Goal: Task Accomplishment & Management: Complete application form

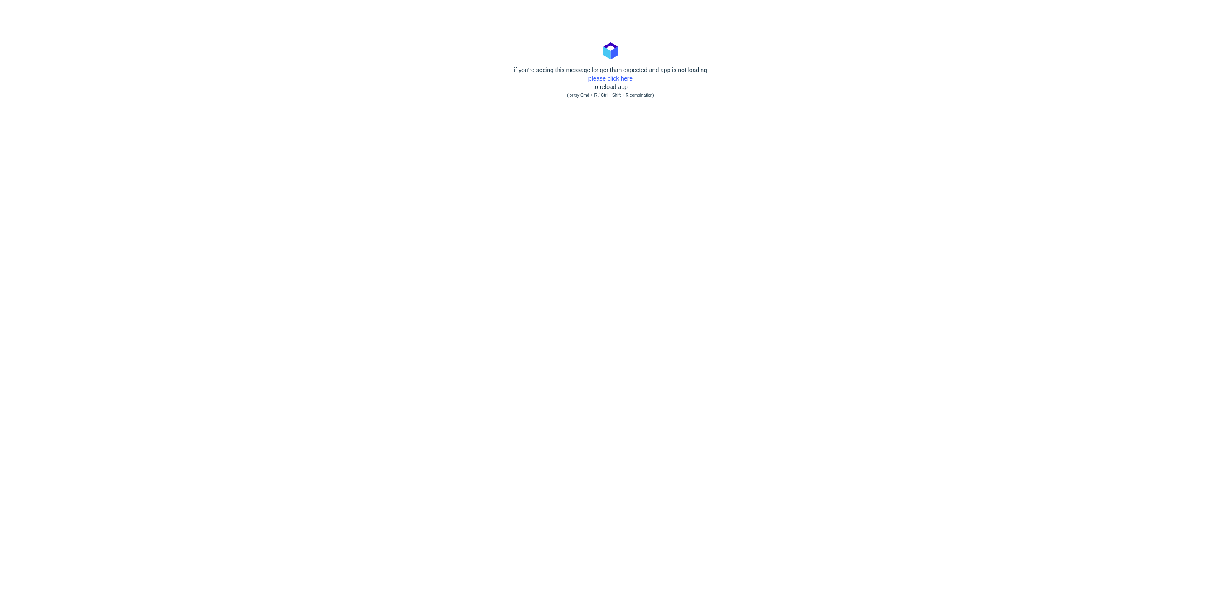
click at [628, 81] on link "please click here" at bounding box center [610, 78] width 44 height 7
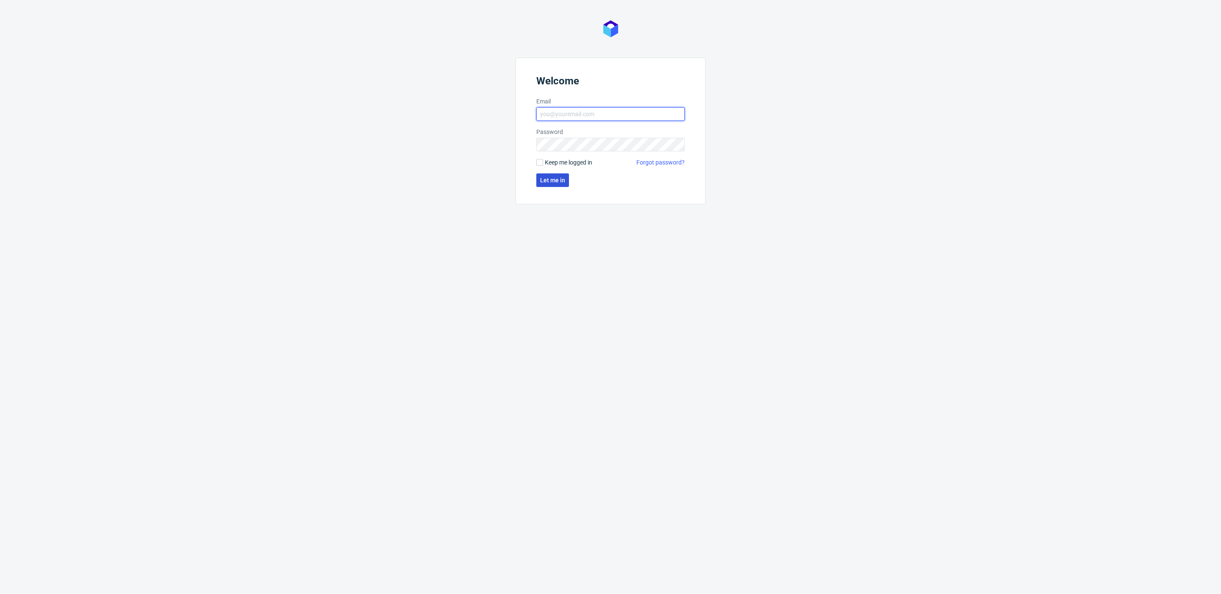
type input "[PERSON_NAME][EMAIL_ADDRESS][DOMAIN_NAME]"
click at [549, 178] on span "Let me in" at bounding box center [552, 180] width 25 height 6
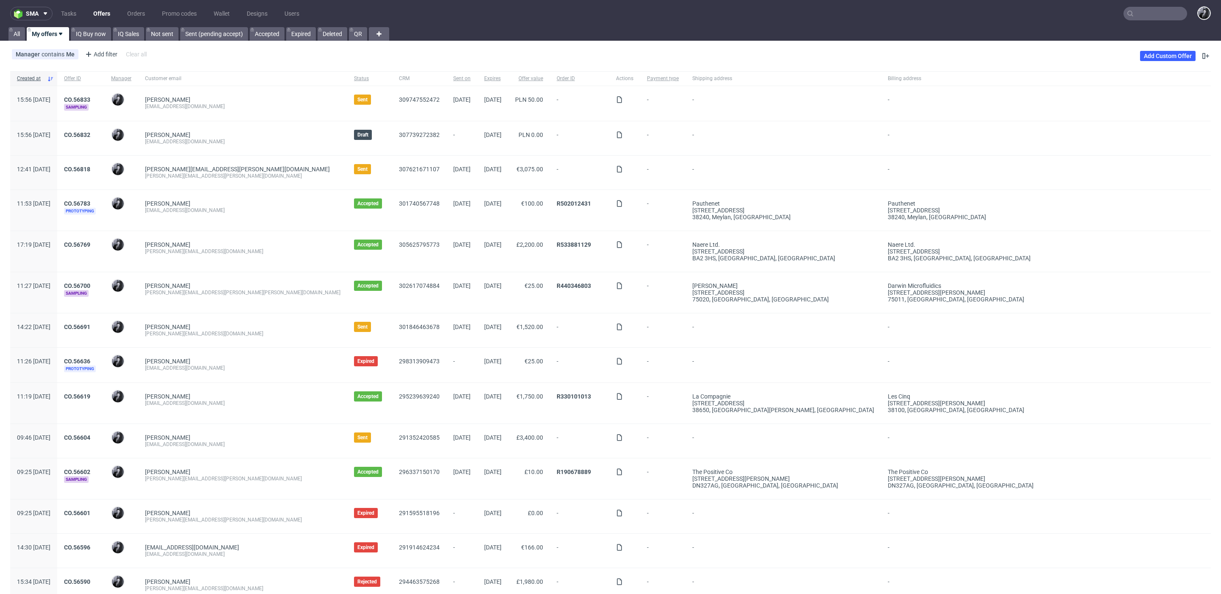
click at [103, 12] on link "Offers" at bounding box center [101, 14] width 27 height 14
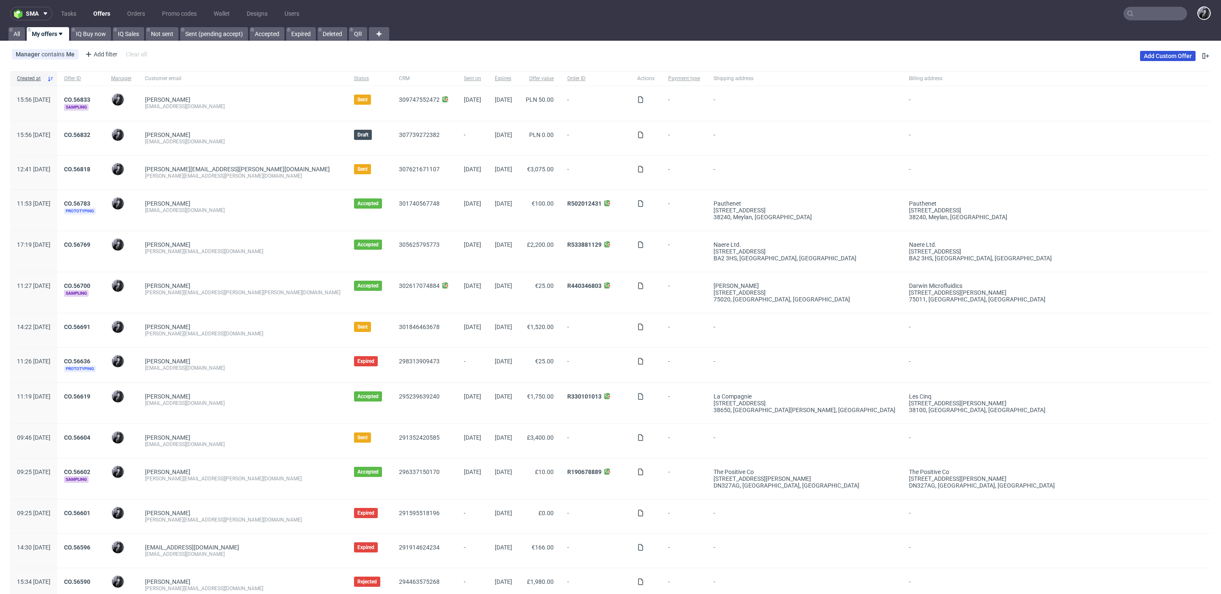
click at [1142, 57] on link "Add Custom Offer" at bounding box center [1168, 56] width 56 height 10
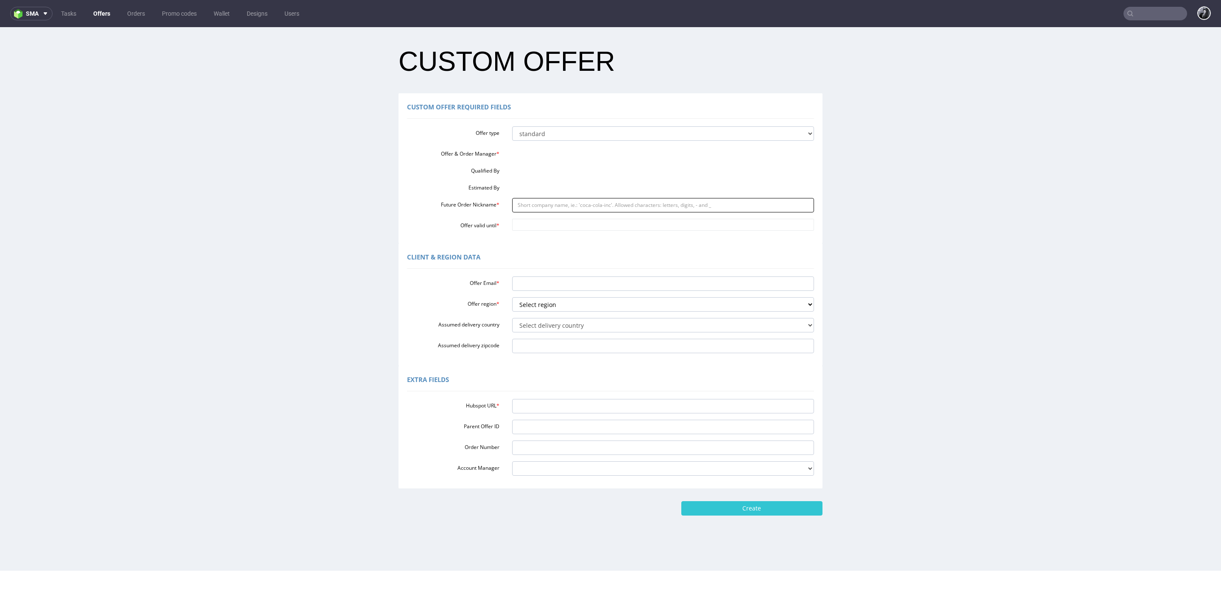
click at [546, 203] on input "Future Order Nickname *" at bounding box center [663, 205] width 302 height 14
click at [525, 155] on div "Offer & Order Manager *" at bounding box center [611, 152] width 420 height 11
click at [95, 15] on link "Offers" at bounding box center [101, 14] width 27 height 14
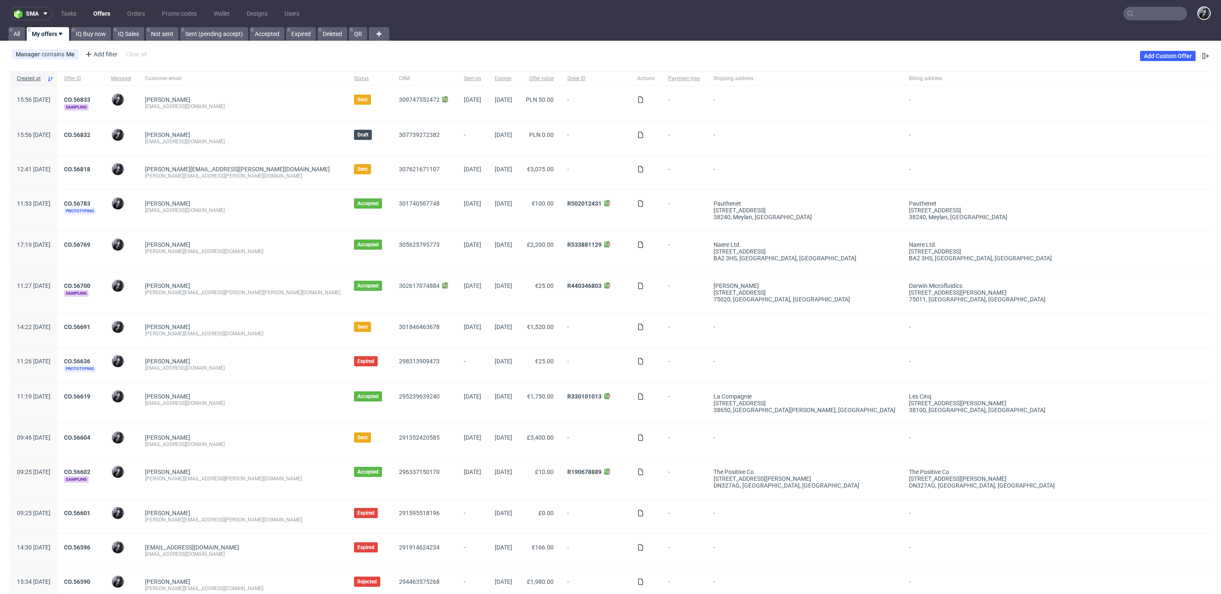
click at [1165, 48] on div "Manager contains Me Add filter Hide filters Clear all Add Custom Offer" at bounding box center [610, 56] width 1221 height 24
click at [1161, 52] on link "Add Custom Offer" at bounding box center [1168, 56] width 56 height 10
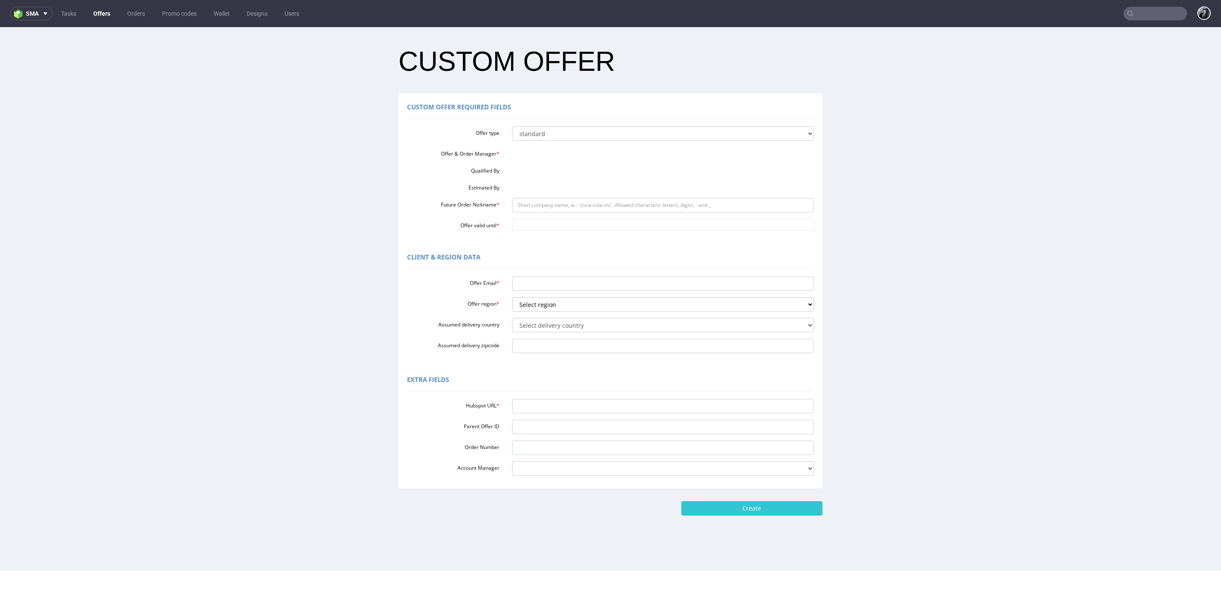
click at [554, 155] on div "Offer & Order Manager *" at bounding box center [611, 152] width 420 height 11
click at [588, 128] on select "standard prototyping sampling" at bounding box center [663, 133] width 302 height 14
click at [512, 126] on select "standard prototyping sampling" at bounding box center [663, 133] width 302 height 14
click at [580, 132] on select "standard prototyping sampling" at bounding box center [663, 133] width 302 height 14
select select "0"
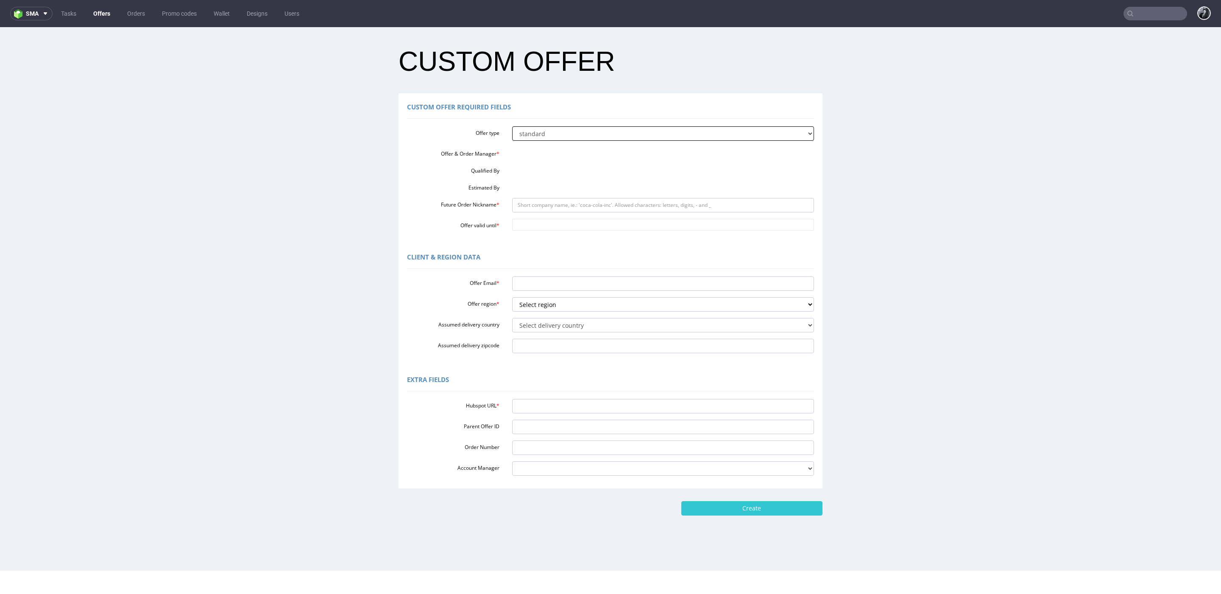
click at [512, 126] on select "standard prototyping sampling" at bounding box center [663, 133] width 302 height 14
click at [557, 206] on input "Future Order Nickname *" at bounding box center [663, 205] width 302 height 14
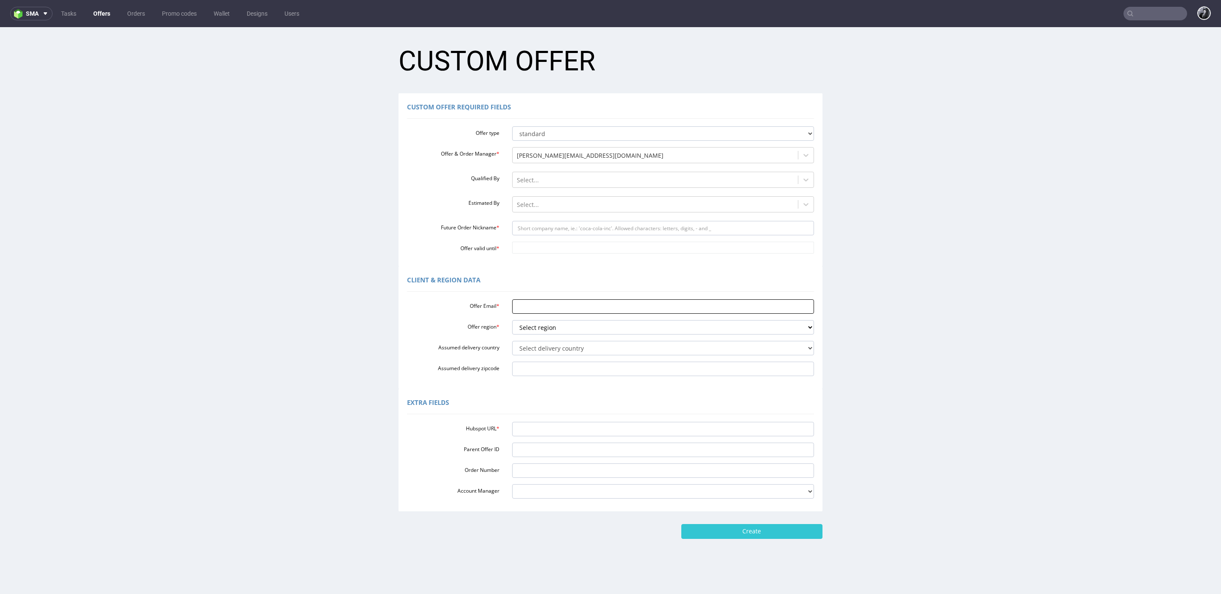
click at [536, 308] on input "Offer Email *" at bounding box center [663, 306] width 302 height 14
paste input "https://app-eu1.hubspot.com/contacts/25600958/record/0-3/307236802798"
type input "https://app-eu1.hubspot.com/contacts/25600958/record/0-3/307236802798"
drag, startPoint x: 710, startPoint y: 302, endPoint x: 481, endPoint y: 302, distance: 228.5
click at [481, 302] on div "Offer Email * https://app-eu1.hubspot.com/contacts/25600958/record/0-3/30723680…" at bounding box center [611, 306] width 420 height 14
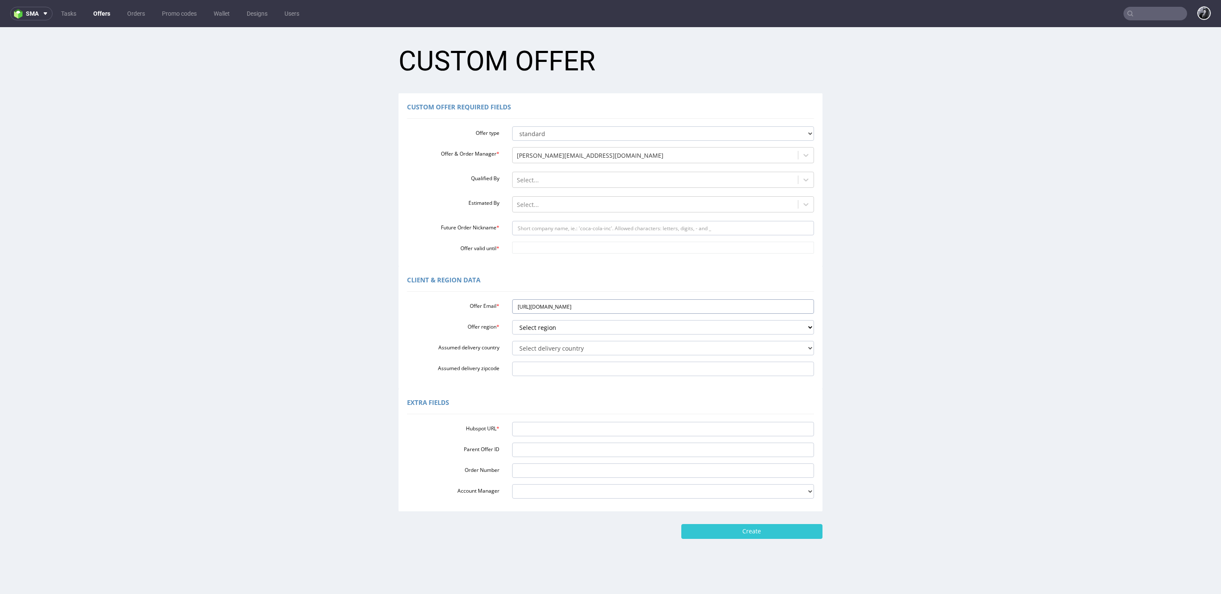
drag, startPoint x: 721, startPoint y: 310, endPoint x: 470, endPoint y: 298, distance: 250.8
click at [470, 298] on div "Offer Email * https://app-eu1.hubspot.com/contacts/25600958/record/0-3/30723680…" at bounding box center [610, 336] width 407 height 80
click at [541, 434] on input "Hubspot URL *" at bounding box center [663, 429] width 302 height 14
paste input "https://app-eu1.hubspot.com/contacts/25600958/record/0-3/307236802798"
type input "https://app-eu1.hubspot.com/contacts/25600958/record/0-3/307236802798"
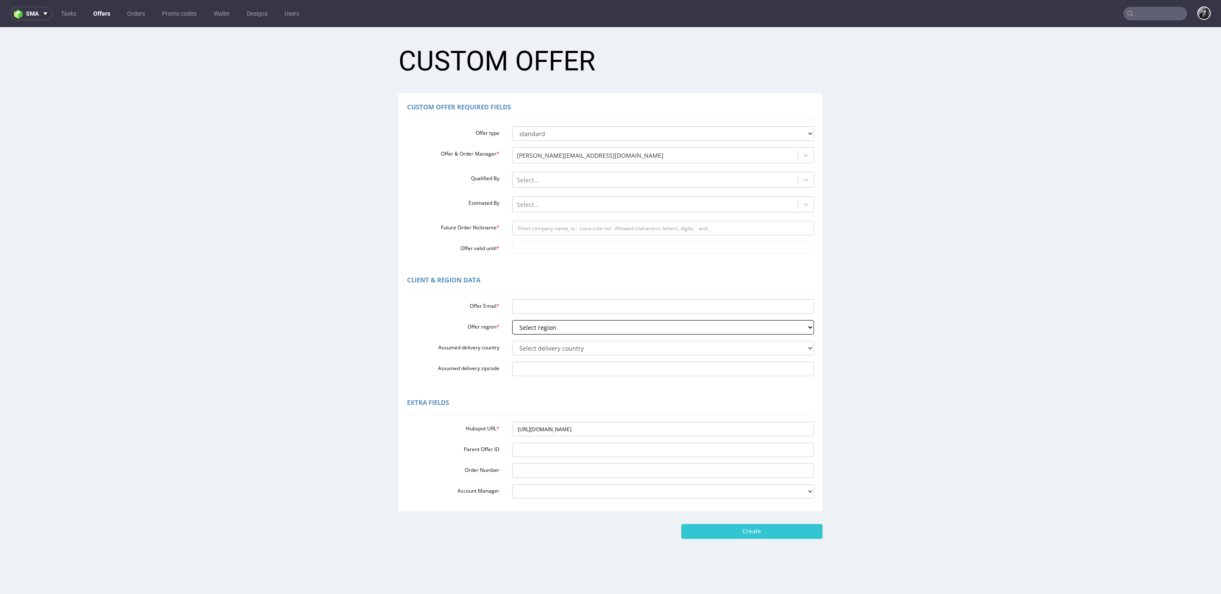
click at [572, 324] on select "Select region eu gb de pl fr it es" at bounding box center [663, 327] width 302 height 14
select select "eu"
click at [512, 320] on select "Select region eu gb de pl fr it es" at bounding box center [663, 327] width 302 height 14
click at [565, 347] on select "Select delivery country [GEOGRAPHIC_DATA] [GEOGRAPHIC_DATA] [GEOGRAPHIC_DATA] […" at bounding box center [663, 348] width 302 height 14
select select "166"
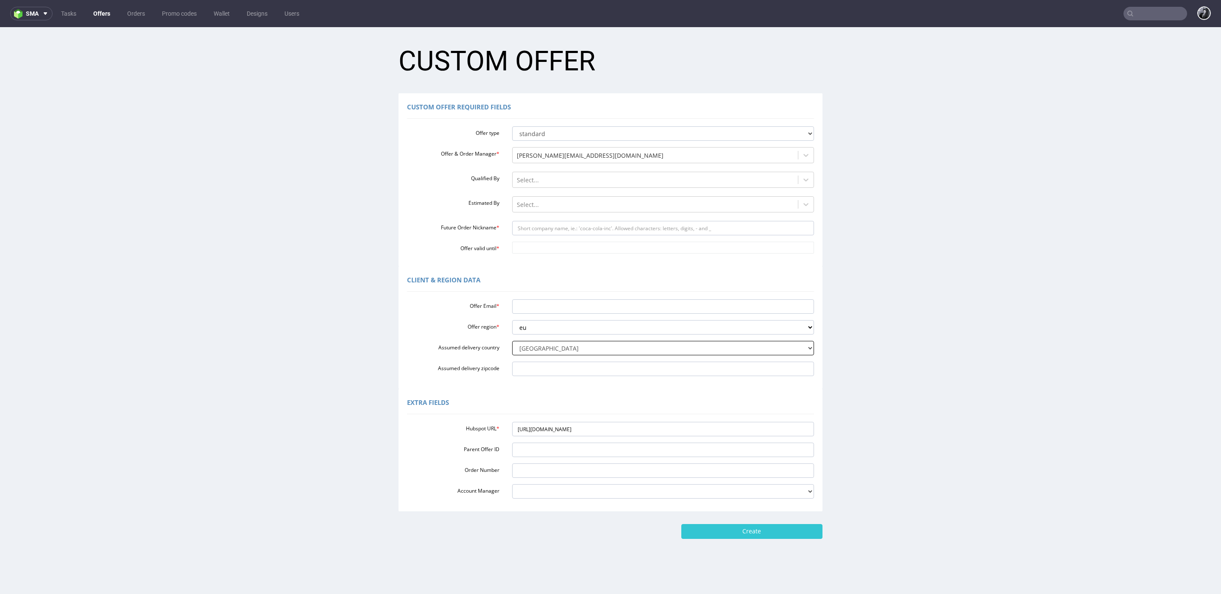
click at [512, 341] on select "Select delivery country [GEOGRAPHIC_DATA] [GEOGRAPHIC_DATA] [GEOGRAPHIC_DATA] […" at bounding box center [663, 348] width 302 height 14
click at [541, 310] on input "Offer Email *" at bounding box center [663, 306] width 302 height 14
paste input "s.niehof@golivea.nl"
type input "s.niehof@golivea.nl"
click at [556, 227] on input "Future Order Nickname *" at bounding box center [663, 228] width 302 height 14
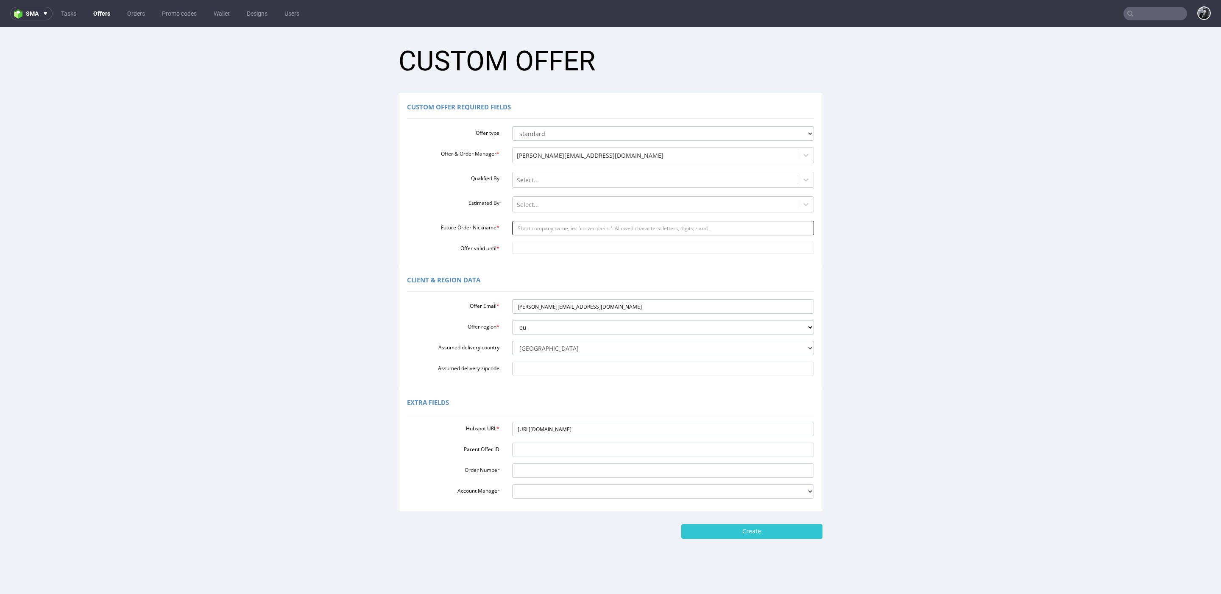
paste input "sniehofgoliveanl"
type input "sniehofgoliveanl"
click at [534, 206] on div at bounding box center [655, 205] width 277 height 10
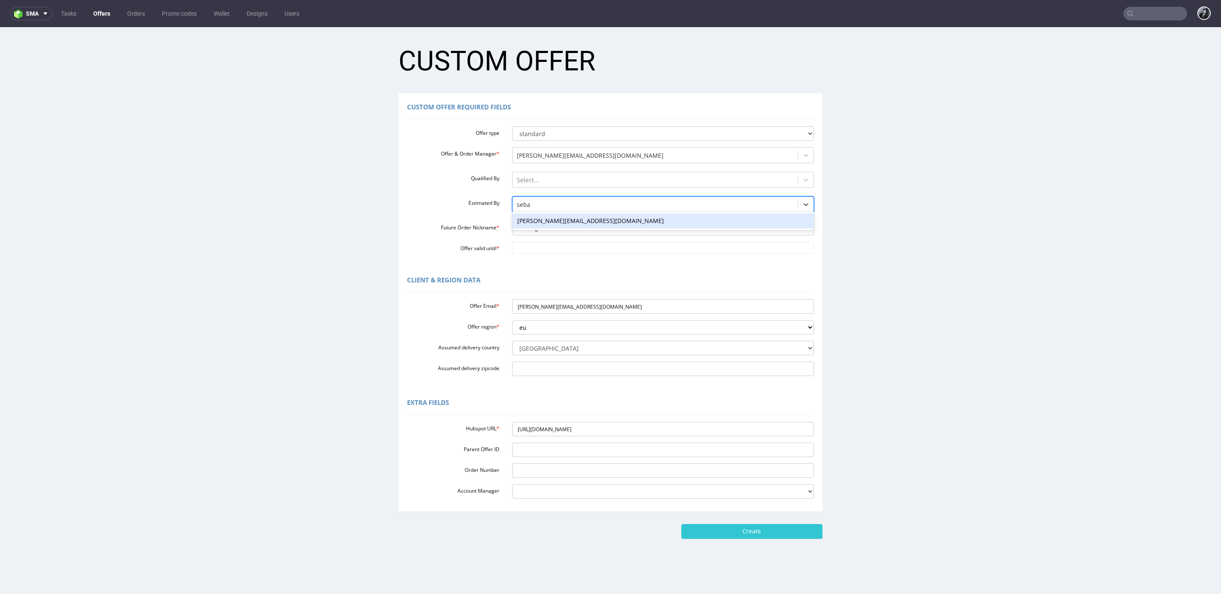
type input "sebas"
click at [554, 220] on div "[PERSON_NAME][EMAIL_ADDRESS][DOMAIN_NAME]" at bounding box center [663, 220] width 302 height 15
click at [449, 211] on div "Estimated By option sebastian.markut@packhelp.com, selected. sebastian.markut@p…" at bounding box center [611, 205] width 420 height 18
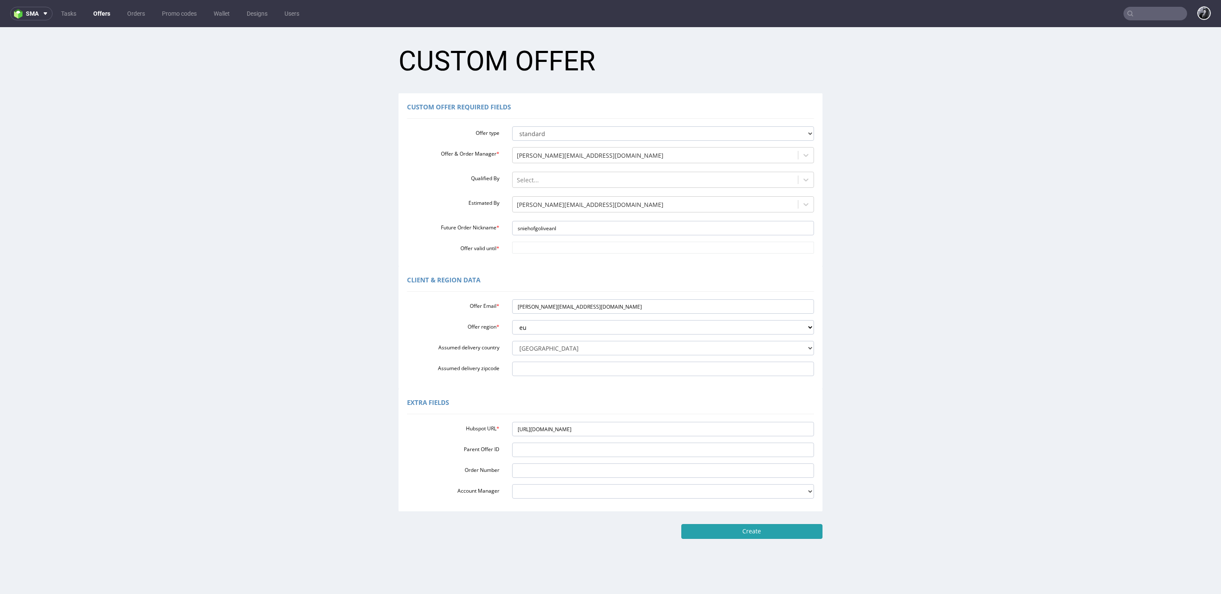
click at [703, 533] on input "Create" at bounding box center [751, 531] width 141 height 14
type input "Please wait..."
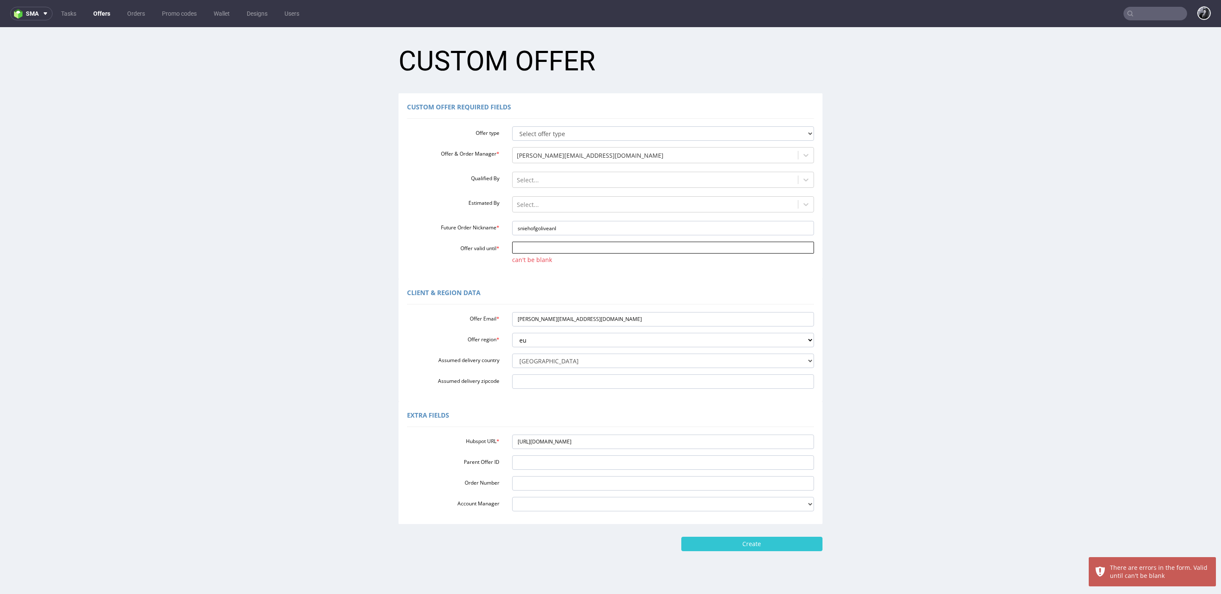
click at [586, 251] on input "Offer valid until *" at bounding box center [663, 248] width 302 height 12
click at [580, 211] on td "26" at bounding box center [580, 210] width 13 height 13
type input "[DATE]"
click at [741, 542] on input "Create" at bounding box center [751, 544] width 141 height 14
type input "Please wait..."
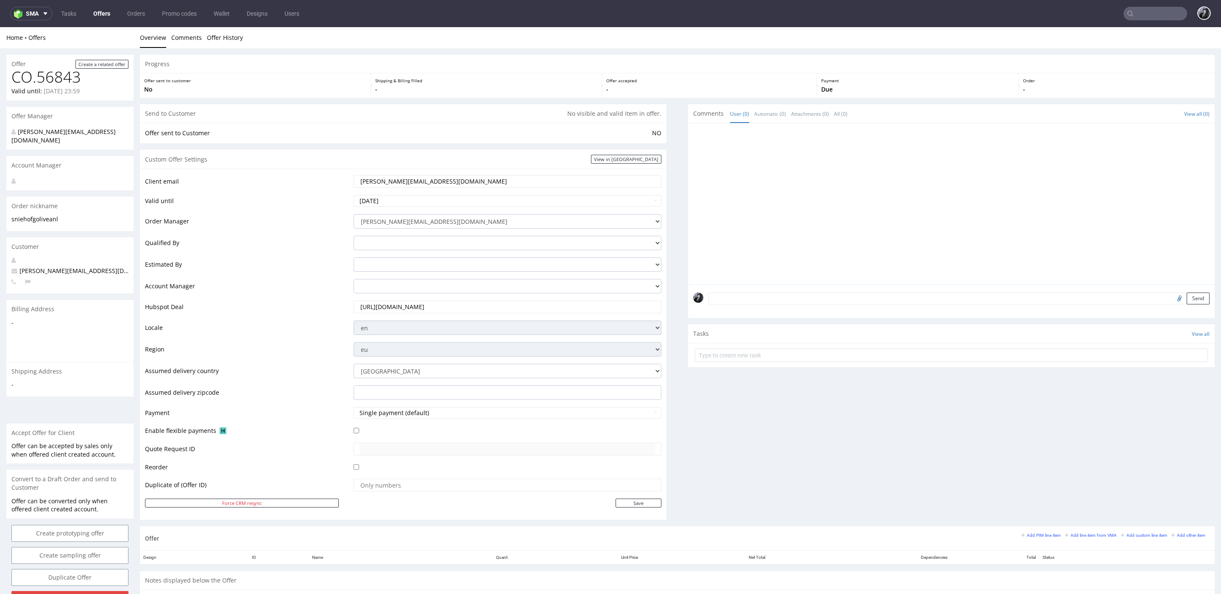
click at [95, 3] on nav "sma Tasks Offers Orders Promo codes Wallet Designs Users" at bounding box center [610, 13] width 1221 height 27
click at [97, 15] on link "Offers" at bounding box center [101, 14] width 27 height 14
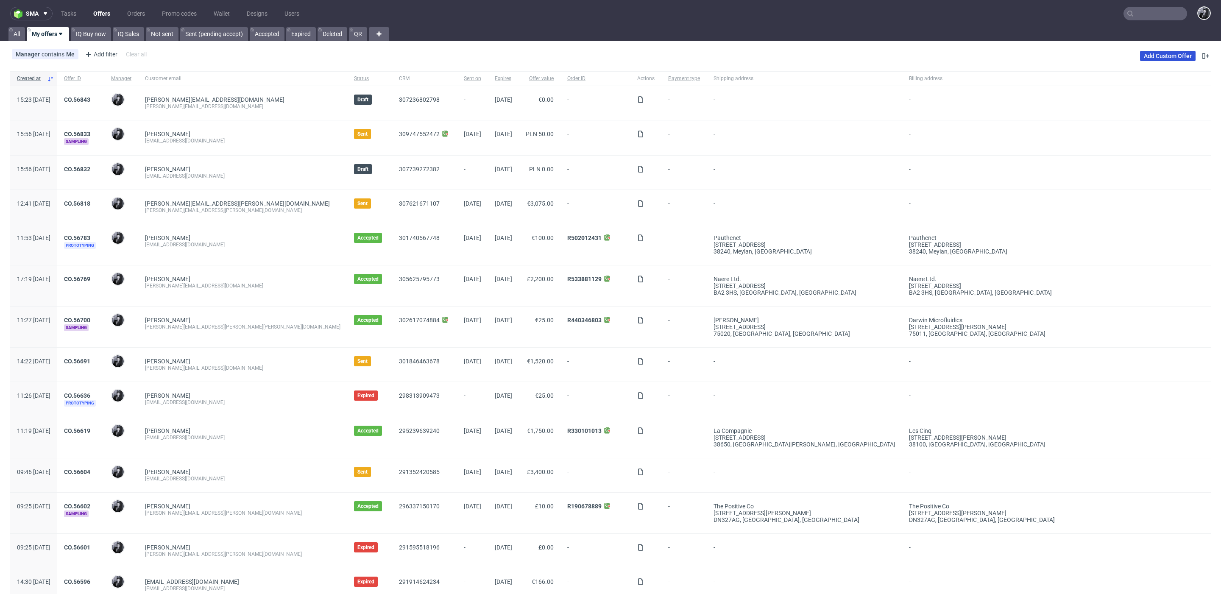
click at [1157, 54] on link "Add Custom Offer" at bounding box center [1168, 56] width 56 height 10
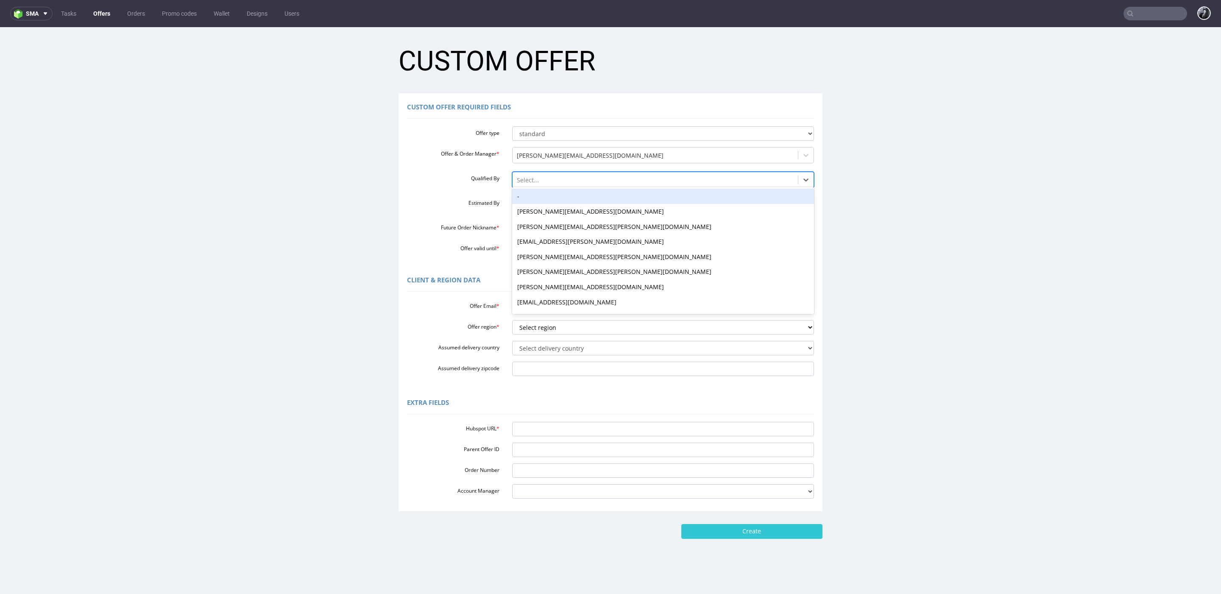
click at [569, 183] on div at bounding box center [655, 180] width 277 height 10
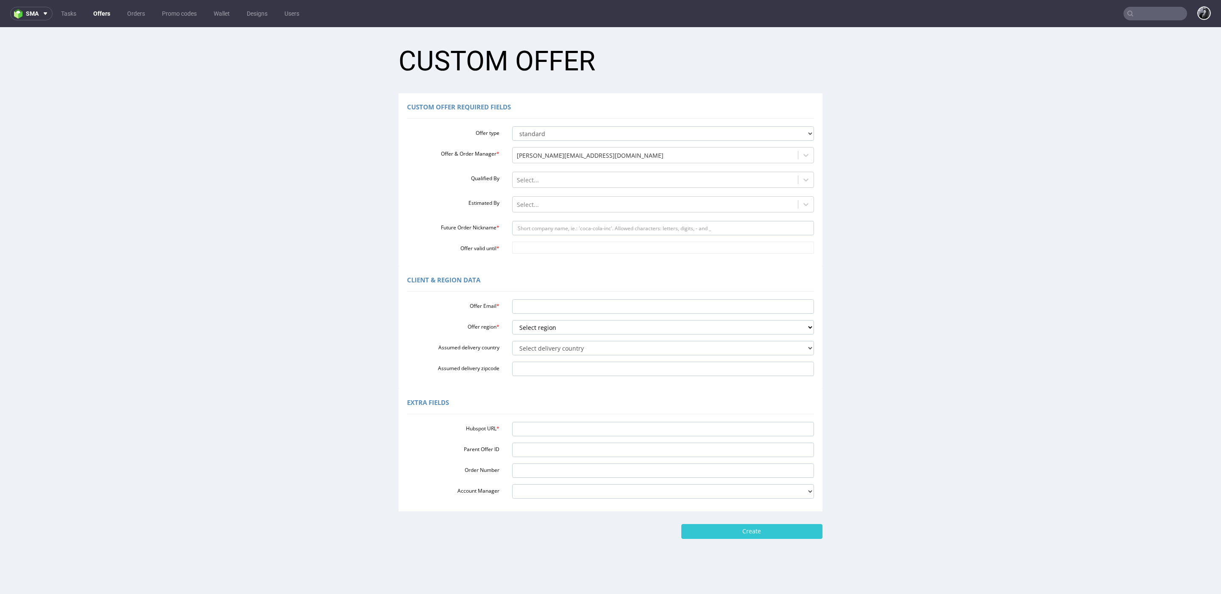
click at [447, 188] on div "Qualified By Select..." at bounding box center [611, 181] width 420 height 18
click at [566, 233] on input "Future Order Nickname *" at bounding box center [663, 228] width 302 height 14
paste input "infothenappymarketie"
type input "infothenappymarketie"
click at [591, 247] on input "Offer valid until *" at bounding box center [663, 248] width 302 height 12
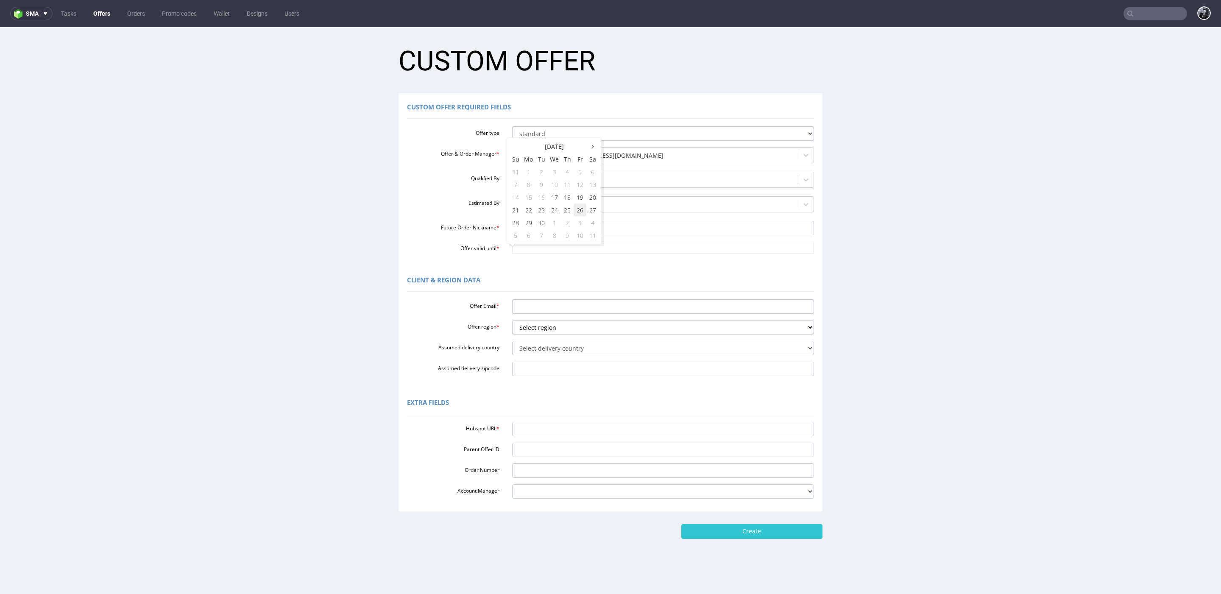
click at [580, 213] on td "26" at bounding box center [580, 210] width 13 height 13
type input "[DATE]"
click at [556, 309] on input "Offer Email *" at bounding box center [663, 306] width 302 height 14
paste input "[EMAIL_ADDRESS][DOMAIN_NAME]"
type input "[EMAIL_ADDRESS][DOMAIN_NAME]"
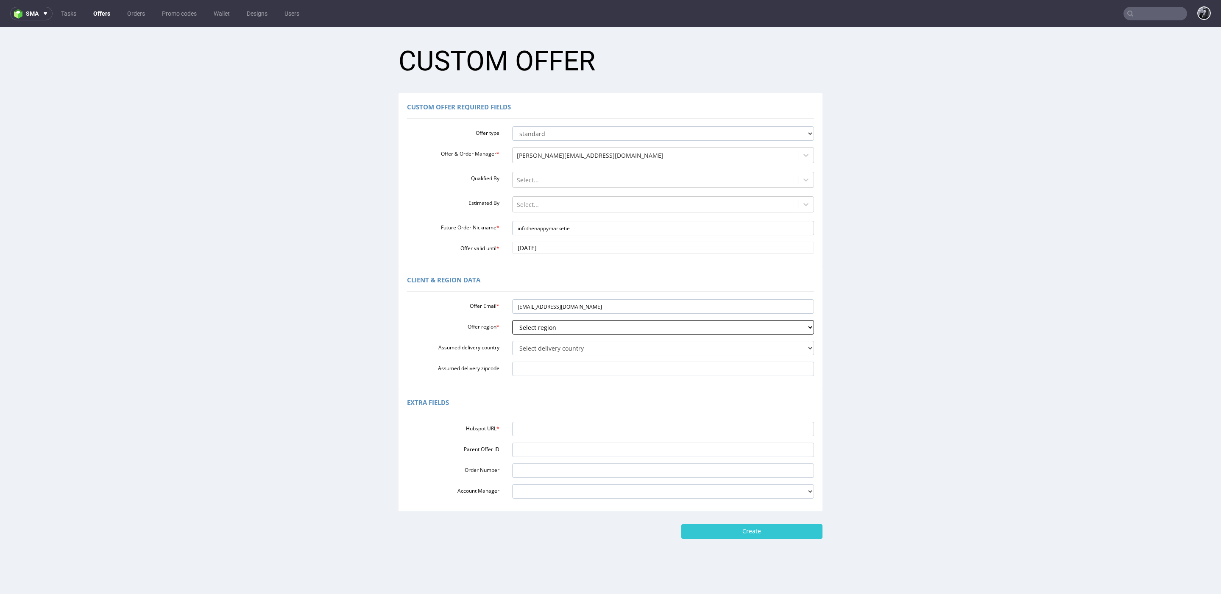
click at [573, 328] on select "Select region eu gb de pl fr it es" at bounding box center [663, 327] width 302 height 14
select select "eu"
click at [512, 320] on select "Select region eu gb de pl fr it es" at bounding box center [663, 327] width 302 height 14
click at [569, 350] on select "Select delivery country Andorra Afghanistan Anguilla Albania Armenia Antarctica…" at bounding box center [663, 348] width 302 height 14
click at [667, 342] on select "Select delivery country Andorra Afghanistan Anguilla Albania Armenia Antarctica…" at bounding box center [663, 348] width 302 height 14
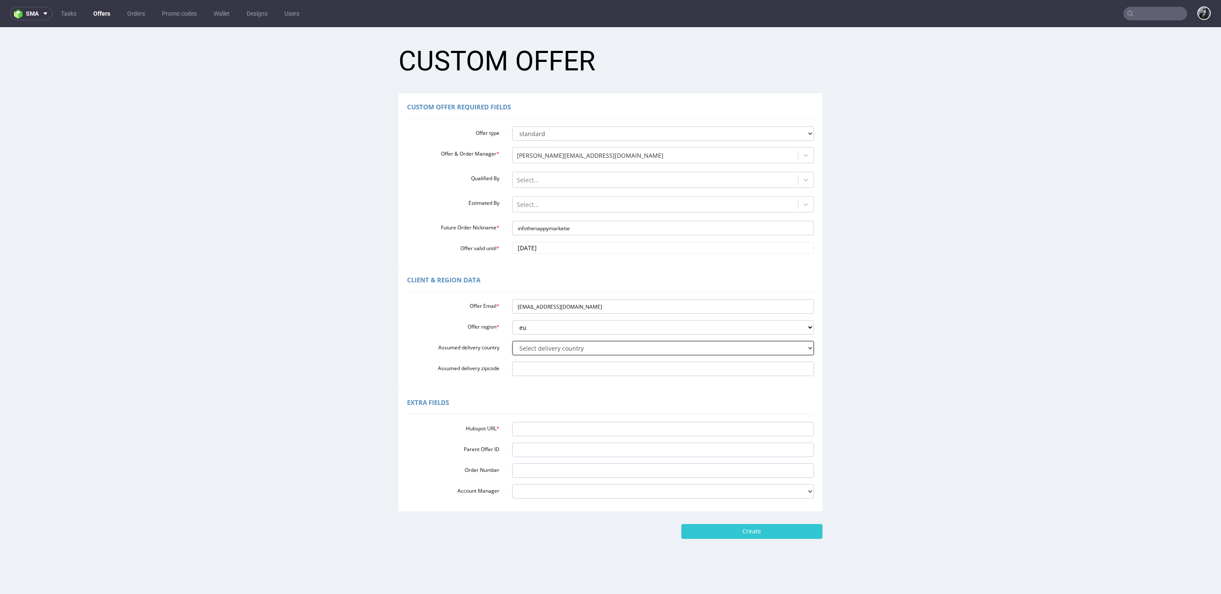
click at [679, 348] on select "Select delivery country [GEOGRAPHIC_DATA] [GEOGRAPHIC_DATA] [GEOGRAPHIC_DATA] […" at bounding box center [663, 348] width 302 height 14
click at [584, 349] on select "Select delivery country [GEOGRAPHIC_DATA] [GEOGRAPHIC_DATA] [GEOGRAPHIC_DATA] […" at bounding box center [663, 348] width 302 height 14
select select "102"
click at [512, 341] on select "Select delivery country [GEOGRAPHIC_DATA] [GEOGRAPHIC_DATA] [GEOGRAPHIC_DATA] […" at bounding box center [663, 348] width 302 height 14
click at [545, 424] on input "Hubspot URL *" at bounding box center [663, 429] width 302 height 14
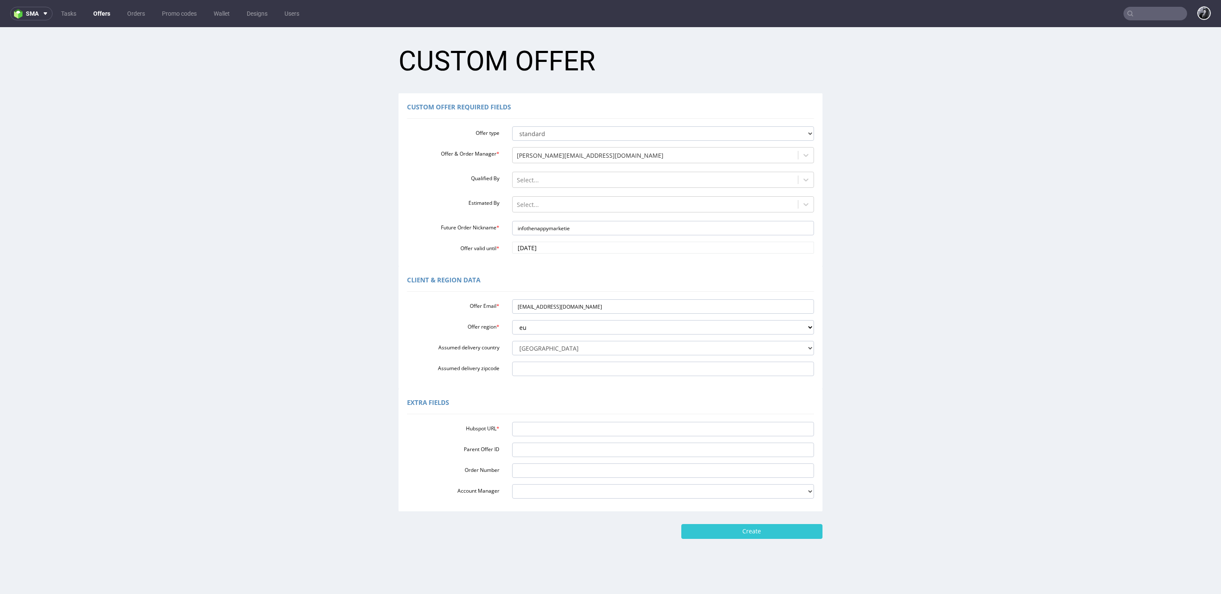
click at [566, 401] on div "Extra Fields" at bounding box center [610, 404] width 407 height 20
click at [565, 427] on input "Hubspot URL *" at bounding box center [663, 429] width 302 height 14
paste input "https://app-eu1.hubspot.com/contacts/25600958/record/0-3/300239533278/"
type input "https://app-eu1.hubspot.com/contacts/25600958/record/0-3/300239533278/"
click at [750, 533] on input "Create" at bounding box center [751, 531] width 141 height 14
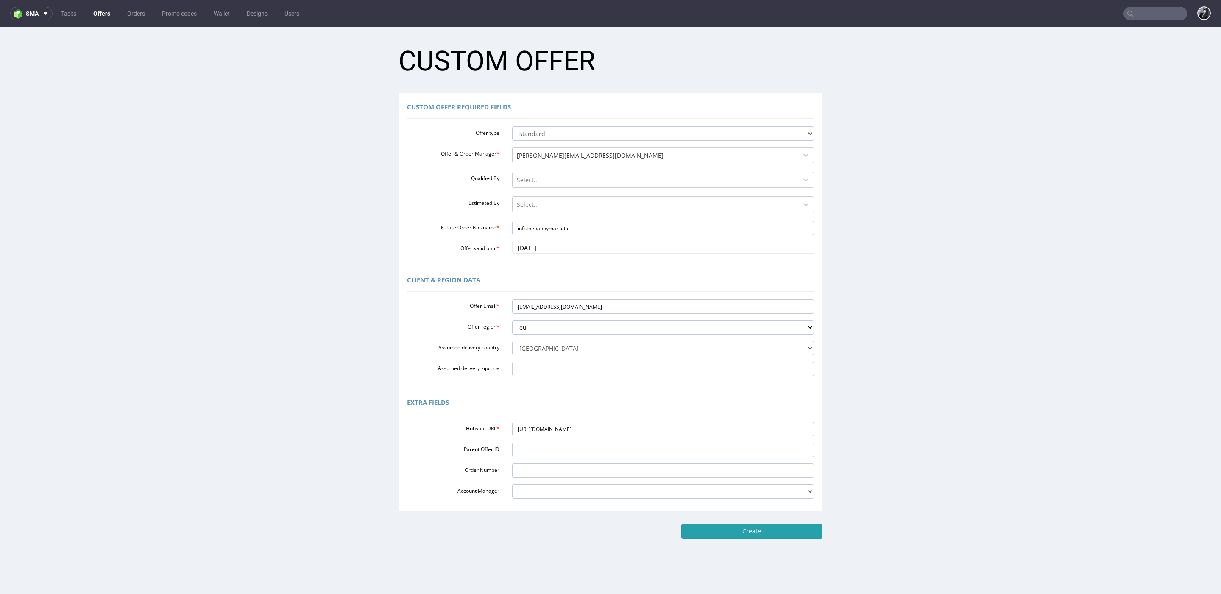
type input "Please wait..."
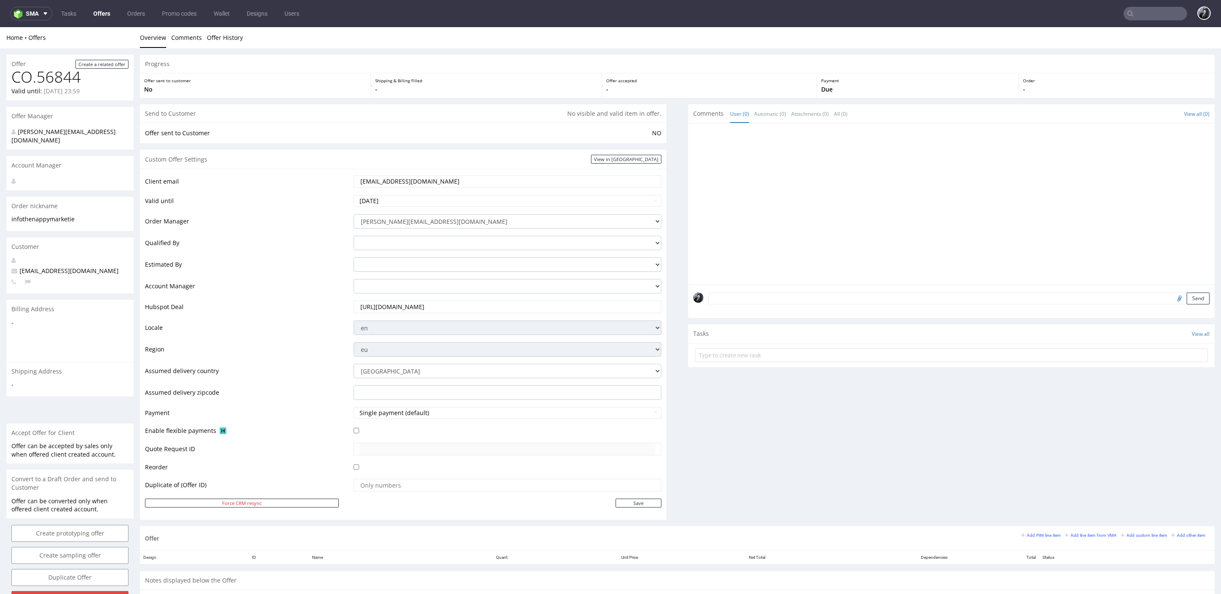
click at [99, 12] on link "Offers" at bounding box center [101, 14] width 27 height 14
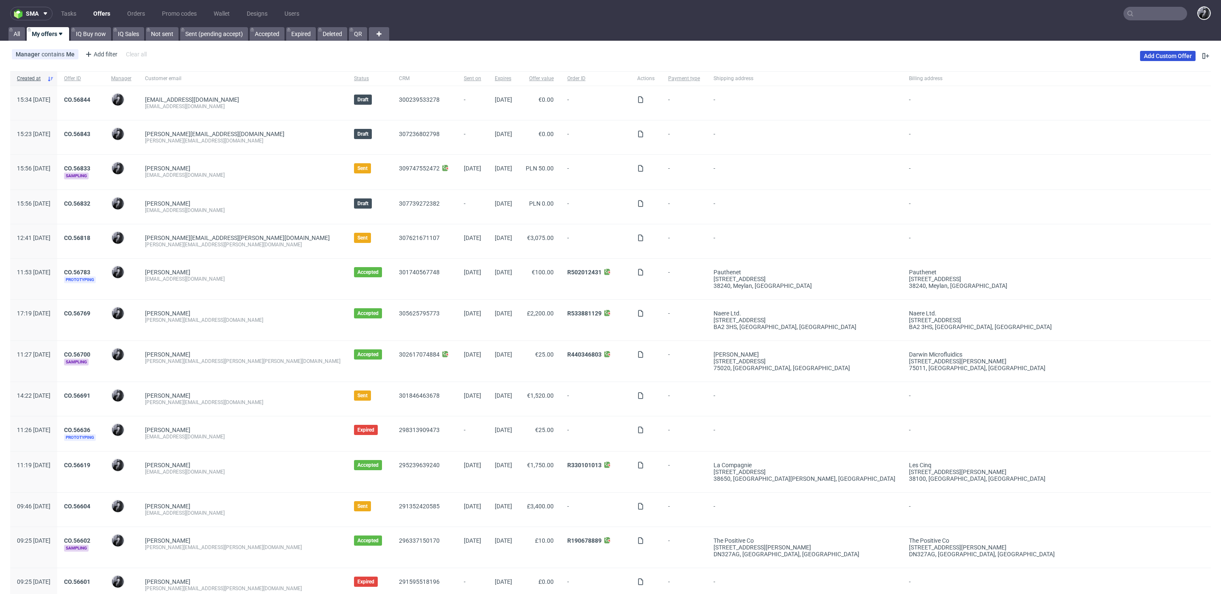
click at [1166, 54] on link "Add Custom Offer" at bounding box center [1168, 56] width 56 height 10
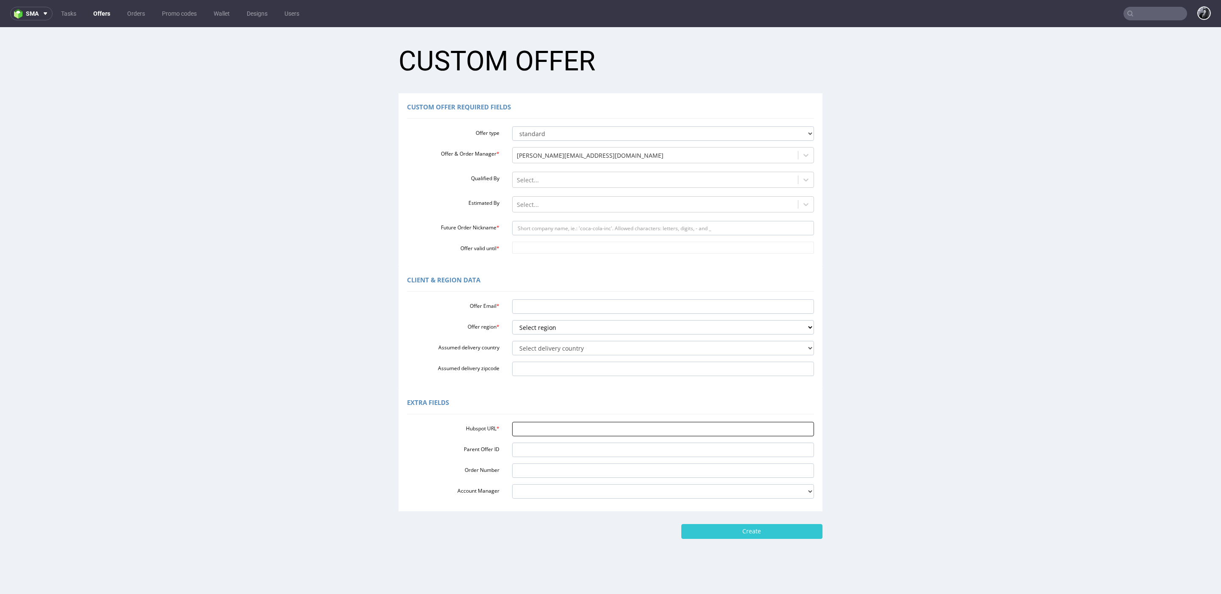
click at [538, 432] on input "Hubspot URL *" at bounding box center [663, 429] width 302 height 14
paste input "https://app-eu1.hubspot.com/contacts/25600958/record/0-3/290512985276"
type input "https://app-eu1.hubspot.com/contacts/25600958/record/0-3/290512985276"
click at [563, 231] on input "Future Order Nickname *" at bounding box center [663, 228] width 302 height 14
paste input "contactguerreromatecom"
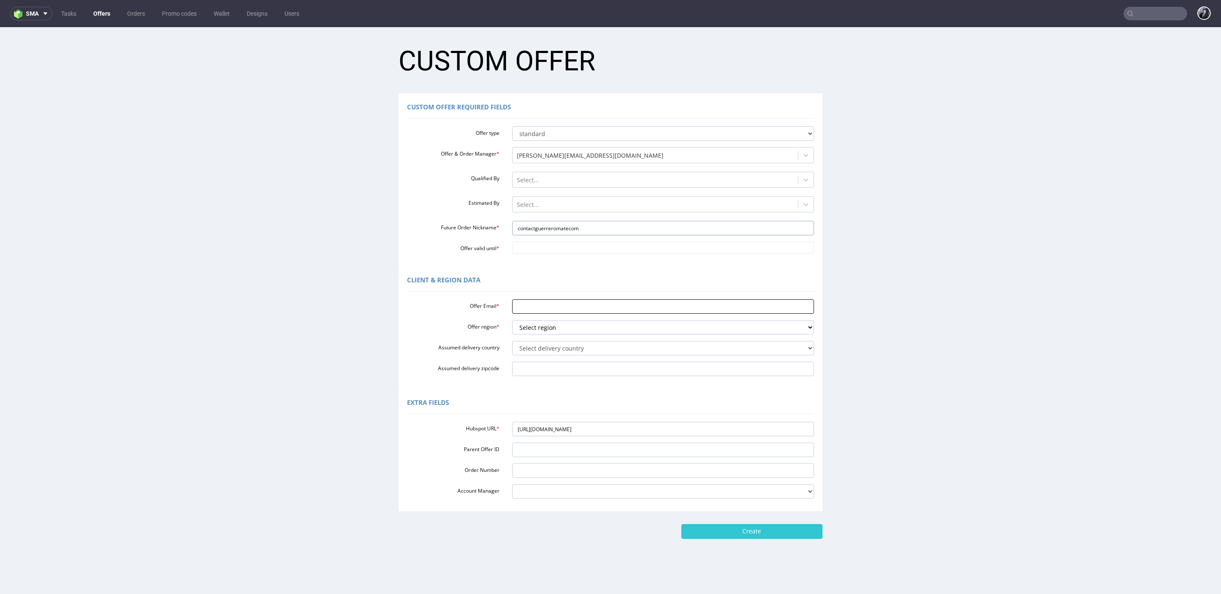
type input "contactguerreromatecom"
click at [535, 303] on input "Offer Email *" at bounding box center [663, 306] width 302 height 14
paste input "[EMAIL_ADDRESS][DOMAIN_NAME]"
type input "[EMAIL_ADDRESS][DOMAIN_NAME]"
click at [573, 251] on input "Offer valid until *" at bounding box center [663, 248] width 302 height 12
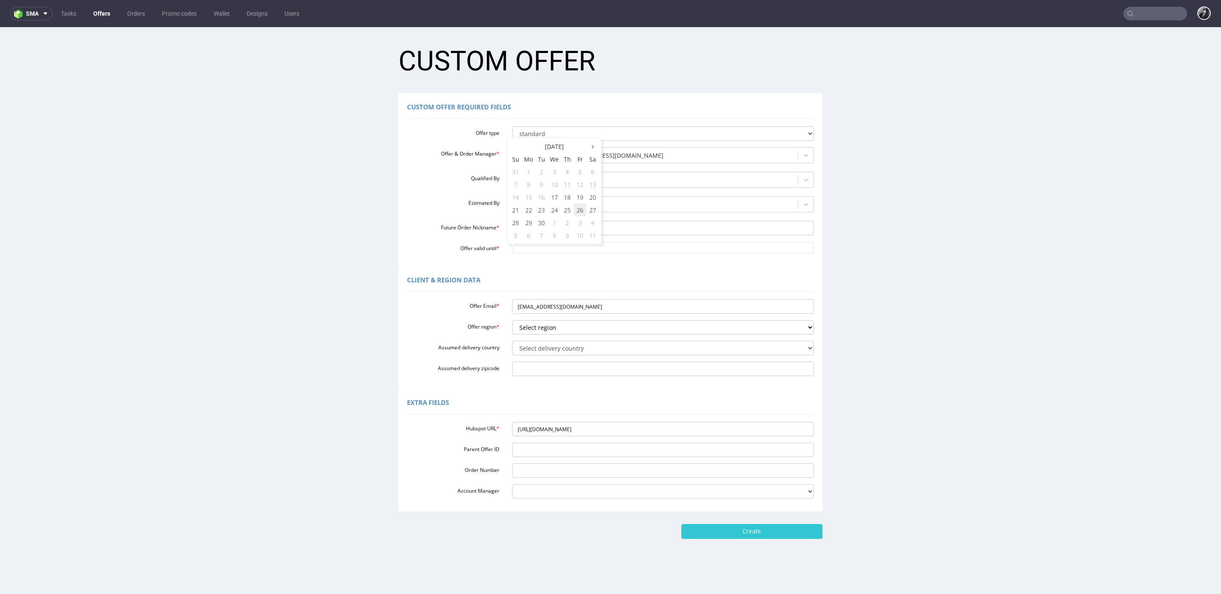
click at [578, 207] on td "26" at bounding box center [580, 210] width 13 height 13
type input "[DATE]"
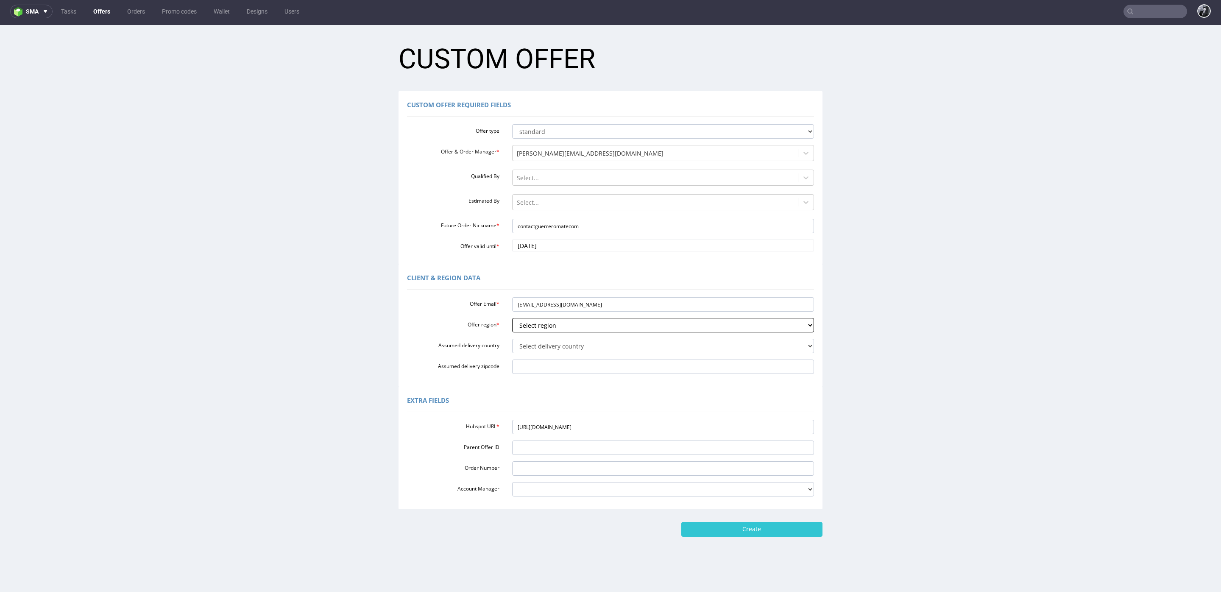
click at [594, 329] on select "Select region eu gb de pl fr it es" at bounding box center [663, 325] width 302 height 14
select select "fr"
click at [512, 318] on select "Select region eu gb de pl fr it es" at bounding box center [663, 325] width 302 height 14
click at [573, 344] on select "Select delivery country [GEOGRAPHIC_DATA] [GEOGRAPHIC_DATA] [GEOGRAPHIC_DATA] […" at bounding box center [663, 346] width 302 height 14
select select "75"
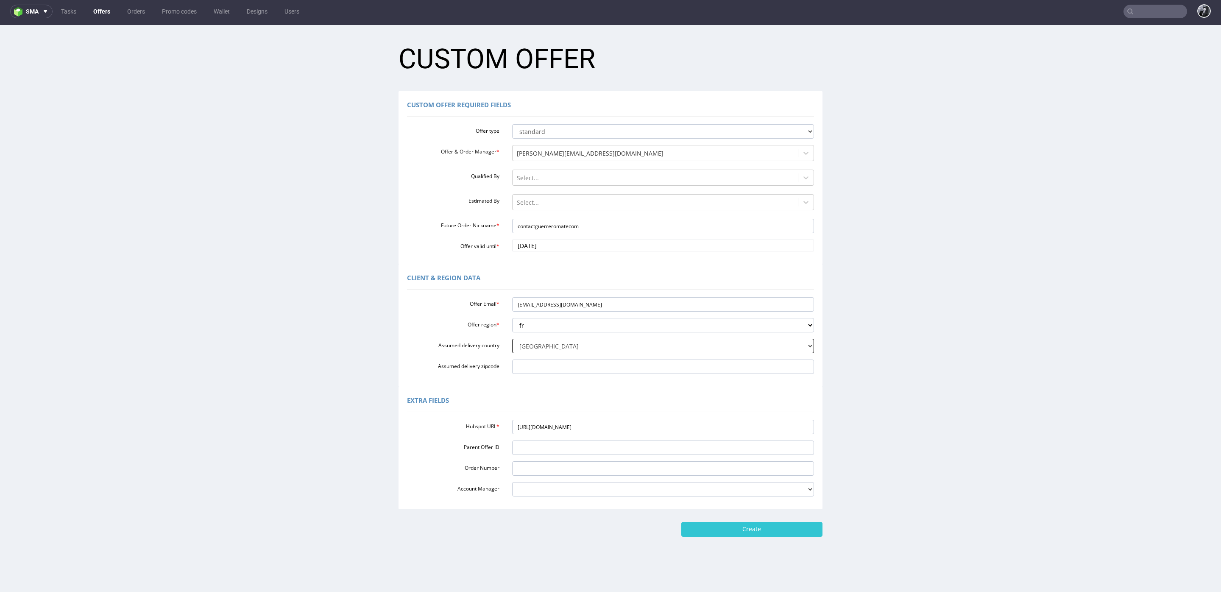
click at [512, 339] on select "Select delivery country [GEOGRAPHIC_DATA] [GEOGRAPHIC_DATA] [GEOGRAPHIC_DATA] […" at bounding box center [663, 346] width 302 height 14
click at [755, 530] on input "Create" at bounding box center [751, 529] width 141 height 14
type input "Please wait..."
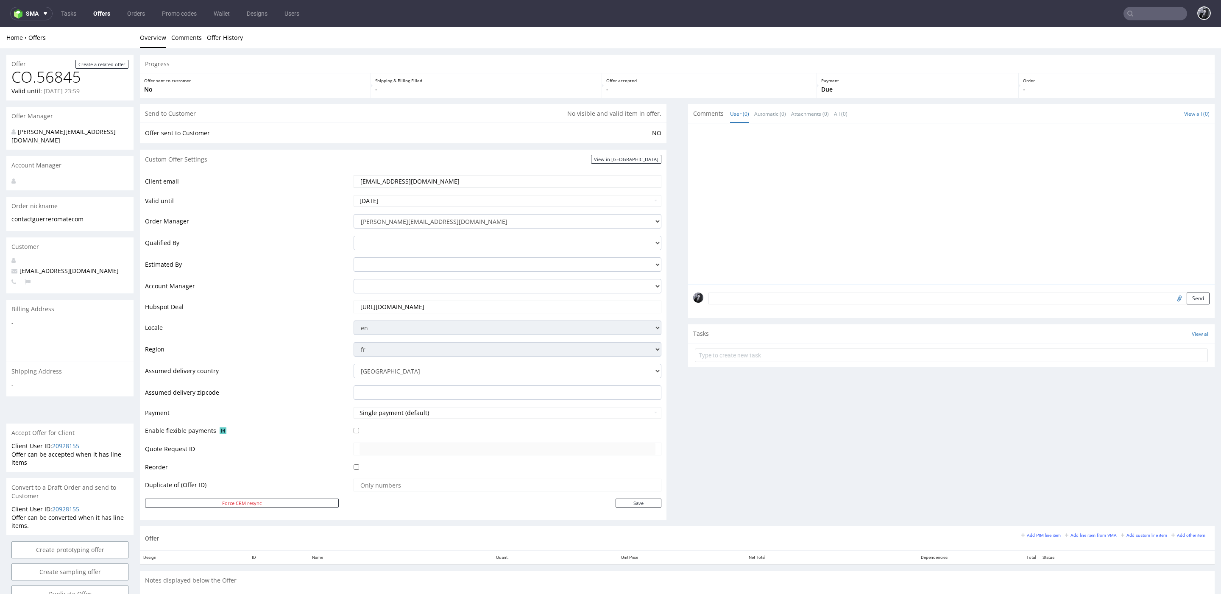
click at [95, 8] on link "Offers" at bounding box center [101, 14] width 27 height 14
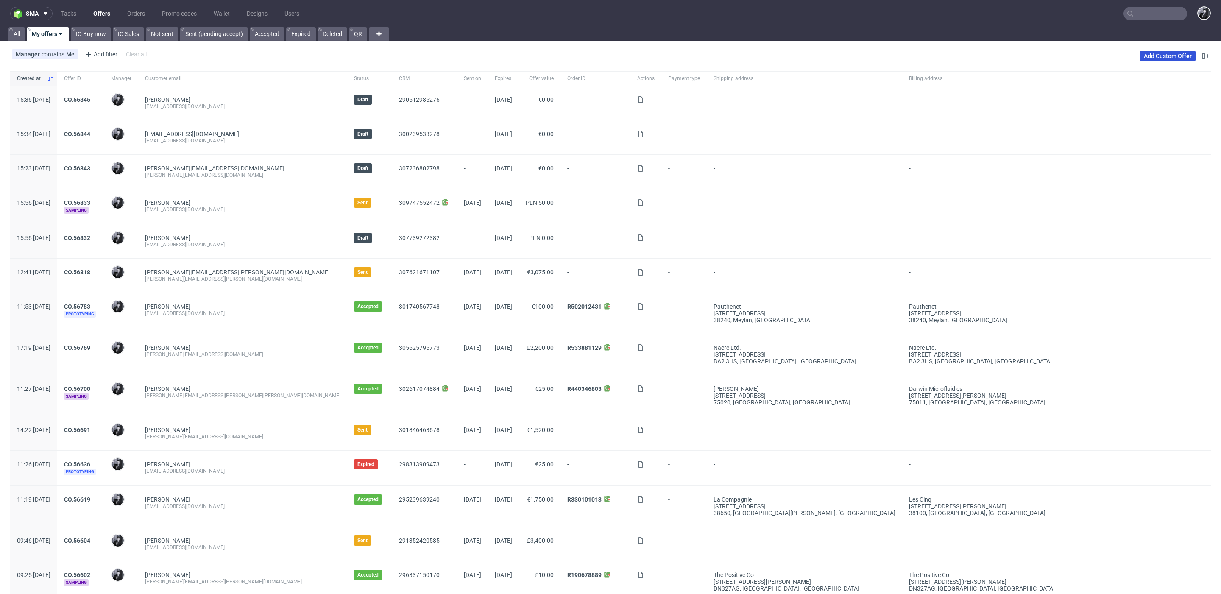
click at [1155, 61] on link "Add Custom Offer" at bounding box center [1168, 56] width 56 height 10
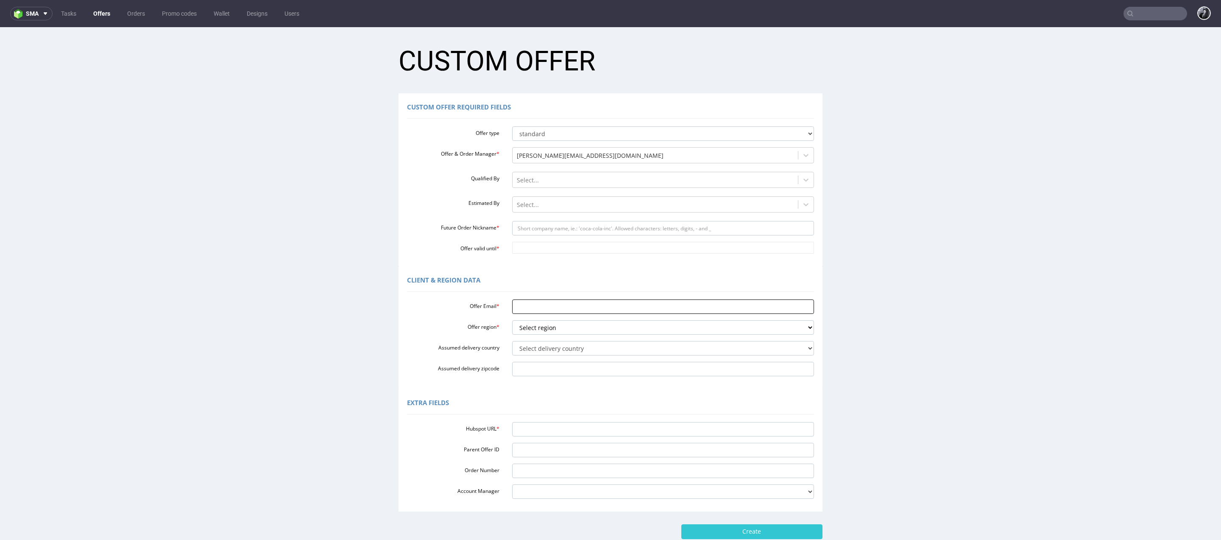
click at [571, 306] on input "Offer Email *" at bounding box center [663, 306] width 302 height 14
type input "b"
paste input "[EMAIL_ADDRESS][DOMAIN_NAME]"
type input "[EMAIL_ADDRESS][DOMAIN_NAME]"
click at [553, 430] on input "Hubspot URL *" at bounding box center [663, 429] width 302 height 14
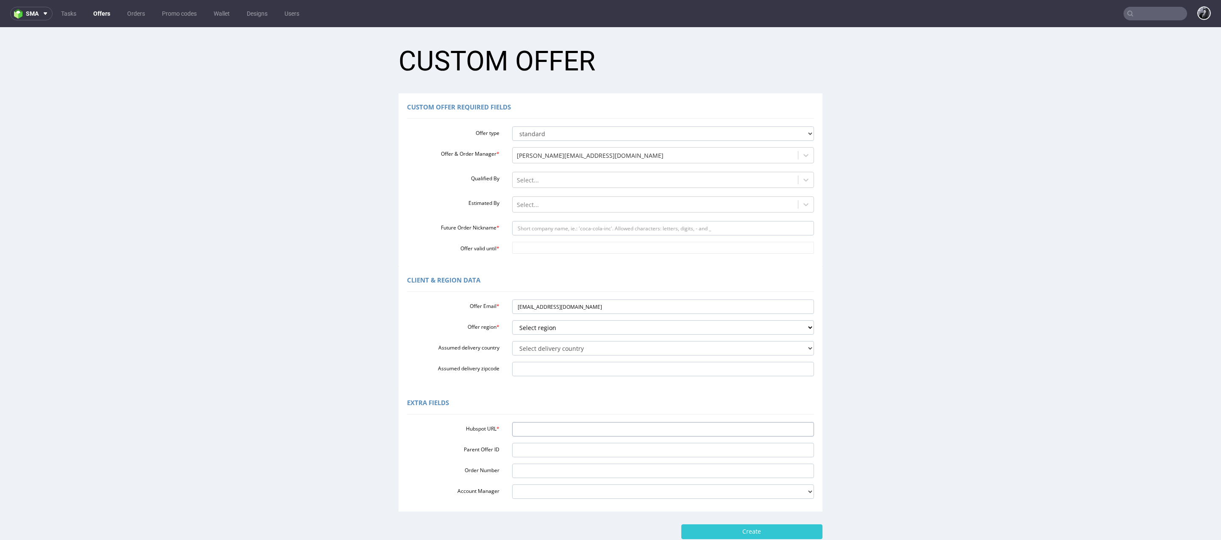
paste input "[URL][DOMAIN_NAME]"
type input "[URL][DOMAIN_NAME]"
click at [564, 343] on select "Select delivery country [GEOGRAPHIC_DATA] [GEOGRAPHIC_DATA] [GEOGRAPHIC_DATA] […" at bounding box center [663, 348] width 302 height 14
select select "75"
click at [512, 341] on select "Select delivery country [GEOGRAPHIC_DATA] [GEOGRAPHIC_DATA] [GEOGRAPHIC_DATA] […" at bounding box center [663, 348] width 302 height 14
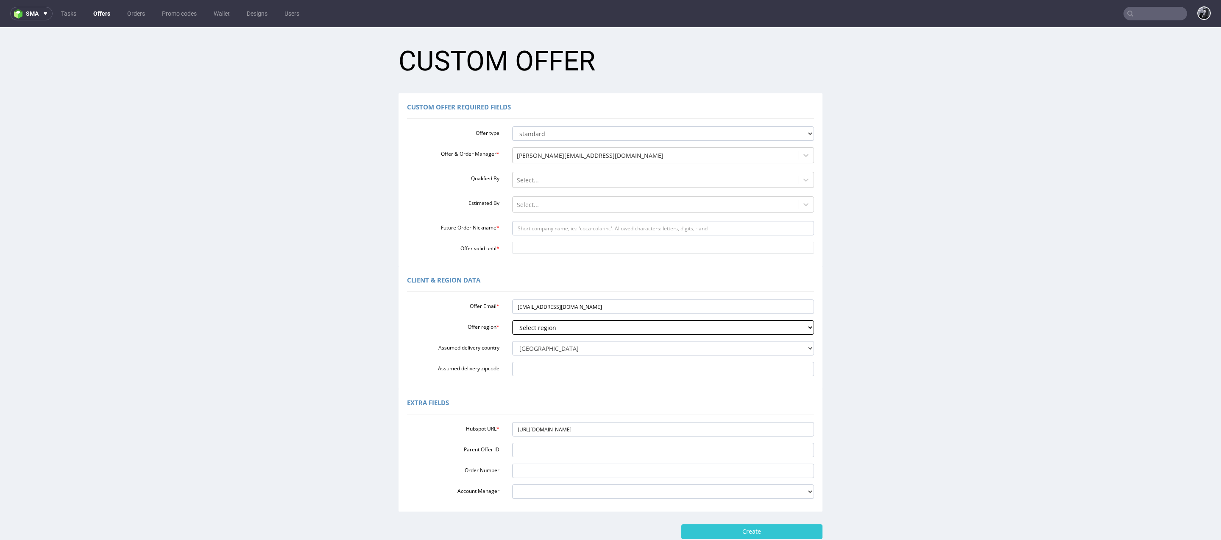
click at [591, 326] on select "Select region eu gb de pl fr it es" at bounding box center [663, 327] width 302 height 14
select select "fr"
click at [512, 320] on select "Select region eu gb de pl fr it es" at bounding box center [663, 327] width 302 height 14
click at [536, 231] on input "Future Order Nickname *" at bounding box center [663, 228] width 302 height 14
click at [539, 304] on input "[EMAIL_ADDRESS][DOMAIN_NAME]" at bounding box center [663, 306] width 302 height 14
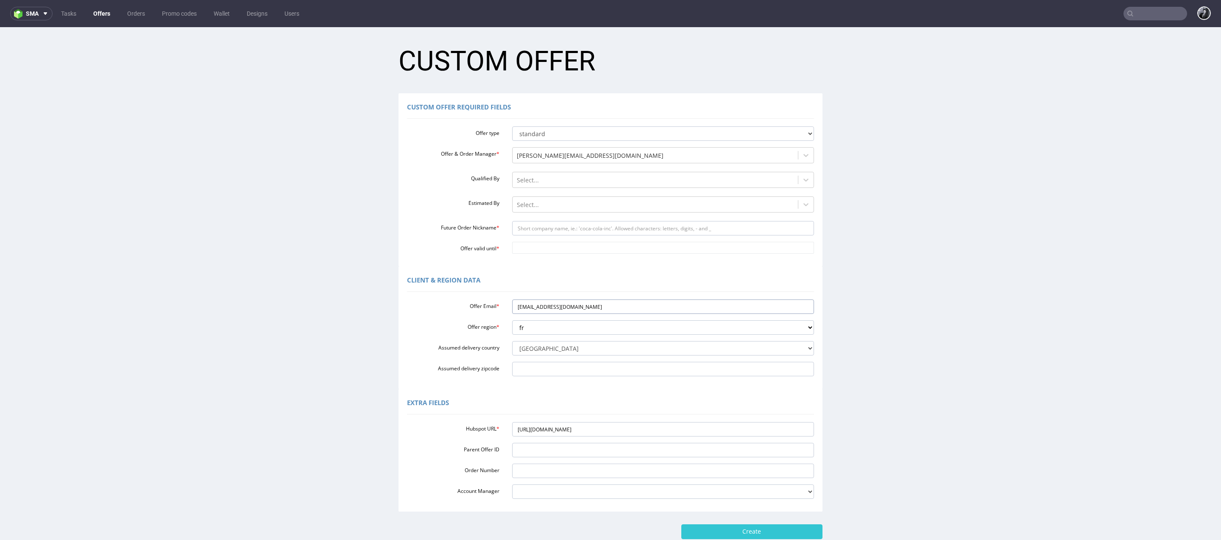
drag, startPoint x: 594, startPoint y: 304, endPoint x: 471, endPoint y: 303, distance: 122.5
click at [471, 303] on div "Offer Email * cdumurgierpro@gmail.com" at bounding box center [611, 306] width 420 height 14
click at [567, 227] on input "Future Order Nickname *" at bounding box center [663, 228] width 302 height 14
paste input "cdumurgierprogmailcom"
type input "cdumurgierprogmailcom"
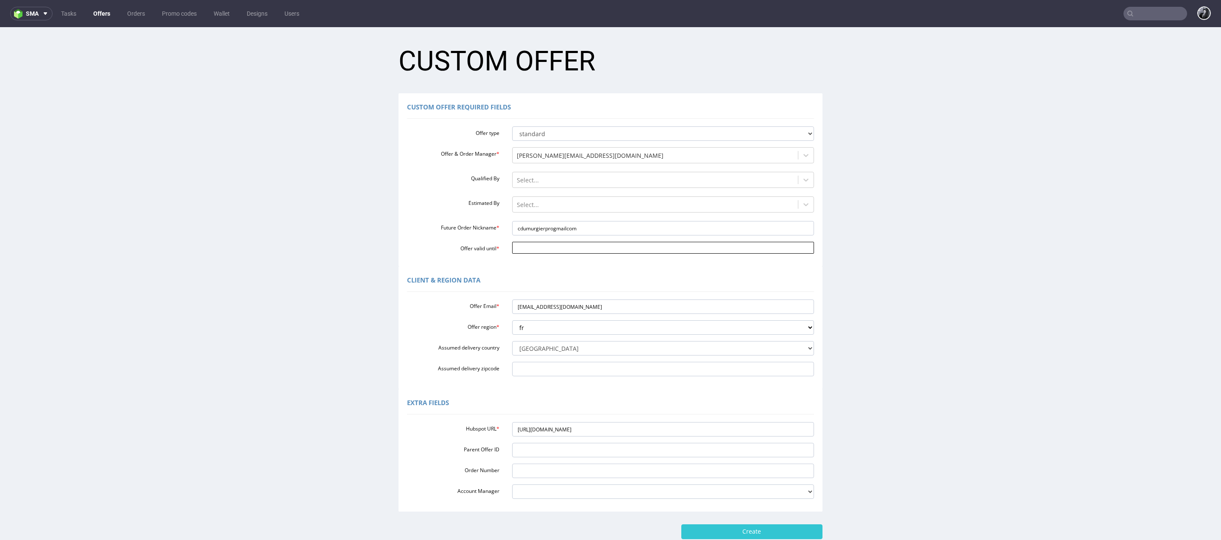
click at [567, 251] on input "Offer valid until *" at bounding box center [663, 248] width 302 height 12
click at [579, 205] on td "26" at bounding box center [580, 210] width 13 height 13
type input "[DATE]"
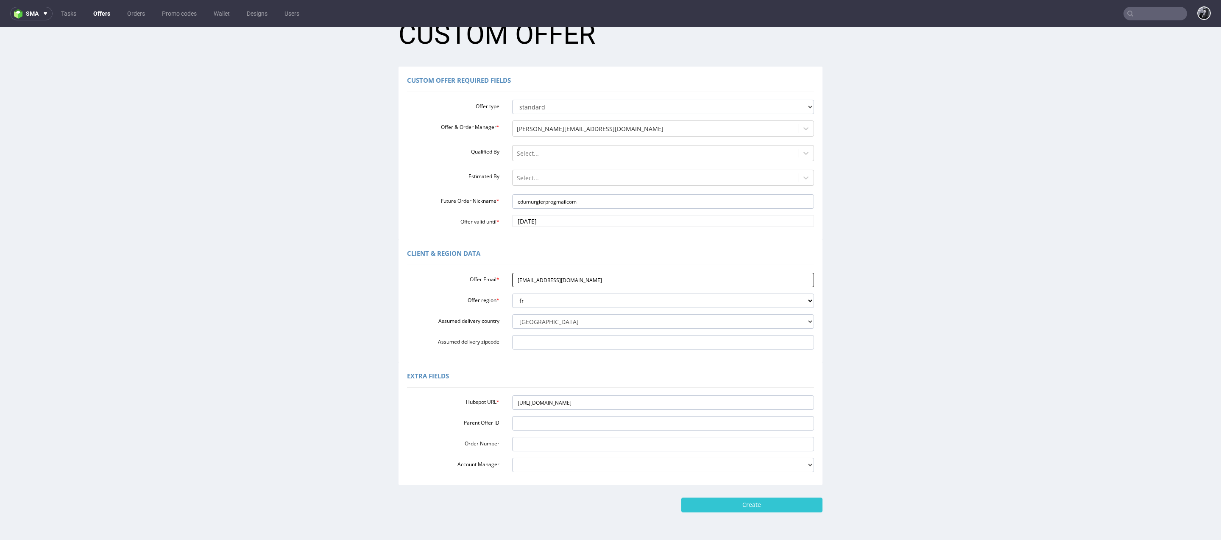
scroll to position [36, 0]
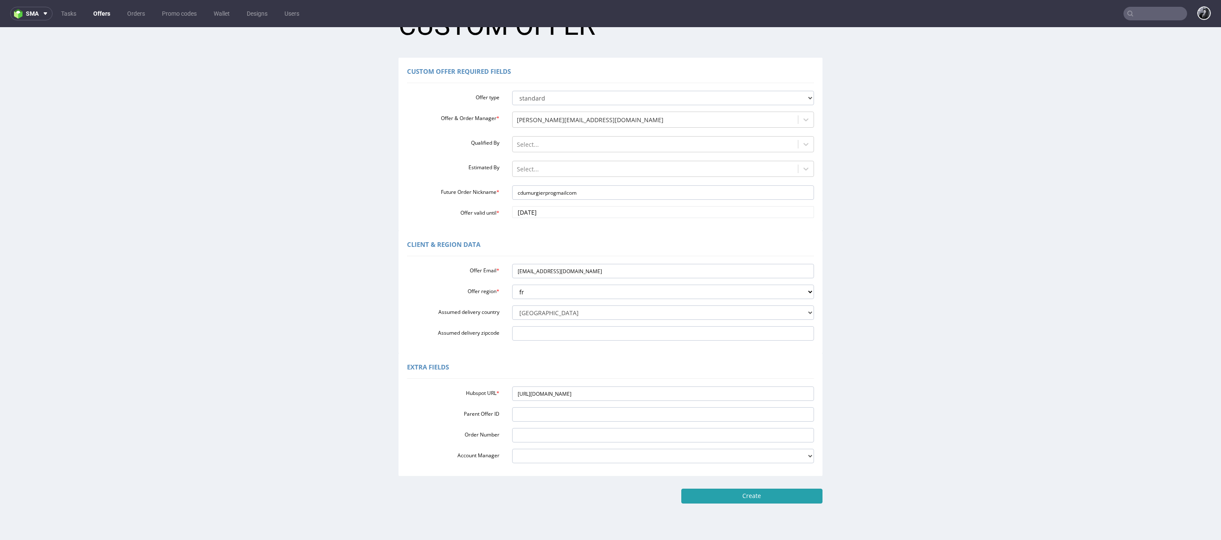
click at [761, 493] on input "Create" at bounding box center [751, 495] width 141 height 14
type input "Please wait..."
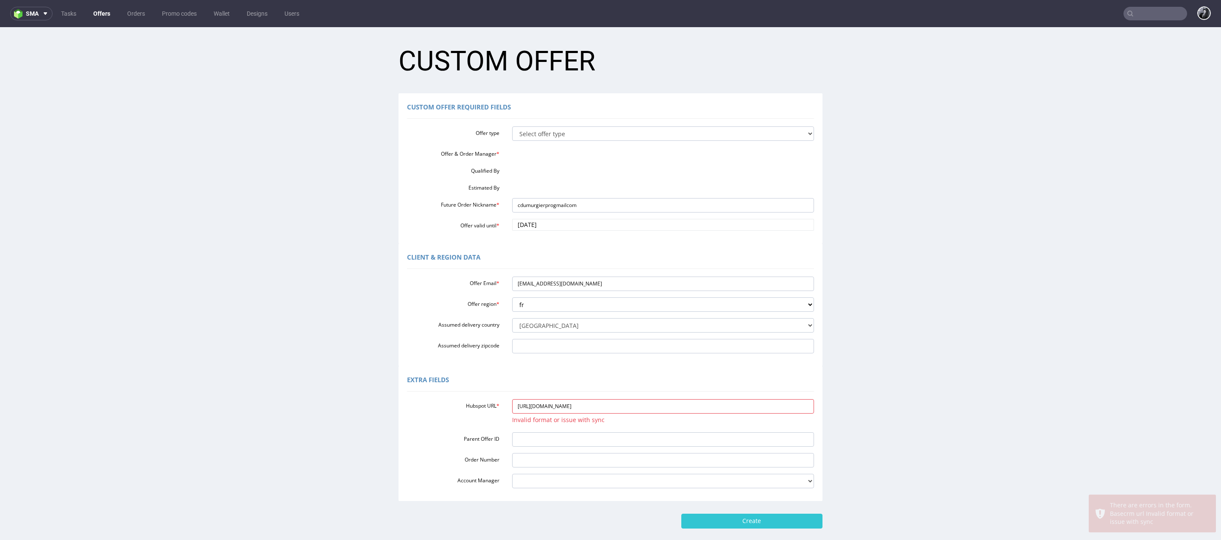
scroll to position [0, 0]
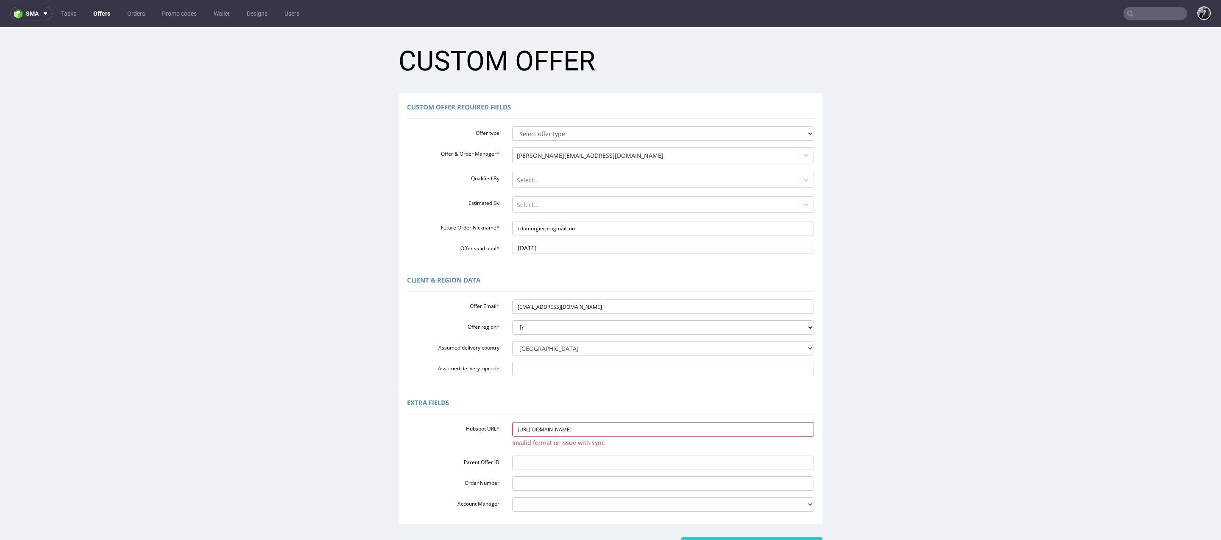
drag, startPoint x: 716, startPoint y: 428, endPoint x: 408, endPoint y: 425, distance: 307.8
click at [408, 425] on div "Hubspot URL * https://app-eu1.hubspot.com/contacts/25600958/record/0-3/18044883…" at bounding box center [611, 435] width 420 height 27
paste input "https://app-eu1.hubspot.com/contacts/25600958/record/0-3/307977776375"
type input "https://app-eu1.hubspot.com/contacts/25600958/record/0-3/307977776375"
click at [477, 409] on div "Extra Fields" at bounding box center [610, 404] width 407 height 20
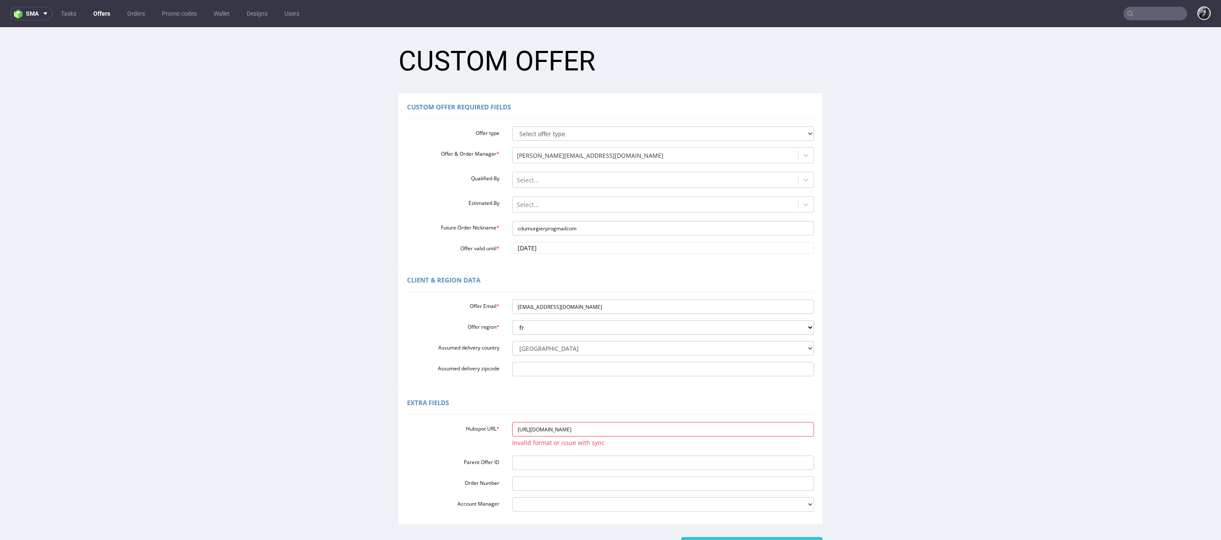
scroll to position [74, 0]
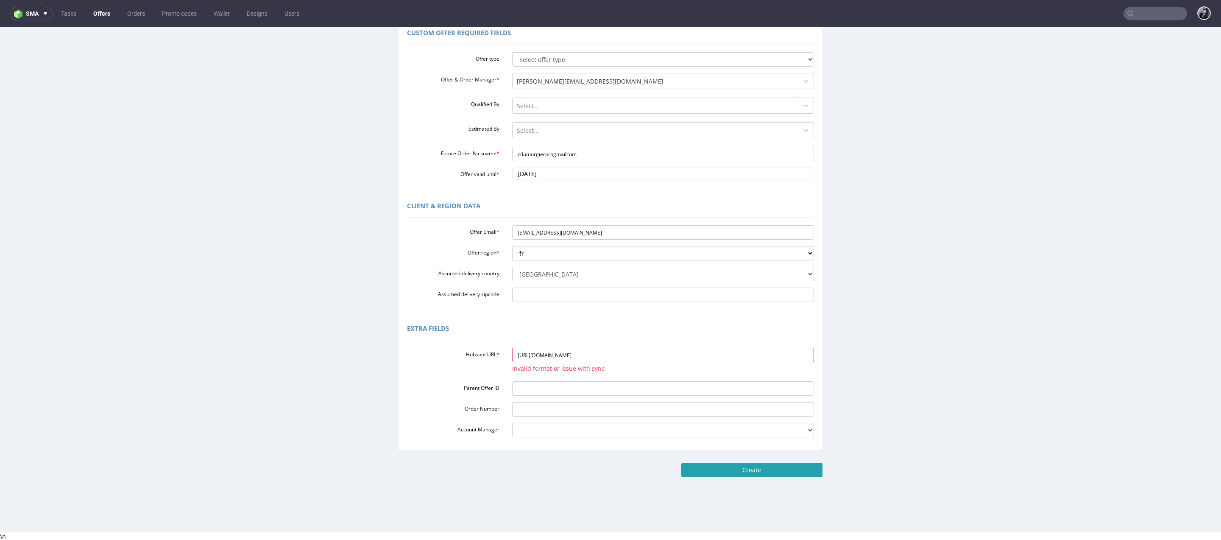
click at [753, 473] on input "Create" at bounding box center [751, 470] width 141 height 14
type input "Please wait..."
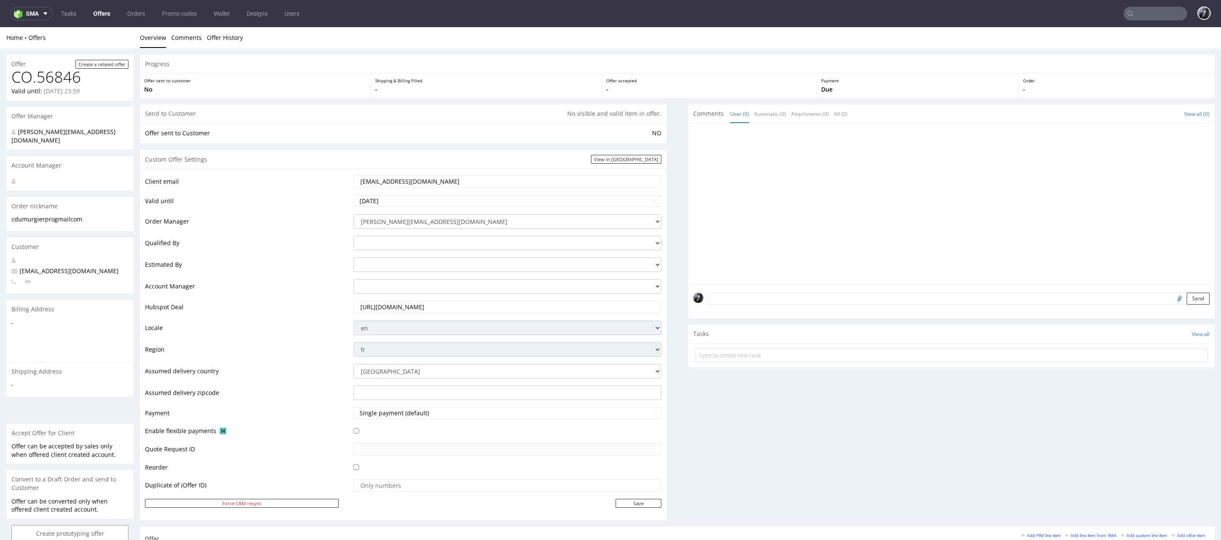
click at [100, 12] on link "Offers" at bounding box center [101, 14] width 27 height 14
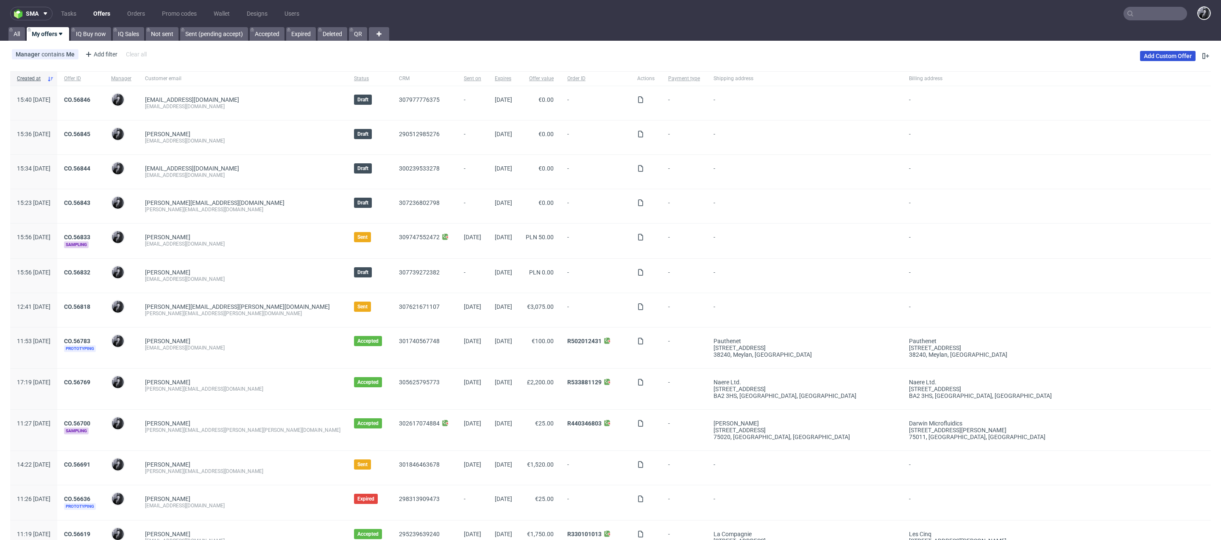
click at [1156, 59] on link "Add Custom Offer" at bounding box center [1168, 56] width 56 height 10
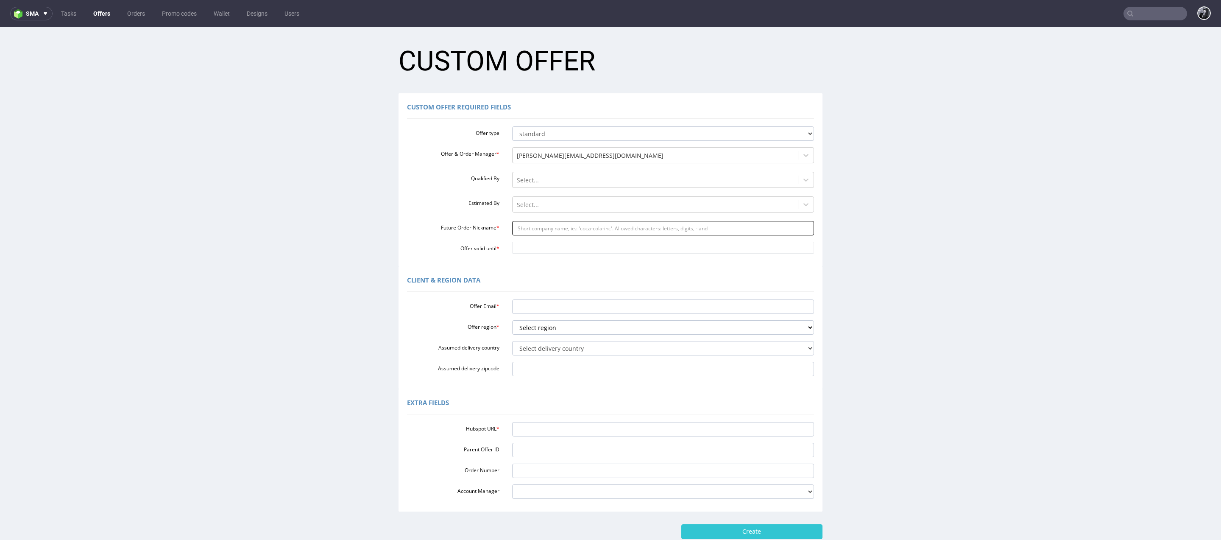
click at [545, 226] on input "Future Order Nickname *" at bounding box center [663, 228] width 302 height 14
paste input "contactvracattitudecom"
type input "contactvracattitudecom"
click at [557, 248] on input "Offer valid until *" at bounding box center [663, 248] width 302 height 12
click at [583, 209] on td "26" at bounding box center [580, 210] width 13 height 13
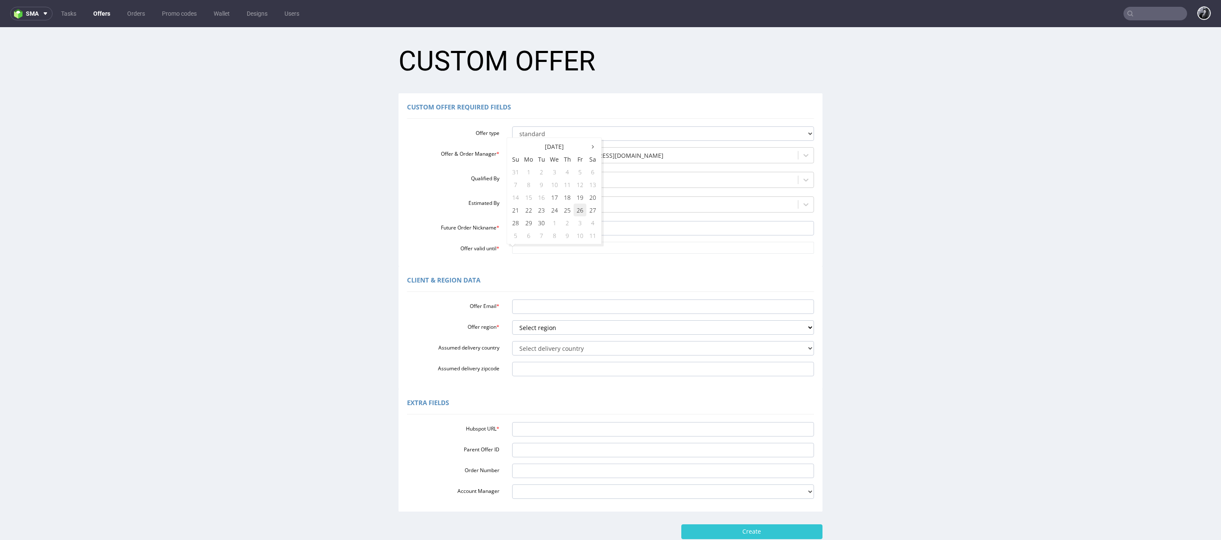
type input "2025-09-26"
click at [555, 311] on input "Offer Email *" at bounding box center [663, 306] width 302 height 14
paste input "contact@vracattitude.com"
type input "contact@vracattitude.com"
click at [569, 326] on select "Select region eu gb de pl fr it es" at bounding box center [663, 327] width 302 height 14
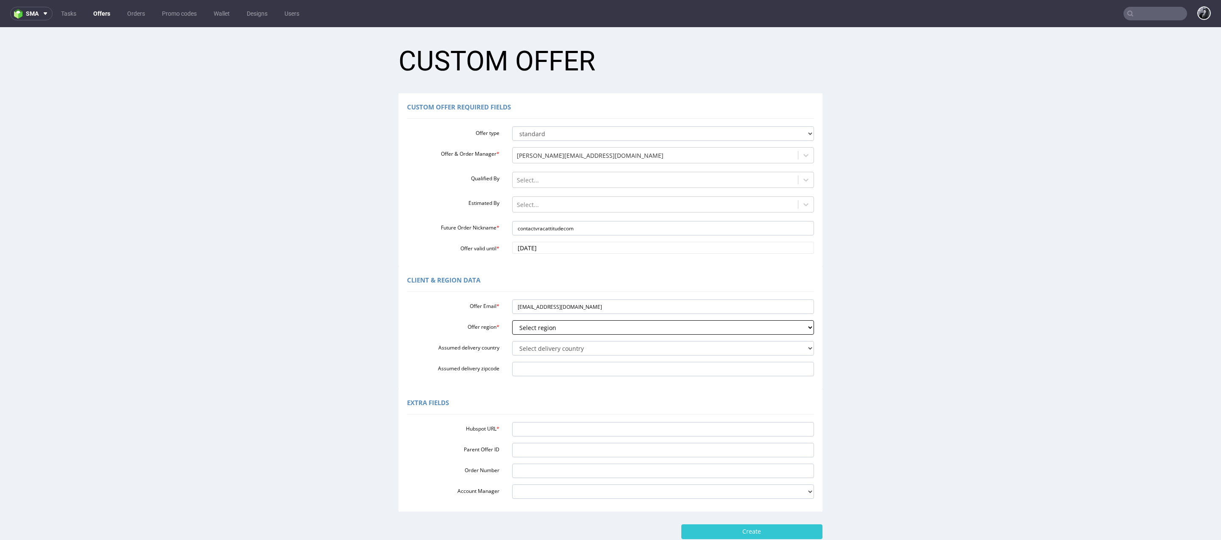
select select "fr"
click at [512, 320] on select "Select region eu gb de pl fr it es" at bounding box center [663, 327] width 302 height 14
click at [555, 349] on select "Select delivery country [GEOGRAPHIC_DATA] [GEOGRAPHIC_DATA] [GEOGRAPHIC_DATA] […" at bounding box center [663, 348] width 302 height 14
select select "75"
click at [512, 341] on select "Select delivery country [GEOGRAPHIC_DATA] [GEOGRAPHIC_DATA] [GEOGRAPHIC_DATA] […" at bounding box center [663, 348] width 302 height 14
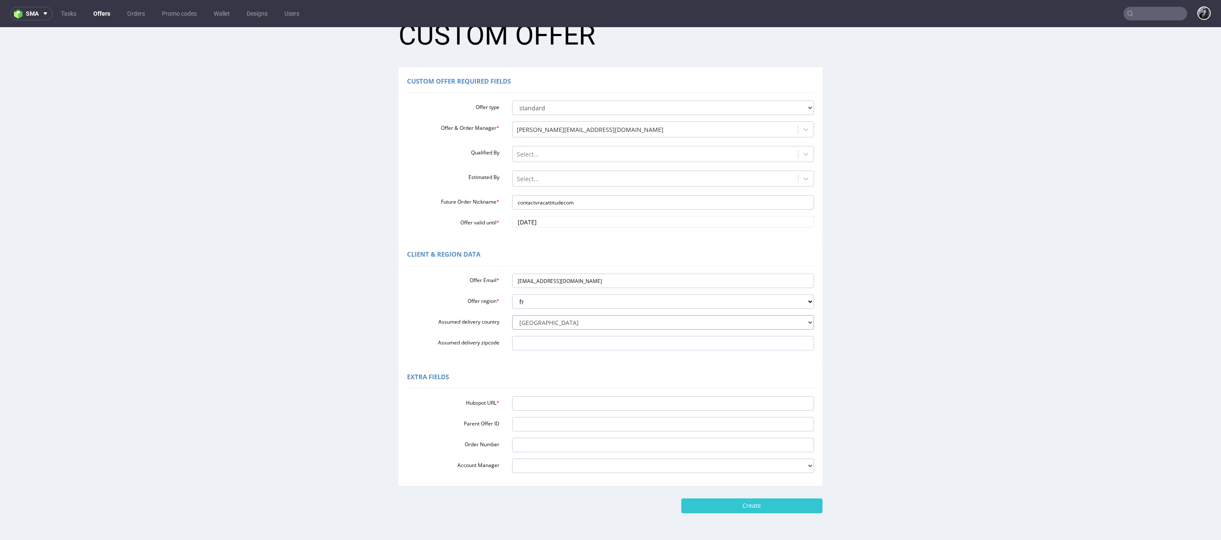
scroll to position [29, 0]
click at [564, 402] on input "Hubspot URL *" at bounding box center [663, 400] width 302 height 14
click at [444, 406] on div "Hubspot URL *" at bounding box center [611, 400] width 420 height 14
click at [569, 401] on input "Hubspot URL *" at bounding box center [663, 400] width 302 height 14
paste input "https://app-eu1.hubspot.com/contacts/25600958/record/0-3/302538917055/"
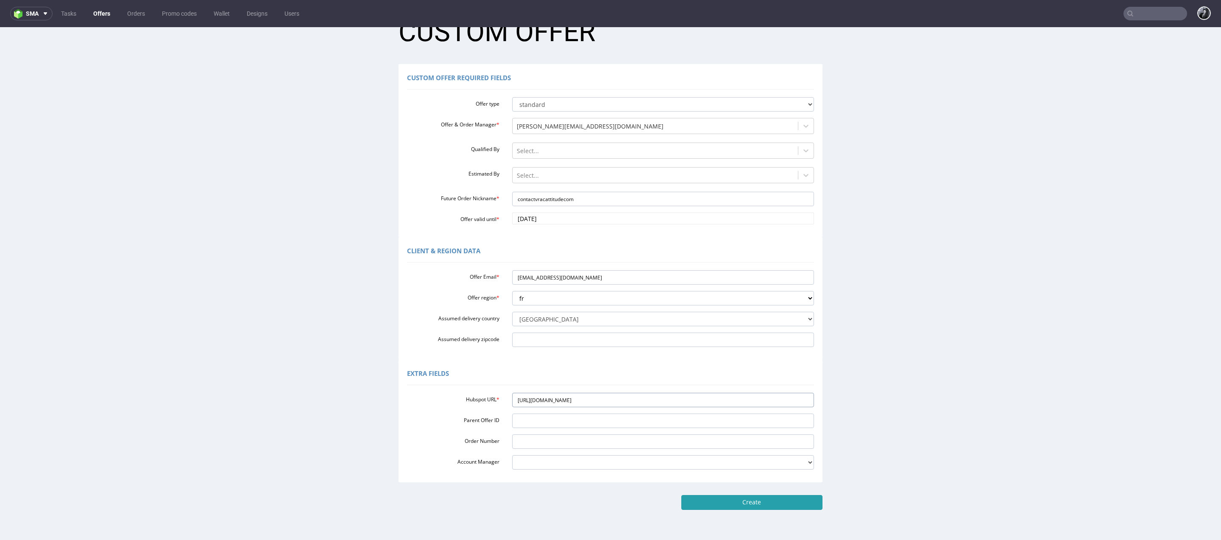
type input "https://app-eu1.hubspot.com/contacts/25600958/record/0-3/302538917055/"
click at [754, 504] on input "Create" at bounding box center [751, 502] width 141 height 14
type input "Please wait..."
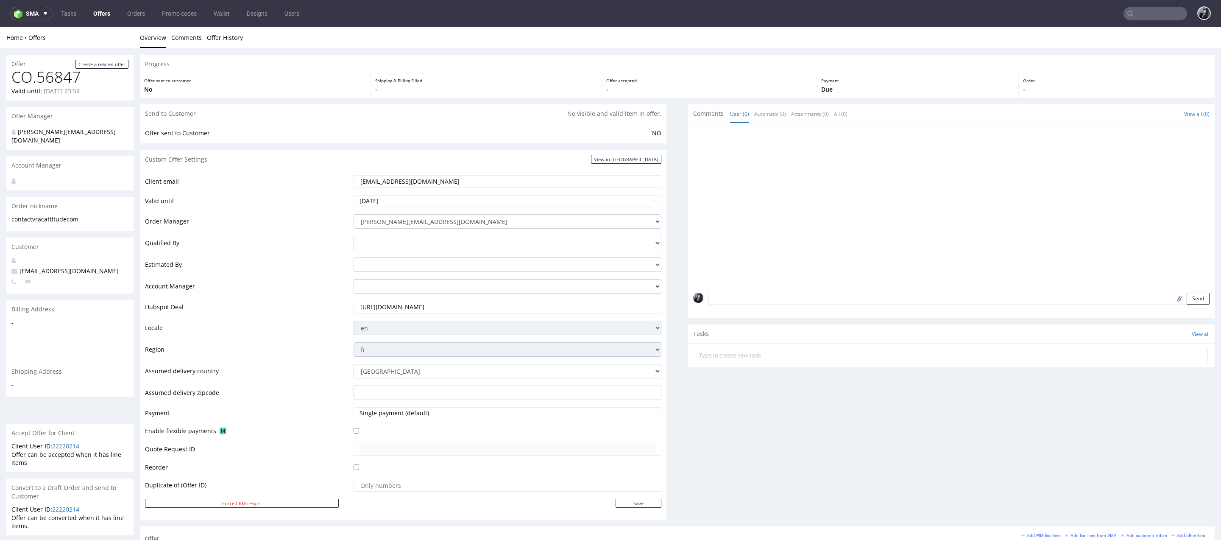
click at [93, 10] on link "Offers" at bounding box center [101, 14] width 27 height 14
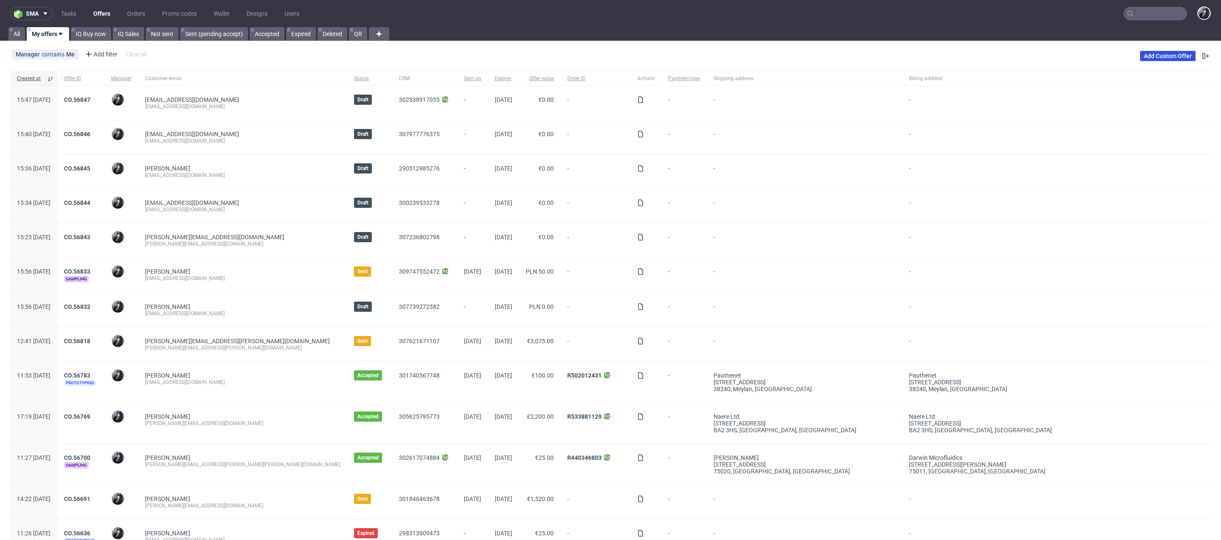
click at [1157, 58] on link "Add Custom Offer" at bounding box center [1168, 56] width 56 height 10
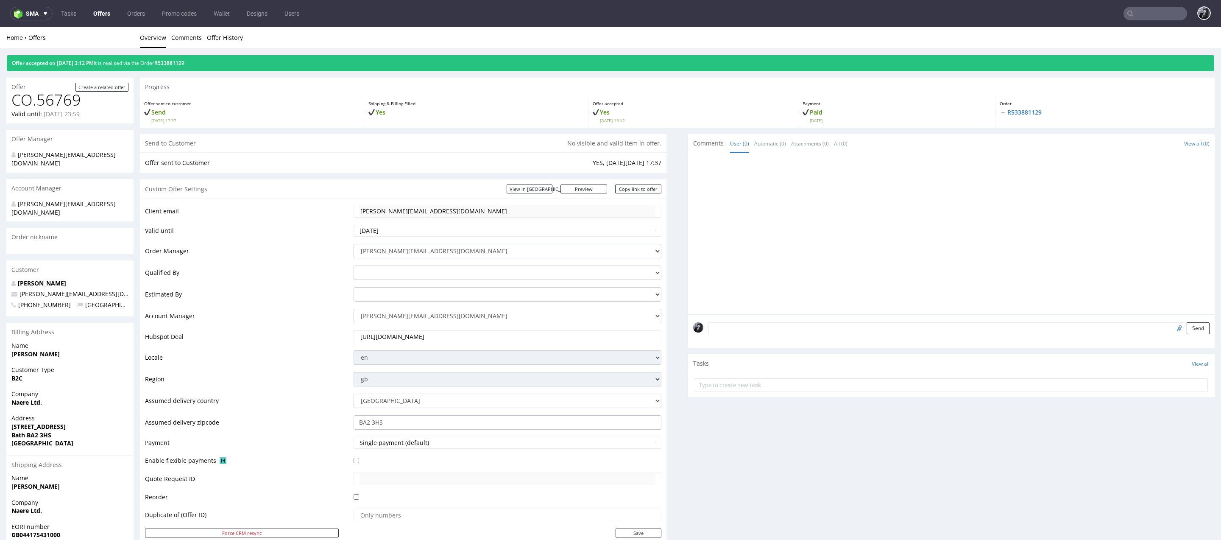
click at [107, 14] on link "Offers" at bounding box center [101, 14] width 27 height 14
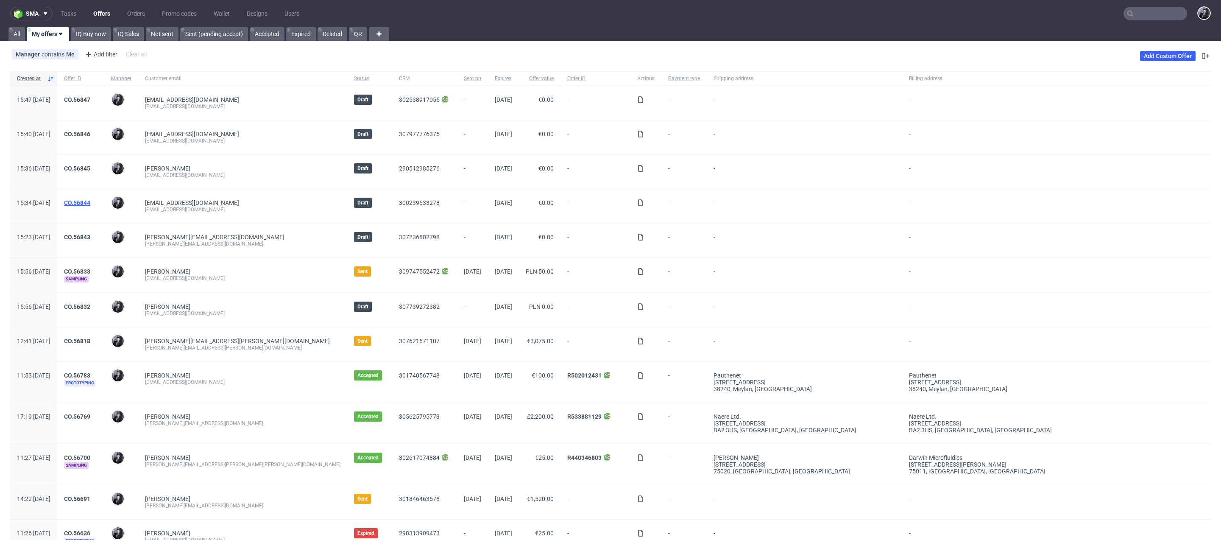
click at [90, 201] on link "CO.56844" at bounding box center [77, 202] width 26 height 7
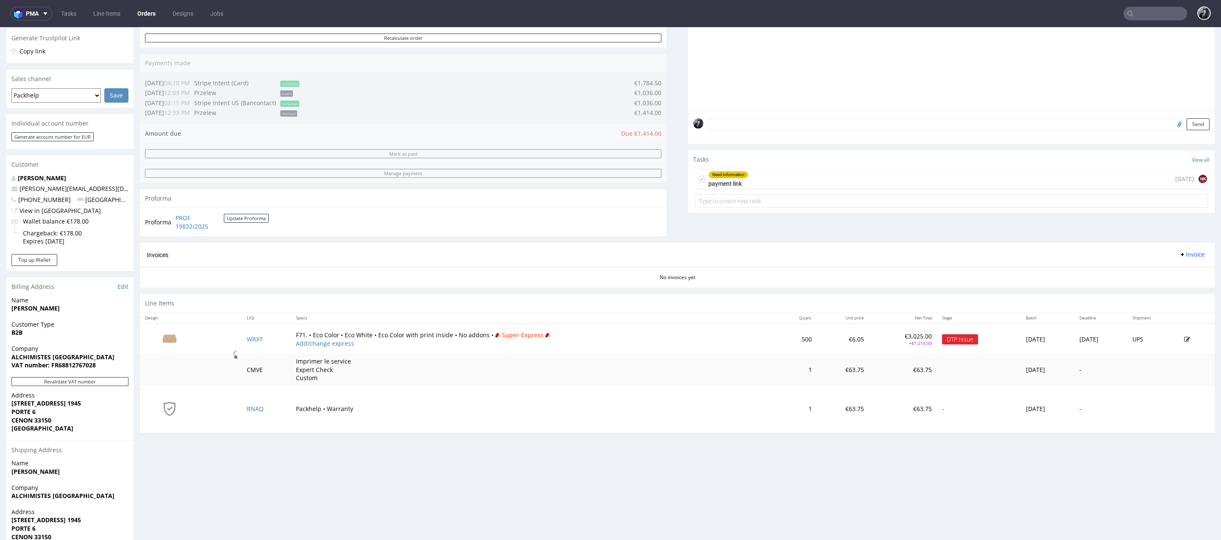
scroll to position [195, 0]
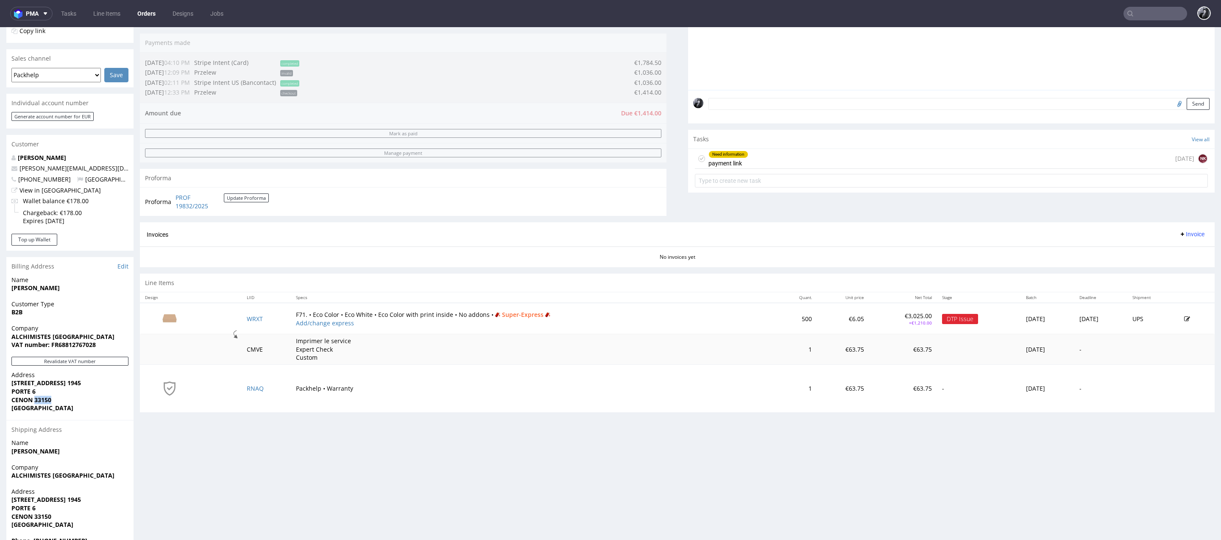
drag, startPoint x: 59, startPoint y: 399, endPoint x: 36, endPoint y: 399, distance: 22.9
click at [36, 399] on span "CENON 33150" at bounding box center [69, 400] width 117 height 8
copy strong "33150"
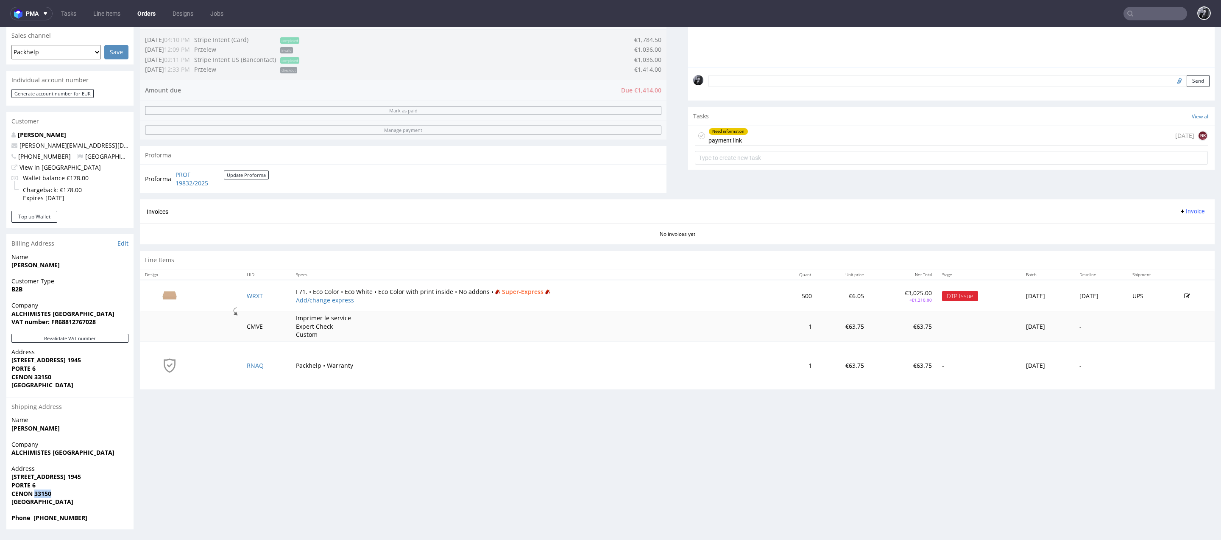
drag, startPoint x: 57, startPoint y: 495, endPoint x: 36, endPoint y: 494, distance: 21.6
click at [36, 494] on span "CENON 33150" at bounding box center [69, 493] width 117 height 8
copy strong "33150"
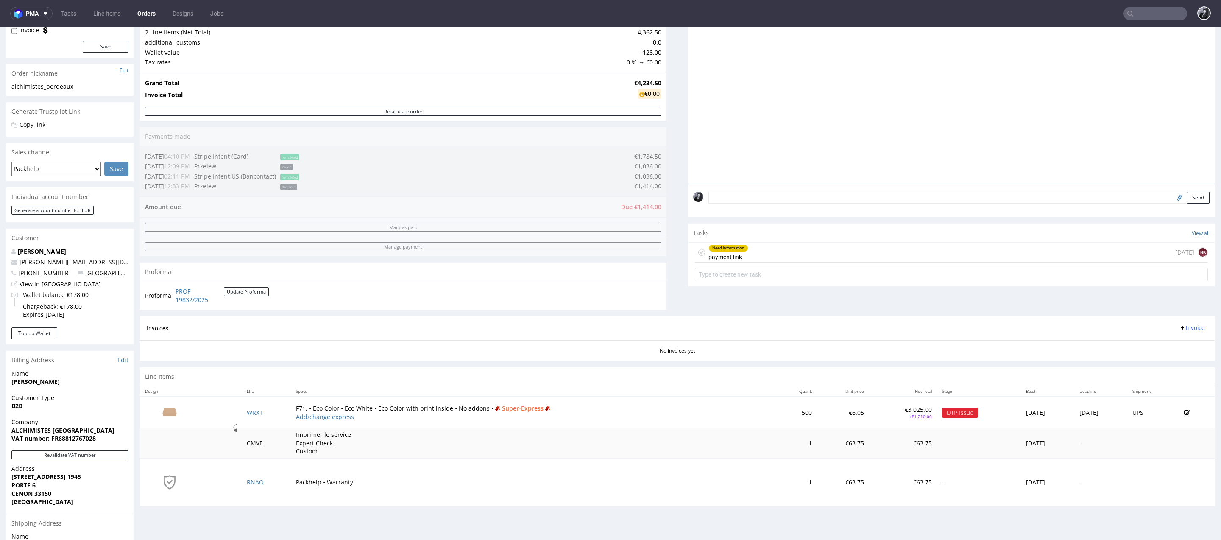
scroll to position [114, 0]
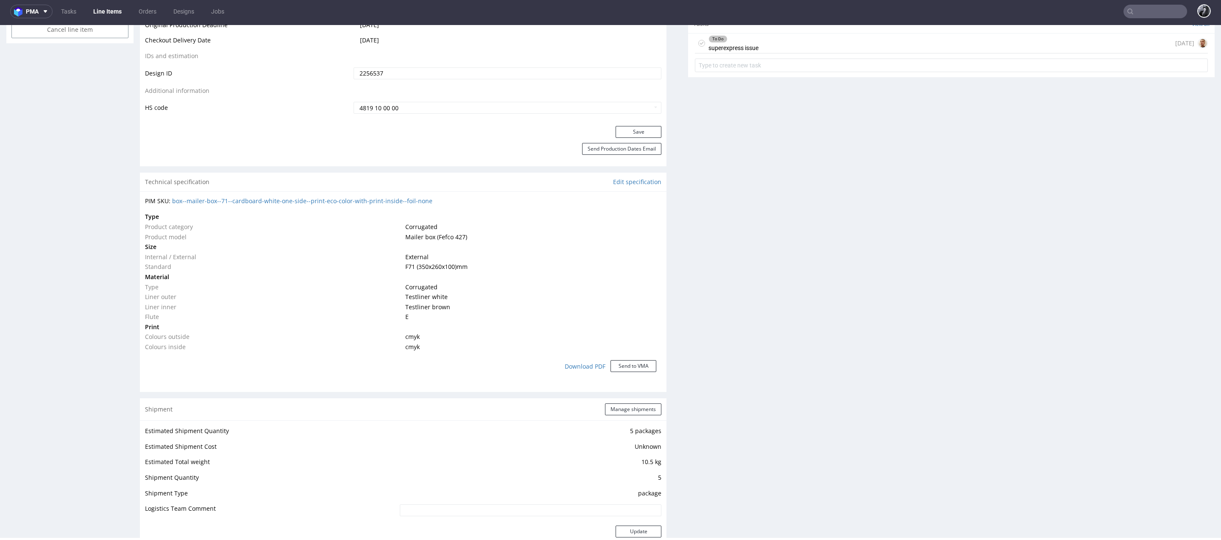
scroll to position [496, 0]
click at [589, 358] on link "Download PDF" at bounding box center [585, 360] width 51 height 19
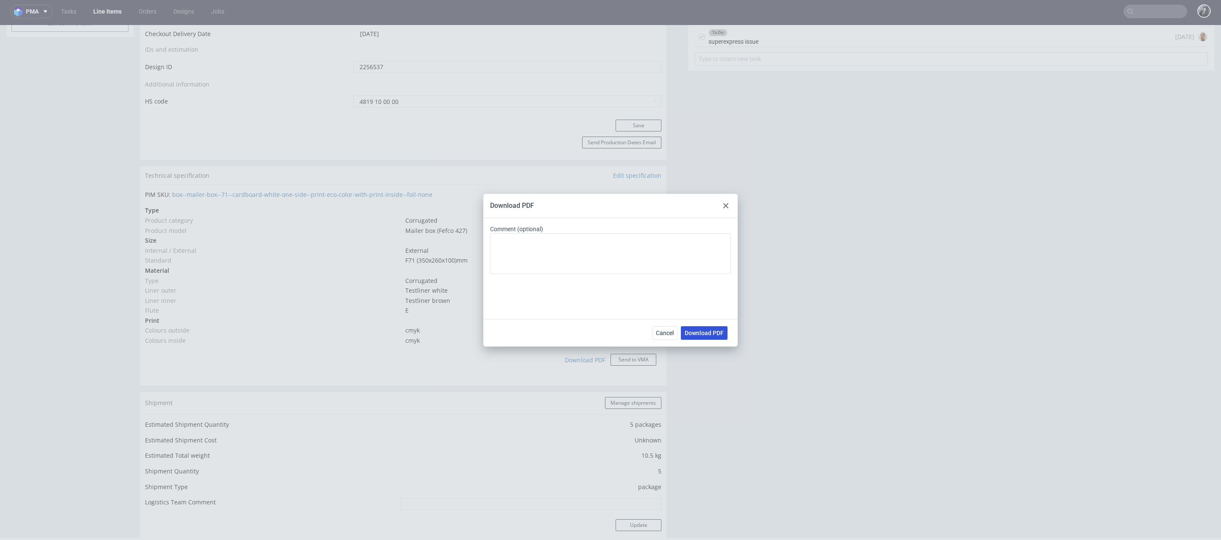
click at [715, 333] on span "Download PDF" at bounding box center [704, 333] width 39 height 6
click at [728, 207] on use at bounding box center [725, 205] width 5 height 5
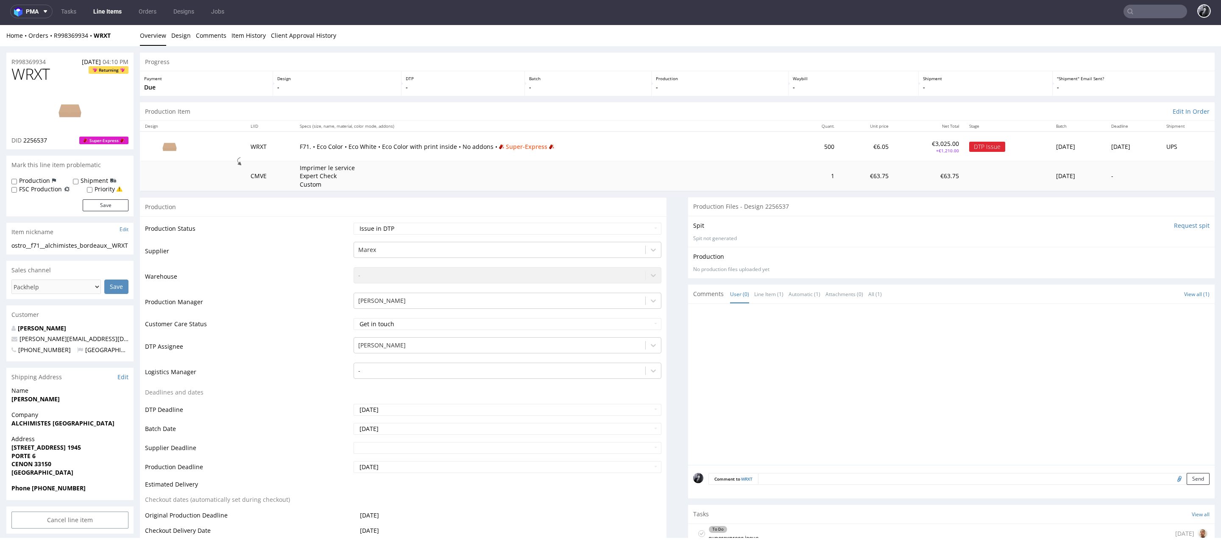
scroll to position [0, 0]
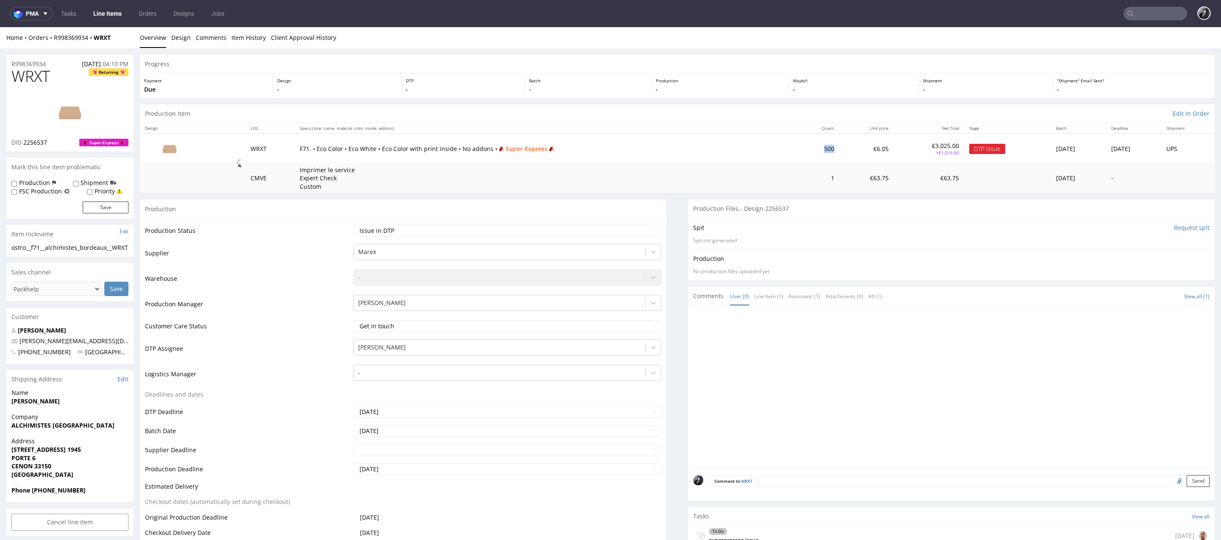
drag, startPoint x: 789, startPoint y: 148, endPoint x: 800, endPoint y: 148, distance: 11.0
click at [800, 148] on td "500" at bounding box center [817, 148] width 43 height 29
click at [169, 148] on img at bounding box center [169, 149] width 42 height 24
drag, startPoint x: 296, startPoint y: 148, endPoint x: 417, endPoint y: 146, distance: 121.3
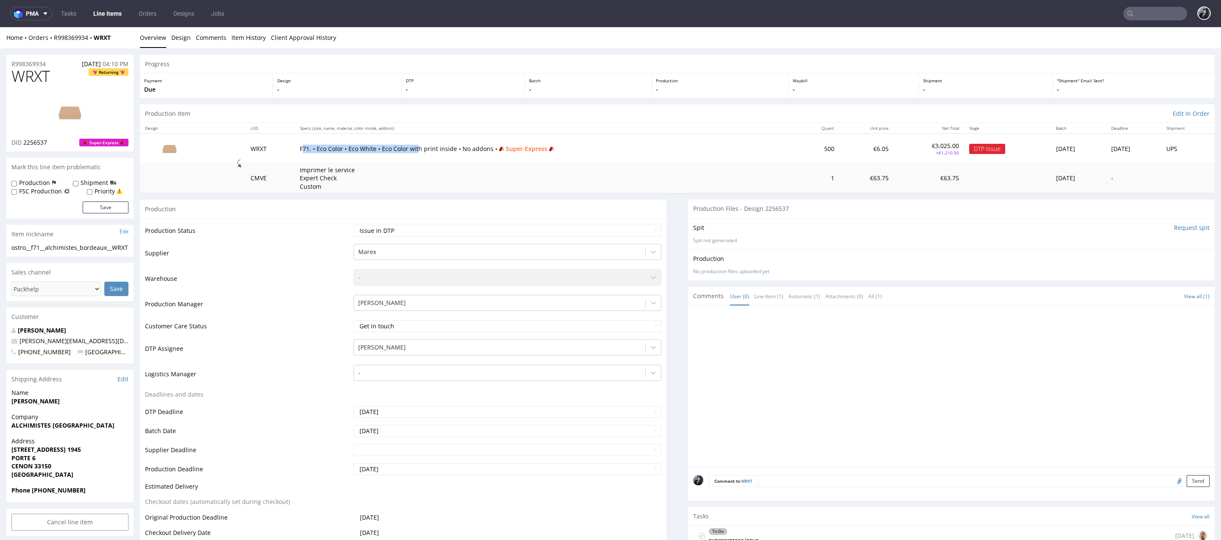
click at [418, 147] on p "F71. • Eco Color • Eco White • Eco Color with print inside • No addons • Super-…" at bounding box center [545, 149] width 491 height 8
click at [421, 146] on p "F71. • Eco Color • Eco White • Eco Color with print inside • No addons • Super-…" at bounding box center [545, 149] width 491 height 8
drag, startPoint x: 420, startPoint y: 149, endPoint x: 484, endPoint y: 149, distance: 63.6
click at [484, 149] on p "F71. • Eco Color • Eco White • Eco Color with print inside • No addons • Super-…" at bounding box center [545, 149] width 491 height 8
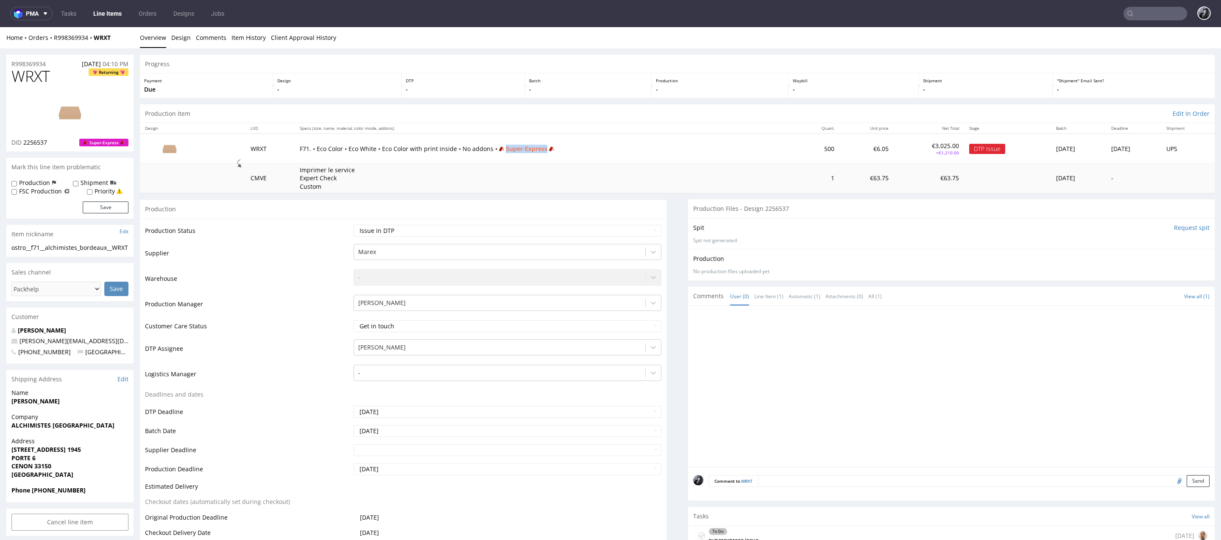
drag, startPoint x: 547, startPoint y: 148, endPoint x: 494, endPoint y: 148, distance: 53.4
click at [497, 148] on span "Super-Express" at bounding box center [526, 149] width 59 height 8
click at [584, 147] on p "F71. • Eco Color • Eco White • Eco Color with print inside • No addons • Super-…" at bounding box center [545, 149] width 491 height 8
click at [541, 147] on span "Super-Express" at bounding box center [526, 149] width 59 height 8
click at [252, 148] on td "WRXT" at bounding box center [270, 148] width 50 height 29
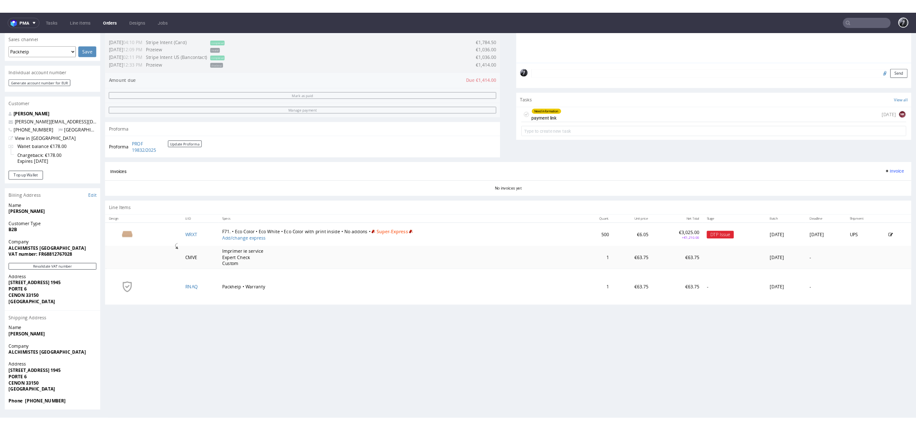
scroll to position [3, 0]
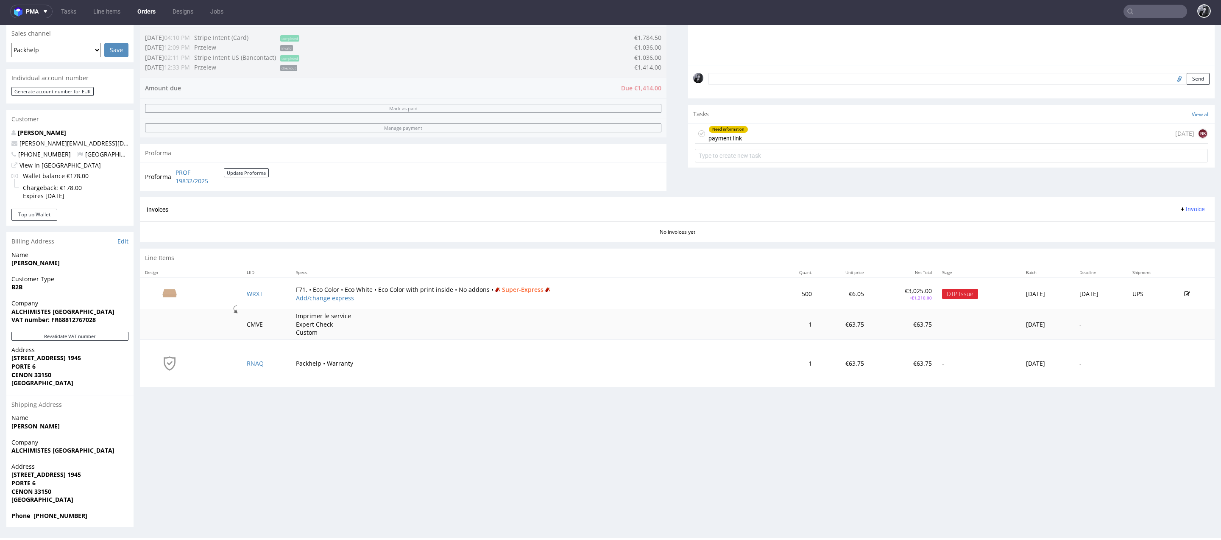
click at [166, 291] on img at bounding box center [169, 293] width 42 height 24
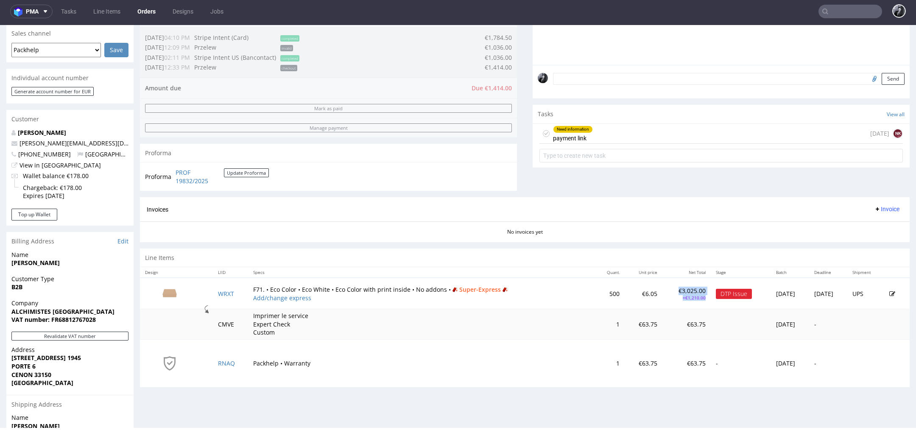
drag, startPoint x: 650, startPoint y: 290, endPoint x: 679, endPoint y: 301, distance: 30.9
click at [679, 301] on td "€3,025.00 +€1,210.00" at bounding box center [686, 293] width 49 height 31
click at [539, 315] on td "Imprimer le service Expert Check Custom" at bounding box center [421, 324] width 347 height 30
drag, startPoint x: 634, startPoint y: 293, endPoint x: 617, endPoint y: 292, distance: 17.4
click at [625, 292] on td "€6.05" at bounding box center [644, 293] width 38 height 31
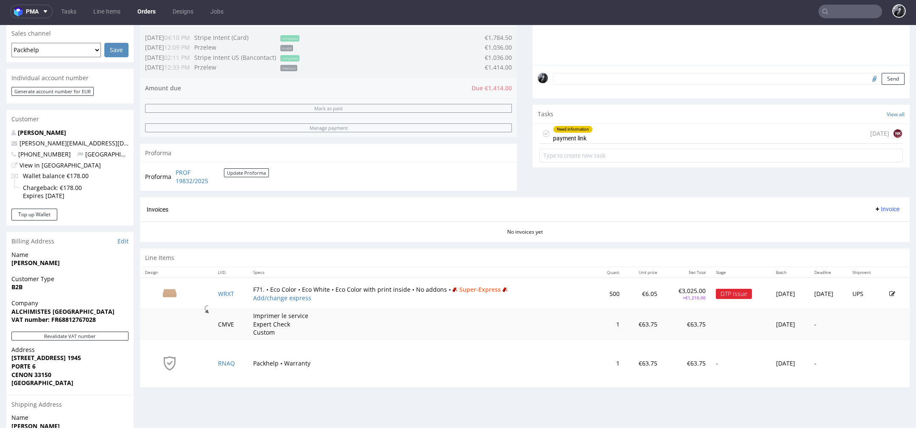
click at [678, 299] on td "€3,025.00 +€1,210.00" at bounding box center [686, 293] width 49 height 31
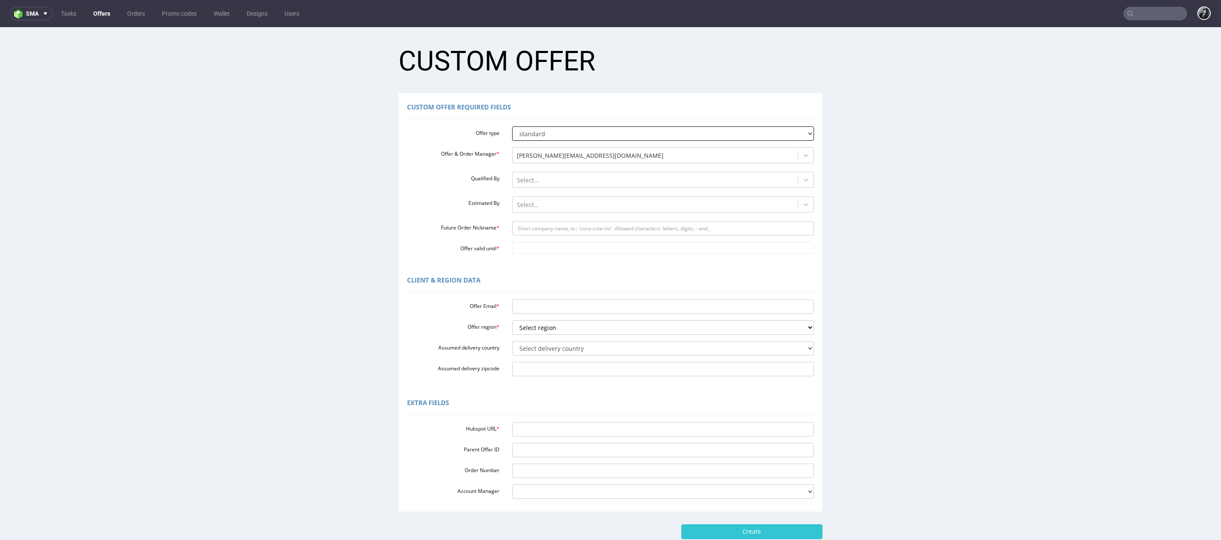
click at [574, 132] on select "standard prototyping sampling" at bounding box center [663, 133] width 302 height 14
click at [512, 126] on select "standard prototyping sampling" at bounding box center [663, 133] width 302 height 14
click at [561, 178] on div at bounding box center [655, 180] width 277 height 10
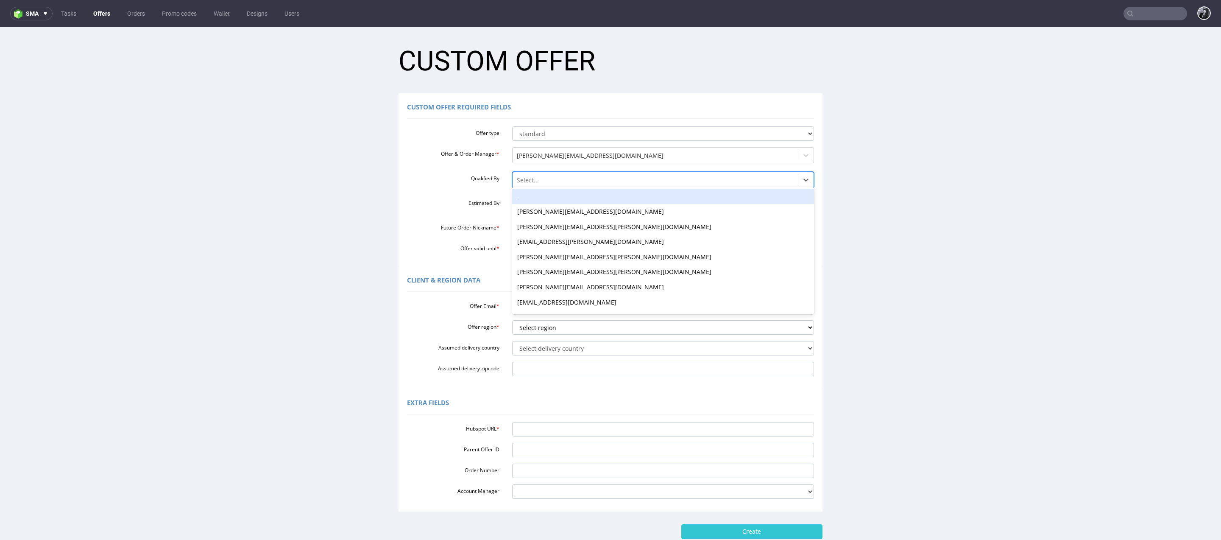
click at [438, 199] on label "Estimated By" at bounding box center [453, 202] width 105 height 10
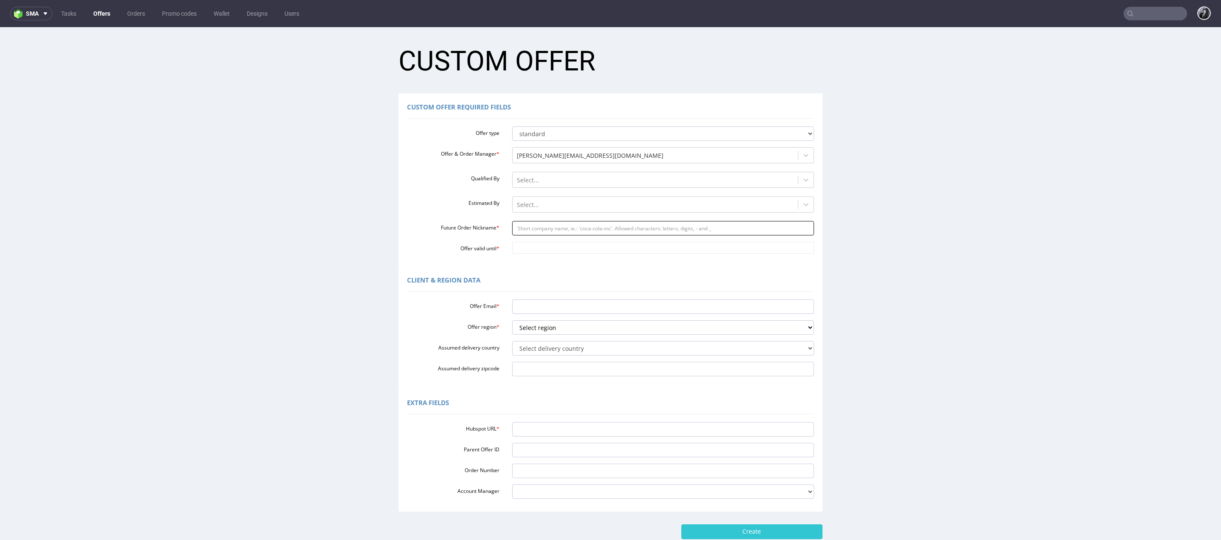
click at [539, 232] on input "Future Order Nickname *" at bounding box center [663, 228] width 302 height 14
paste input "kvielalchimistesfr"
type input "kvielalchimistesfr"
click at [564, 249] on input "Offer valid until *" at bounding box center [663, 248] width 302 height 12
click at [577, 210] on td "26" at bounding box center [580, 210] width 13 height 13
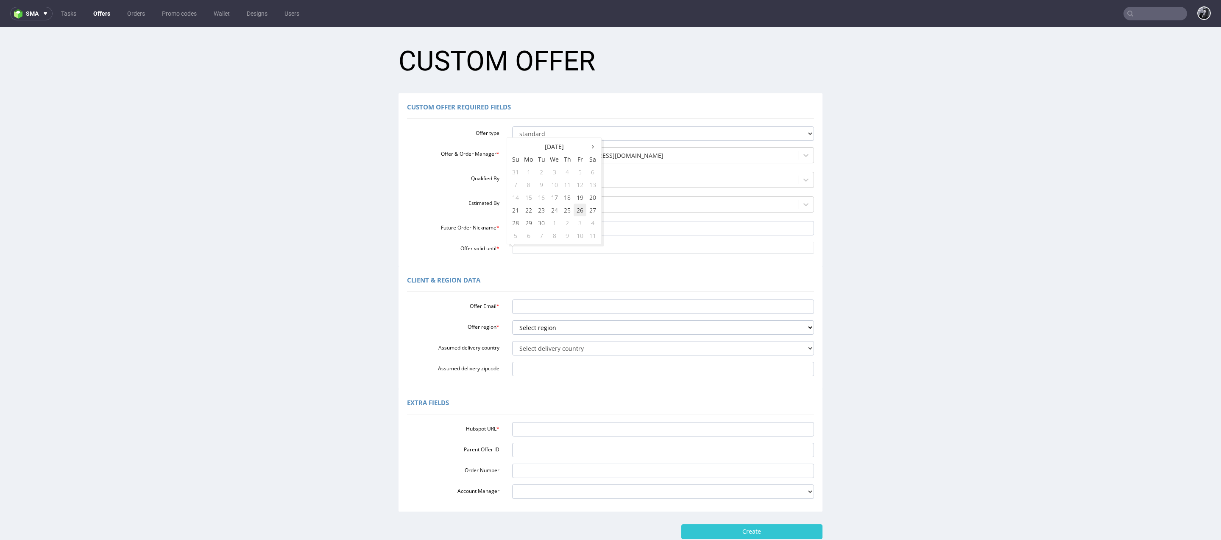
type input "[DATE]"
click at [556, 307] on input "Offer Email *" at bounding box center [663, 306] width 302 height 14
paste input "[PERSON_NAME][EMAIL_ADDRESS][DOMAIN_NAME]"
type input "[PERSON_NAME][EMAIL_ADDRESS][DOMAIN_NAME]"
click at [582, 325] on select "Select region eu gb de pl fr it es" at bounding box center [663, 327] width 302 height 14
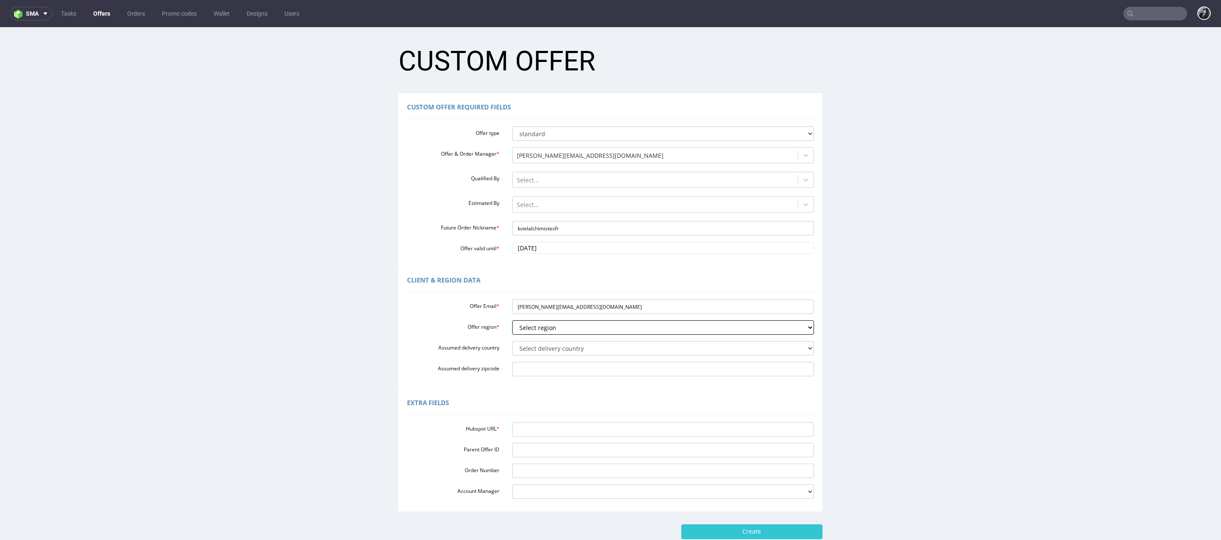
select select "fr"
click at [512, 320] on select "Select region eu gb de pl fr it es" at bounding box center [663, 327] width 302 height 14
click at [591, 350] on select "Select delivery country [GEOGRAPHIC_DATA] [GEOGRAPHIC_DATA] [GEOGRAPHIC_DATA] […" at bounding box center [663, 348] width 302 height 14
select select "75"
click at [512, 341] on select "Select delivery country [GEOGRAPHIC_DATA] [GEOGRAPHIC_DATA] [GEOGRAPHIC_DATA] […" at bounding box center [663, 348] width 302 height 14
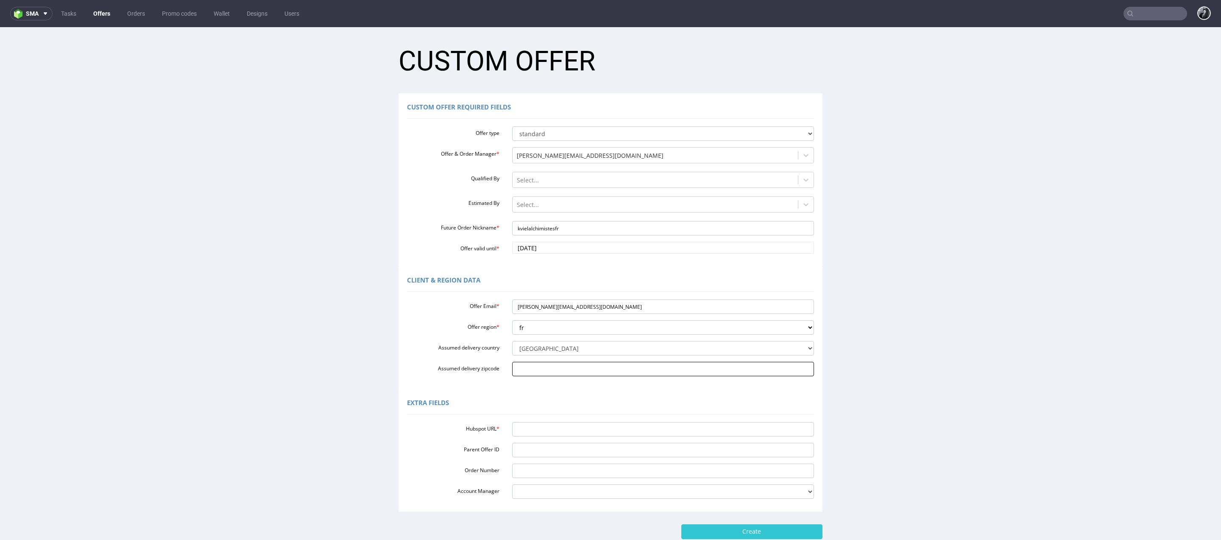
click at [556, 366] on input "Assumed delivery zipcode" at bounding box center [663, 369] width 302 height 14
paste input "33150"
type input "33150"
click at [580, 306] on input "[PERSON_NAME][EMAIL_ADDRESS][DOMAIN_NAME]" at bounding box center [663, 306] width 302 height 14
drag, startPoint x: 568, startPoint y: 228, endPoint x: 433, endPoint y: 228, distance: 134.8
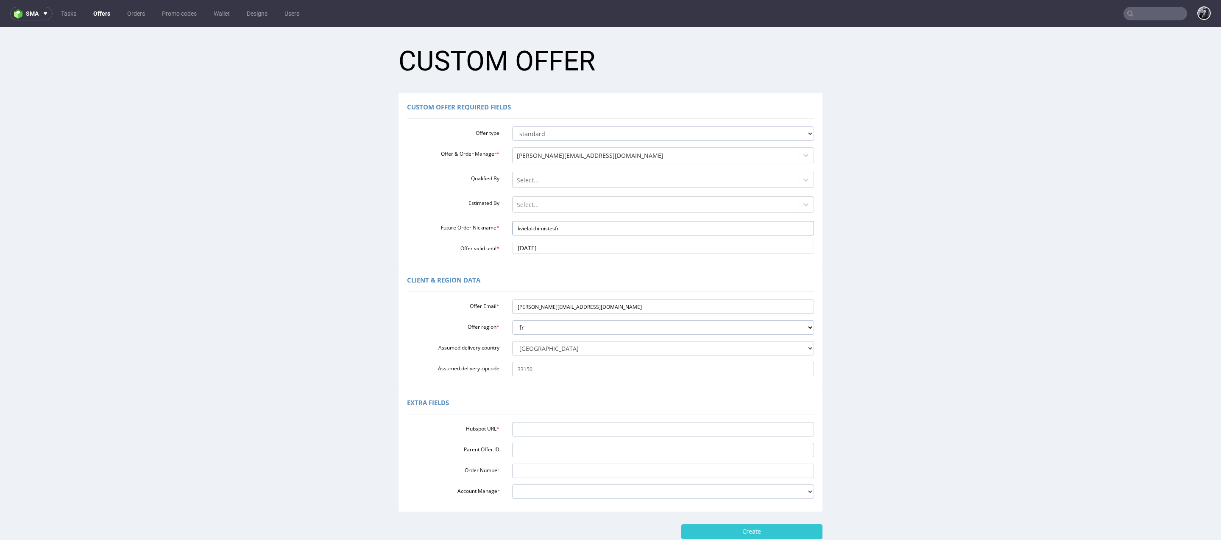
click at [433, 228] on div "Future Order Nickname * kvielalchimistesfr" at bounding box center [611, 228] width 420 height 14
type input "Ke"
paste input "33150"
type input "3"
click at [598, 307] on input "[PERSON_NAME][EMAIL_ADDRESS][DOMAIN_NAME]" at bounding box center [663, 306] width 302 height 14
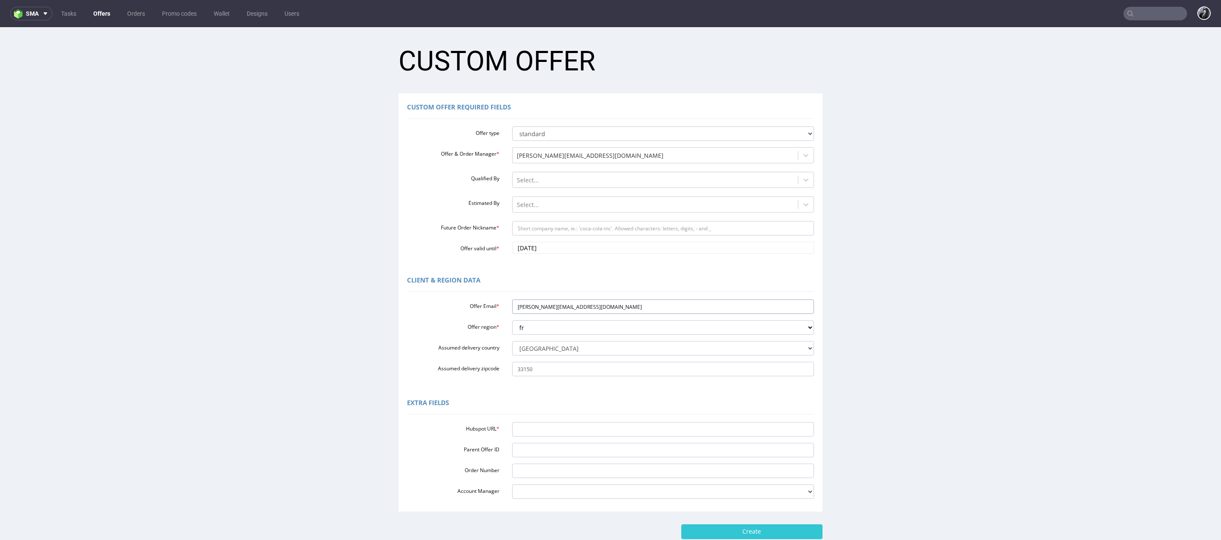
drag, startPoint x: 598, startPoint y: 307, endPoint x: 471, endPoint y: 304, distance: 126.4
click at [471, 304] on div "Offer Email * [PERSON_NAME][EMAIL_ADDRESS][DOMAIN_NAME]" at bounding box center [611, 306] width 420 height 14
click at [558, 226] on input "Future Order Nickname *" at bounding box center [663, 228] width 302 height 14
paste input "kvielalchimistesfr"
type input "kvielalchimistesfr"
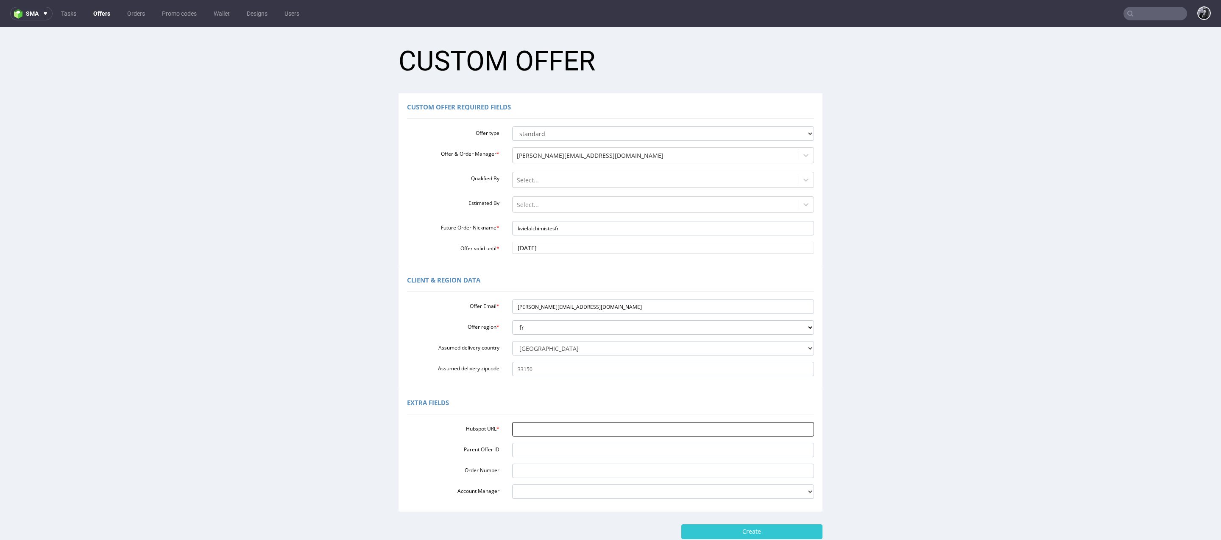
click at [569, 423] on input "Hubspot URL *" at bounding box center [663, 429] width 302 height 14
paste input "[URL][DOMAIN_NAME]"
type input "[URL][DOMAIN_NAME]"
click at [752, 533] on input "Create" at bounding box center [751, 531] width 141 height 14
type input "Please wait..."
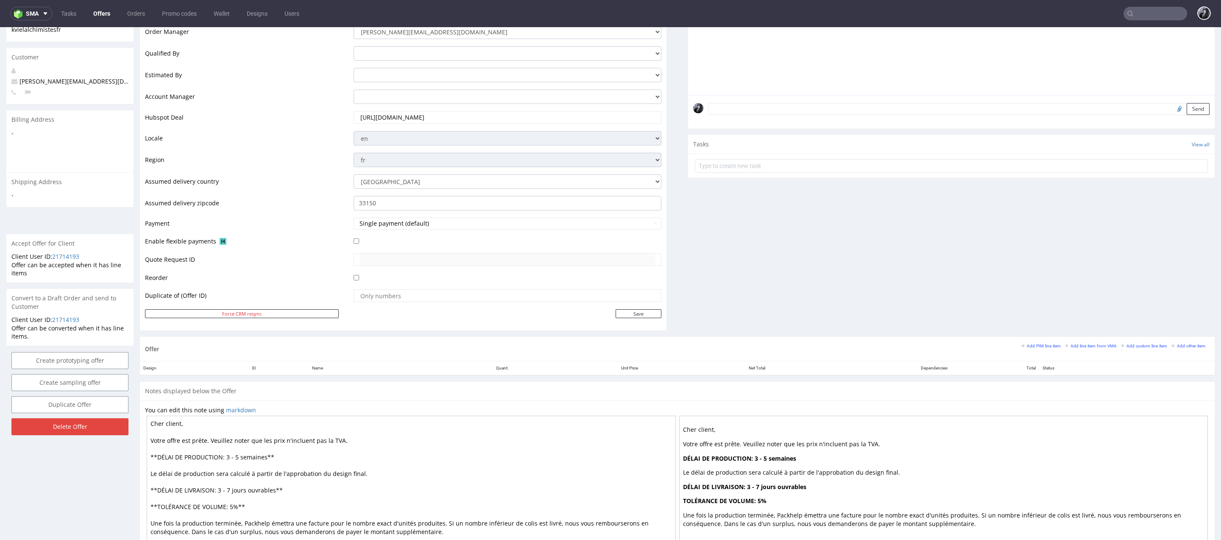
scroll to position [244, 0]
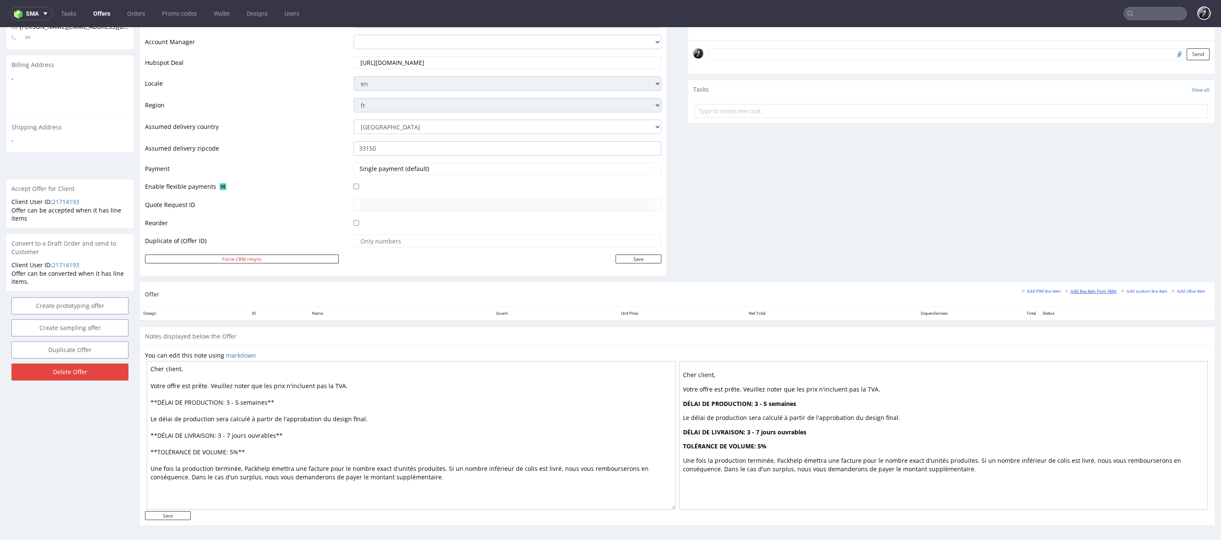
click at [1080, 290] on small "Add line item from VMA" at bounding box center [1091, 291] width 52 height 5
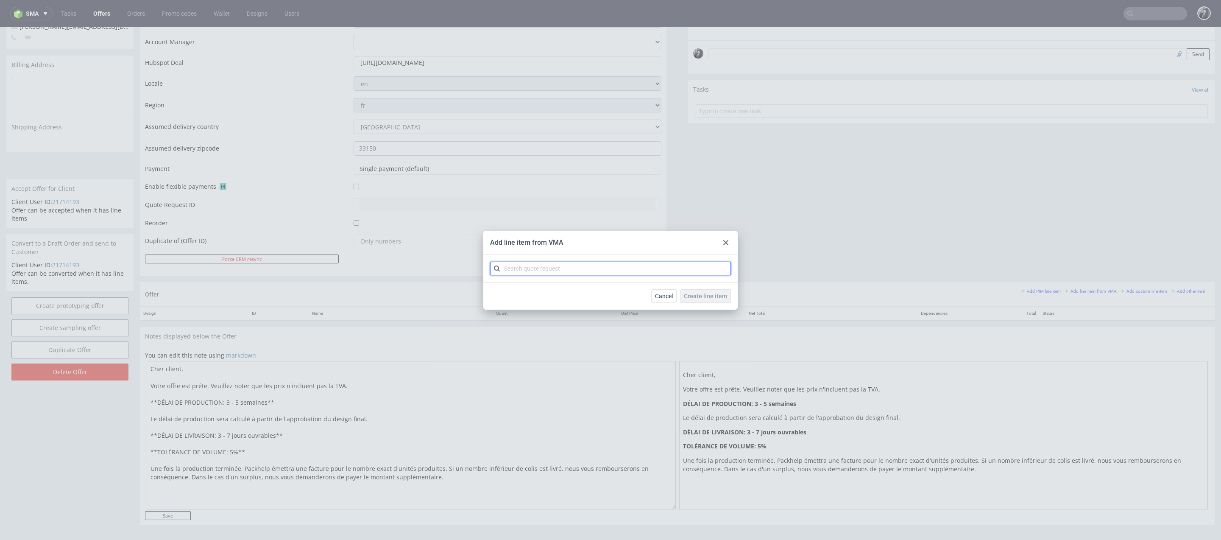
click at [650, 271] on input "text" at bounding box center [610, 269] width 241 height 14
type input "CBLQ"
click at [621, 287] on div "CBLQ 1 variant" at bounding box center [611, 287] width 234 height 15
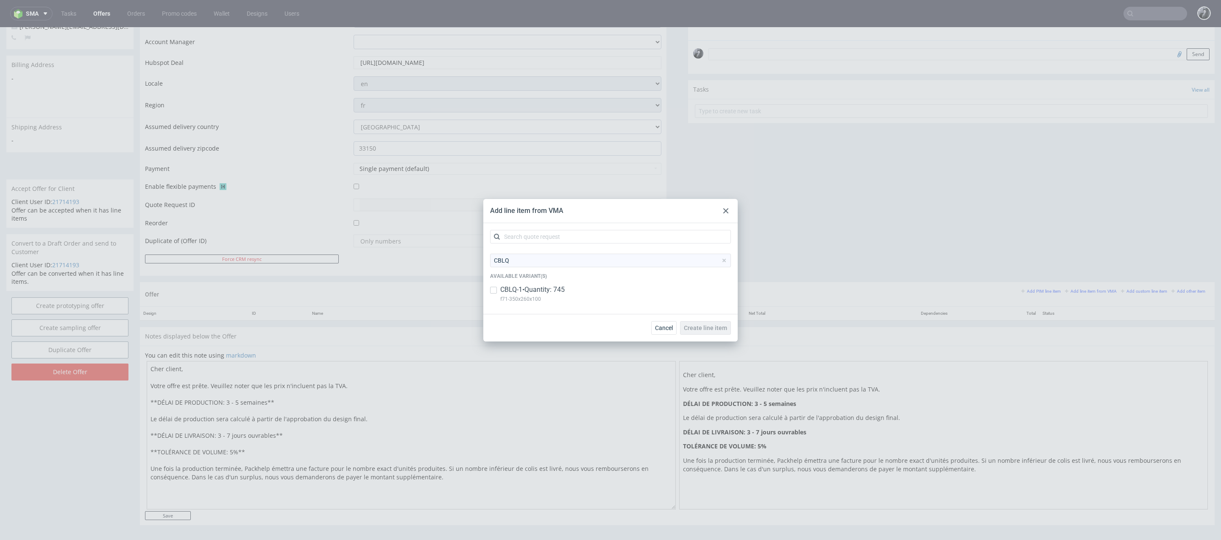
click at [580, 292] on div "CBLQ-1 • Quantity: 745 f71-350x260x100" at bounding box center [610, 296] width 241 height 22
checkbox input "true"
click at [706, 329] on span "Create line item" at bounding box center [705, 328] width 43 height 6
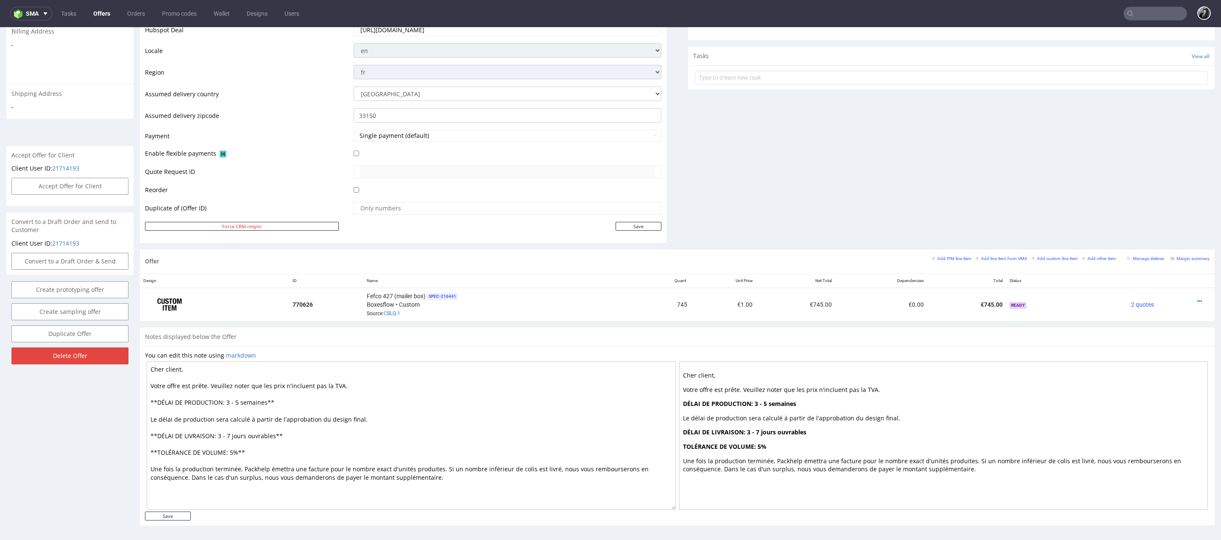
scroll to position [3, 0]
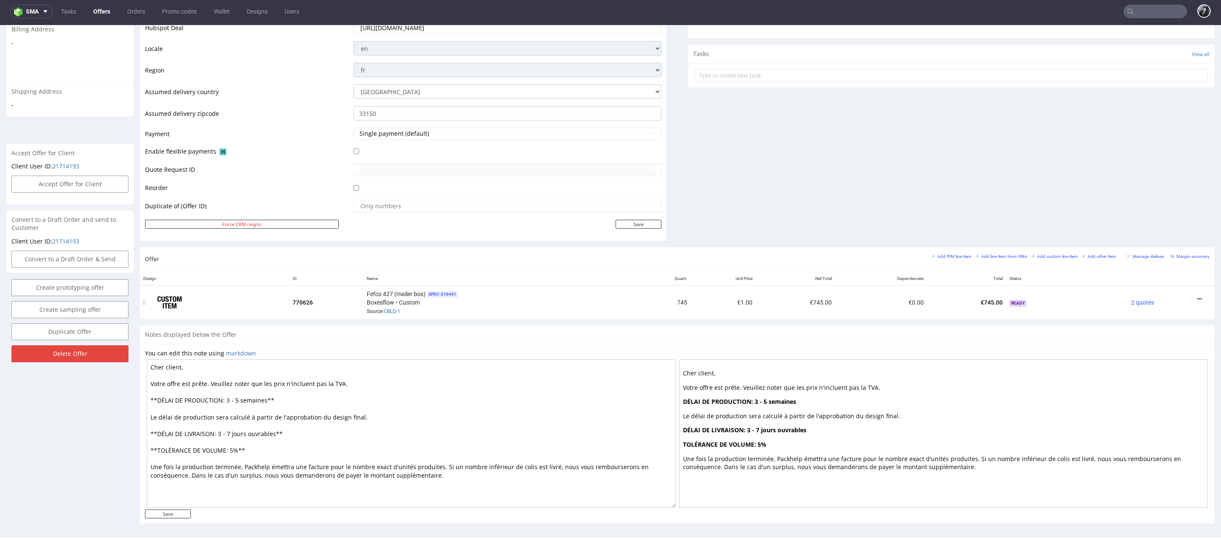
click at [1197, 296] on icon at bounding box center [1199, 299] width 5 height 6
click at [1145, 204] on span "Edit item price" at bounding box center [1161, 203] width 68 height 8
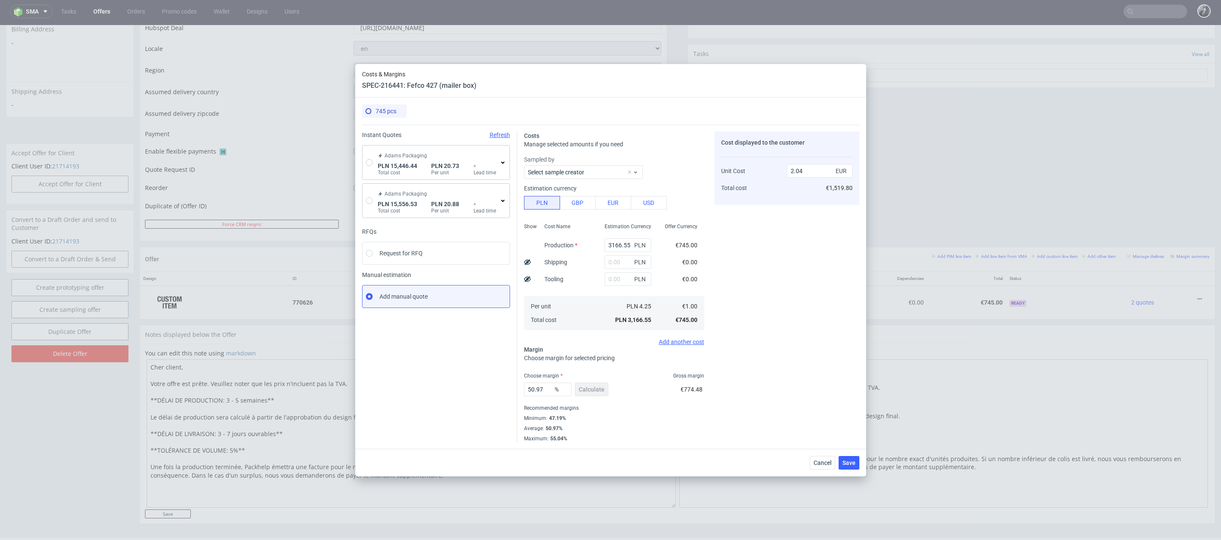
click at [504, 136] on span "Refresh" at bounding box center [500, 134] width 20 height 7
radio input "false"
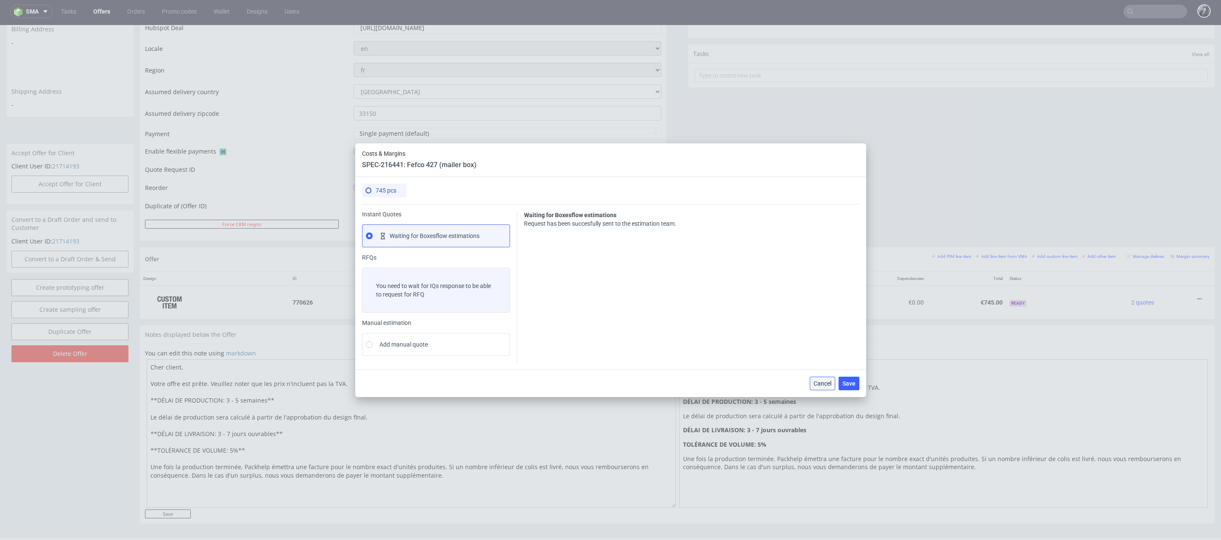
click at [819, 383] on span "Cancel" at bounding box center [823, 383] width 18 height 6
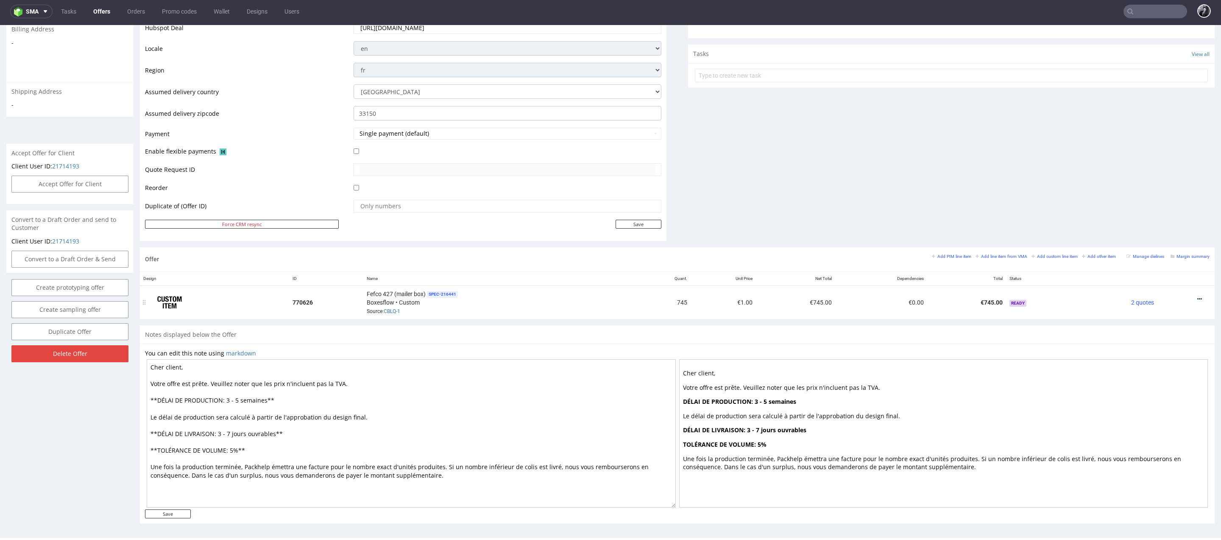
click at [1197, 299] on icon at bounding box center [1199, 299] width 5 height 6
click at [1153, 206] on span "Edit item price" at bounding box center [1161, 203] width 68 height 8
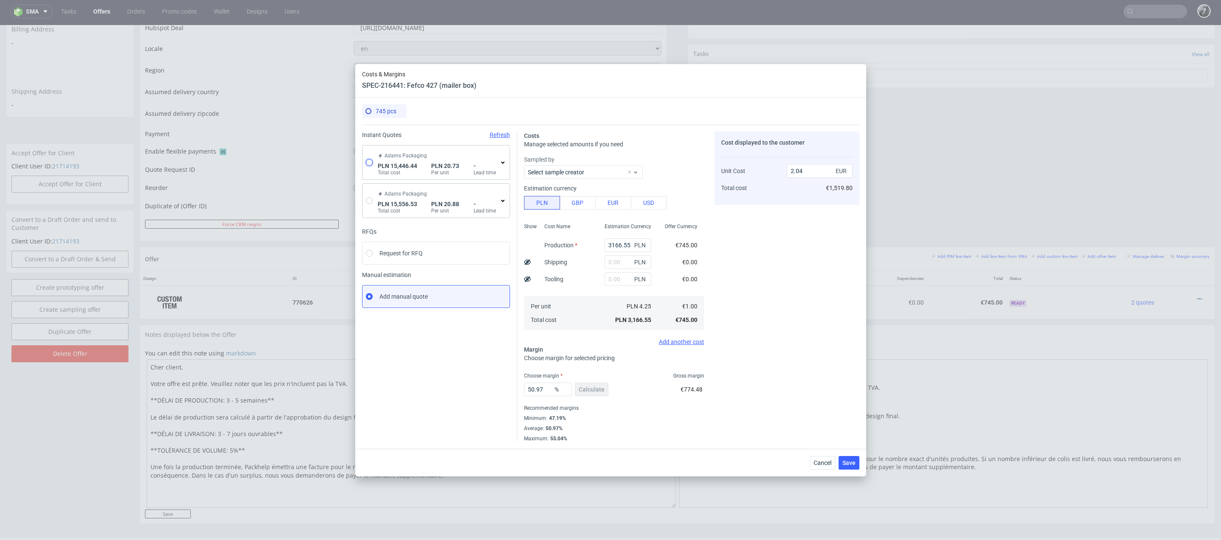
click at [371, 163] on input "radio" at bounding box center [369, 162] width 7 height 7
radio input "true"
radio input "false"
type input "13096.130000000001"
type input "905.86"
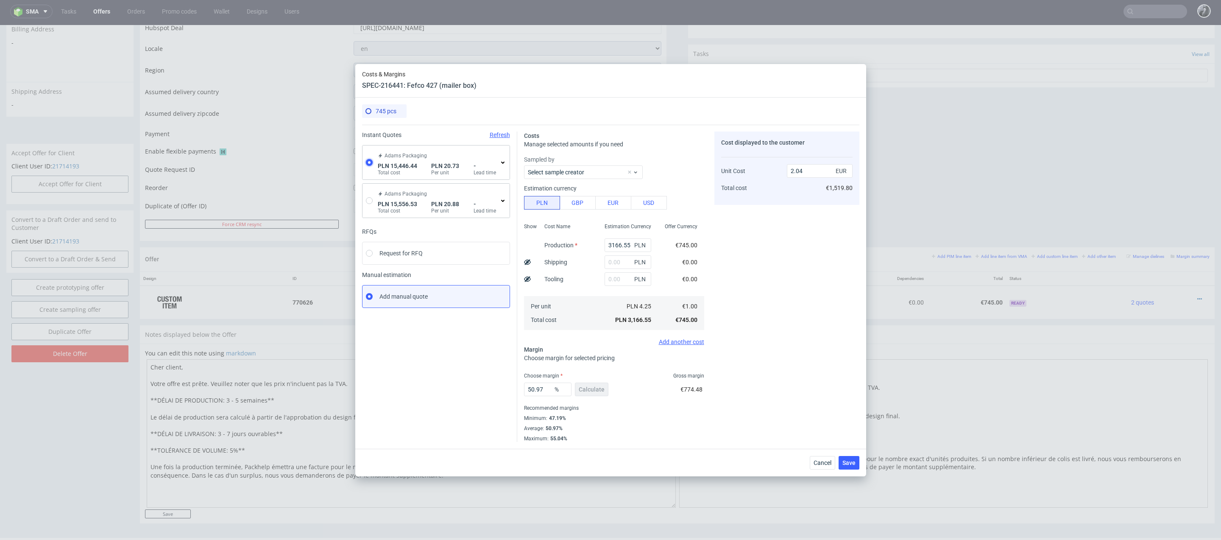
type input "1444.45"
type input "4.89"
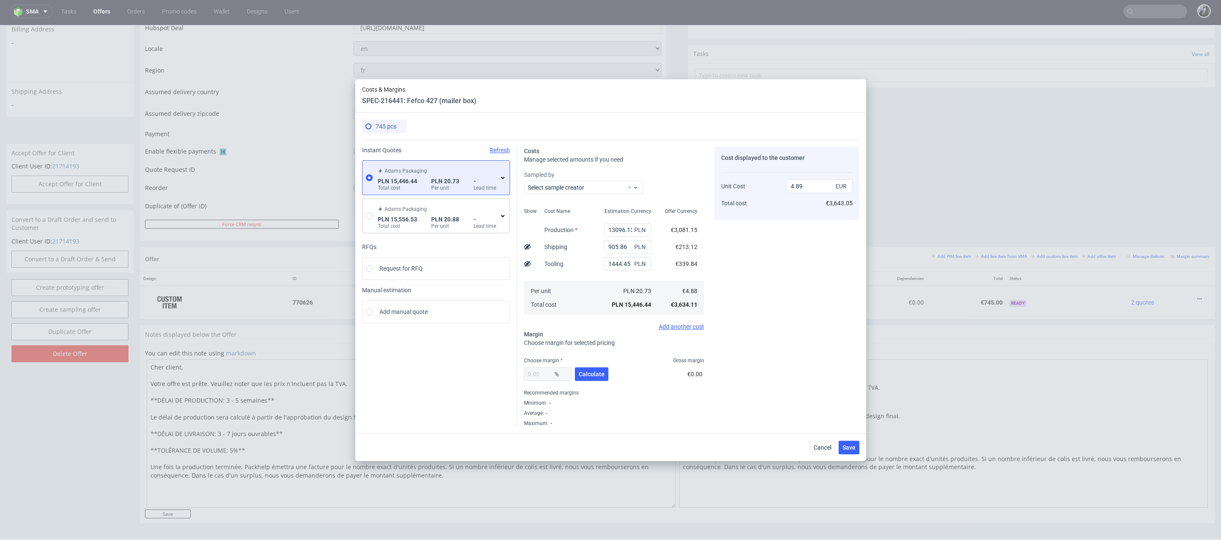
click at [504, 180] on icon at bounding box center [502, 177] width 7 height 7
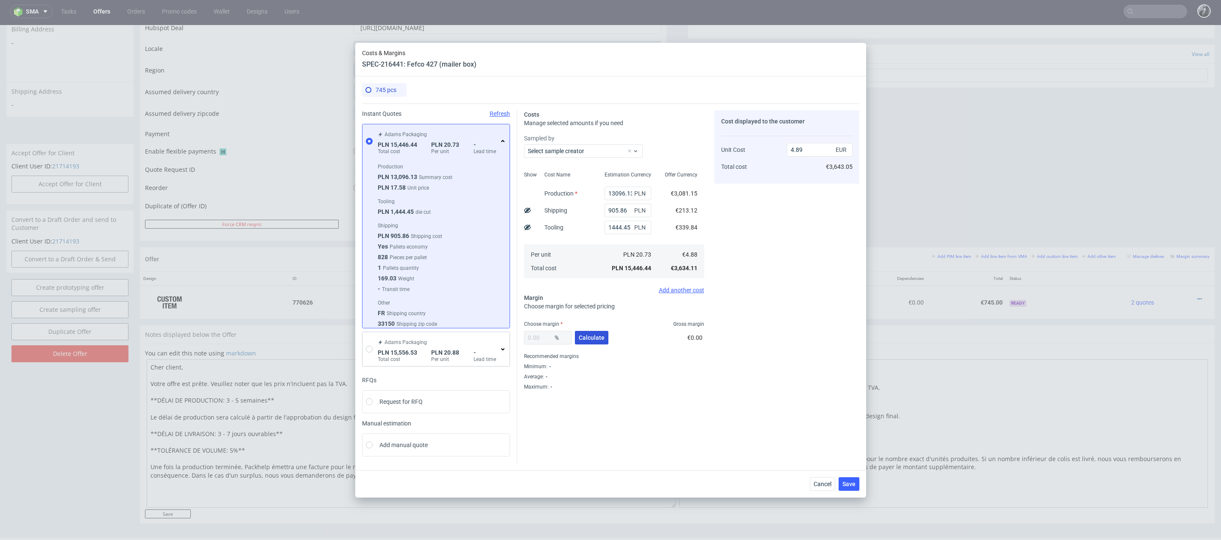
click at [592, 338] on span "Calculate" at bounding box center [592, 338] width 26 height 6
type input "30.78"
type input "7.05"
click at [852, 486] on button "Save" at bounding box center [849, 484] width 21 height 14
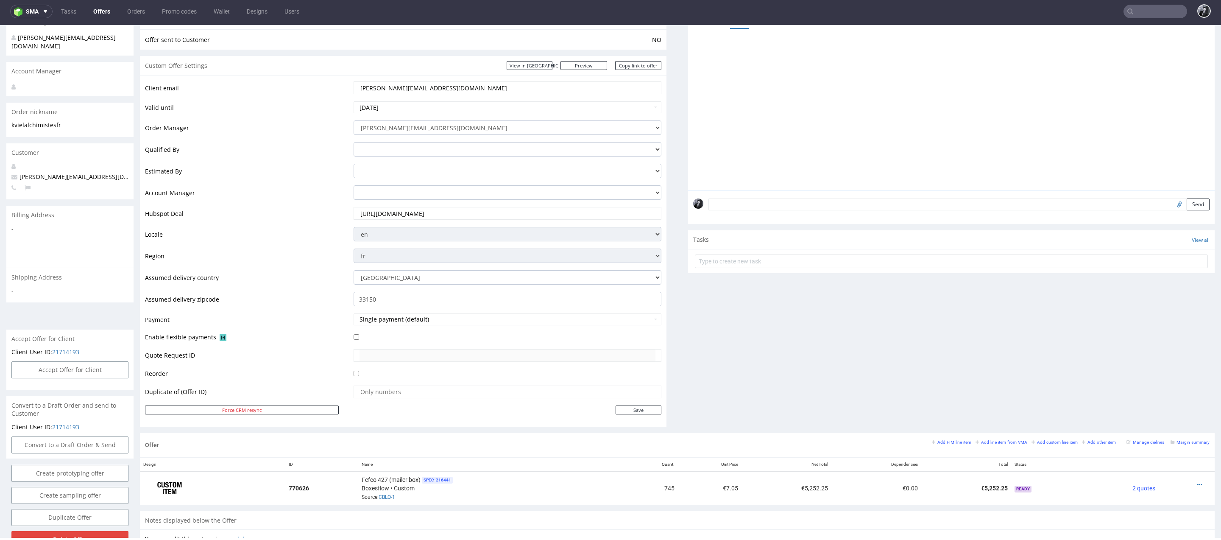
scroll to position [131, 0]
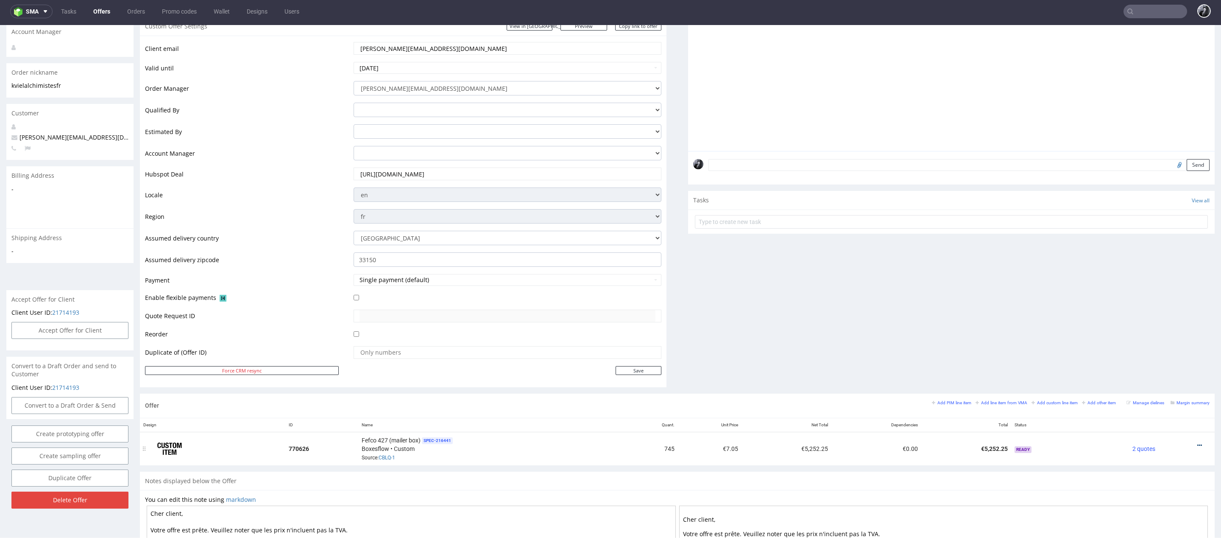
click at [1197, 443] on icon at bounding box center [1199, 445] width 5 height 6
click at [1152, 347] on span "Edit item price" at bounding box center [1161, 350] width 68 height 8
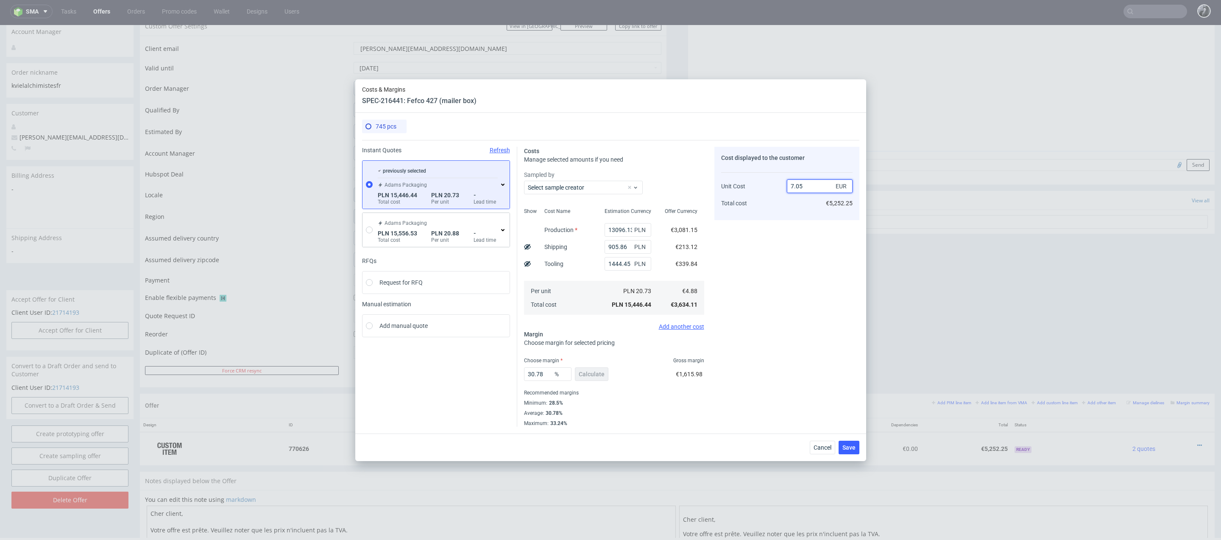
click at [818, 186] on input "7.05" at bounding box center [820, 186] width 66 height 14
type input "76"
type input "93.57894736842105"
type input "7"
type input "6"
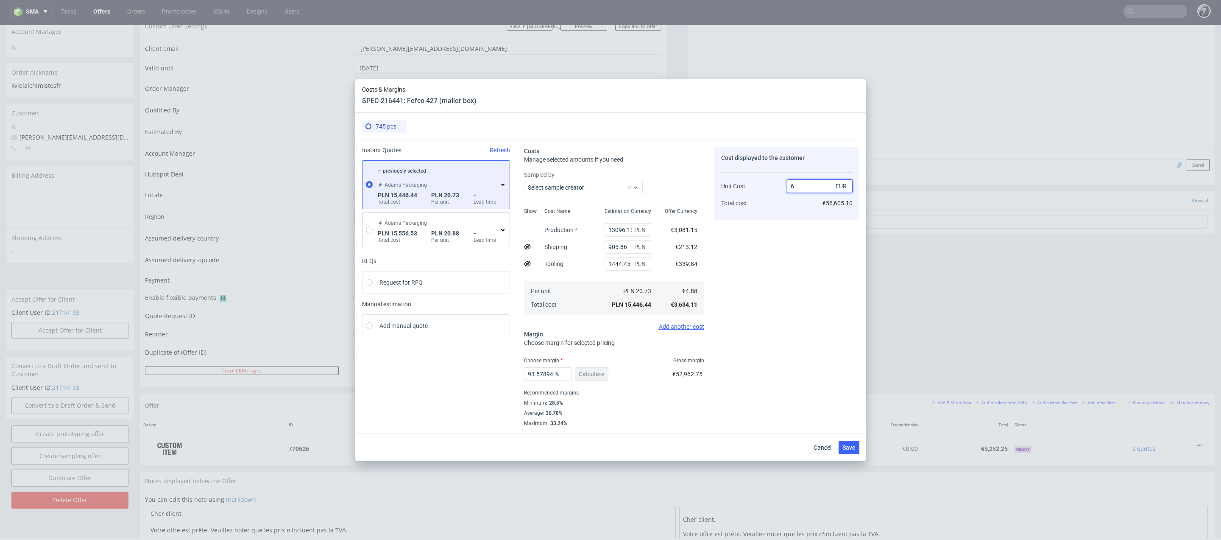
type input "18.666666666666668"
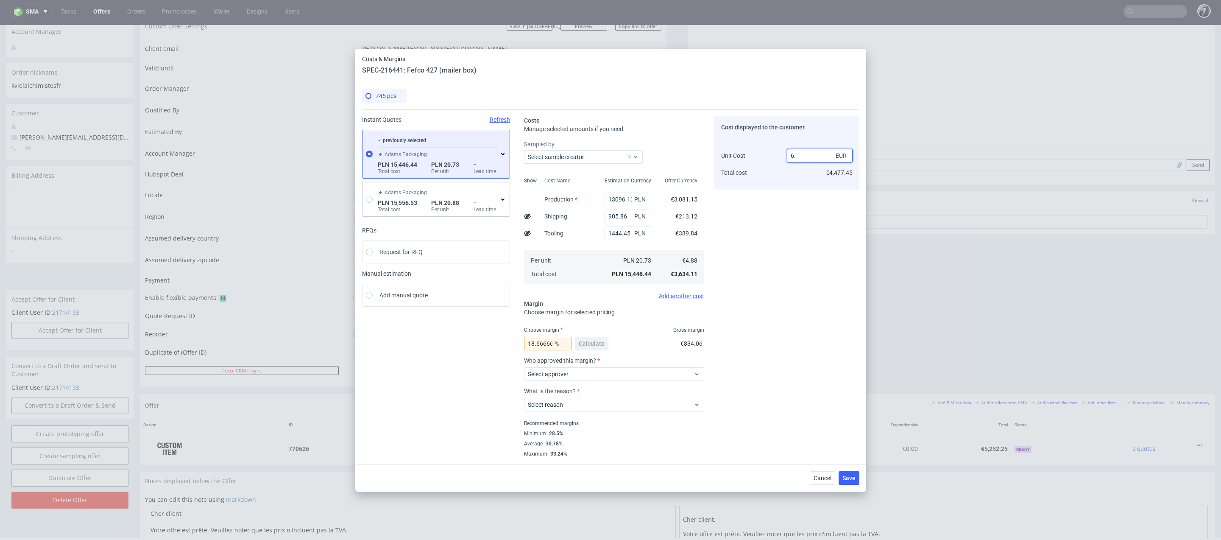
type input "6"
type input "5.5"
type input "11.272727272727275"
type input "5.79"
type input "15.71675302245251"
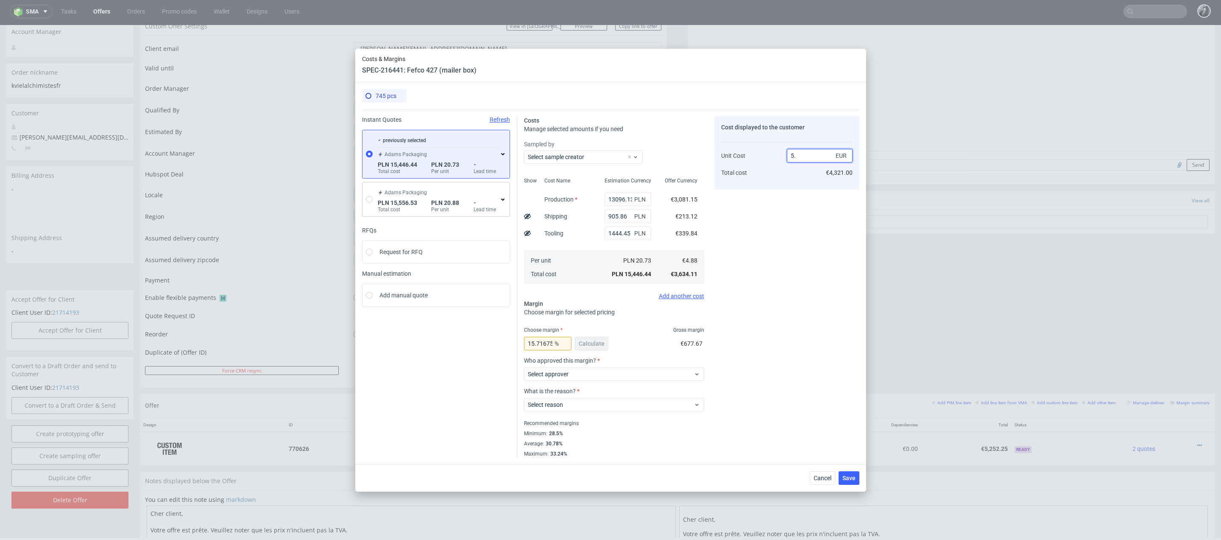
type input "5.7"
type input "14.385964912280706"
click at [795, 268] on div "Cost displayed to the customer Unit Cost Total cost 5.71 EUR €4,253.95" at bounding box center [786, 286] width 145 height 341
click at [818, 159] on input "5.71" at bounding box center [820, 156] width 66 height 14
type input "5.69"
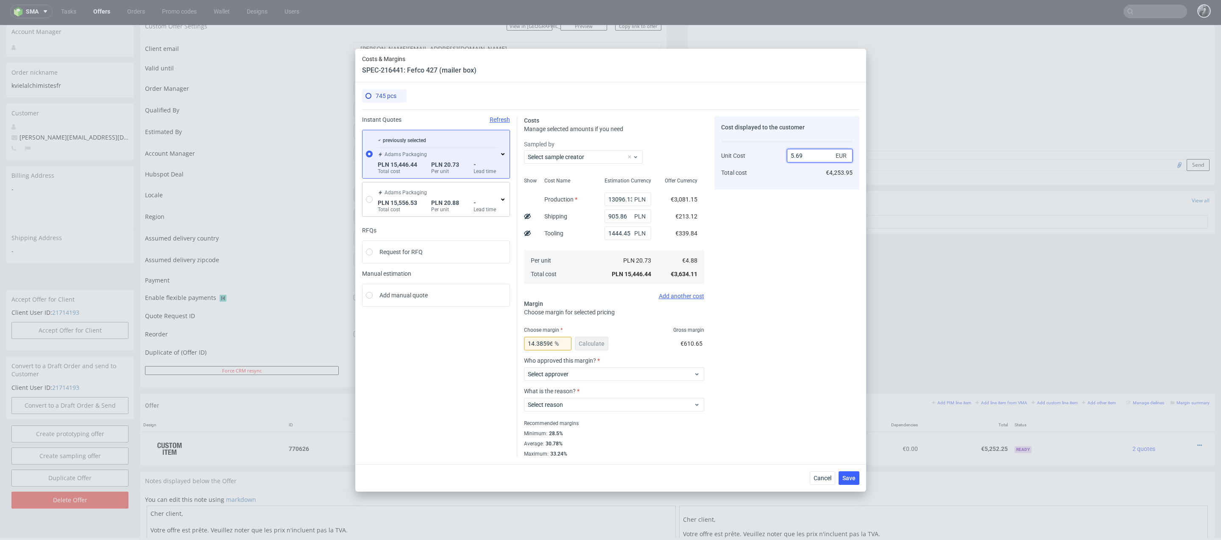
type input "14.235500878734628"
type input "5.69"
click at [833, 225] on div "Cost displayed to the customer Unit Cost Total cost 5.69 EUR €4,246.50" at bounding box center [786, 286] width 145 height 341
click at [814, 162] on input "5.69" at bounding box center [820, 156] width 66 height 14
click at [798, 237] on div "Cost displayed to the customer Unit Cost Total cost 5.69 EUR €4,246.50" at bounding box center [786, 286] width 145 height 341
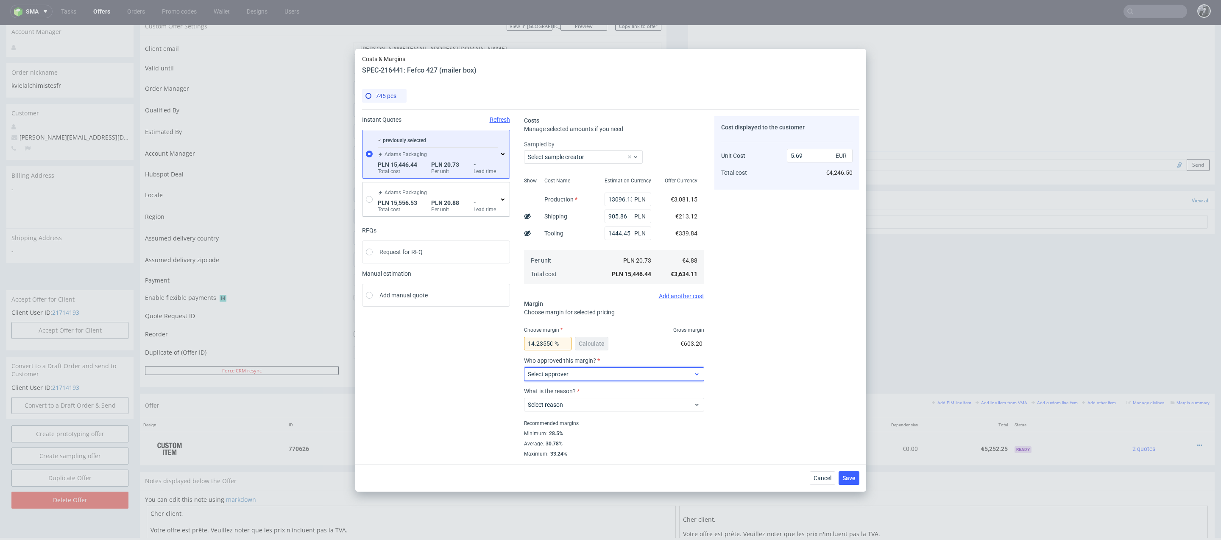
click at [585, 372] on span "Select approver" at bounding box center [611, 374] width 166 height 8
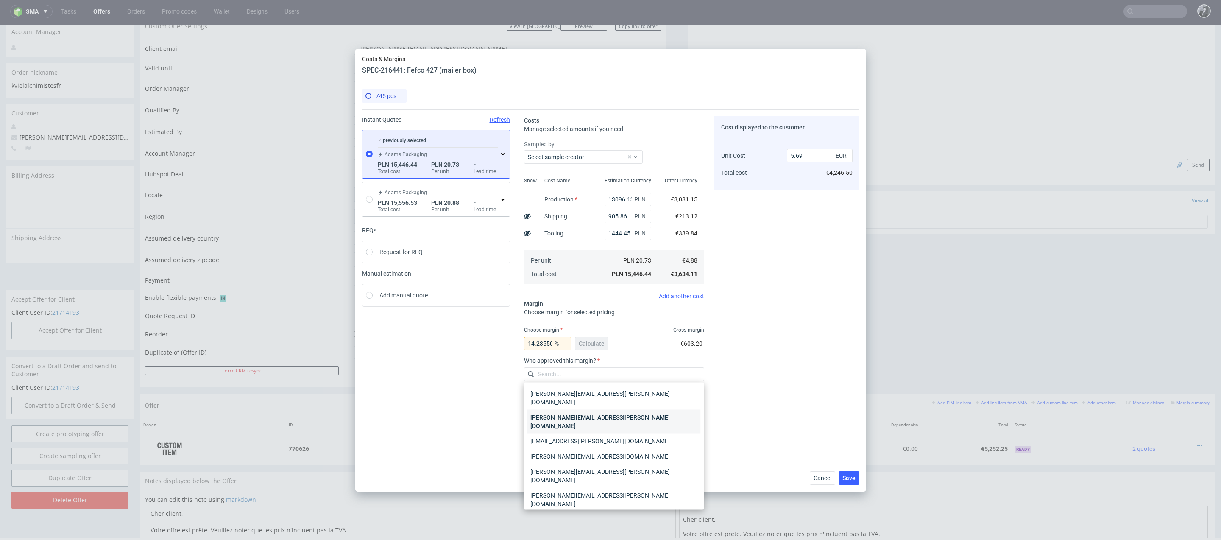
click at [605, 410] on div "[PERSON_NAME][EMAIL_ADDRESS][PERSON_NAME][DOMAIN_NAME]" at bounding box center [613, 422] width 173 height 24
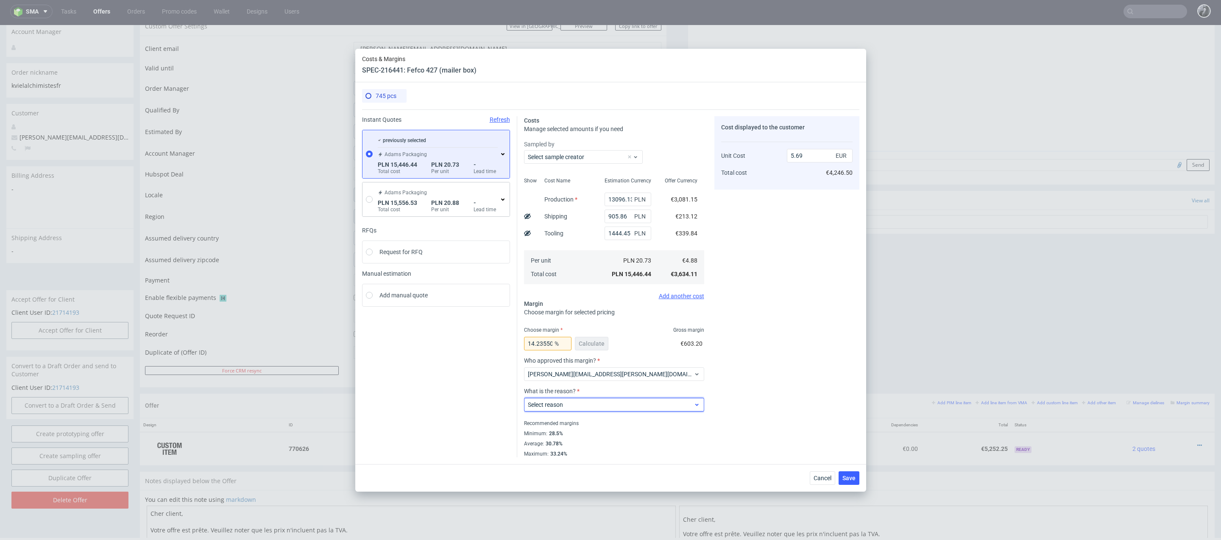
click at [609, 401] on span "Select reason" at bounding box center [611, 404] width 166 height 8
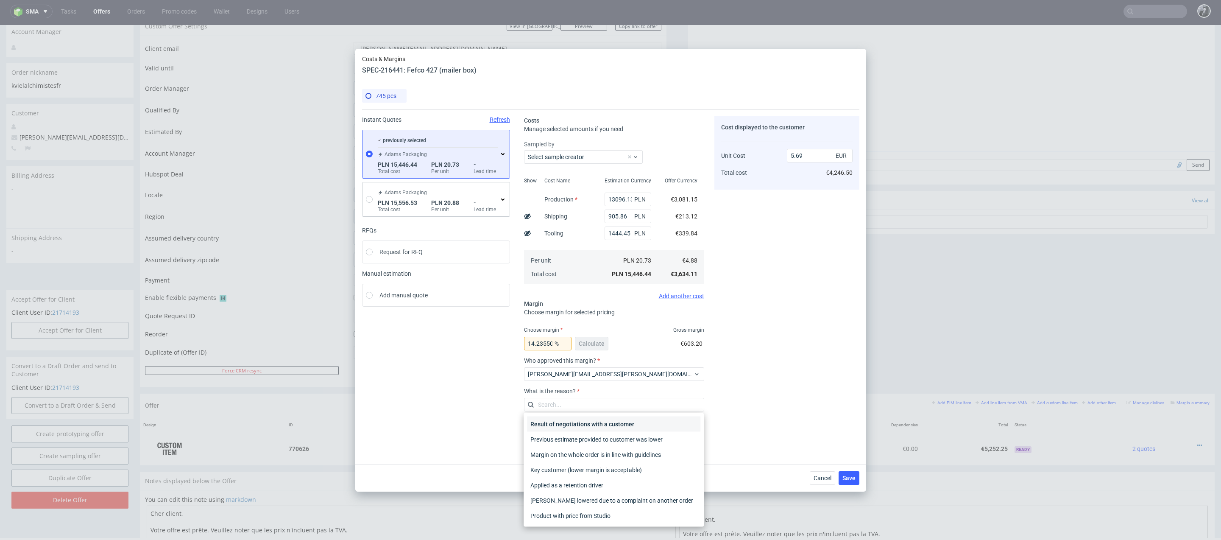
click at [616, 421] on div "Result of negotiations with a customer" at bounding box center [613, 423] width 173 height 15
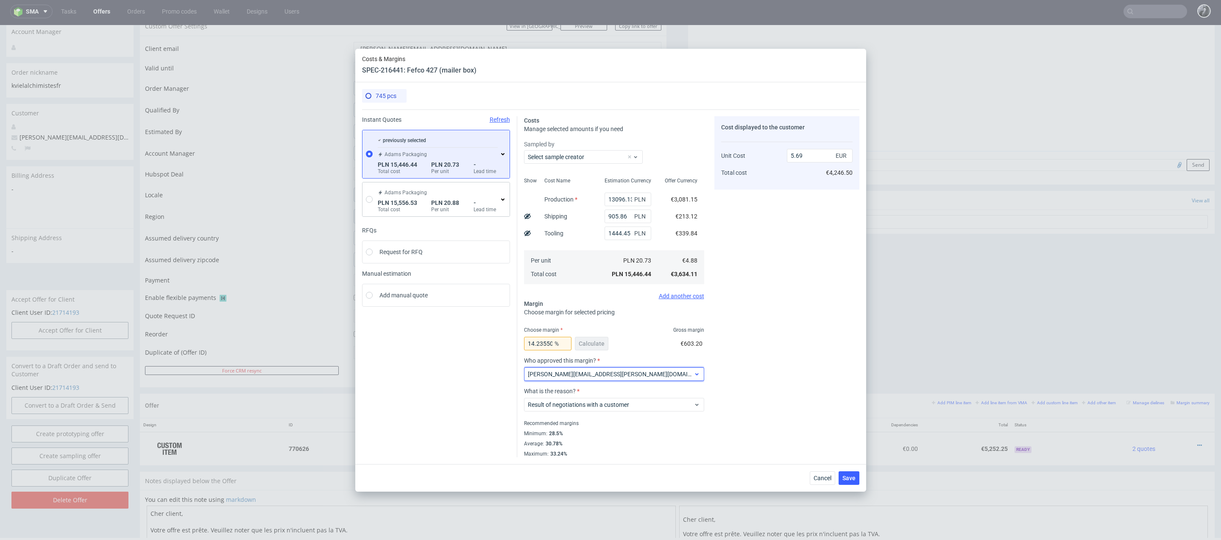
click at [609, 379] on div "[PERSON_NAME][EMAIL_ADDRESS][PERSON_NAME][DOMAIN_NAME]" at bounding box center [614, 374] width 180 height 14
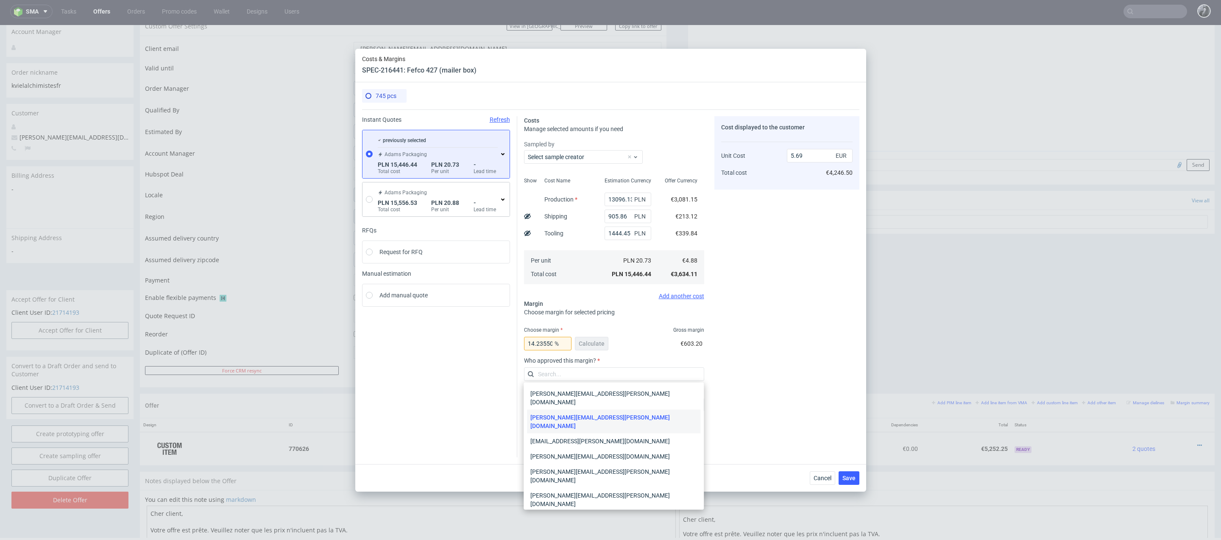
click at [631, 351] on div "14.235500878734628 % Calculate €603.20" at bounding box center [614, 345] width 180 height 24
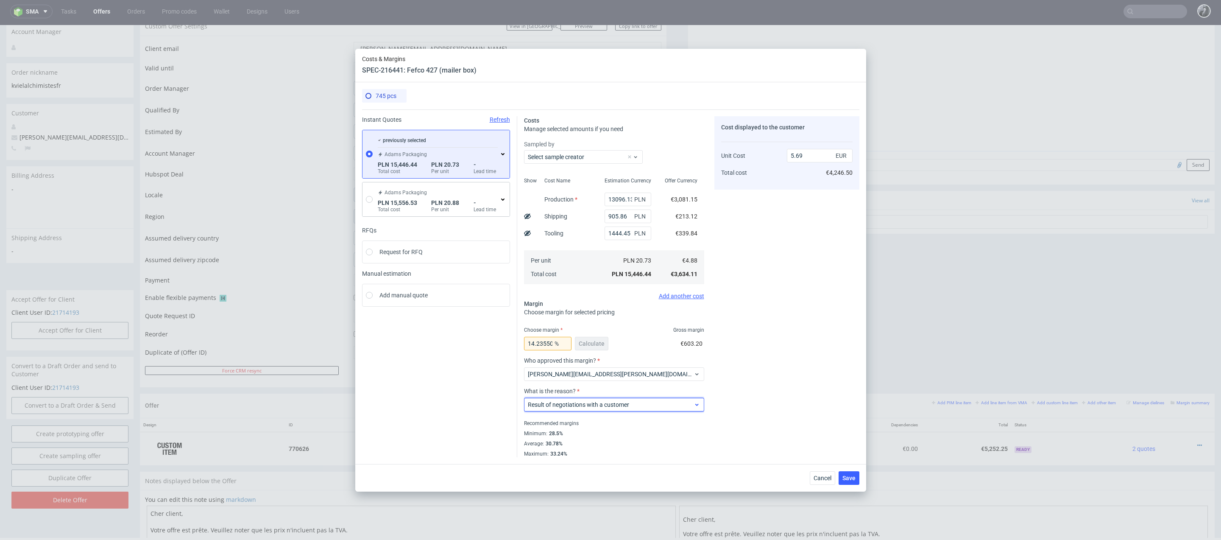
click at [622, 403] on span "Result of negotiations with a customer" at bounding box center [611, 404] width 166 height 8
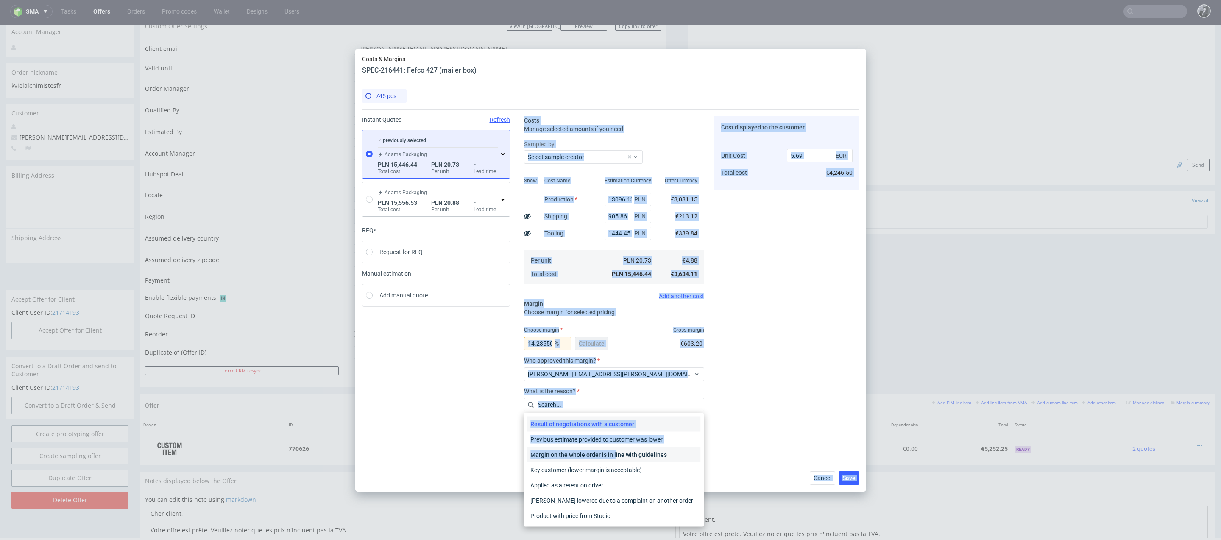
drag, startPoint x: 614, startPoint y: 455, endPoint x: 493, endPoint y: 440, distance: 122.3
click at [493, 440] on div "Costs & Margins SPEC-216441: Fefco 427 (mailer box) 745 pcs Instant Quotes Refr…" at bounding box center [610, 270] width 511 height 443
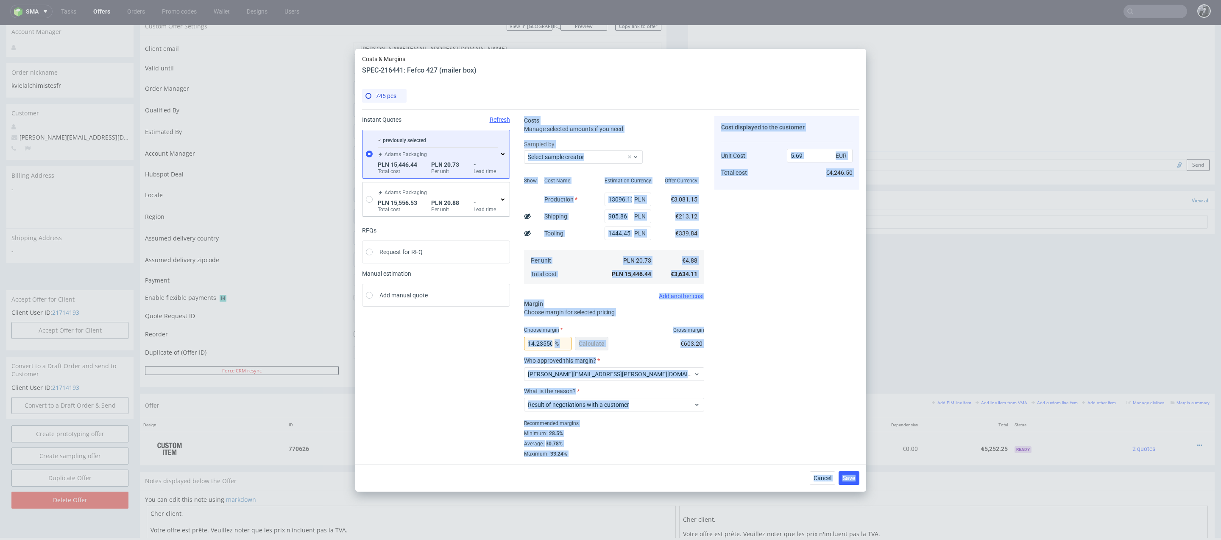
click at [638, 429] on div "Minimum : 28.5%" at bounding box center [614, 433] width 180 height 10
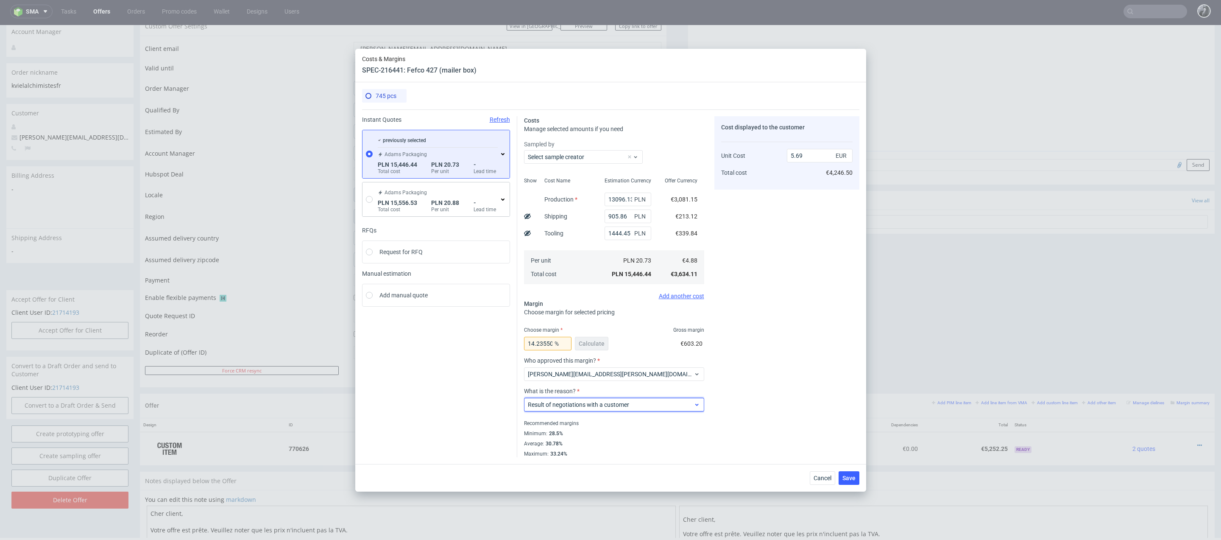
click at [650, 402] on span "Result of negotiations with a customer" at bounding box center [611, 404] width 166 height 8
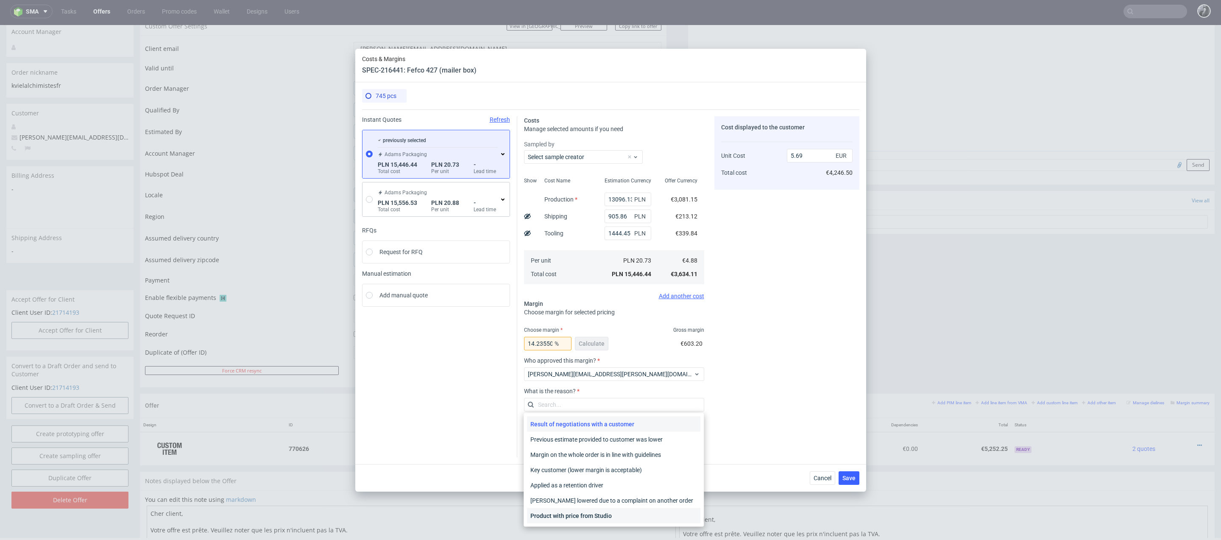
click at [618, 513] on div "Product with price from Studio" at bounding box center [613, 515] width 173 height 15
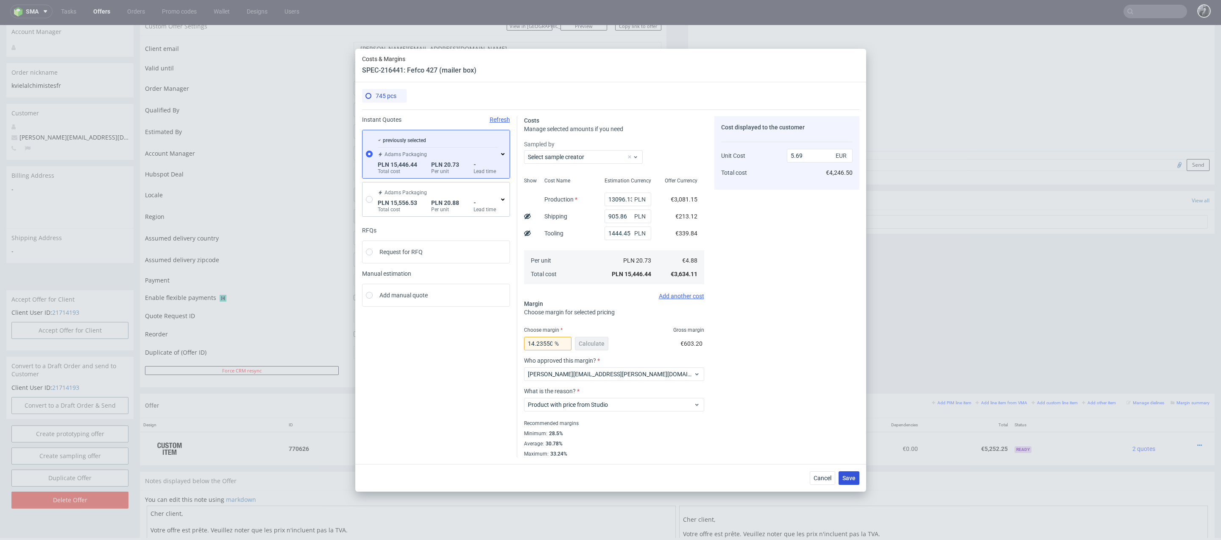
click at [851, 479] on span "Save" at bounding box center [848, 478] width 13 height 6
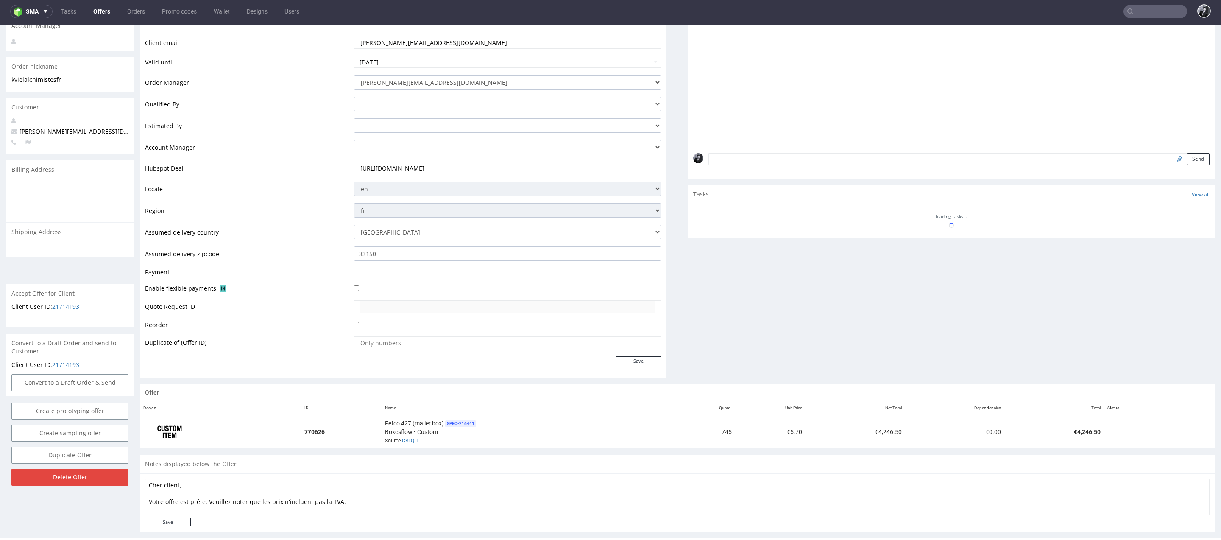
scroll to position [278, 0]
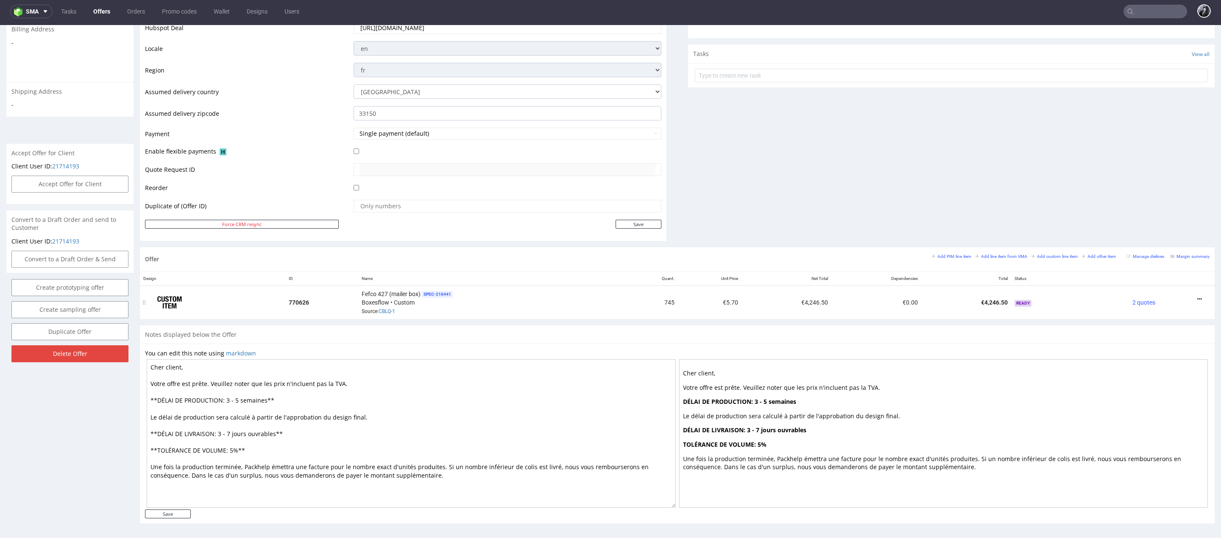
click at [1197, 296] on icon at bounding box center [1199, 299] width 5 height 6
click at [1148, 190] on span "Edit item specification" at bounding box center [1161, 188] width 68 height 8
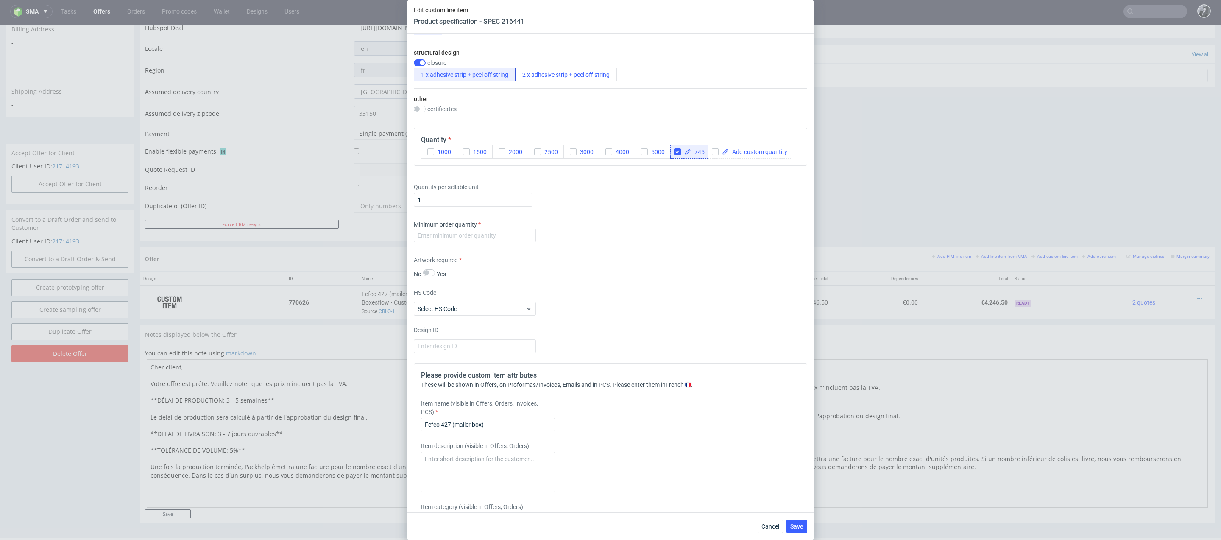
scroll to position [667, 0]
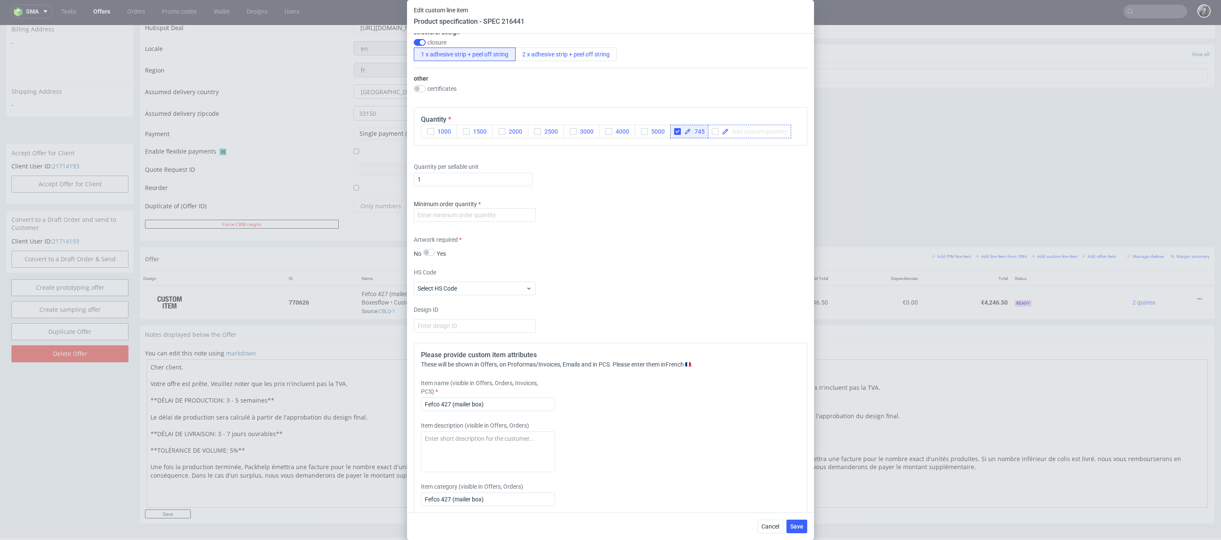
click at [747, 131] on span at bounding box center [758, 131] width 59 height 6
checkbox input "true"
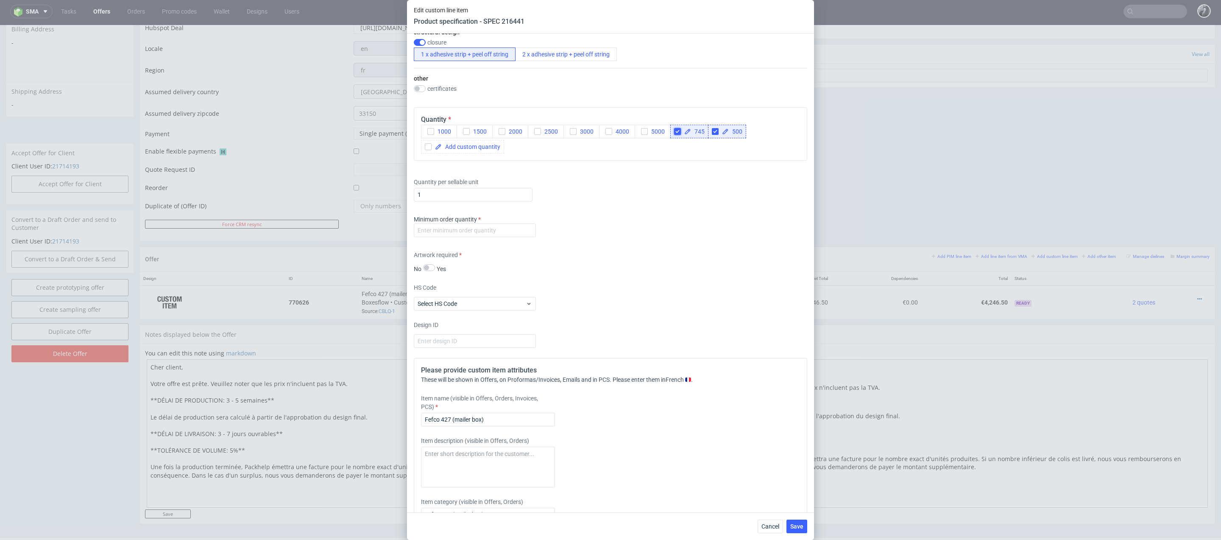
click at [679, 128] on input "checkbox" at bounding box center [677, 131] width 7 height 7
checkbox input "true"
checkbox input "false"
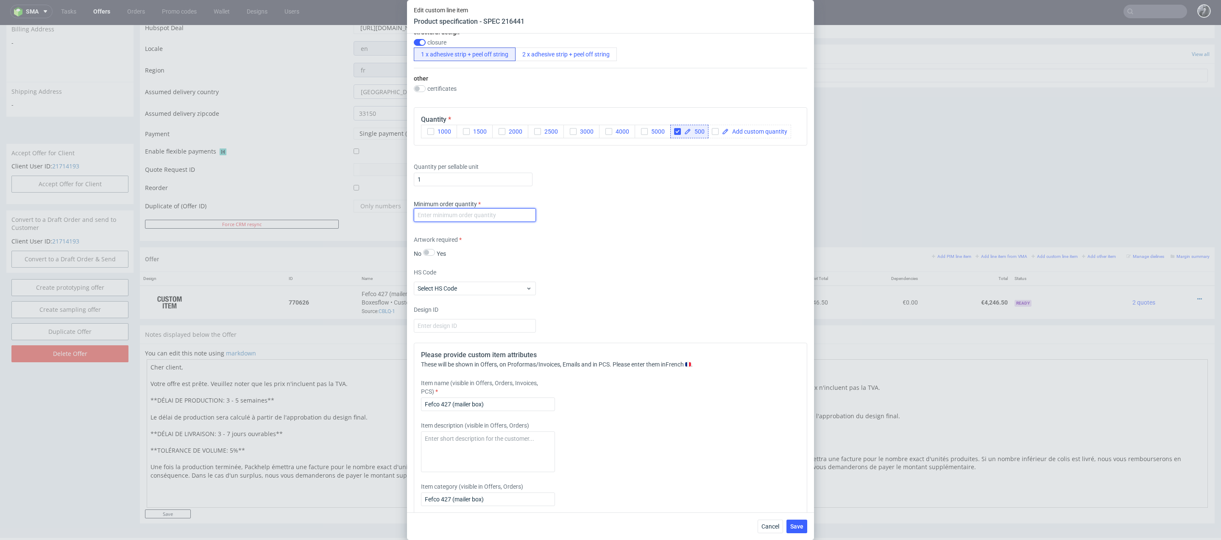
click at [493, 216] on input "number" at bounding box center [475, 215] width 122 height 14
type input "500"
click at [621, 264] on div "Supplier Custom Custom supplier Boxesflow Technical specification Instant price…" at bounding box center [610, 272] width 407 height 479
click at [798, 525] on span "Save" at bounding box center [796, 526] width 13 height 6
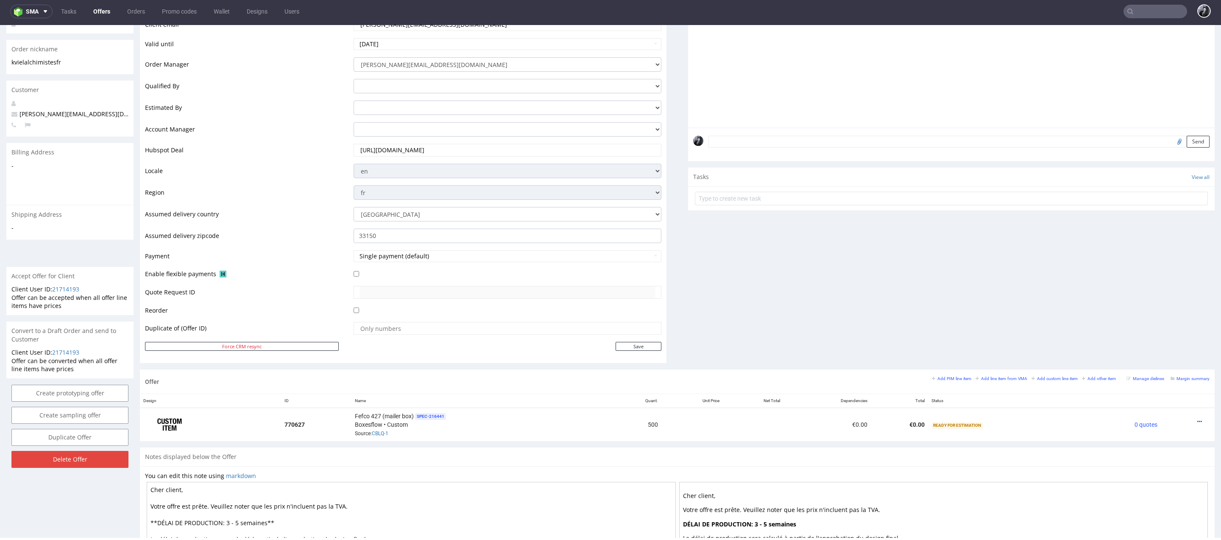
scroll to position [171, 0]
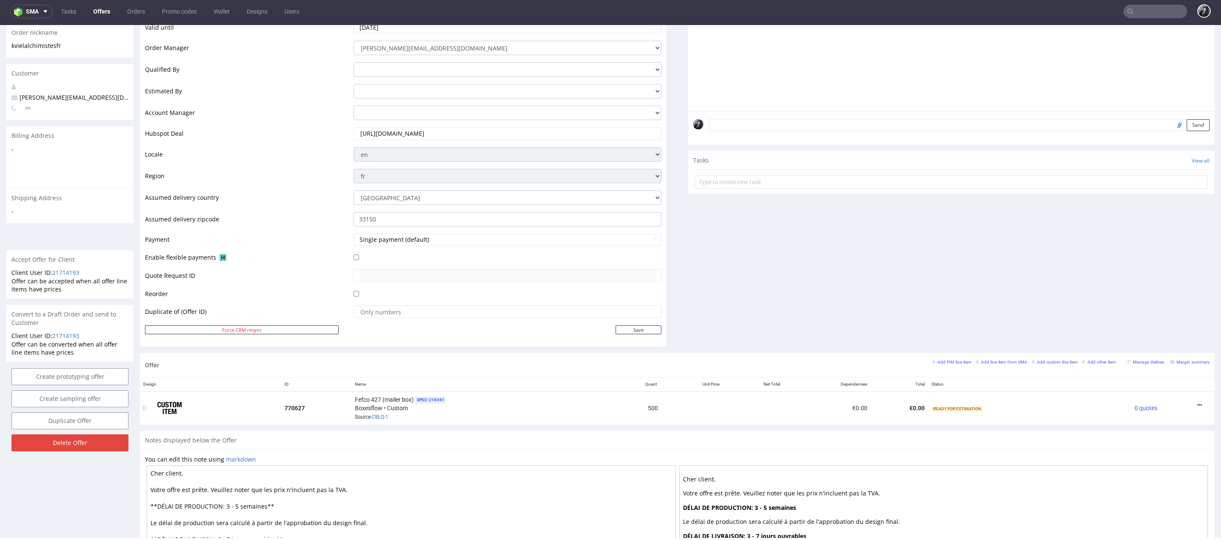
click at [1197, 402] on icon at bounding box center [1199, 405] width 5 height 6
click at [1150, 306] on span "Add cost manually" at bounding box center [1161, 309] width 68 height 8
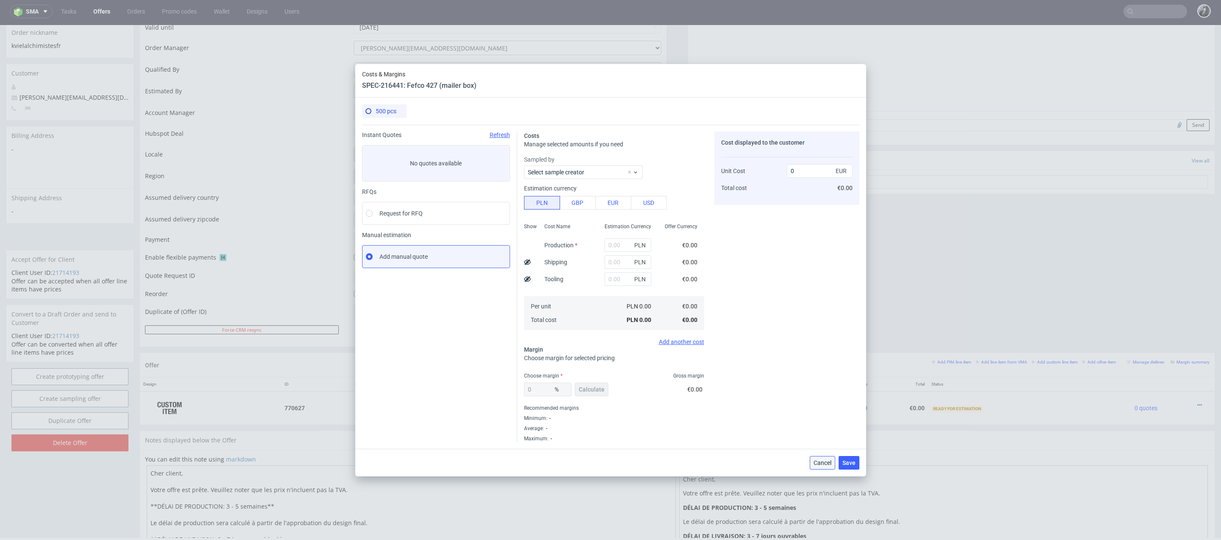
click at [820, 463] on span "Cancel" at bounding box center [823, 463] width 18 height 6
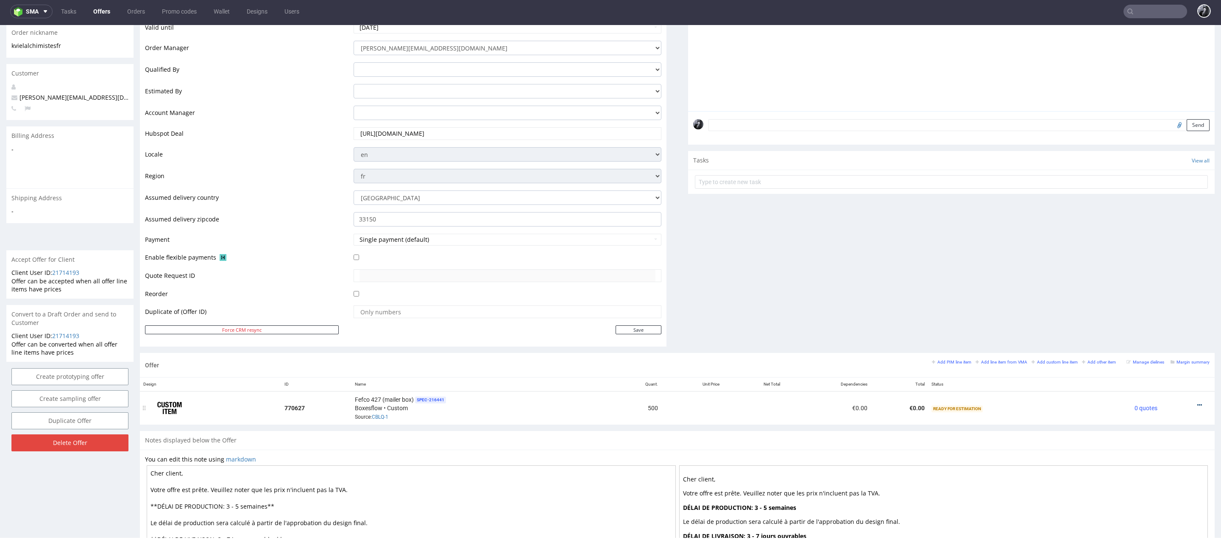
click at [1197, 402] on icon at bounding box center [1199, 405] width 5 height 6
click at [918, 322] on div "Comments User (0) Automatic (0) Attachments (0) All (0) View all (0) Send Tasks…" at bounding box center [951, 142] width 527 height 422
click at [995, 361] on small "Add line item from VMA" at bounding box center [1002, 362] width 52 height 5
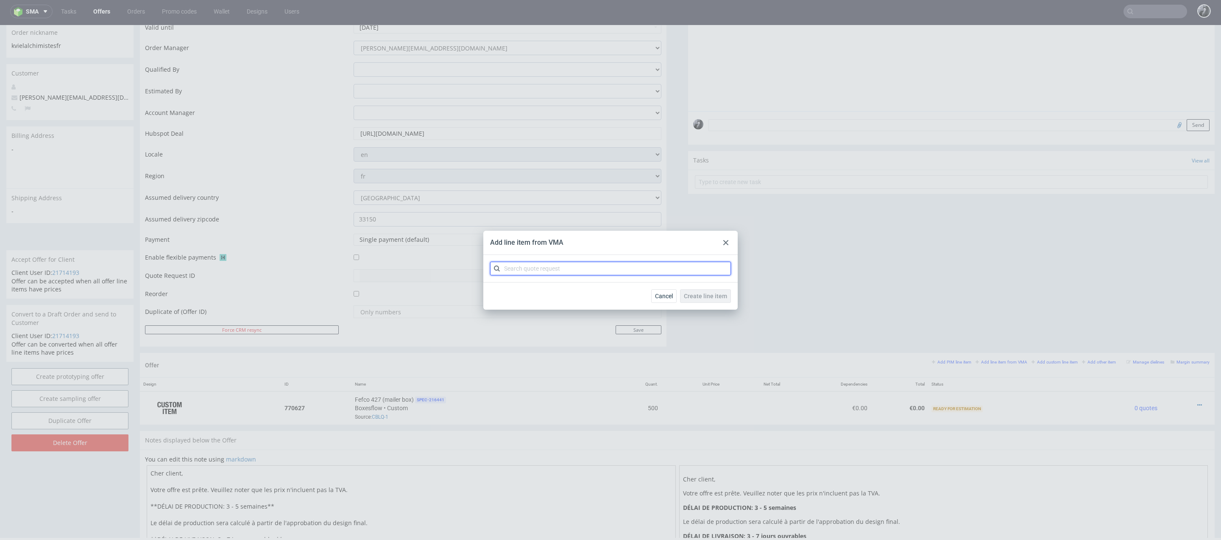
click at [632, 266] on input "text" at bounding box center [610, 269] width 241 height 14
type input "CBLQ"
click at [575, 291] on div "CBLQ 1 variant" at bounding box center [611, 287] width 234 height 15
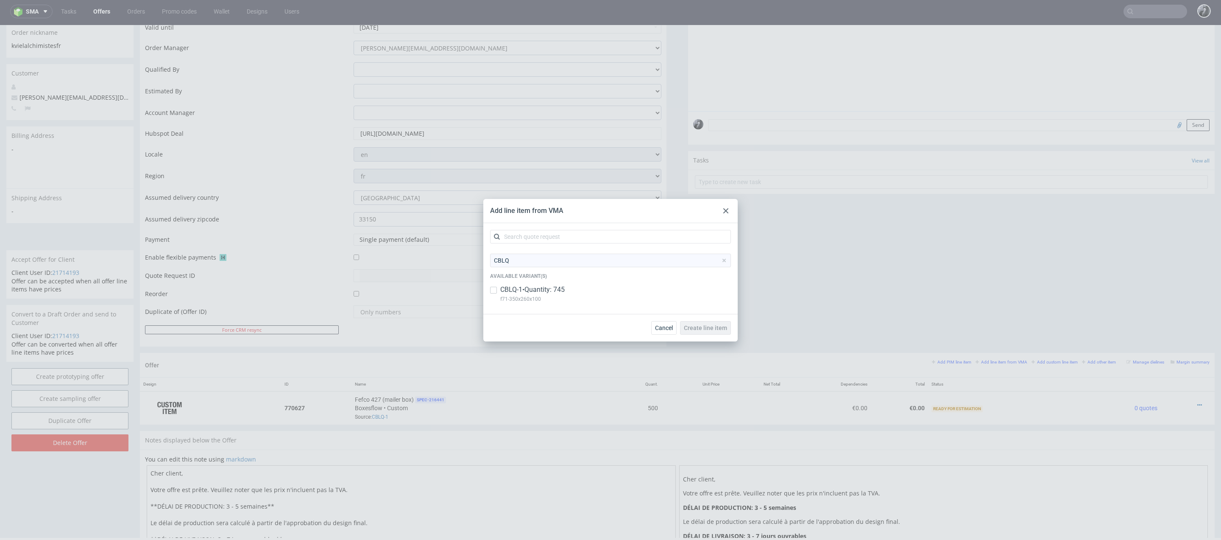
click at [565, 296] on p "f71-350x260x100" at bounding box center [532, 298] width 64 height 9
checkbox input "true"
click at [714, 330] on span "Create line item" at bounding box center [705, 328] width 43 height 6
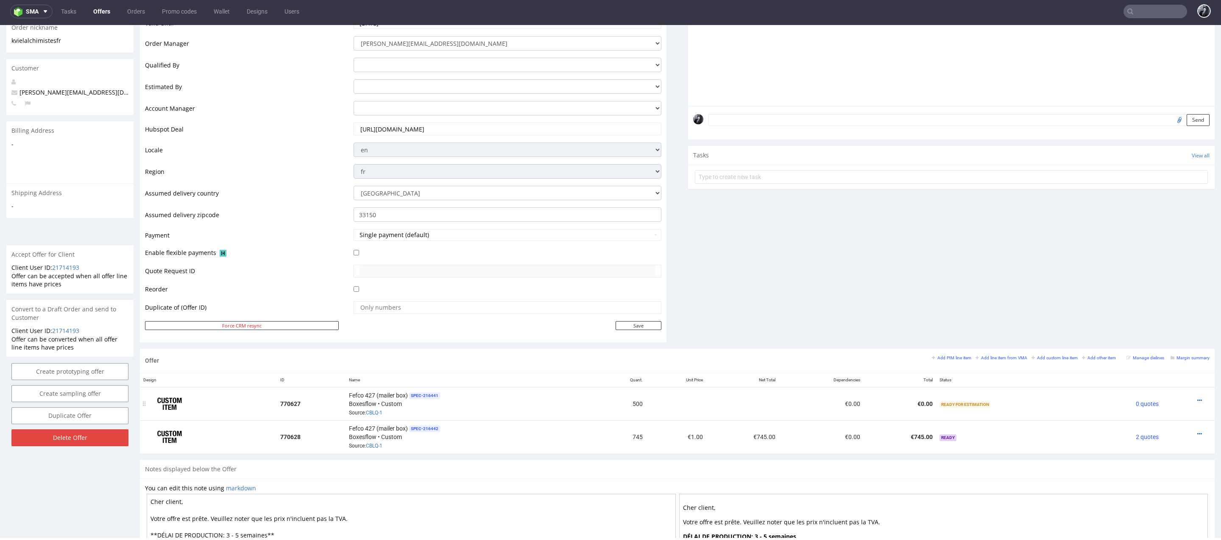
scroll to position [190, 0]
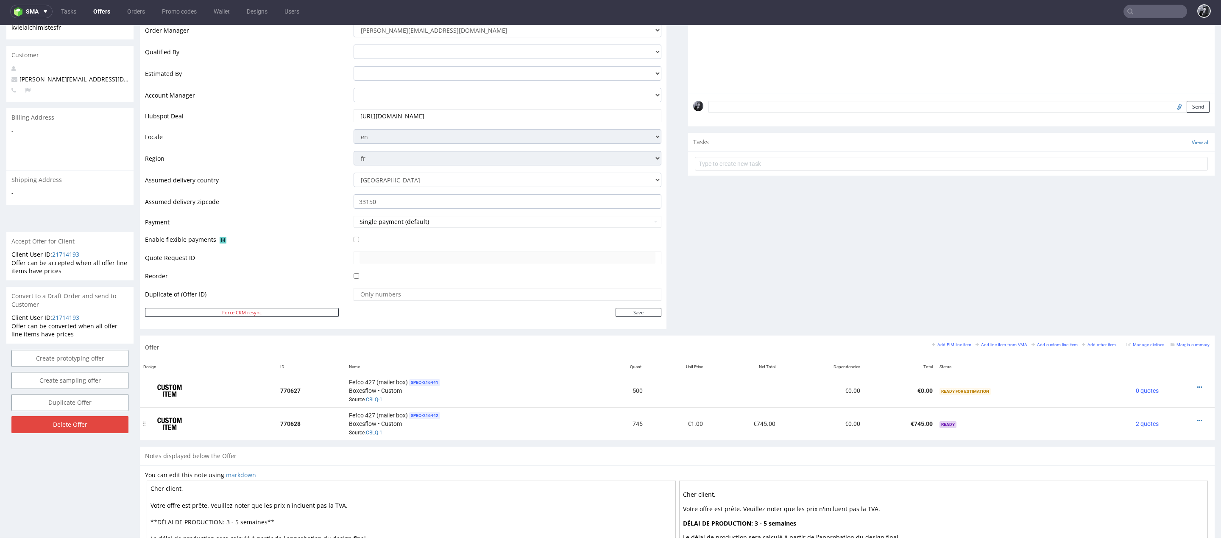
click at [1186, 416] on div at bounding box center [1186, 420] width 41 height 8
click at [1197, 418] on icon at bounding box center [1199, 421] width 5 height 6
click at [1142, 329] on span "Edit item price" at bounding box center [1161, 325] width 68 height 8
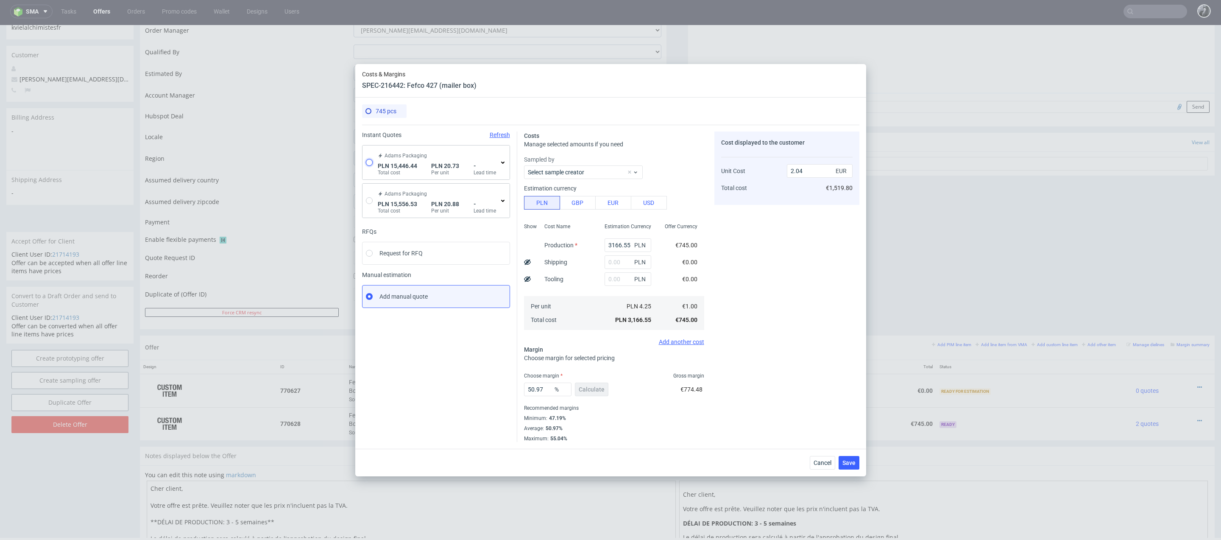
click at [368, 159] on input "radio" at bounding box center [369, 162] width 7 height 7
radio input "true"
radio input "false"
type input "13096.130000000001"
type input "905.86"
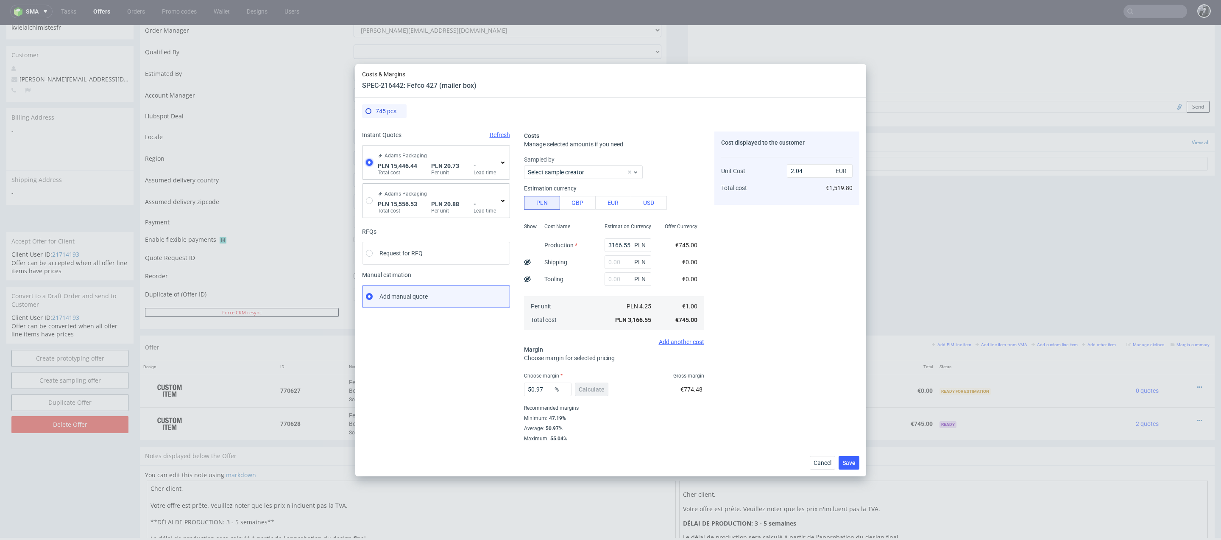
type input "1444.45"
type input "4.89"
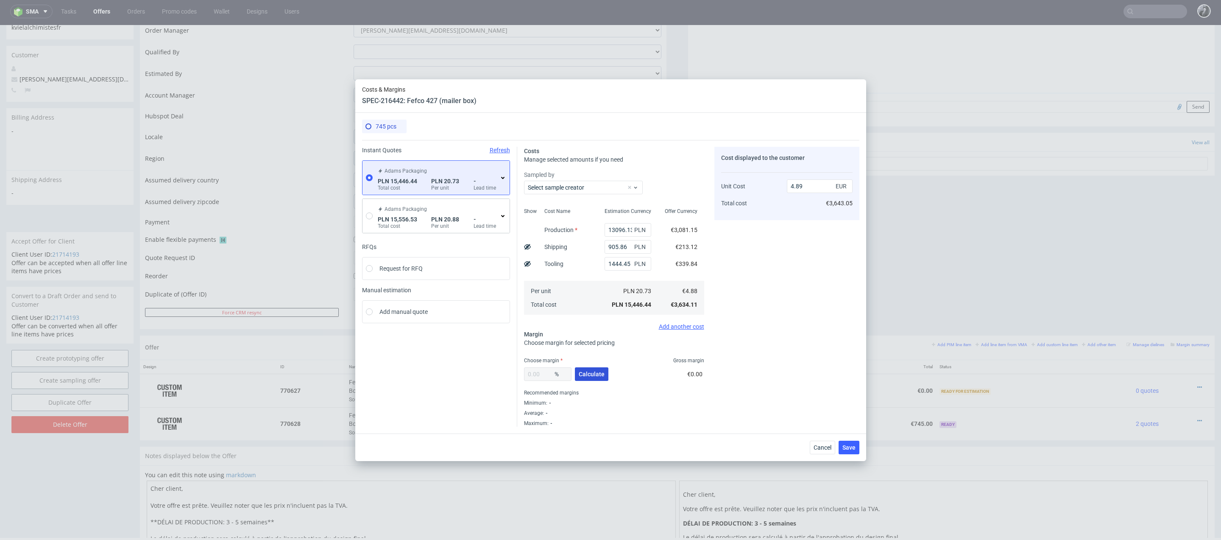
click at [597, 376] on span "Calculate" at bounding box center [592, 374] width 26 height 6
type input "30.78"
click at [819, 189] on input "7.05" at bounding box center [820, 186] width 66 height 14
type input "7"
type input "4.897"
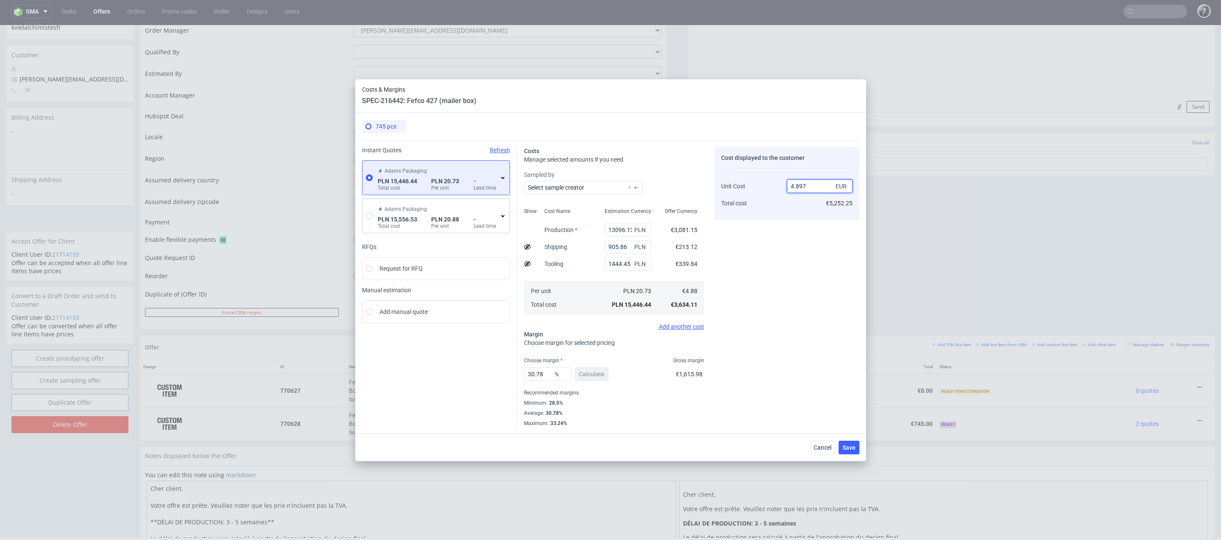
type input "NaN"
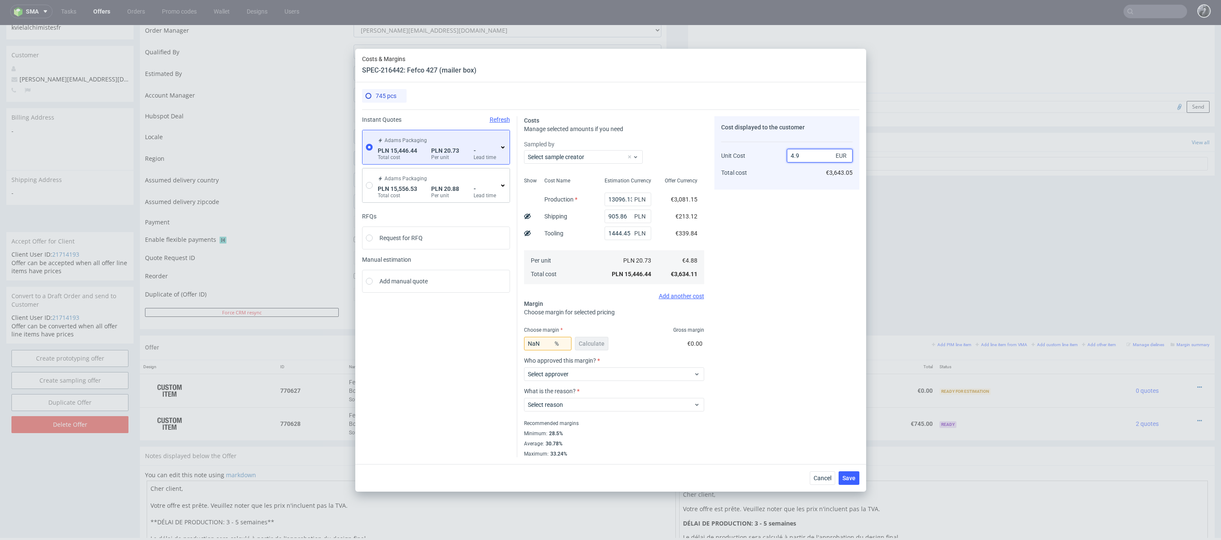
type input "4."
type input "0.34715131713294994"
type input "4"
type input "5.79"
type input "15.71675302245251"
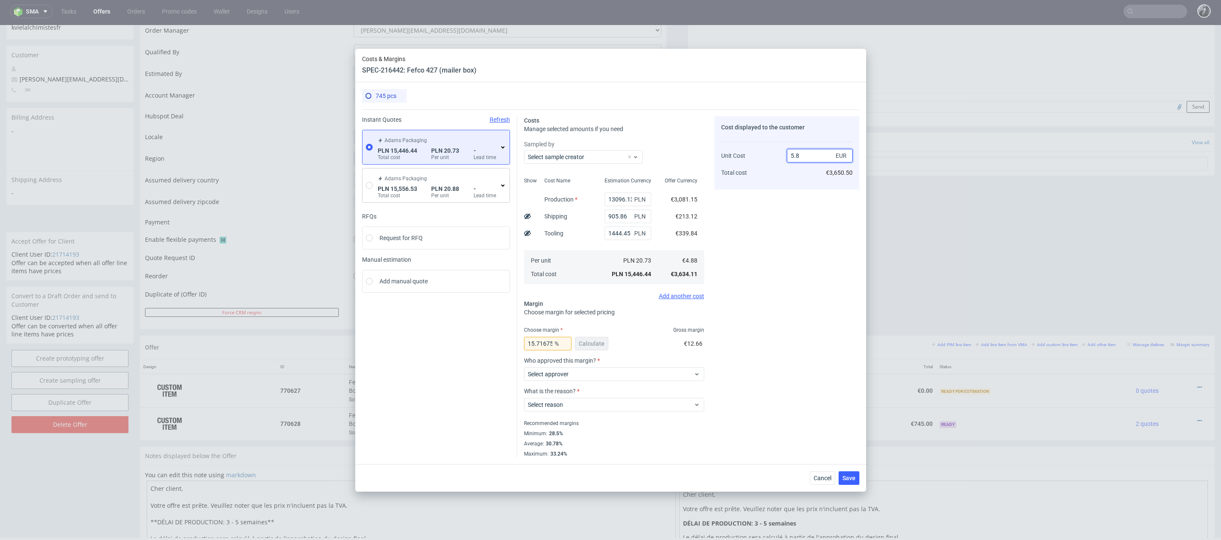
type input "5."
type input "2.4000000000000026"
type input "5.71"
type input "14.385964912280706"
type input "5.68"
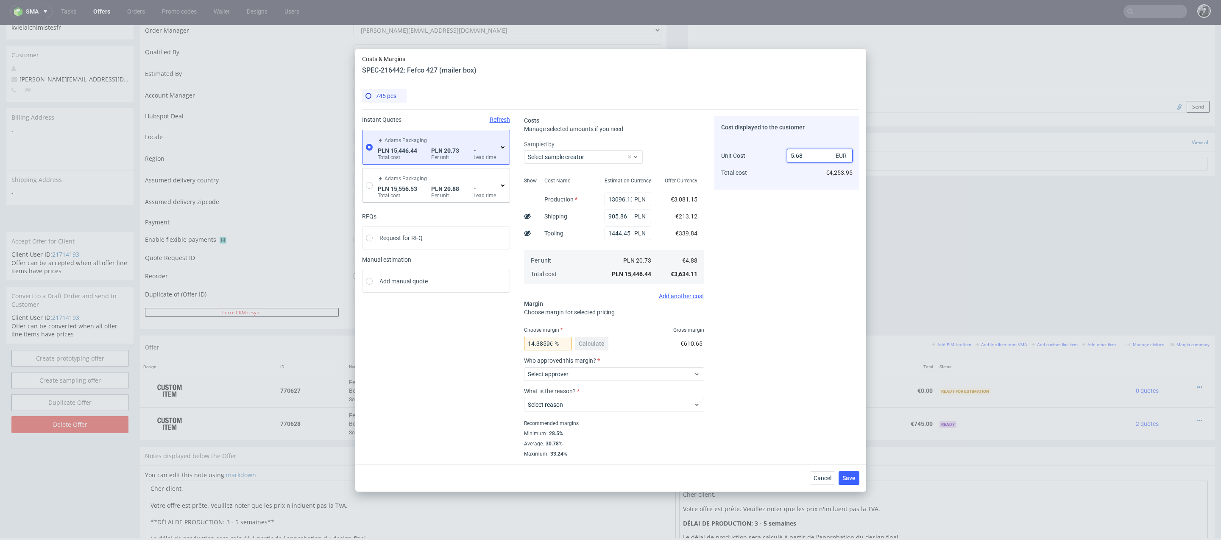
type input "14.084507042253513"
type input "5.69"
click at [820, 254] on div "Cost displayed to the customer Unit Cost Total cost 5.69 EUR €4,239.05" at bounding box center [786, 286] width 145 height 341
click at [628, 371] on span "Select approver" at bounding box center [611, 374] width 166 height 8
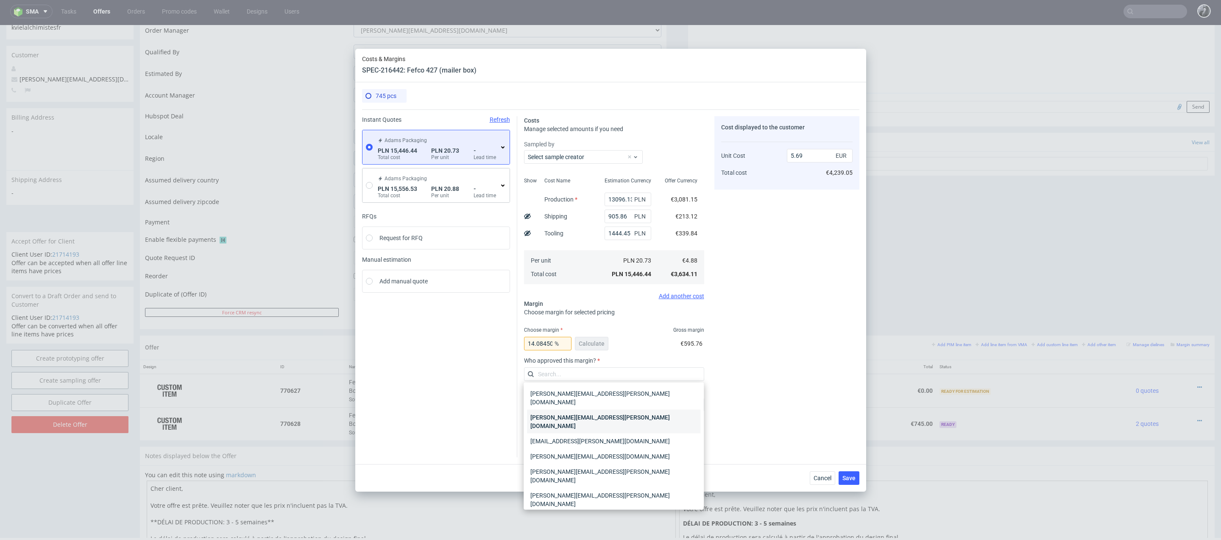
click at [625, 411] on div "[PERSON_NAME][EMAIL_ADDRESS][PERSON_NAME][DOMAIN_NAME]" at bounding box center [613, 422] width 173 height 24
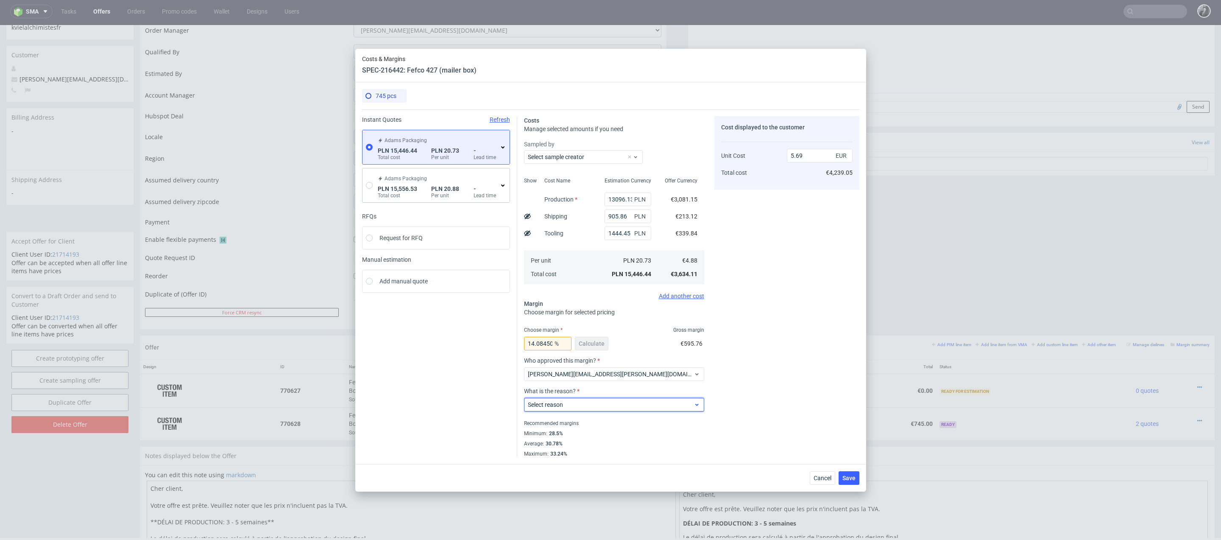
click at [611, 401] on span "Select reason" at bounding box center [611, 404] width 166 height 8
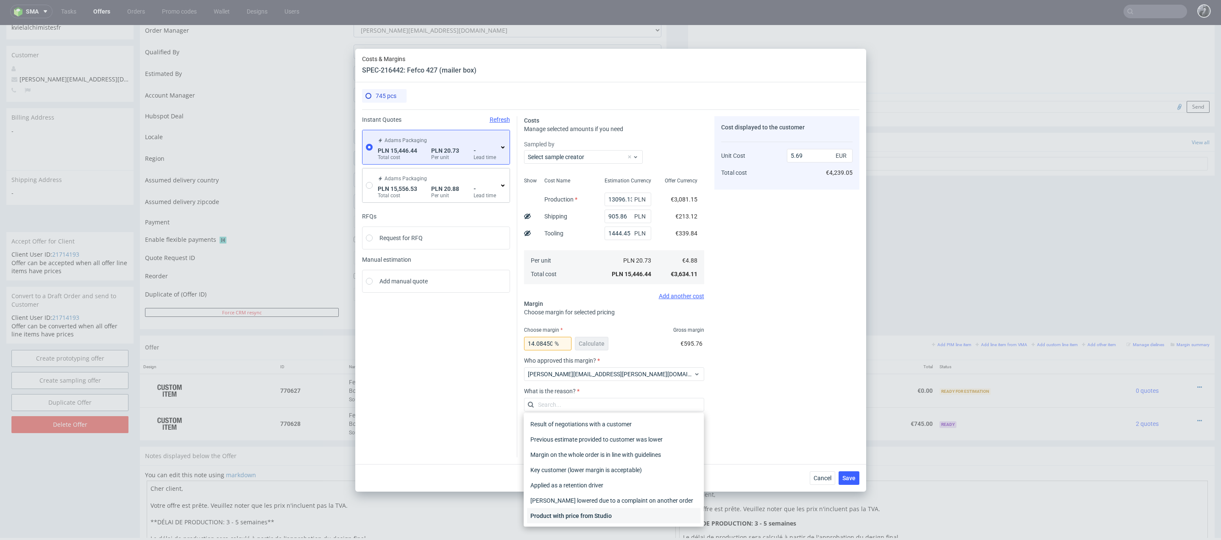
click at [605, 515] on div "Product with price from Studio" at bounding box center [613, 515] width 173 height 15
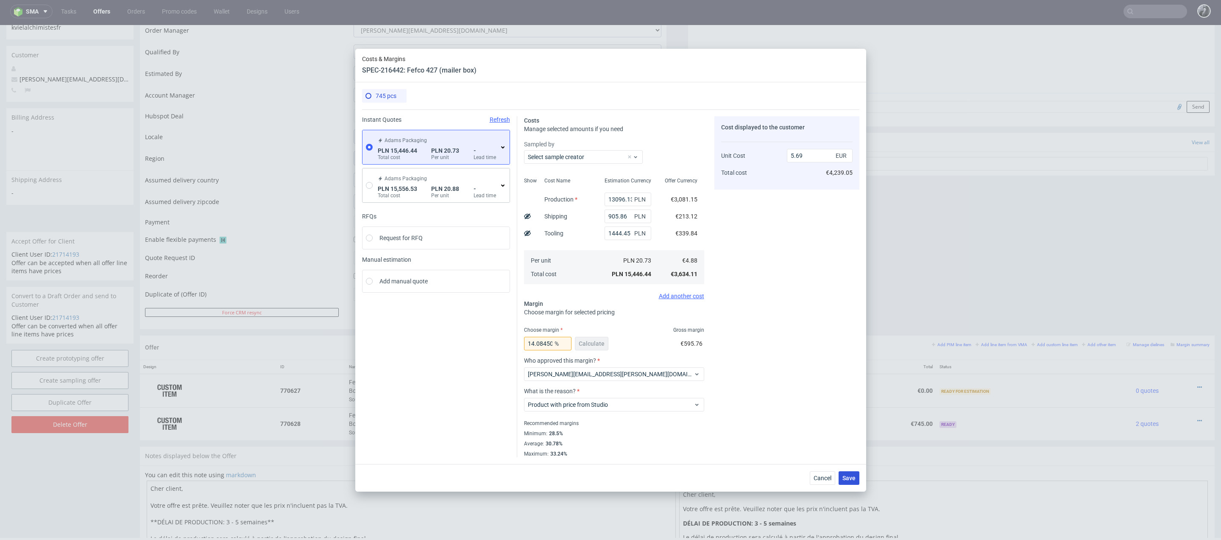
click at [851, 480] on span "Save" at bounding box center [848, 478] width 13 height 6
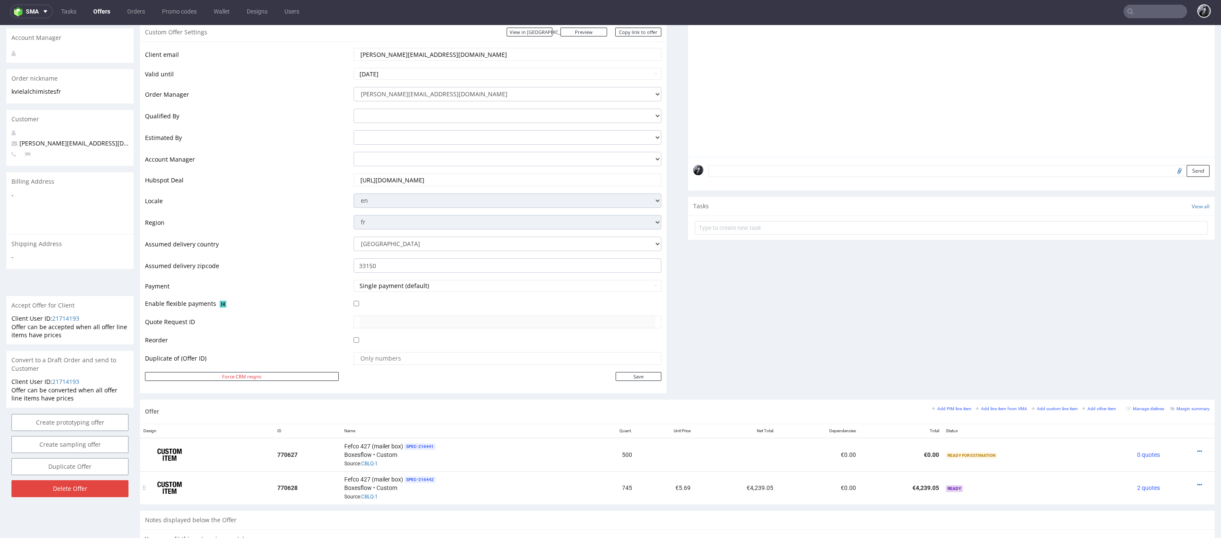
scroll to position [133, 0]
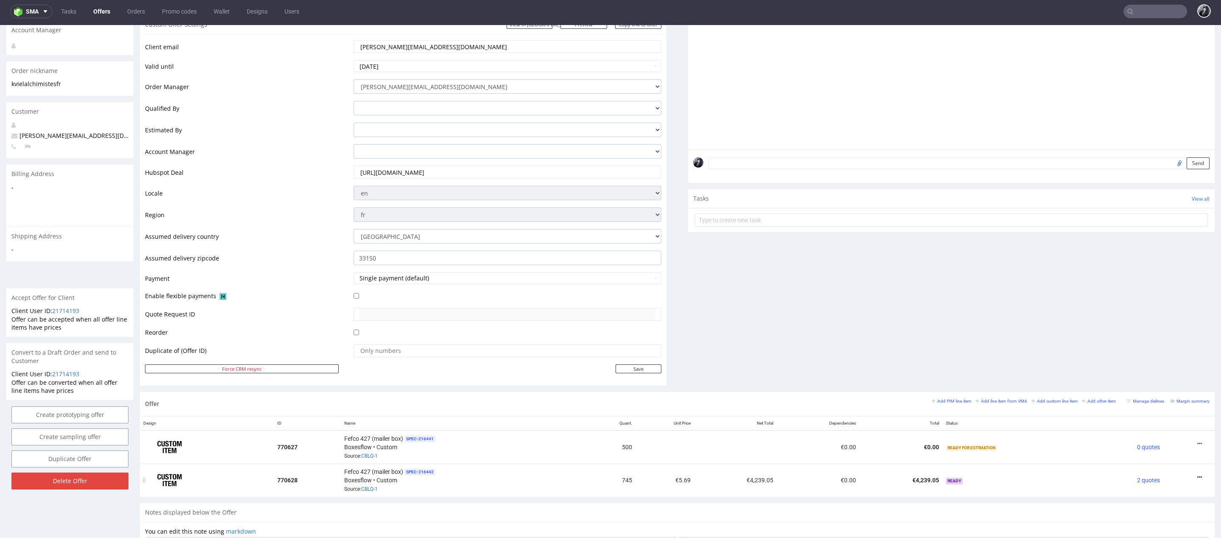
click at [1197, 474] on icon at bounding box center [1199, 477] width 5 height 6
click at [1157, 380] on span "Edit item price" at bounding box center [1161, 381] width 68 height 8
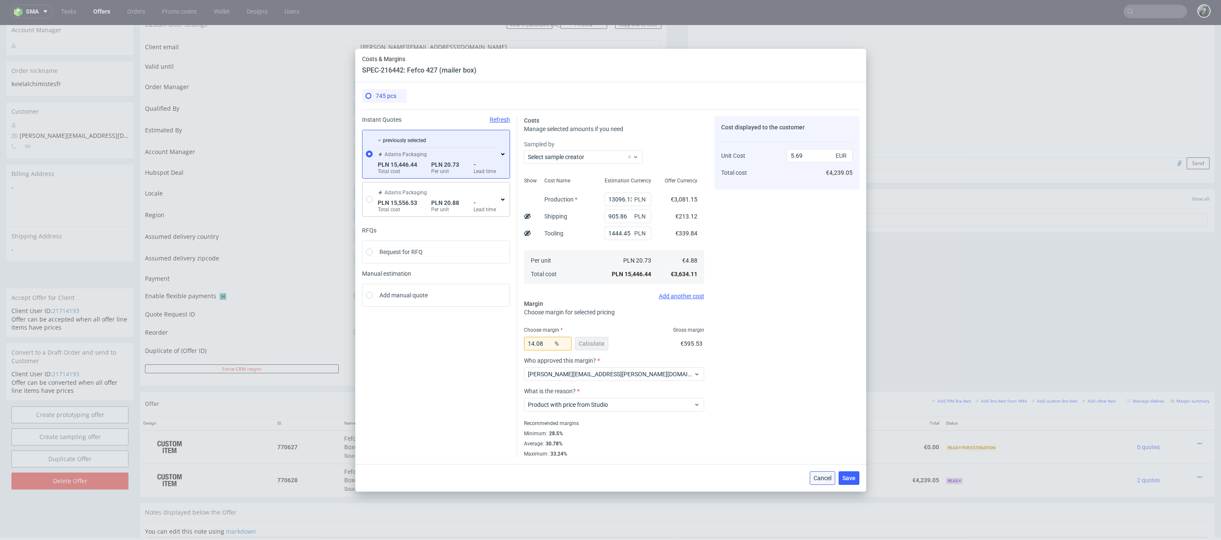
click at [829, 480] on span "Cancel" at bounding box center [823, 478] width 18 height 6
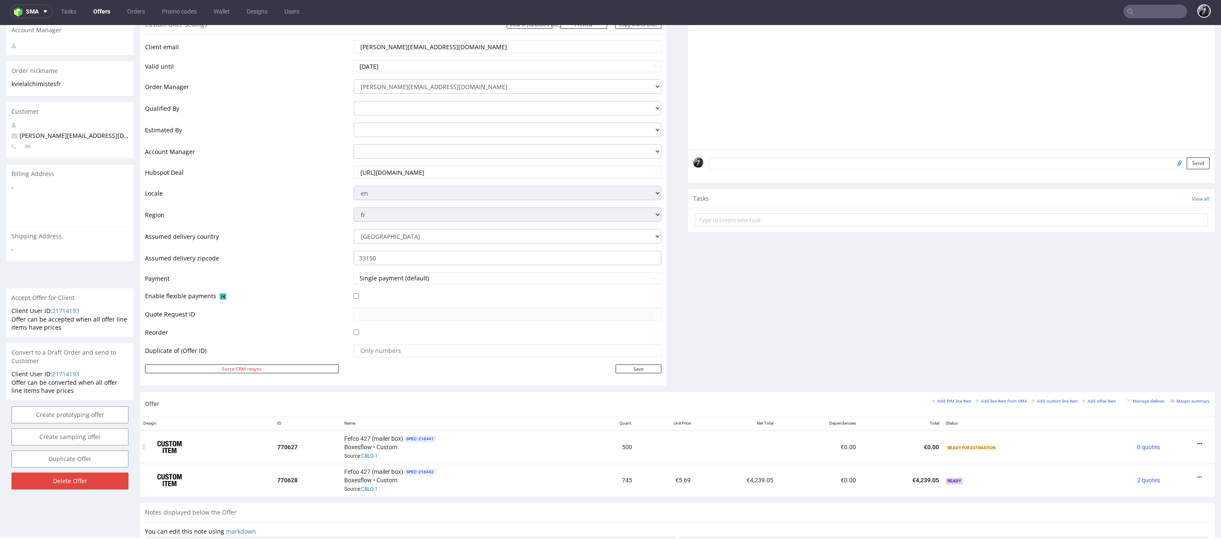
click at [1197, 443] on icon at bounding box center [1199, 444] width 5 height 6
click at [1147, 351] on span "Add cost manually" at bounding box center [1161, 348] width 68 height 8
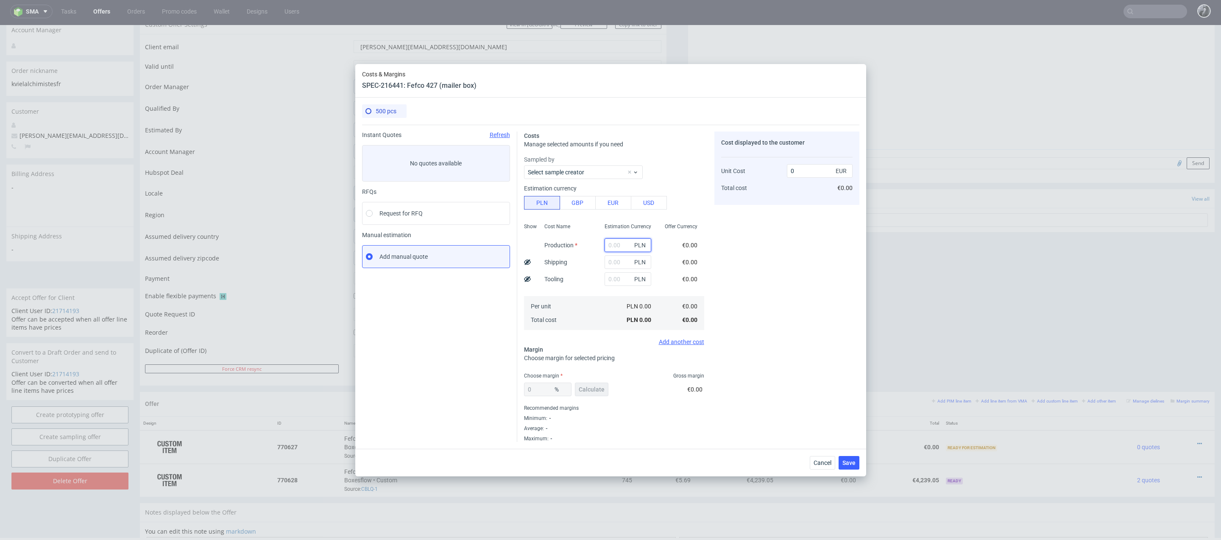
click at [615, 245] on input "text" at bounding box center [628, 245] width 47 height 14
type input "130"
type input "0.06"
type input "13096"
type input "6.16"
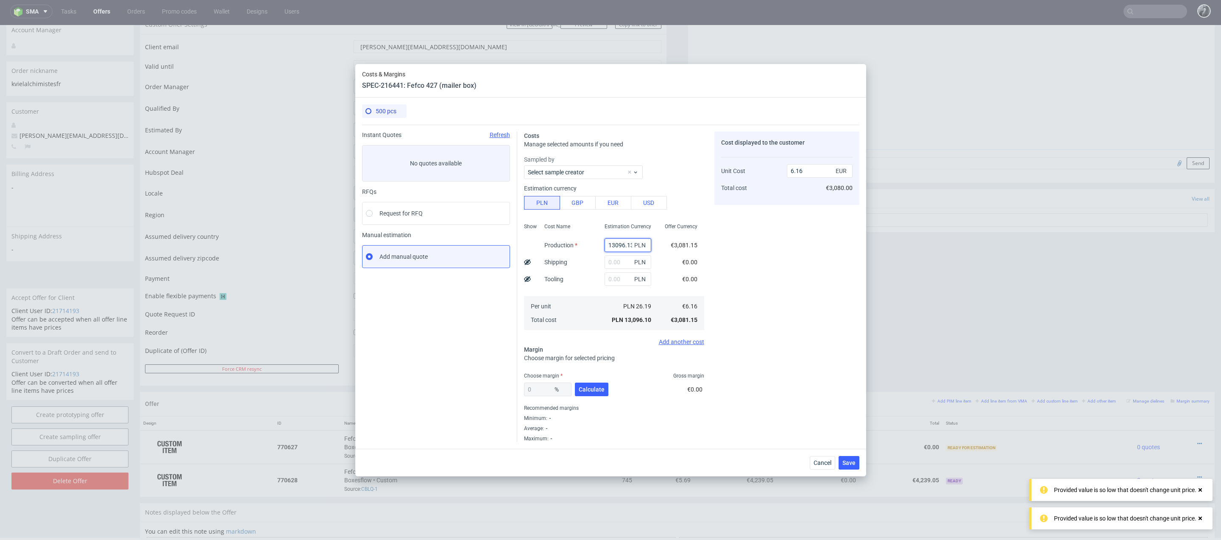
scroll to position [0, 1]
type input "13096.13"
click at [763, 252] on div "Cost displayed to the customer Unit Cost Total cost 6.16 EUR €3,080.00" at bounding box center [786, 286] width 145 height 310
click at [610, 259] on input "text" at bounding box center [628, 262] width 47 height 14
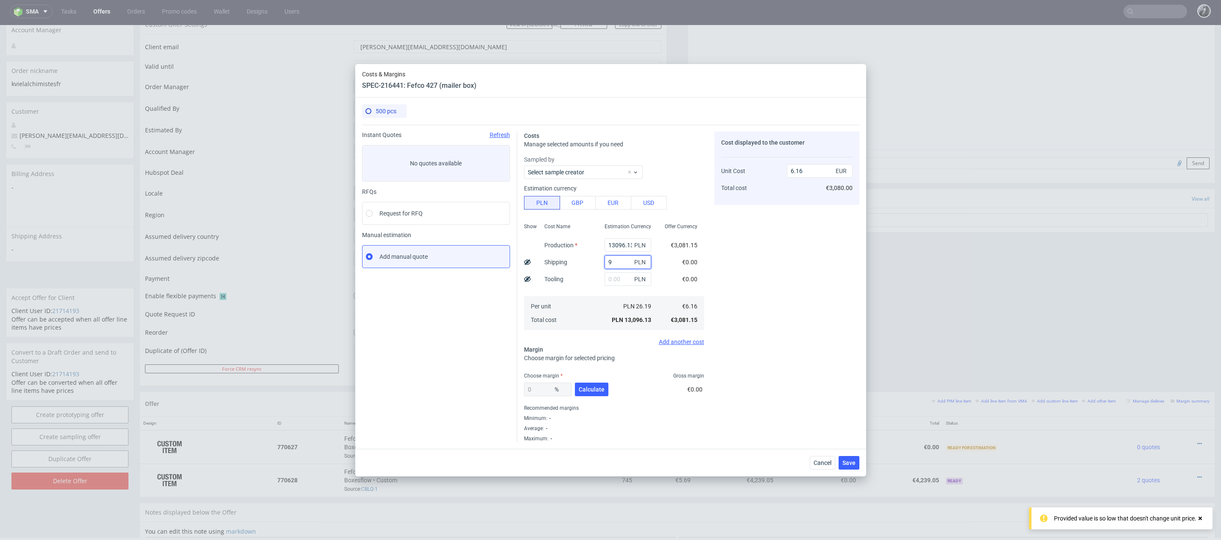
type input "90"
type input "6.2"
type input "905"
type input "6.59"
type input "90586"
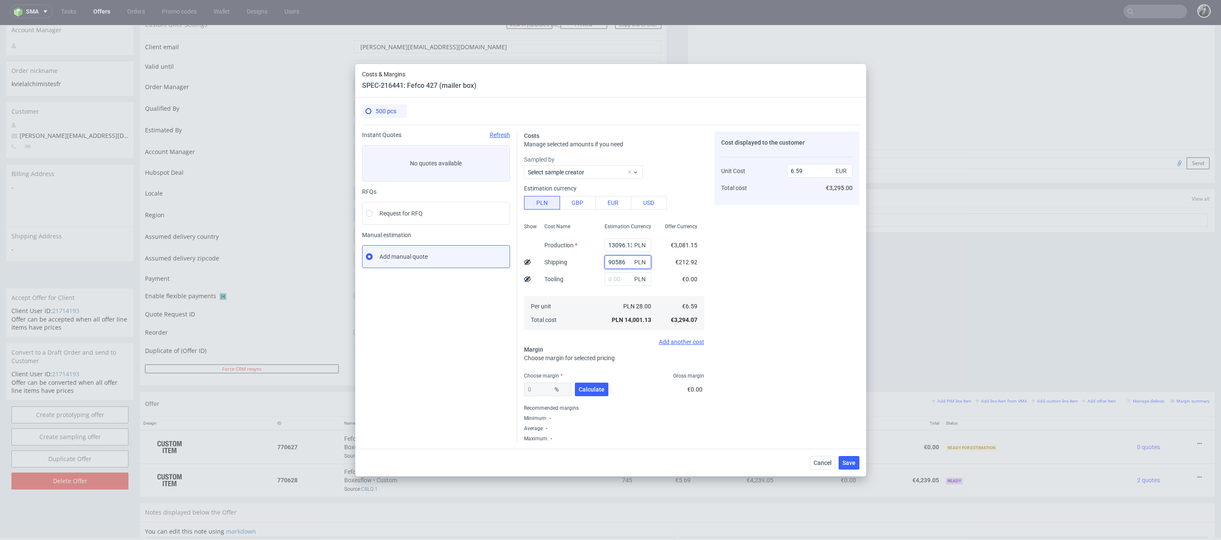
type input "48.78"
type input "905?"
type input "6.16"
type input "."
type input "9058"
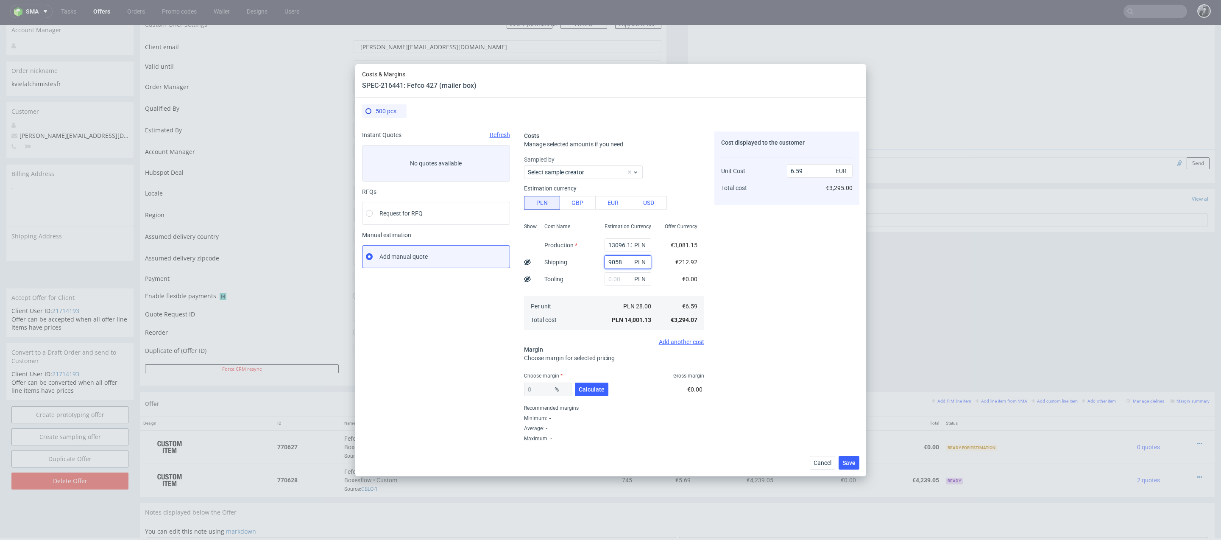
type input "10.42"
type input "905"
type input "6.59"
type input "9057"
type input "10.42"
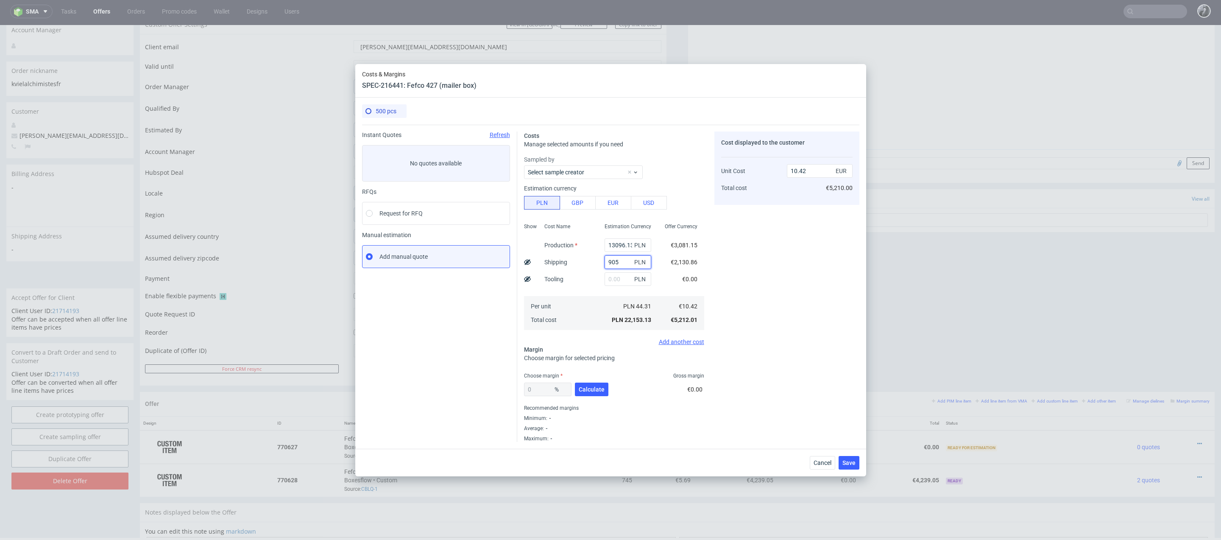
type input "905?"
type input "6.59"
type input "905.86"
click at [624, 282] on input "text" at bounding box center [628, 279] width 47 height 14
type input "1444"
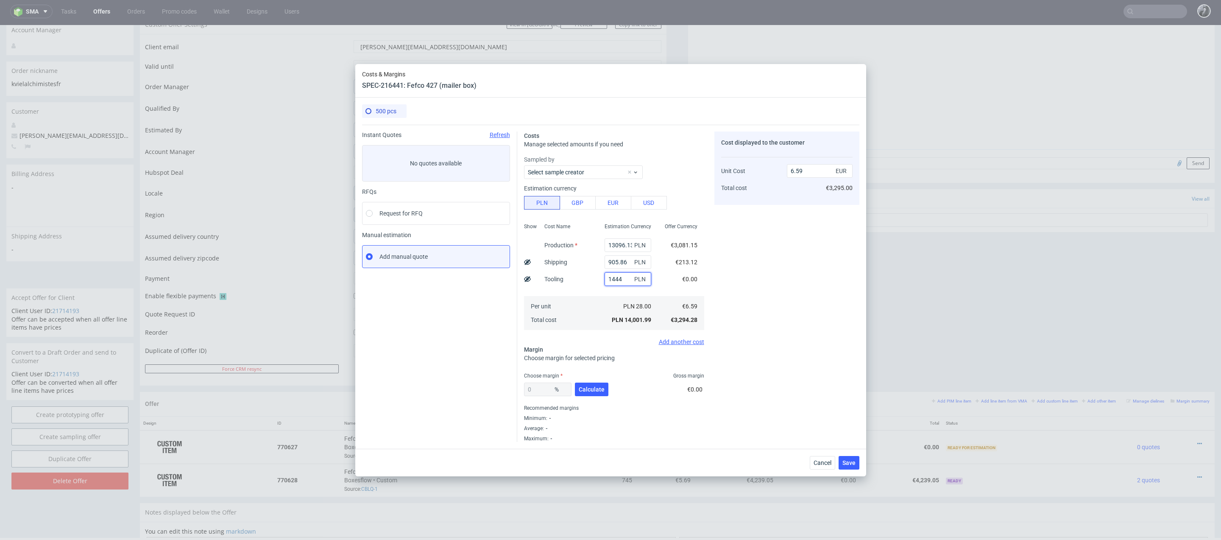
type input "7.27"
type input "1444?"
type input "6.59"
type input "."
type input "1444.52"
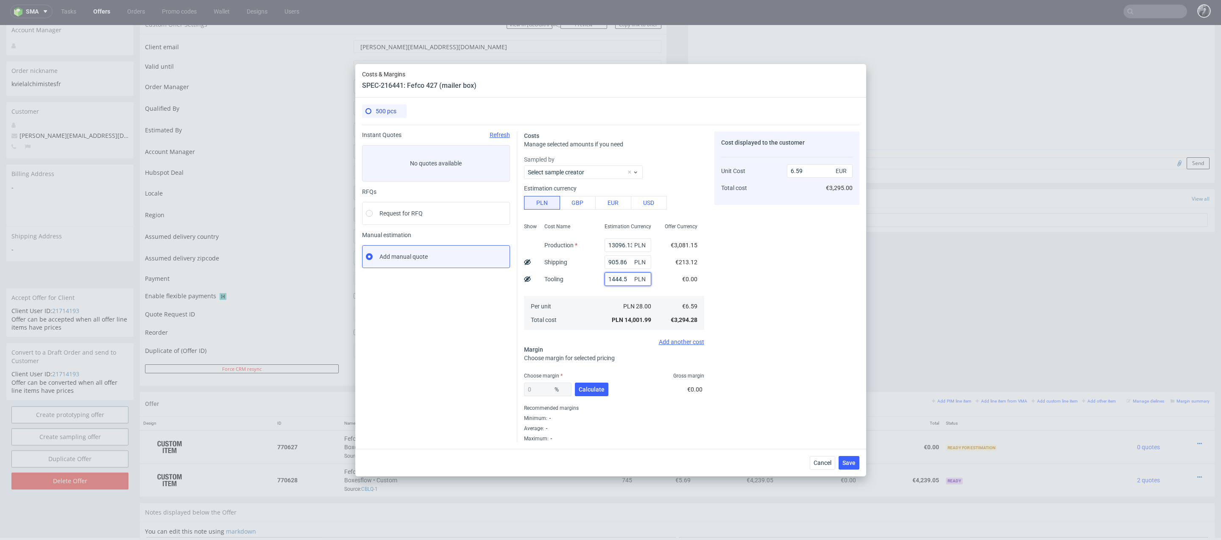
type input "7.27"
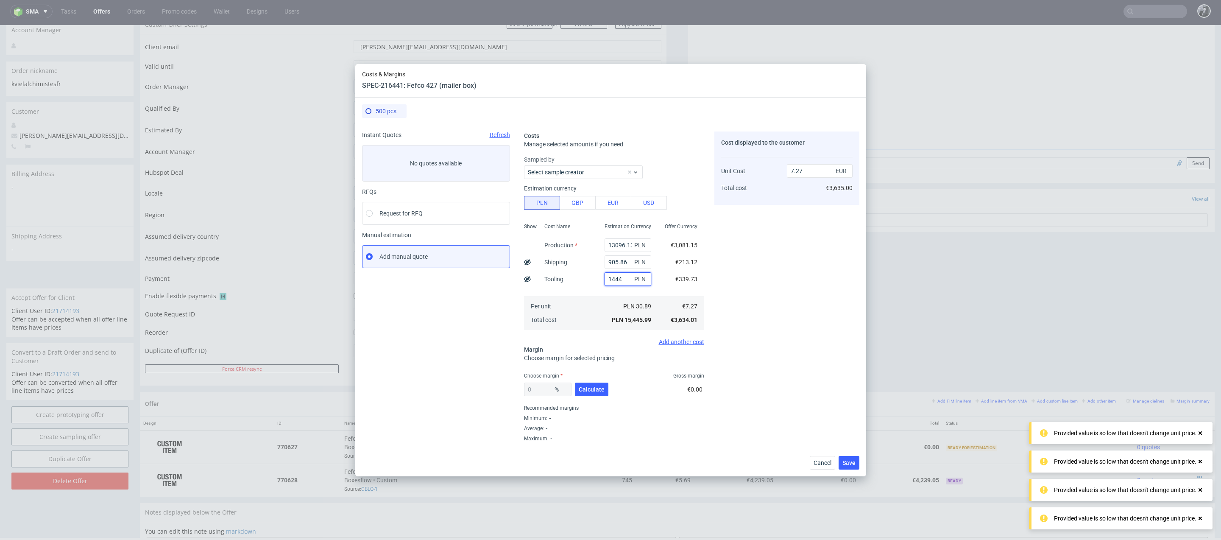
type input "14445"
type input "13.39"
type input "1445"
type input "7.27"
type input "1"
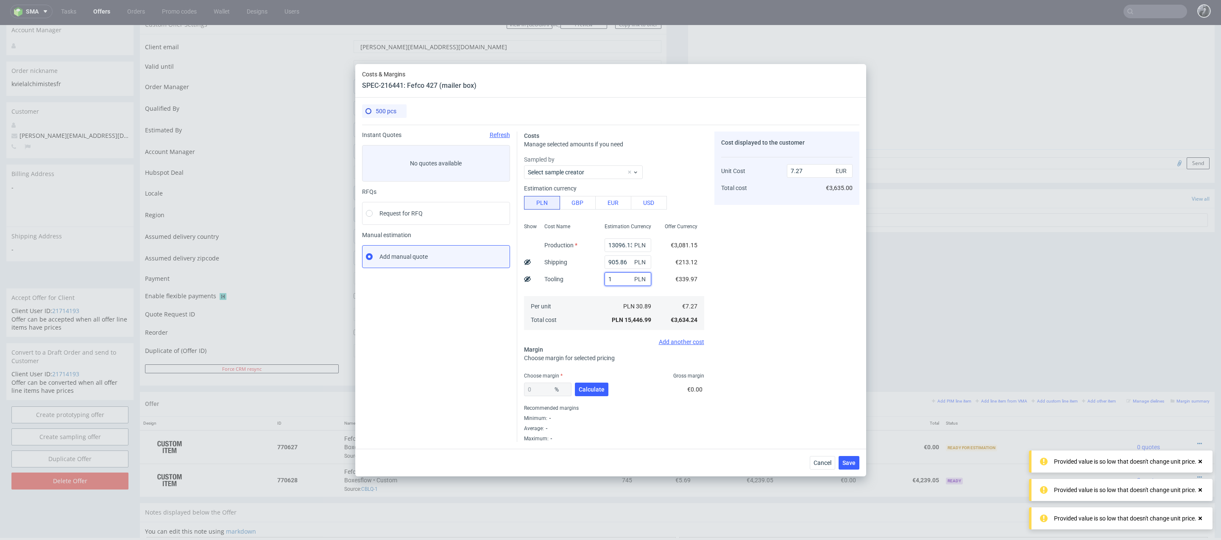
type input "6.59"
type input "14"
type input "6.6"
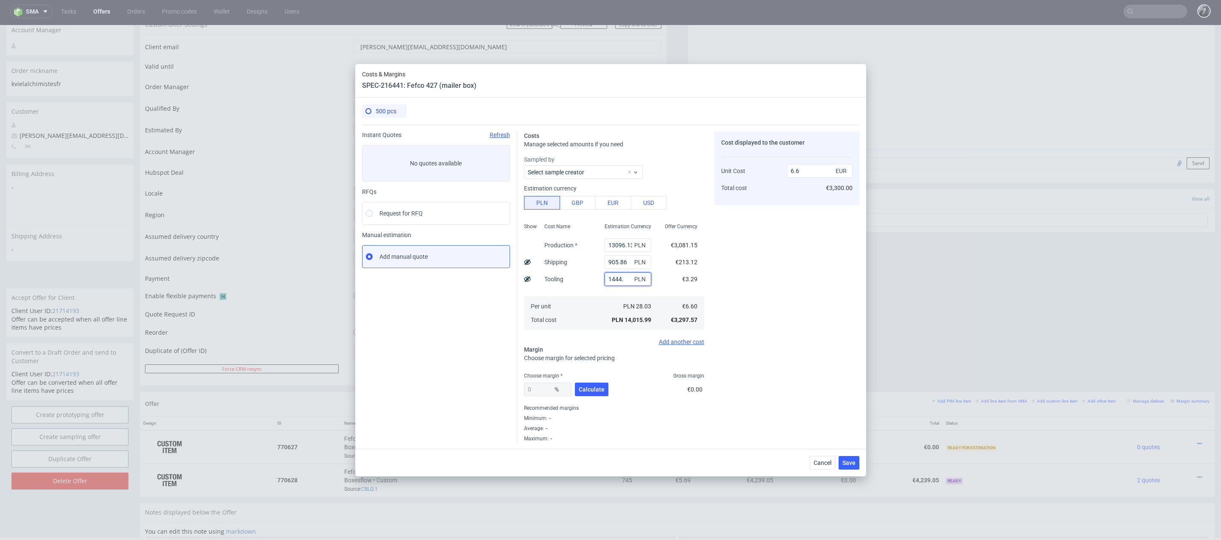
type input "1444.5"
type input "7.27"
type input "144445"
type input "74.56"
type input "1444.45"
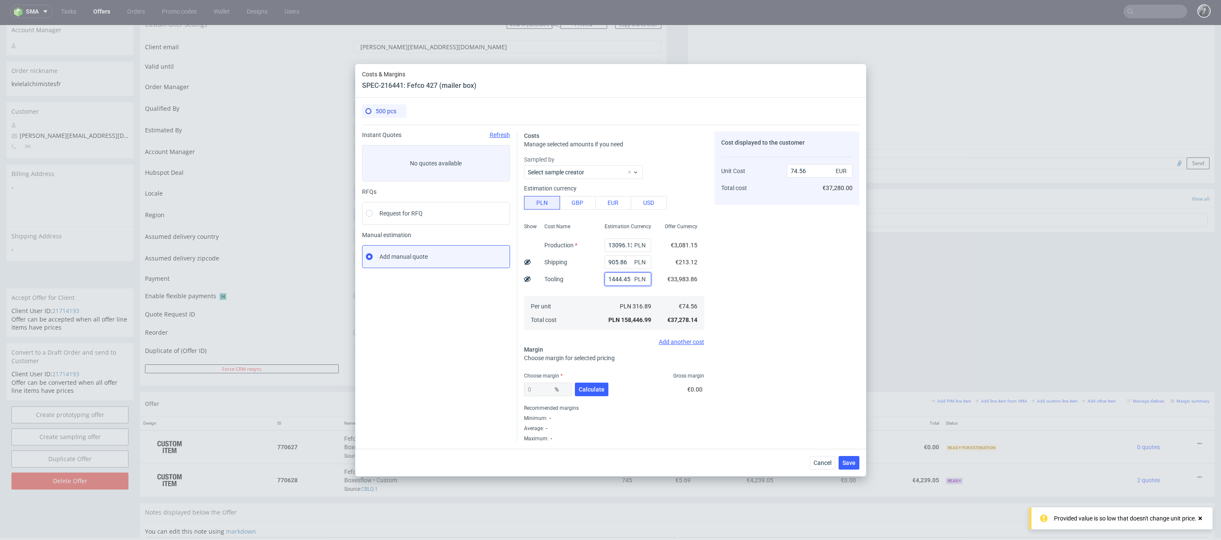
type input "7.27"
type input "1444.45"
click at [599, 389] on span "Calculate" at bounding box center [592, 389] width 26 height 6
type input "30.78"
drag, startPoint x: 815, startPoint y: 176, endPoint x: 752, endPoint y: 172, distance: 63.3
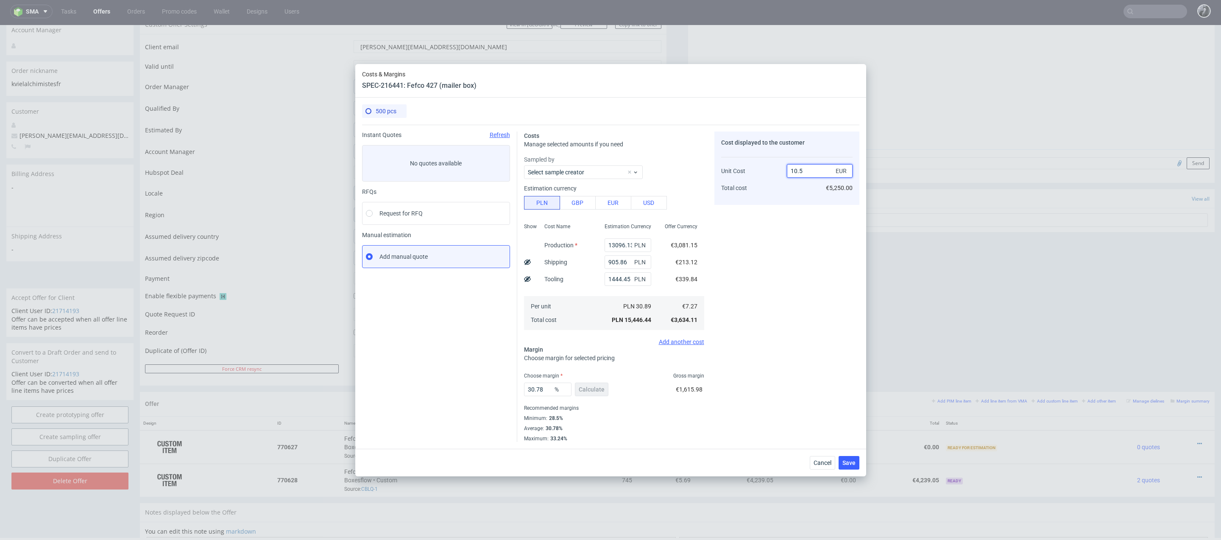
click at [752, 172] on div "Unit Cost Total cost 10.5 EUR €5,250.00" at bounding box center [786, 175] width 131 height 45
type input "5/"
type input "NaN"
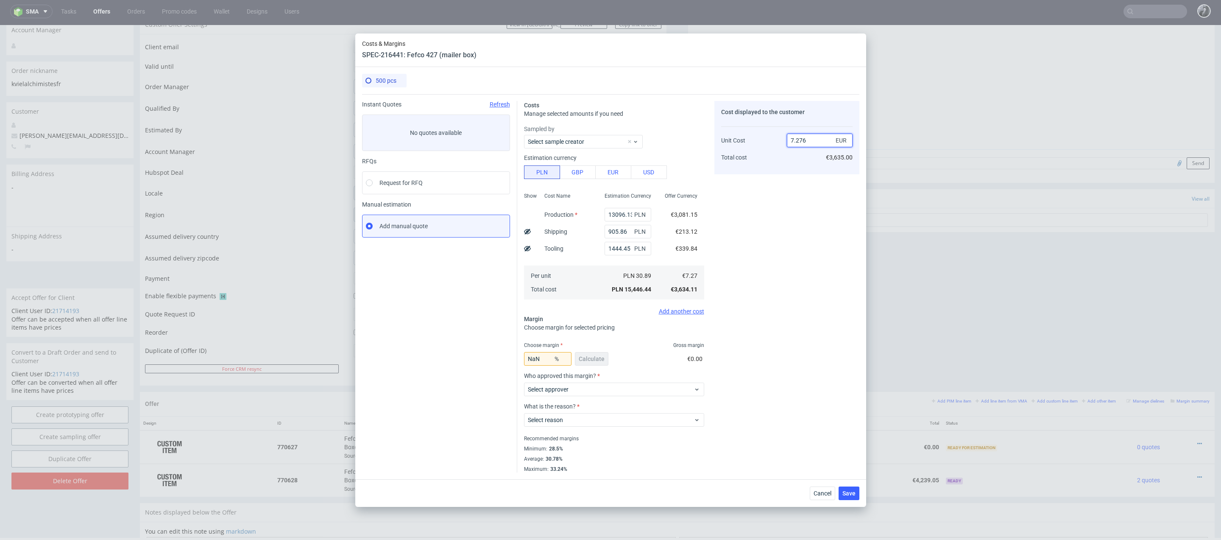
type input "7.2769"
type input "0.09482059668266082"
type input "7"
type input "5.60"
type input "-29.82142857142857"
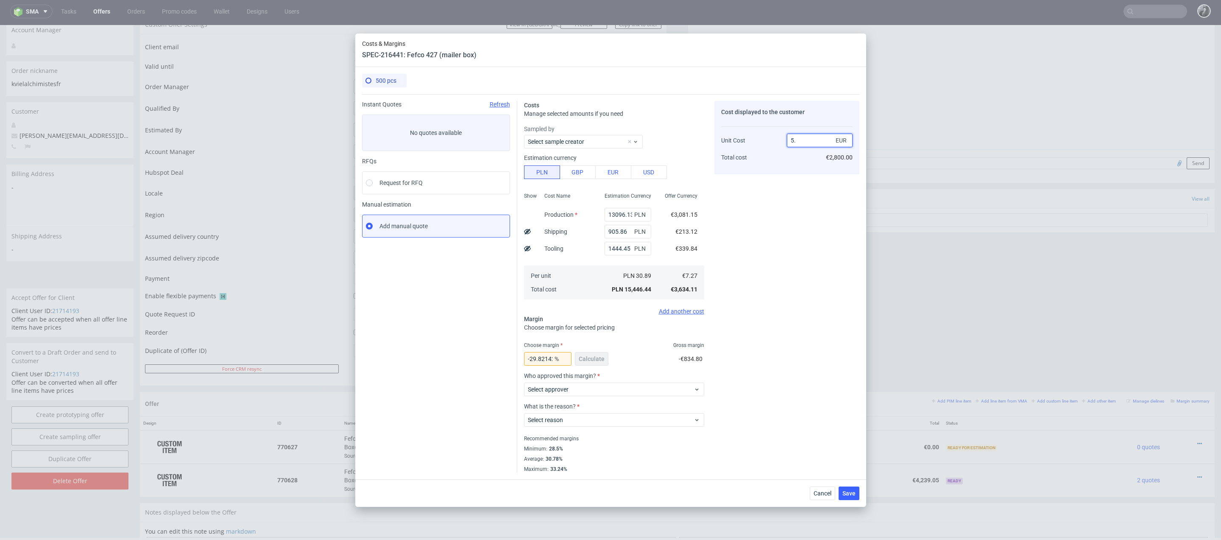
type input "5.9"
type input "-23.220338983050848"
type input "5.6"
type input "-29.82142857142857"
type input "5.68"
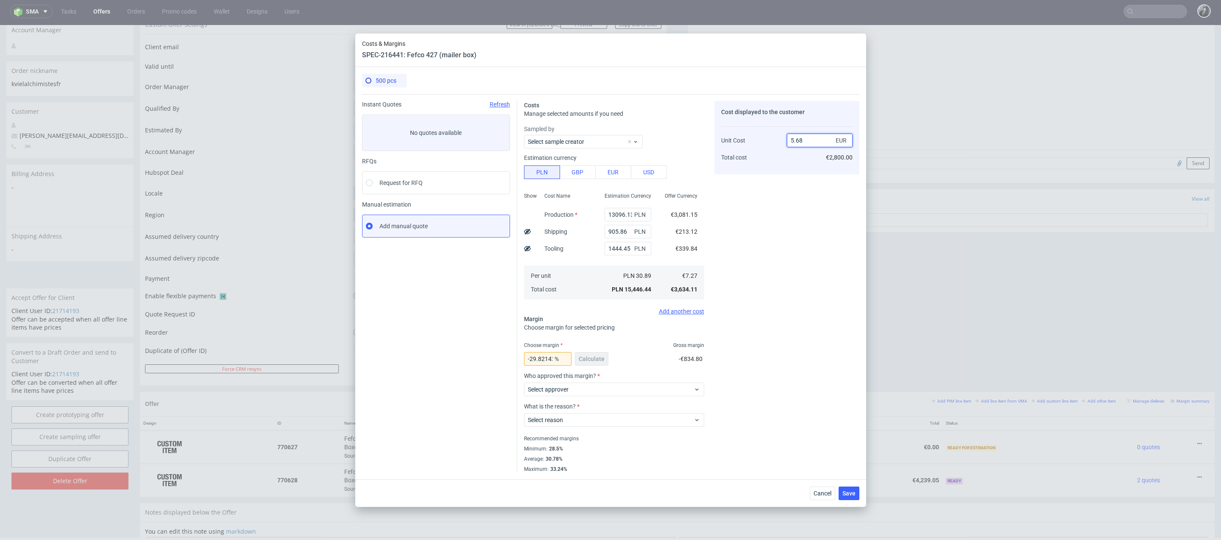
type input "-27.992957746478876"
type input "5.6"
type input "-29.82142857142857"
type input "5"
type input "-Infinity"
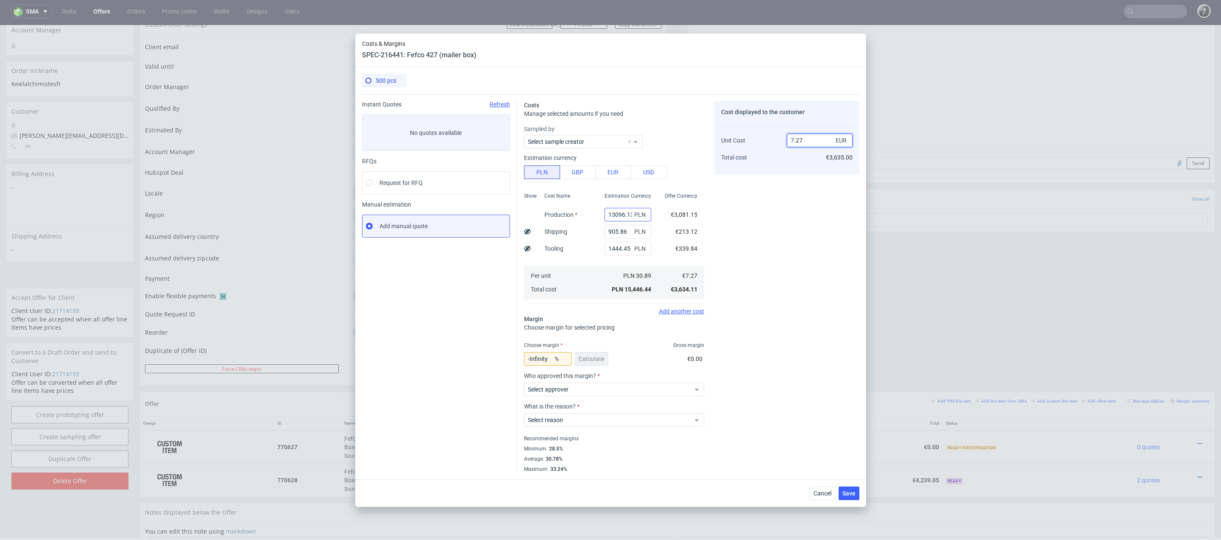
type input "7.27"
drag, startPoint x: 607, startPoint y: 212, endPoint x: 637, endPoint y: 214, distance: 30.6
click at [637, 214] on div "13096.13 PLN" at bounding box center [628, 215] width 47 height 14
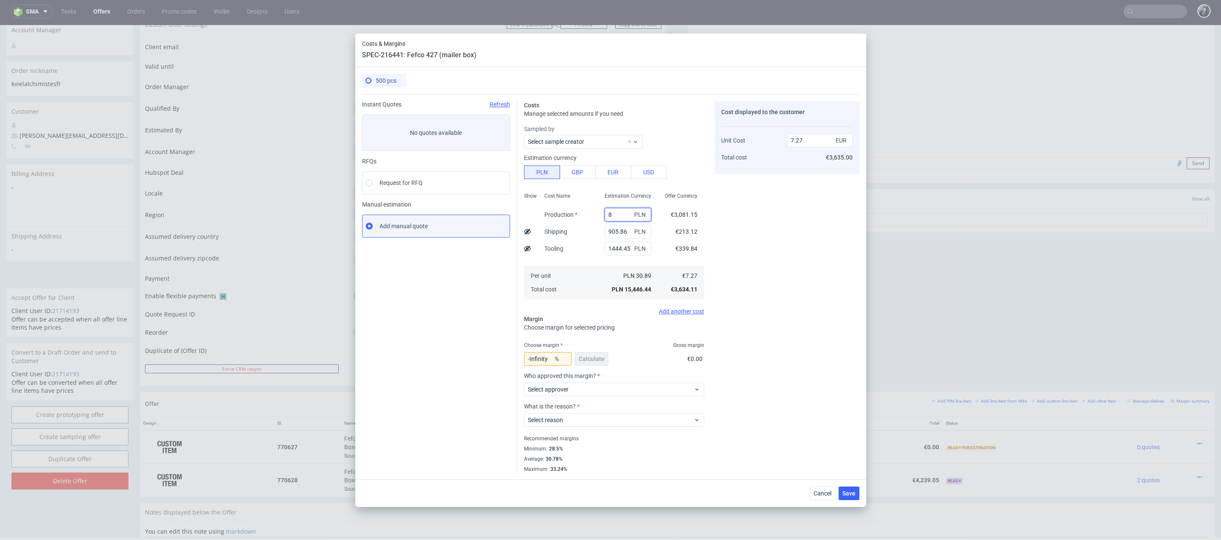
type input "87"
type input "1.15"
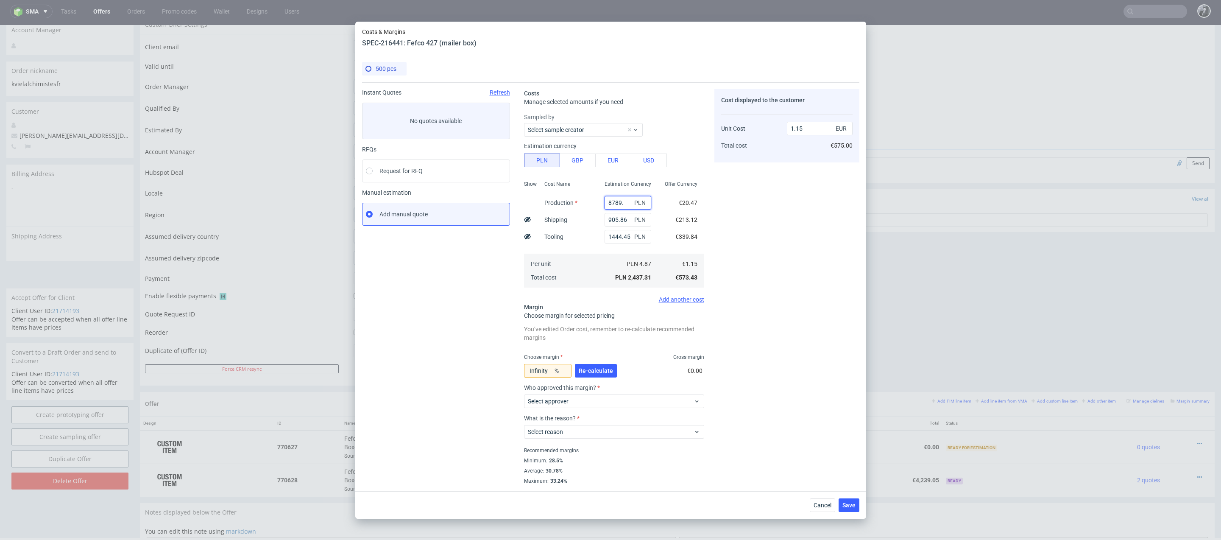
type input "8789"
type input "5.25"
type input "8789"
type input "5.25"
type input "87"
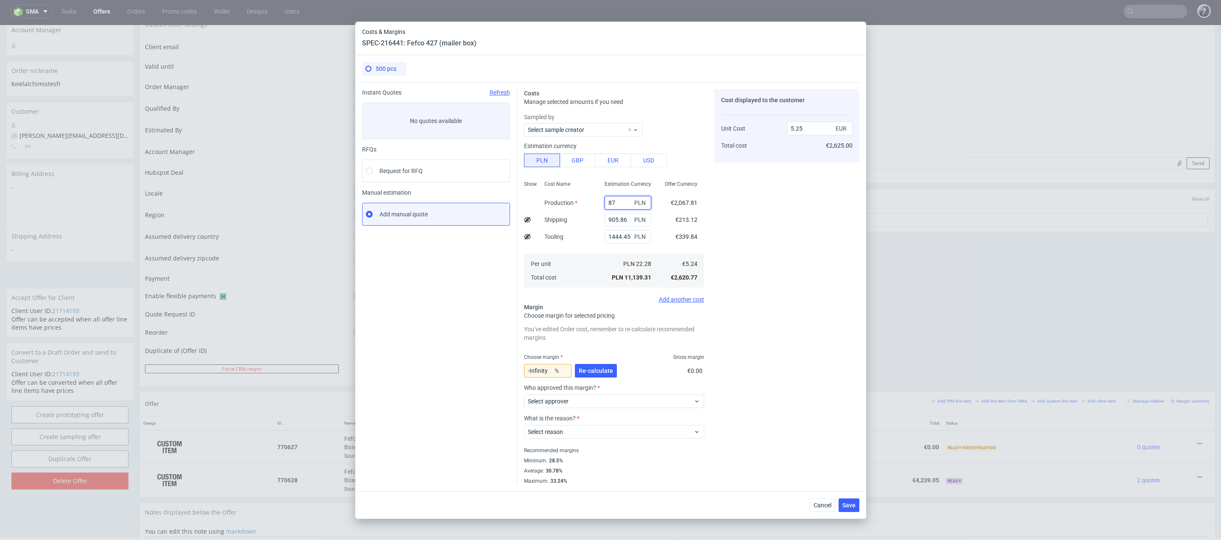
type input "1.15"
type input "8790"
type input "5.25"
type input "8790"
click at [820, 131] on input "5.25" at bounding box center [820, 129] width 66 height 14
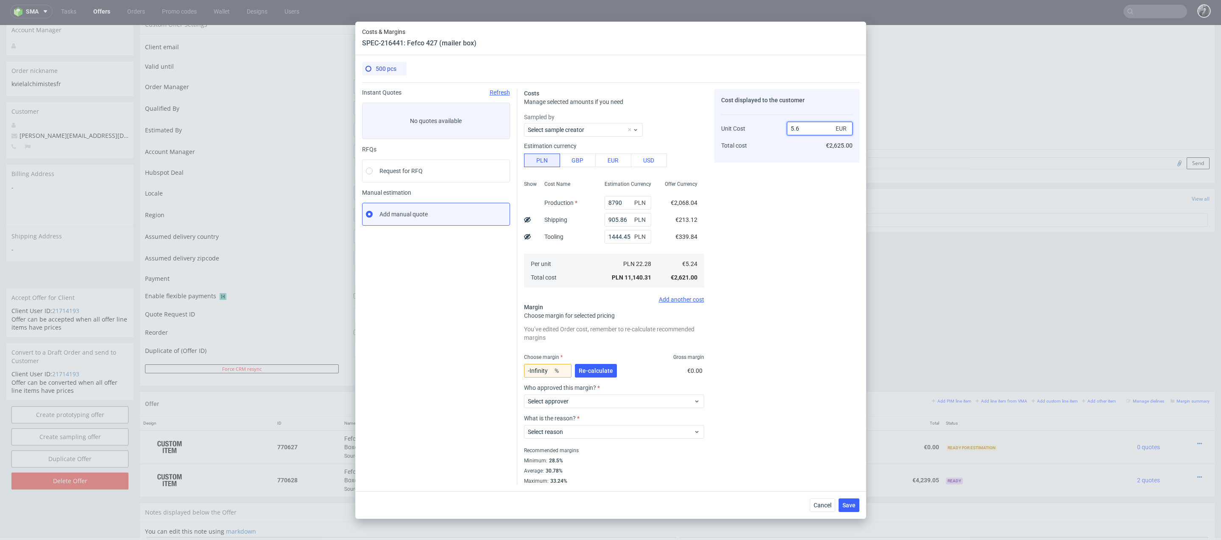
type input "5.69"
type input "7.9086115992970125"
click at [791, 223] on div "Cost displayed to the customer Unit Cost Total cost 5.69 EUR €2,850.00" at bounding box center [786, 286] width 145 height 395
click at [820, 128] on input "5.69" at bounding box center [820, 129] width 66 height 14
type input "57"
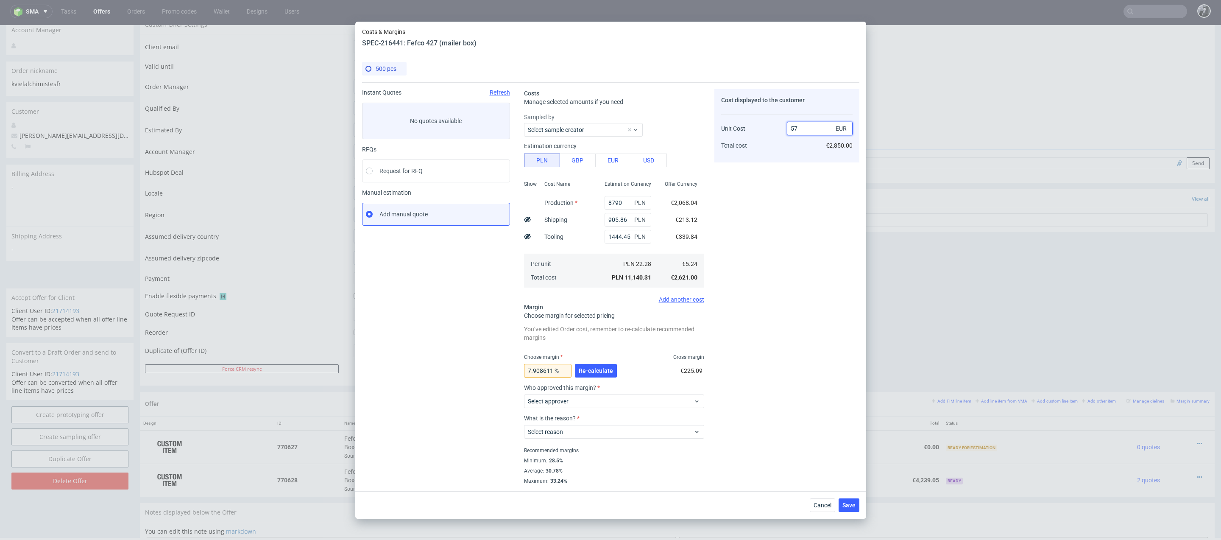
type input "90.80701754385964"
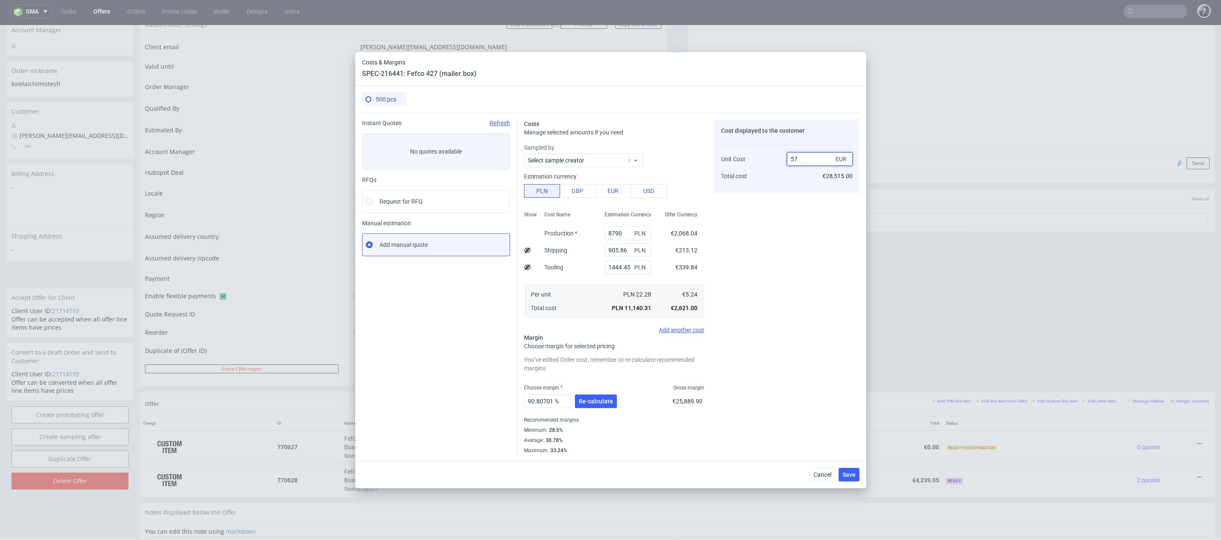
type input "5"
type input "7"
type input "25.142857142857146"
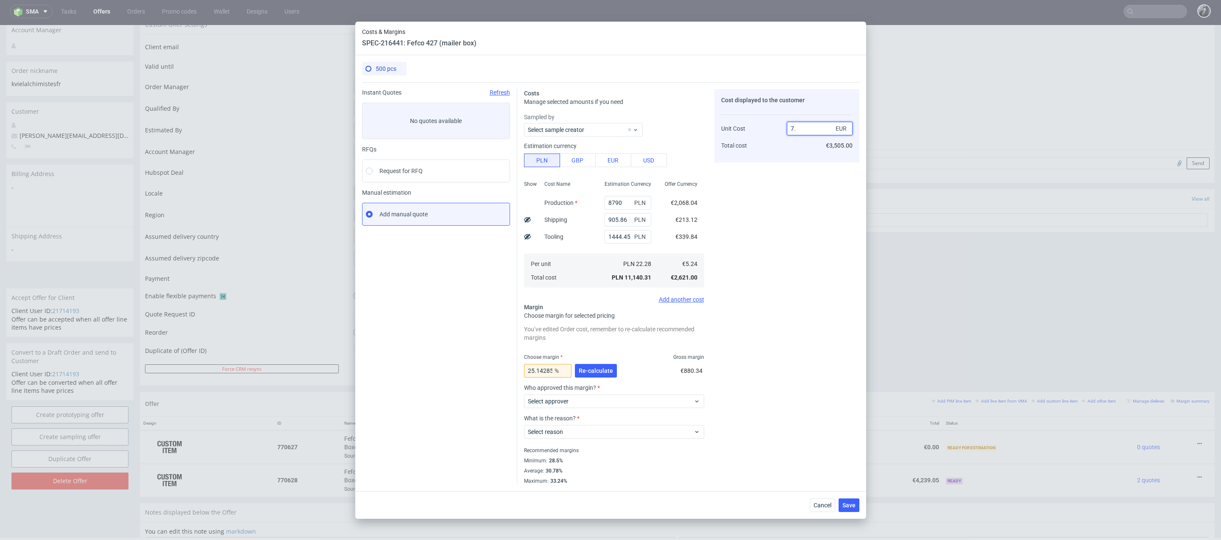
type input "7"
type input "5.25"
type input "-Infinity"
type input "5.2"
type input "-0.7692307692307693"
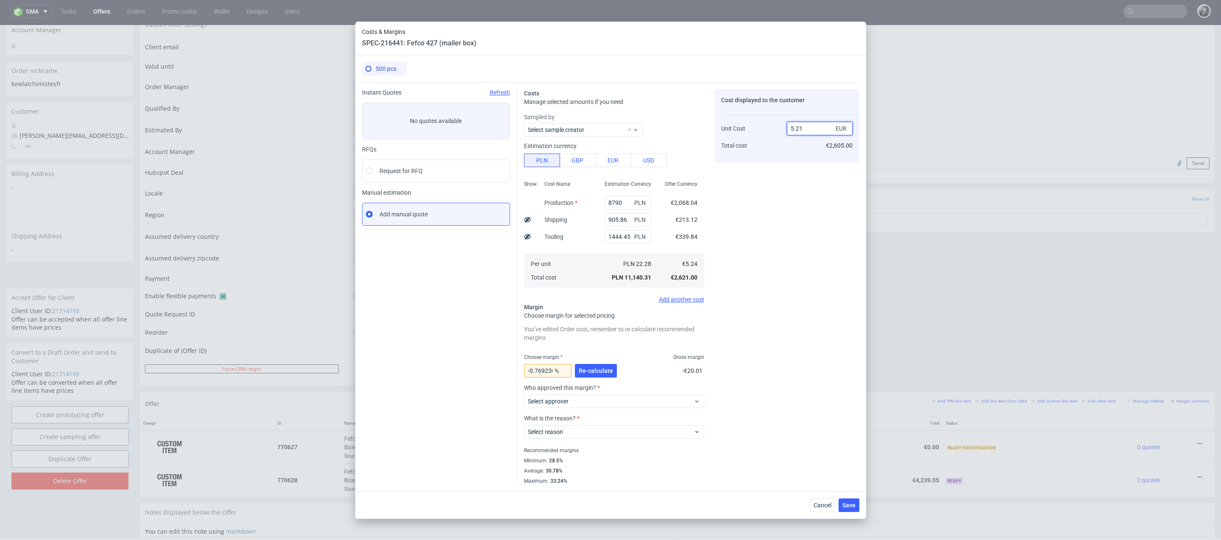
type input "5.218"
type input "-0.42161747796090454"
type input "58.0"
type input "90.96551724137932"
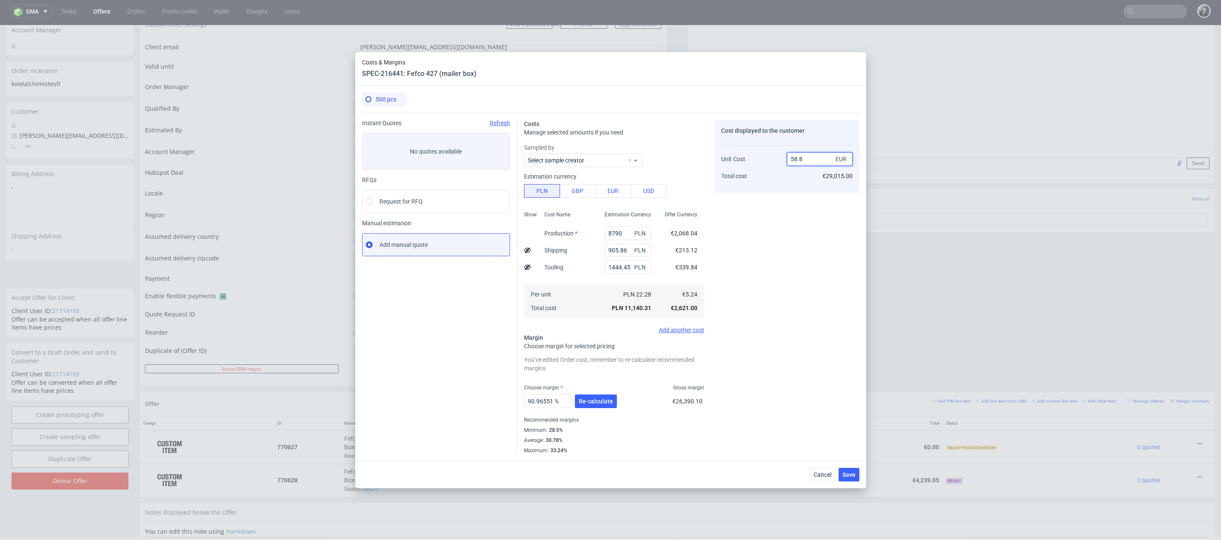
type input "58.8"
type input "91.08843537414965"
type input "5"
type input "8"
type input "34.5"
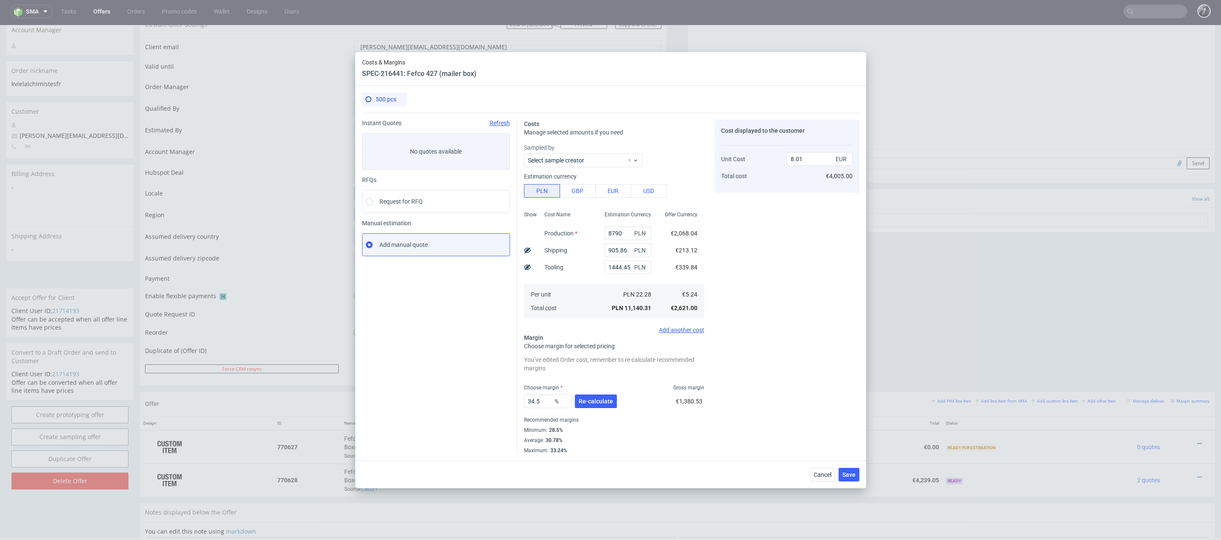
click at [775, 243] on div "Cost displayed to the customer Unit Cost Total cost 8.01 EUR €4,005.00" at bounding box center [786, 287] width 145 height 334
click at [813, 157] on input "8.01" at bounding box center [820, 159] width 66 height 14
type input "8.4"
type input "37.61904761904762"
click at [785, 245] on div "Cost displayed to the customer Unit Cost Total cost 8.41 EUR €4,205.00" at bounding box center [786, 287] width 145 height 334
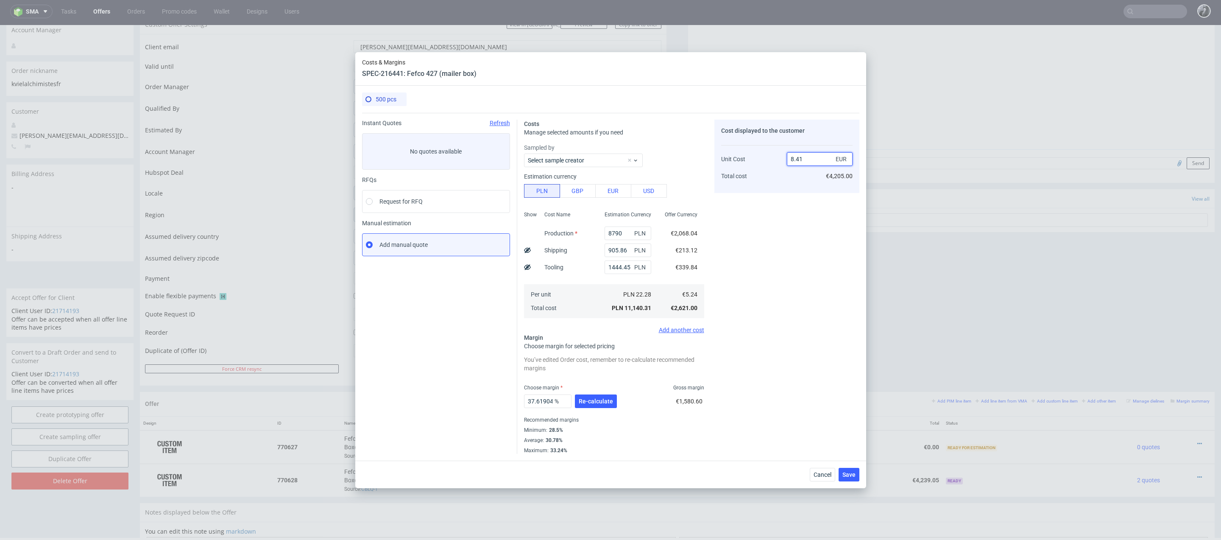
click at [812, 159] on input "8.41" at bounding box center [820, 159] width 66 height 14
type input "8.5"
type input "38.35294117647059"
click at [772, 262] on div "Cost displayed to the customer Unit Cost Total cost 8.51 EUR €4,255.00" at bounding box center [786, 287] width 145 height 334
click at [813, 157] on input "8.51" at bounding box center [820, 159] width 66 height 14
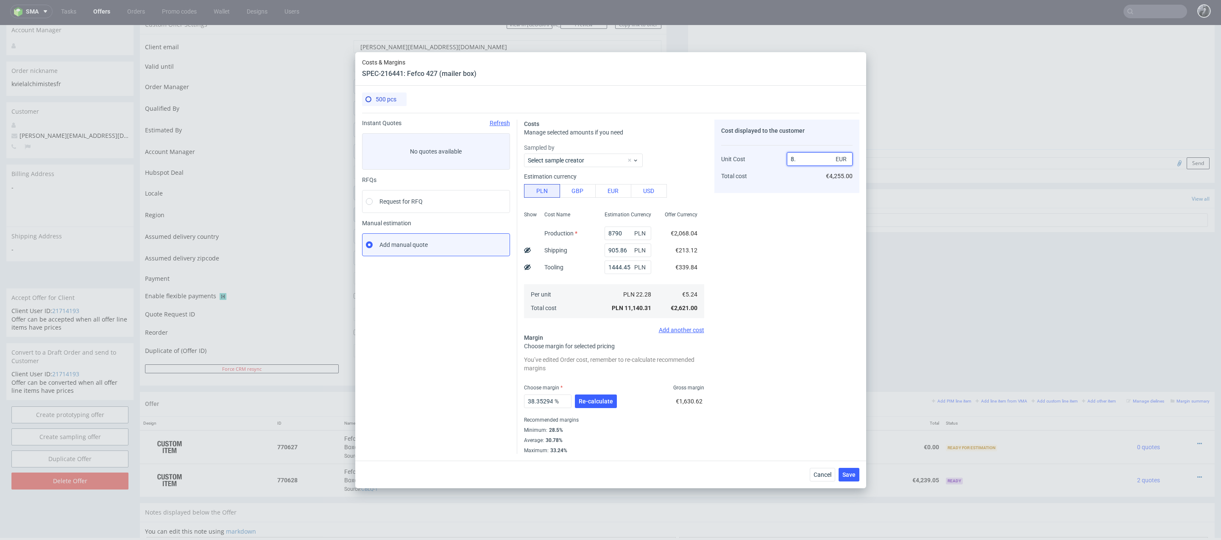
type input "8.6"
type input "39.06976744186046"
click at [778, 257] on div "Cost displayed to the customer Unit Cost Total cost 8.61 EUR €4,305.00" at bounding box center [786, 287] width 145 height 334
click at [809, 160] on input "8.61" at bounding box center [820, 159] width 66 height 14
type input "8.62"
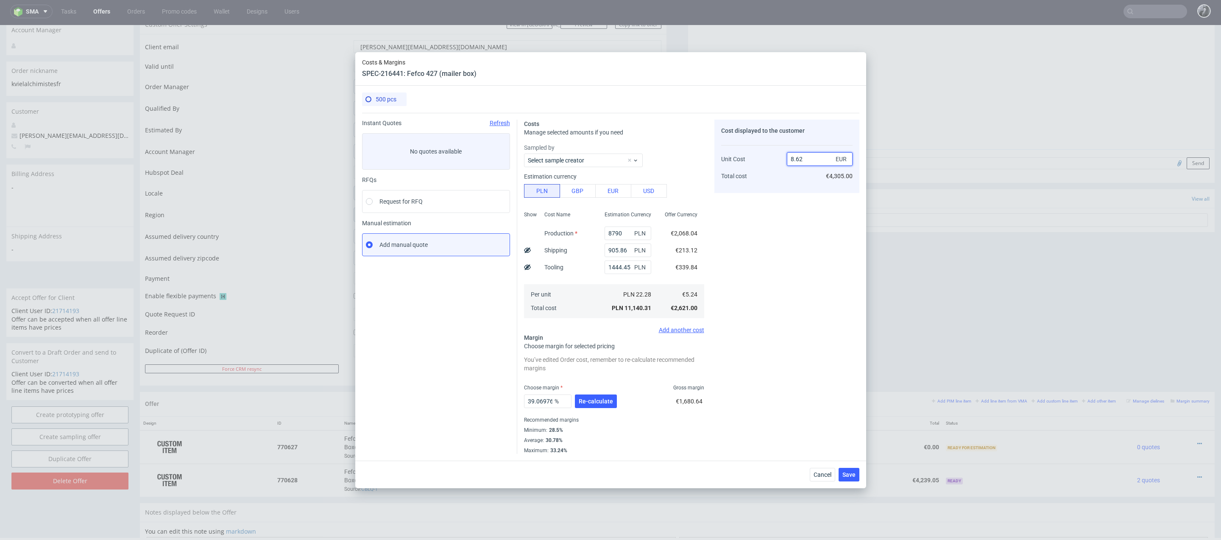
type input "39.21113689095127"
click at [815, 162] on input "8.63" at bounding box center [820, 159] width 66 height 14
type input "8.64"
type input "39.351851851851855"
click at [801, 227] on div "Cost displayed to the customer Unit Cost Total cost 8.65 EUR €4,325.00" at bounding box center [786, 287] width 145 height 334
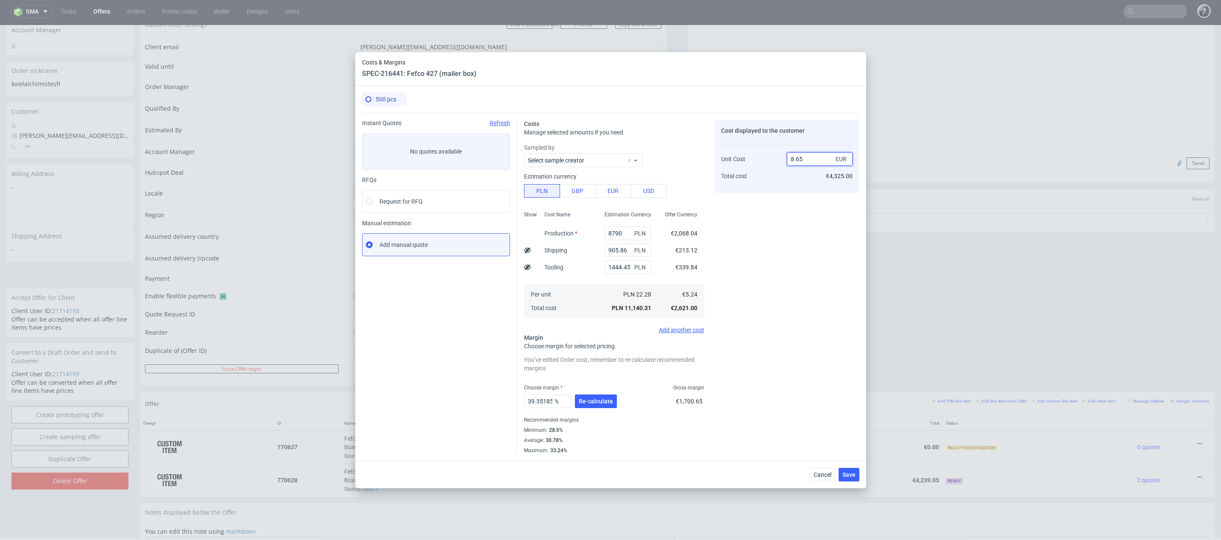
click at [810, 157] on input "8.65" at bounding box center [820, 159] width 66 height 14
type input "8.7"
type input "39.770114942528735"
click at [770, 251] on div "Cost displayed to the customer Unit Cost Total cost 8.71 EUR €4,355.00" at bounding box center [786, 287] width 145 height 334
click at [808, 159] on input "8.71" at bounding box center [820, 159] width 66 height 14
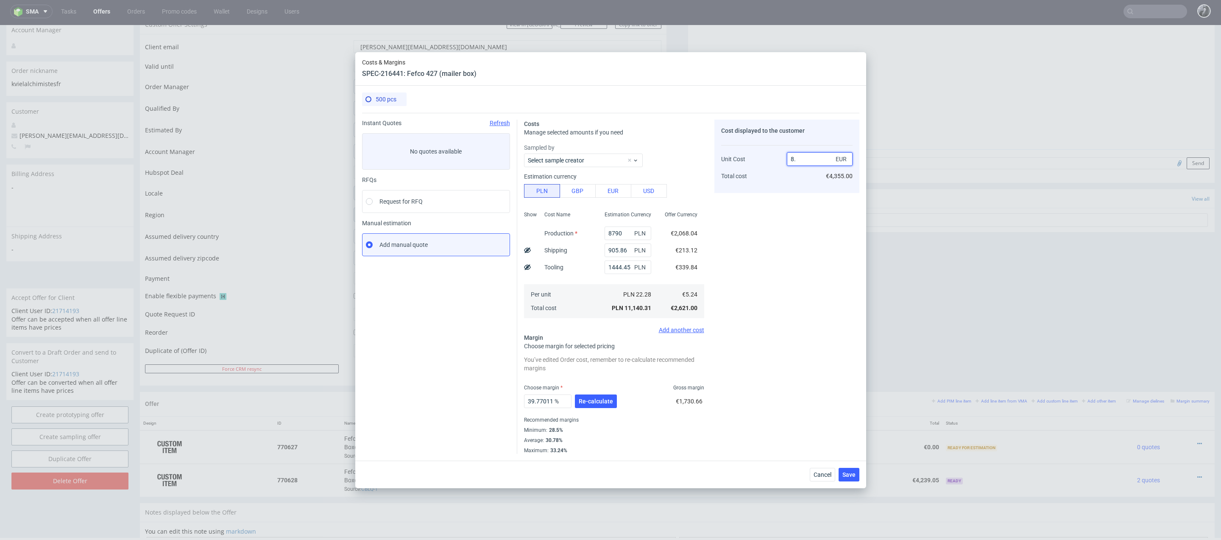
type input "8.9"
type input "41.12359550561798"
click at [751, 281] on div "Cost displayed to the customer Unit Cost Total cost 8.91 EUR €4,455.00" at bounding box center [786, 287] width 145 height 334
click at [811, 159] on input "8.91" at bounding box center [820, 159] width 66 height 14
type input "8."
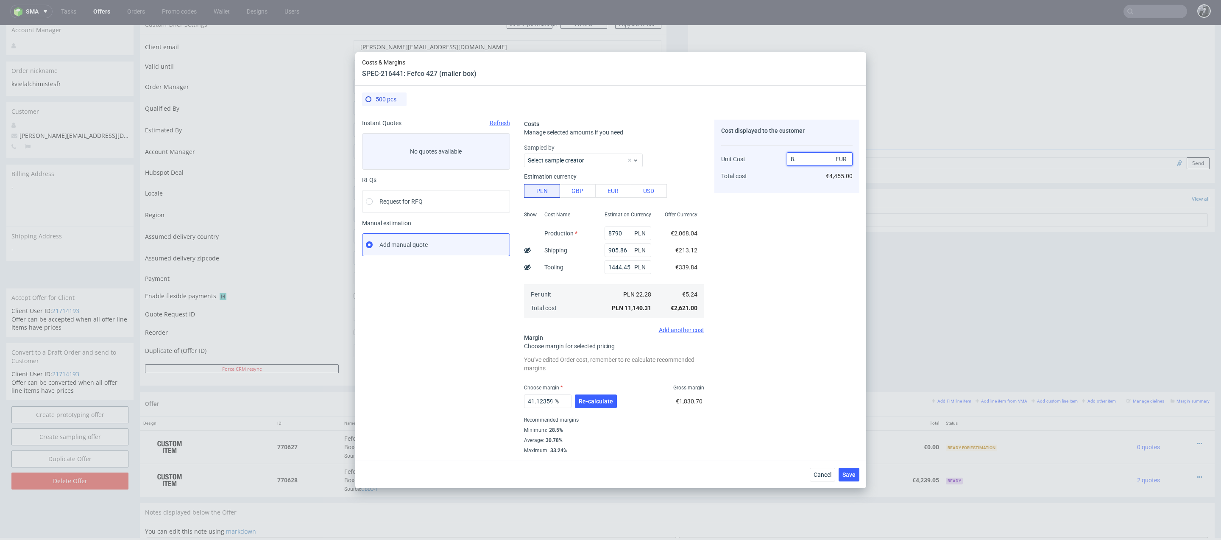
type input "34.5"
type input "8.0189"
type input "34.65437902954271"
type input "8."
type input "34.5"
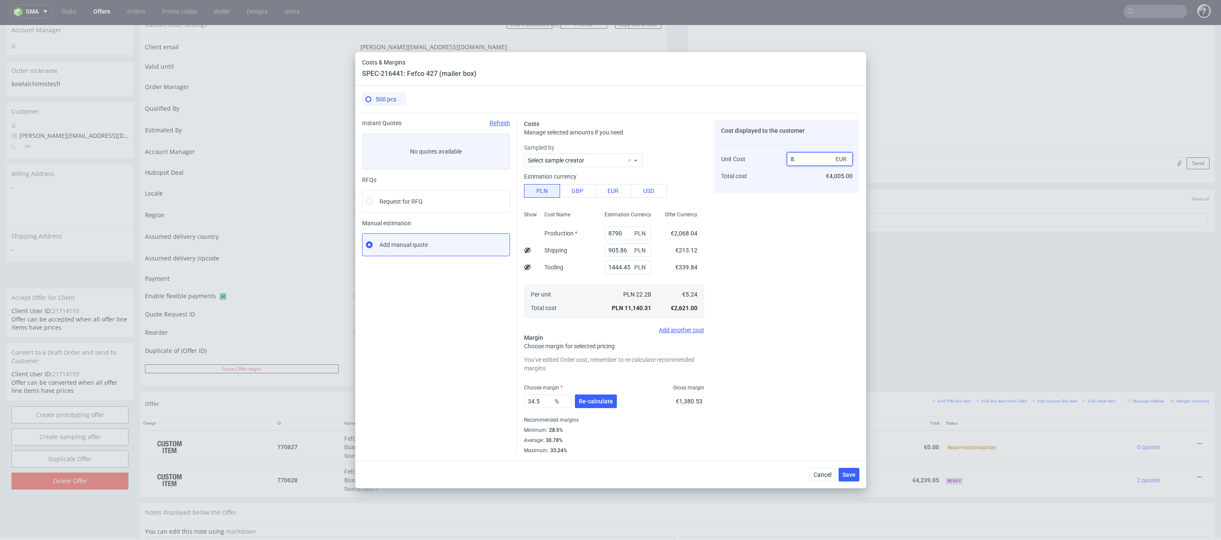
type input "8"
type input "-Infinity"
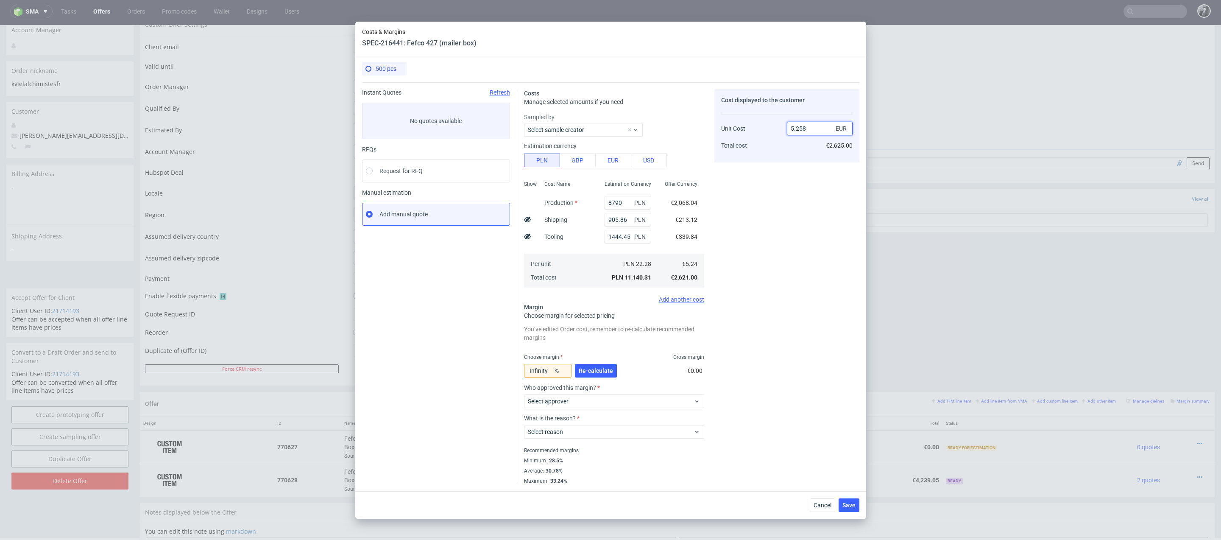
type input "5.258."
type input "NaN"
type input "5"
type input "8.8"
type input "40.45454545454545"
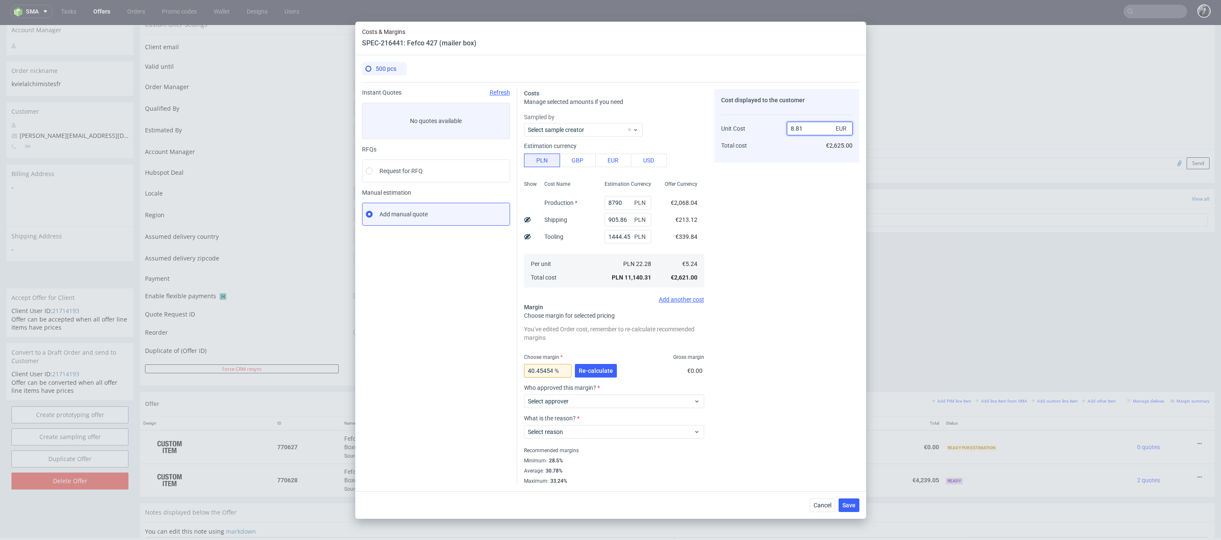
type input "8.810"
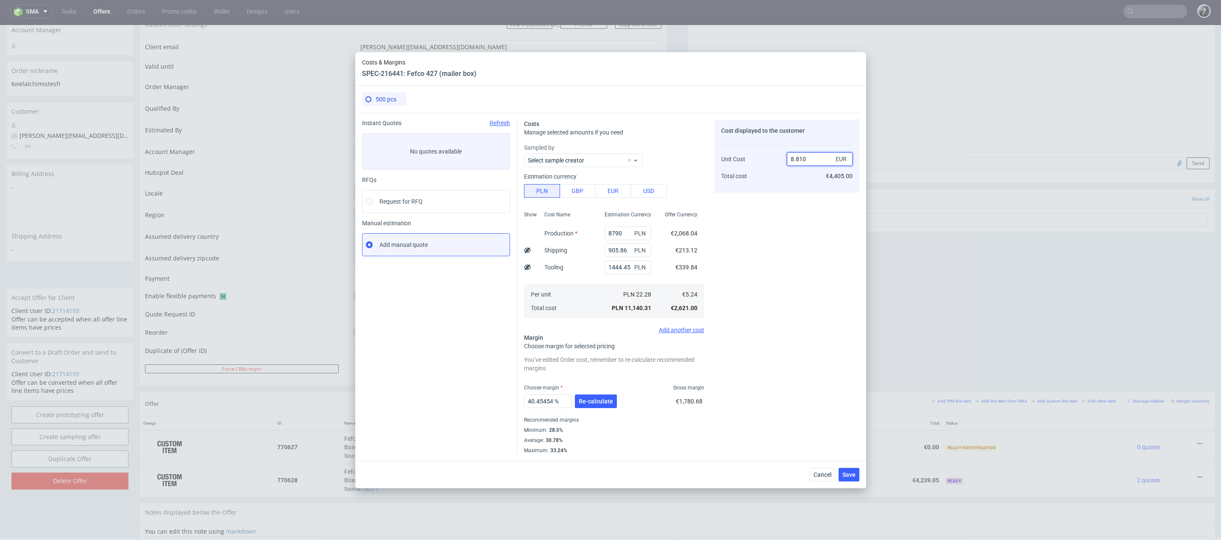
type input "40.52213393870602"
type input "8.91"
click at [784, 230] on div "Cost displayed to the customer Unit Cost Total cost 8.9 EUR €4,455.00" at bounding box center [786, 287] width 145 height 334
click at [809, 159] on input "8.9" at bounding box center [820, 159] width 66 height 14
click at [794, 258] on div "Cost displayed to the customer Unit Cost Total cost 8.89 EUR €4,445.00" at bounding box center [786, 287] width 145 height 334
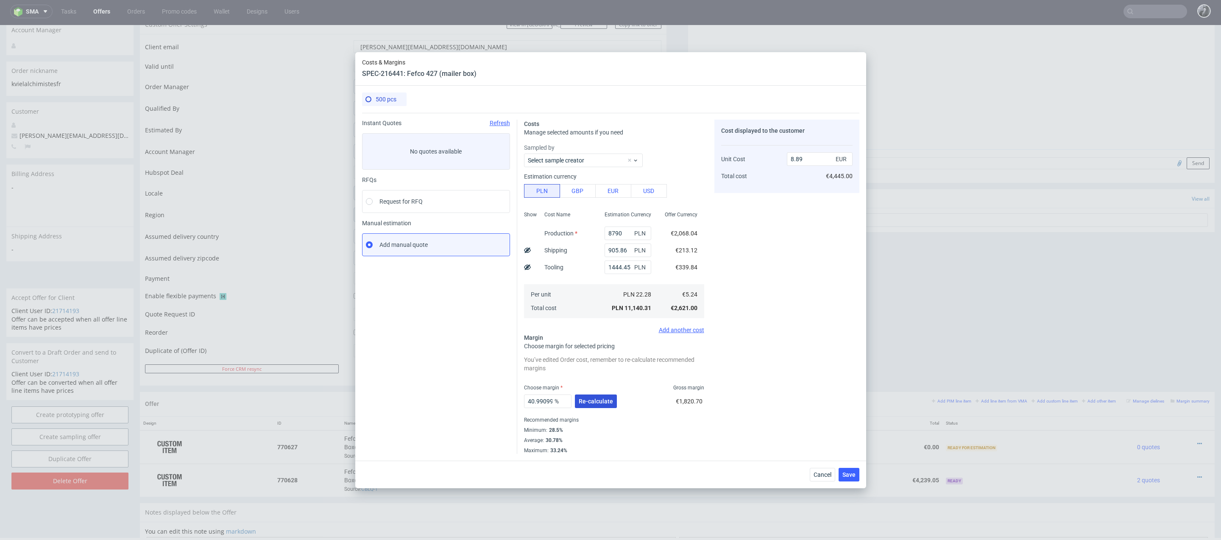
click at [598, 404] on span "Re-calculate" at bounding box center [596, 401] width 34 height 6
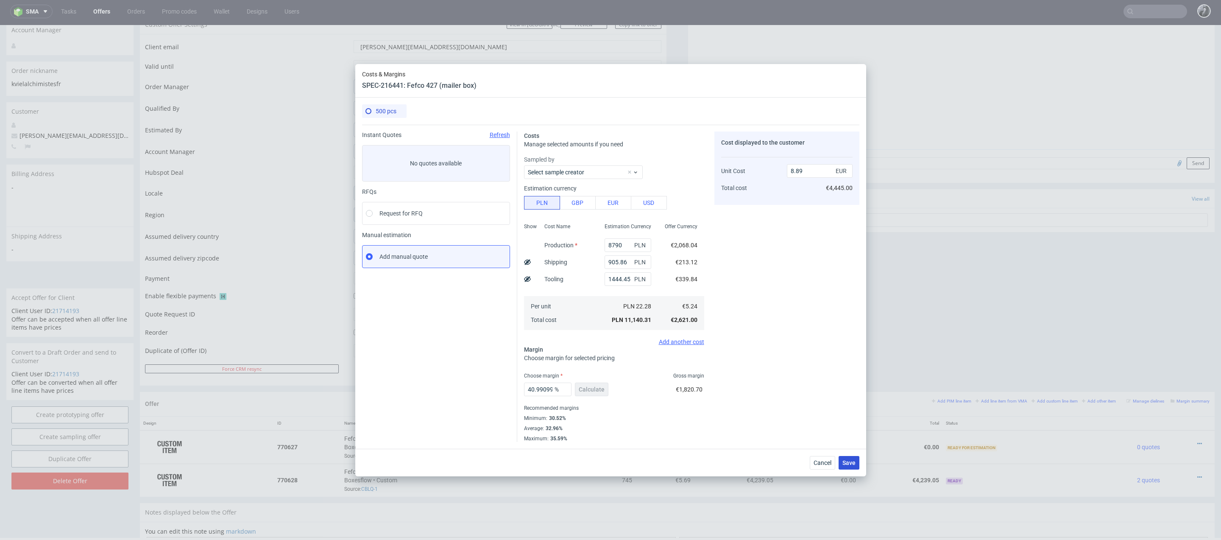
click at [848, 463] on span "Save" at bounding box center [848, 463] width 13 height 6
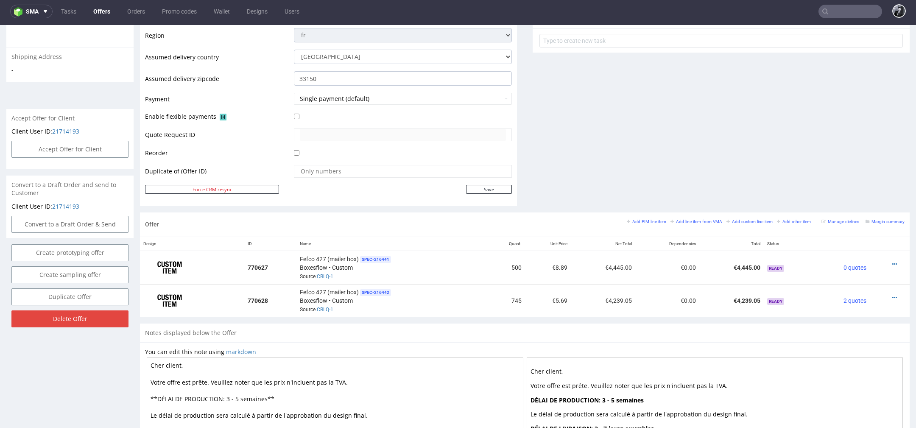
scroll to position [351, 0]
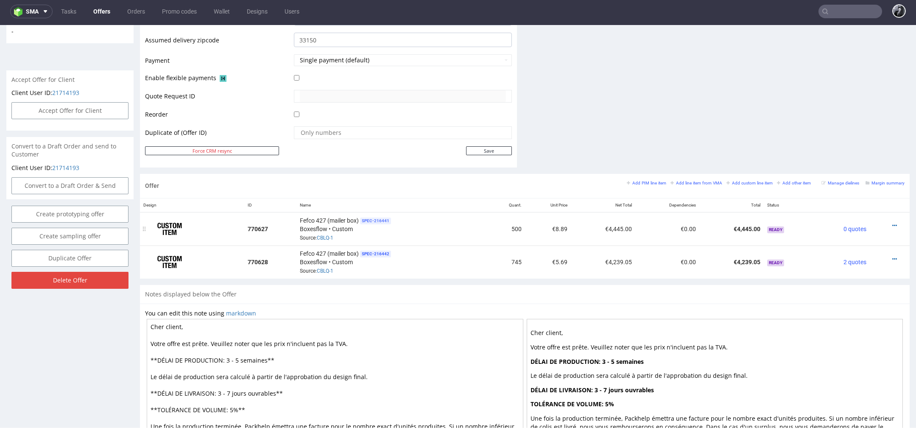
click at [373, 221] on span "SPEC- 216441" at bounding box center [375, 221] width 31 height 7
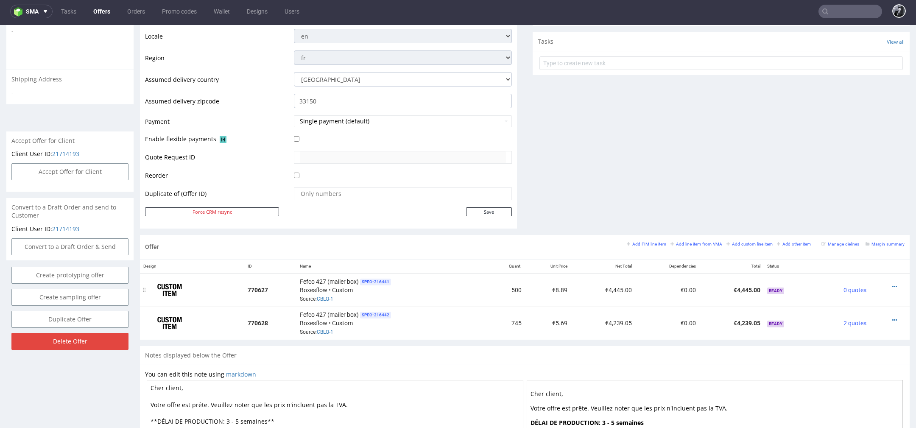
scroll to position [290, 0]
click at [892, 284] on icon at bounding box center [894, 287] width 5 height 6
click at [839, 196] on span "Edit item price" at bounding box center [856, 192] width 68 height 8
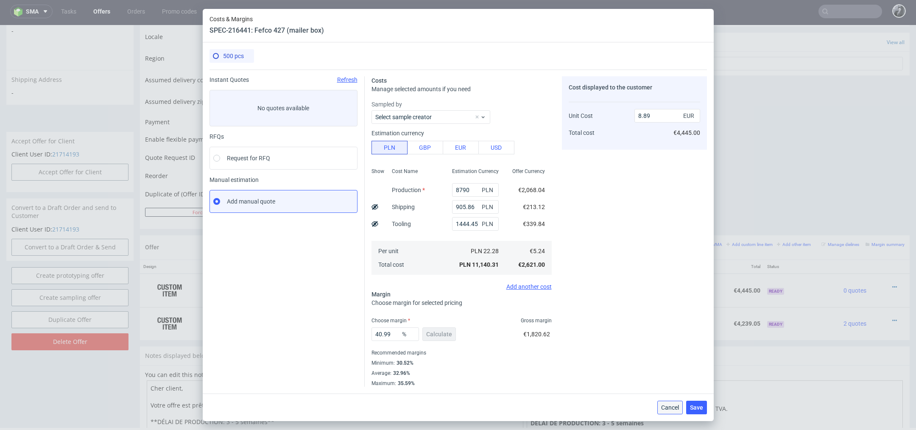
click at [673, 407] on span "Cancel" at bounding box center [670, 407] width 18 height 6
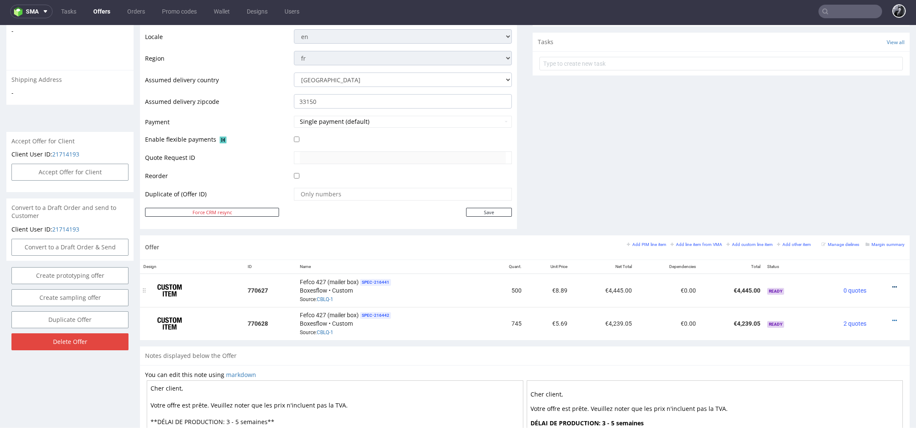
click at [892, 286] on icon at bounding box center [894, 287] width 5 height 6
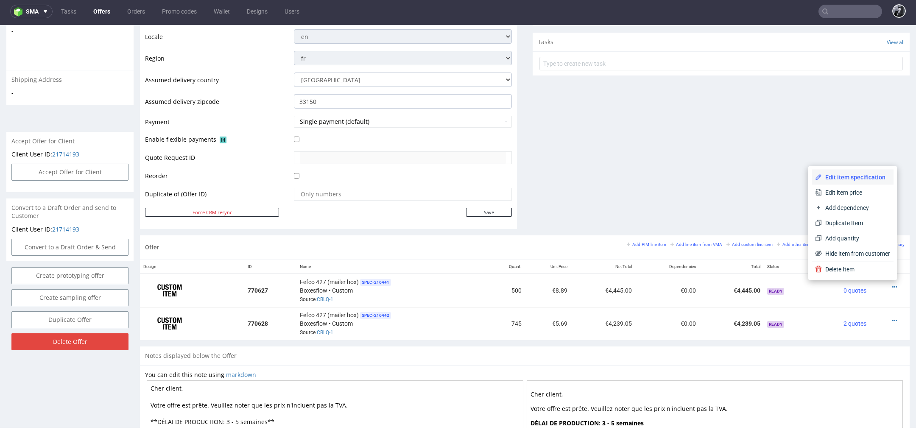
click at [849, 180] on span "Edit item specification" at bounding box center [856, 177] width 68 height 8
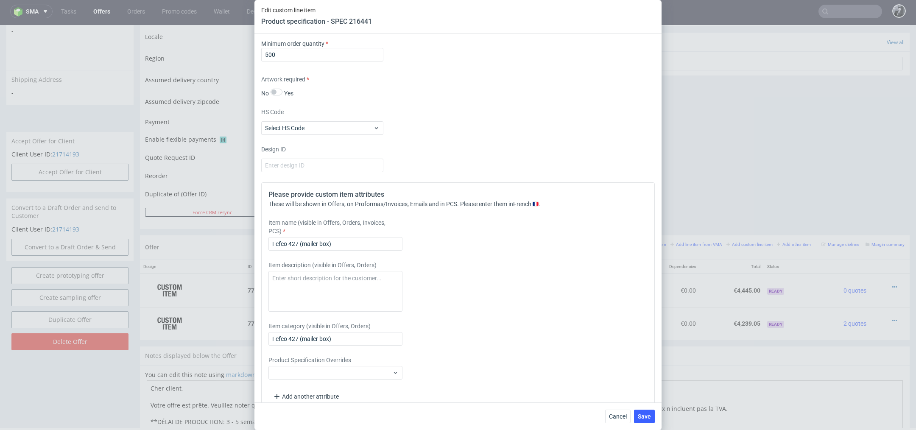
scroll to position [841, 0]
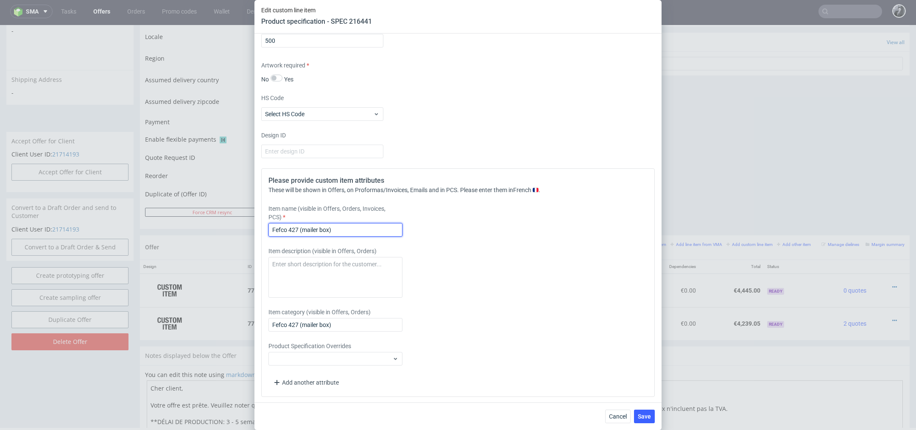
drag, startPoint x: 349, startPoint y: 230, endPoint x: 204, endPoint y: 218, distance: 145.1
click at [205, 218] on div "Edit custom line item Product specification - SPEC 216441 Supplier Custom Custo…" at bounding box center [458, 215] width 916 height 430
paste input "Boîte d’expédition personnalisable F23 (9.2 x 9.2 x 5 cm"
click at [340, 263] on textarea at bounding box center [335, 277] width 134 height 41
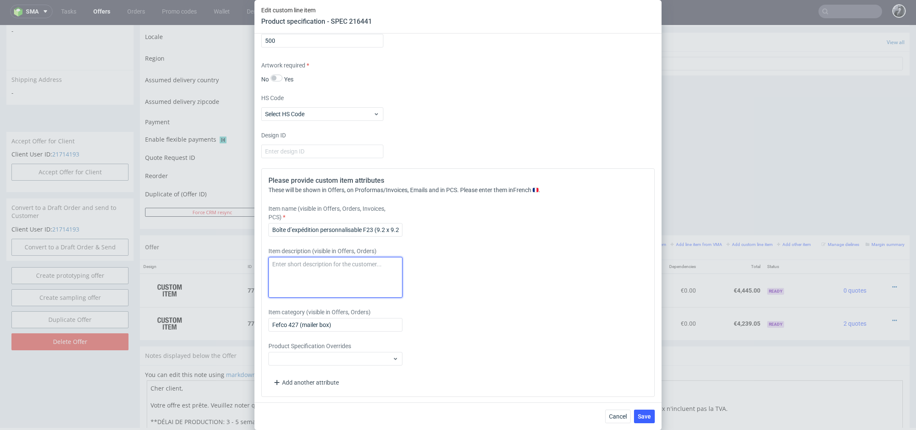
paste textarea "Boîte d’expédition personnalisable F71 (35 x 26 x 10 cm)"
drag, startPoint x: 358, startPoint y: 272, endPoint x: 245, endPoint y: 261, distance: 113.3
click at [245, 261] on div "Edit custom line item Product specification - SPEC 216441 Supplier Custom Custo…" at bounding box center [458, 215] width 916 height 430
paste textarea
drag, startPoint x: 337, startPoint y: 273, endPoint x: 248, endPoint y: 265, distance: 89.4
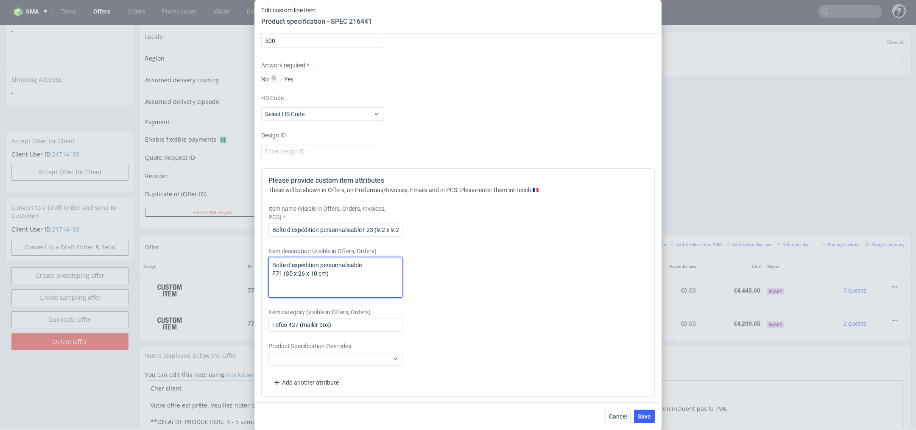
click at [248, 265] on div "Edit custom line item Product specification - SPEC 216441 Supplier Custom Custo…" at bounding box center [458, 215] width 916 height 430
drag, startPoint x: 399, startPoint y: 230, endPoint x: 215, endPoint y: 229, distance: 184.4
click at [215, 229] on div "Edit custom line item Product specification - SPEC 216441 Supplier Custom Custo…" at bounding box center [458, 215] width 916 height 430
drag, startPoint x: 319, startPoint y: 228, endPoint x: 206, endPoint y: 210, distance: 114.2
click at [206, 212] on div "Edit custom line item Product specification - SPEC 216441 Supplier Custom Custo…" at bounding box center [458, 215] width 916 height 430
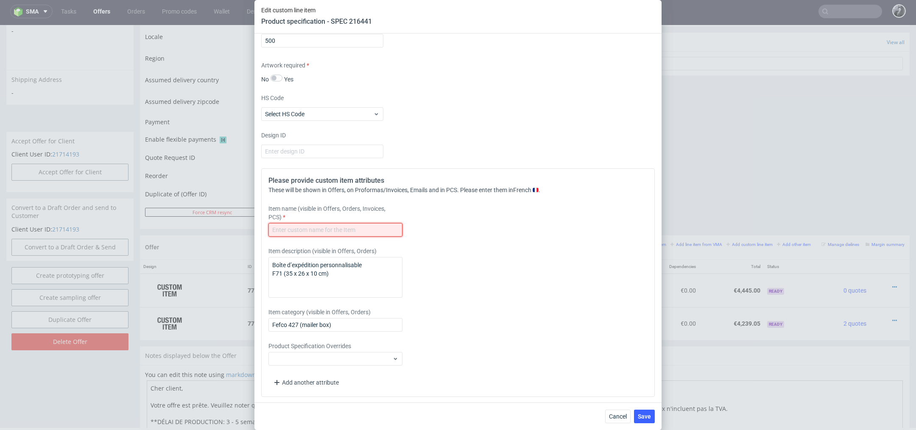
paste input "Boîte d’expédition personnalisable F71 (35 x 26 x 10 cm)"
drag, startPoint x: 347, startPoint y: 272, endPoint x: 255, endPoint y: 264, distance: 91.9
click at [255, 265] on div "Supplier Custom Custom supplier Boxesflow Technical specification Instant price…" at bounding box center [457, 217] width 407 height 369
click at [650, 416] on span "Save" at bounding box center [644, 416] width 13 height 6
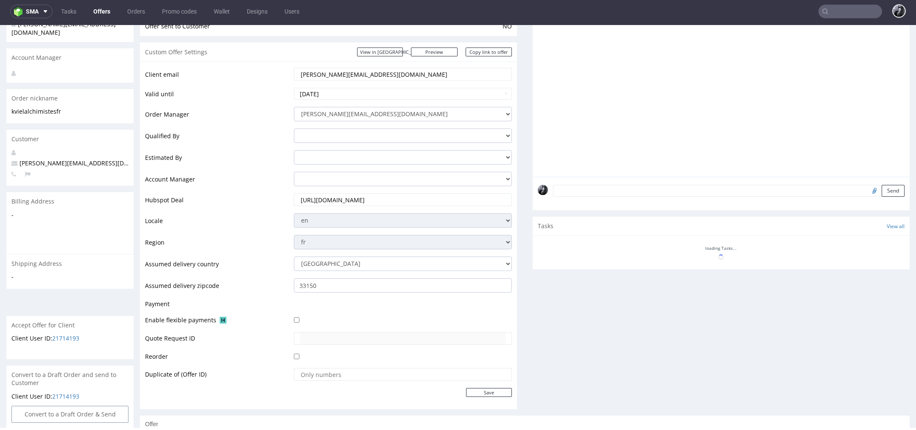
scroll to position [202, 0]
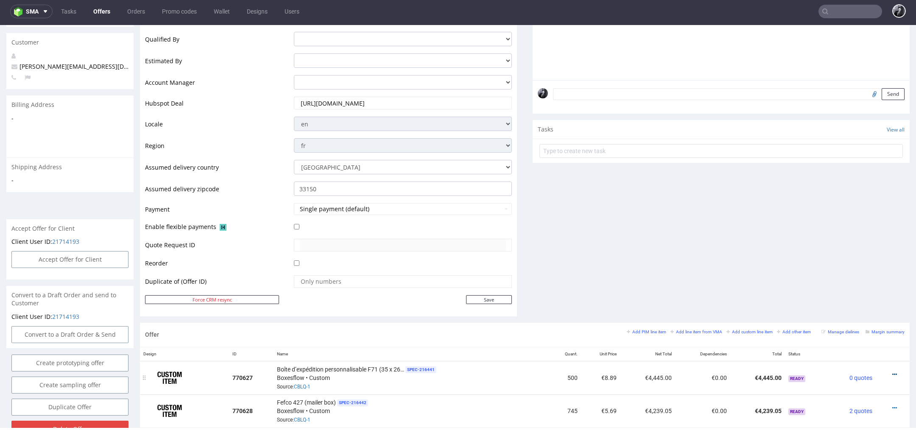
click at [892, 373] on icon at bounding box center [894, 374] width 5 height 6
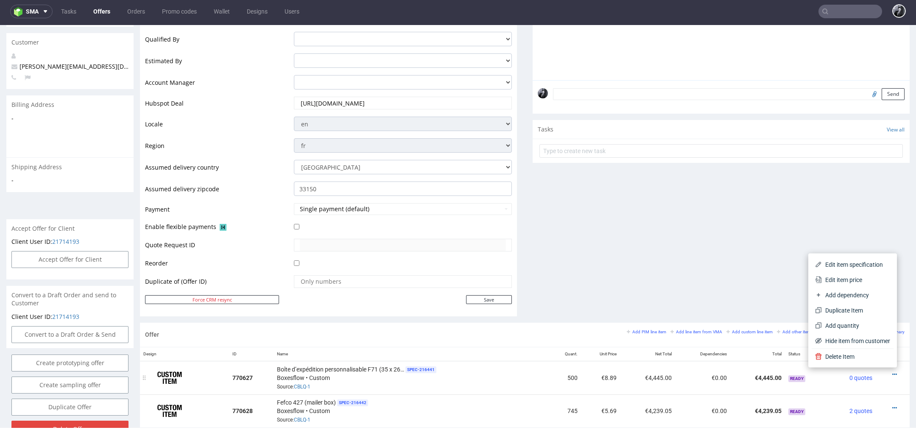
click at [477, 380] on div "Boîte d’expédition personnalisable F71 (35 x 26 x 10 cm) SPEC- 216441 Boxesflow…" at bounding box center [411, 378] width 269 height 26
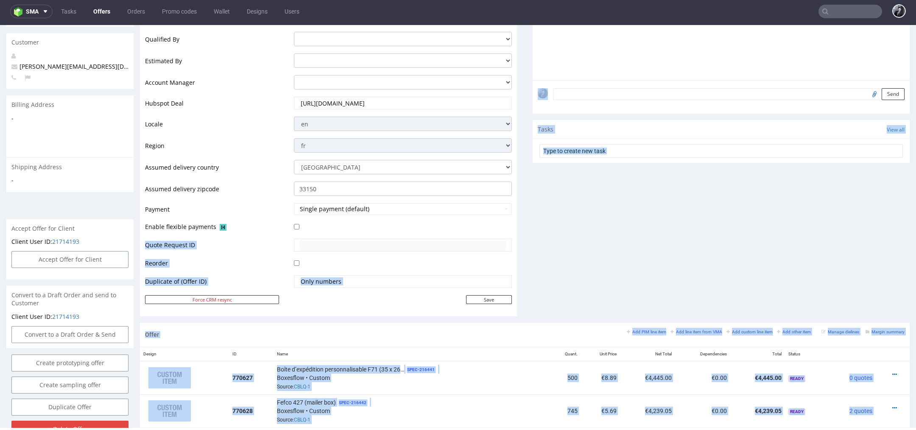
drag, startPoint x: 501, startPoint y: 324, endPoint x: 335, endPoint y: 222, distance: 194.2
click at [397, 320] on div "Send to Customer Send offer to customer Mark as send manually Offer sent to Cus…" at bounding box center [328, 111] width 377 height 423
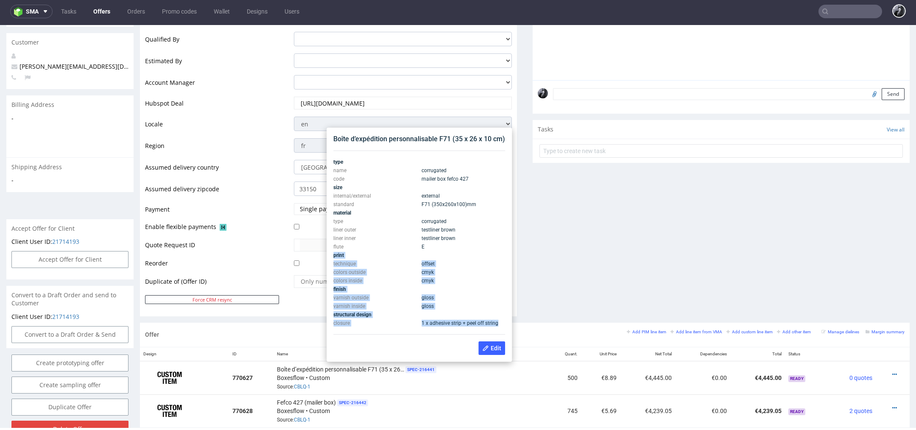
drag, startPoint x: 499, startPoint y: 321, endPoint x: 334, endPoint y: 256, distance: 177.9
click at [334, 256] on tbody "type name corrugated code mailer box fefco 427 size internal/external external …" at bounding box center [419, 243] width 172 height 170
copy tbody "print technique offset colors outside cmyk colors inside cmyk finish varnish ou…"
click at [657, 293] on div "Comments User (0) Automatic (0) Attachments (0) All (0) View all (0) Send Tasks…" at bounding box center [721, 111] width 377 height 423
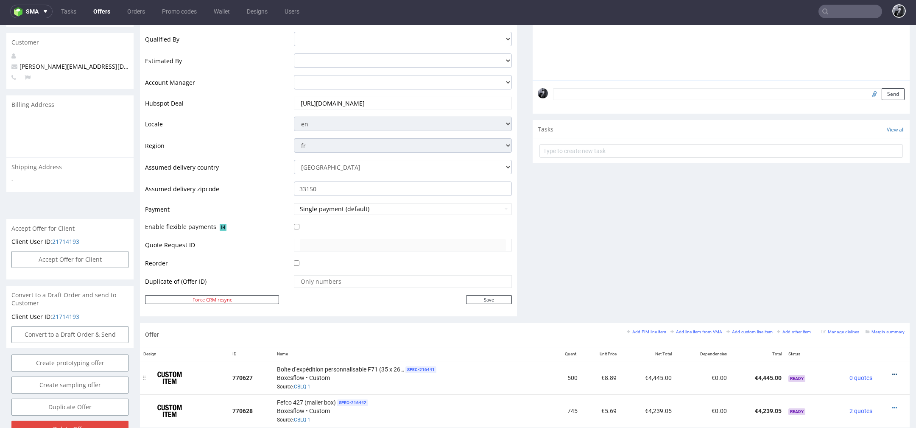
click at [892, 372] on icon at bounding box center [894, 374] width 5 height 6
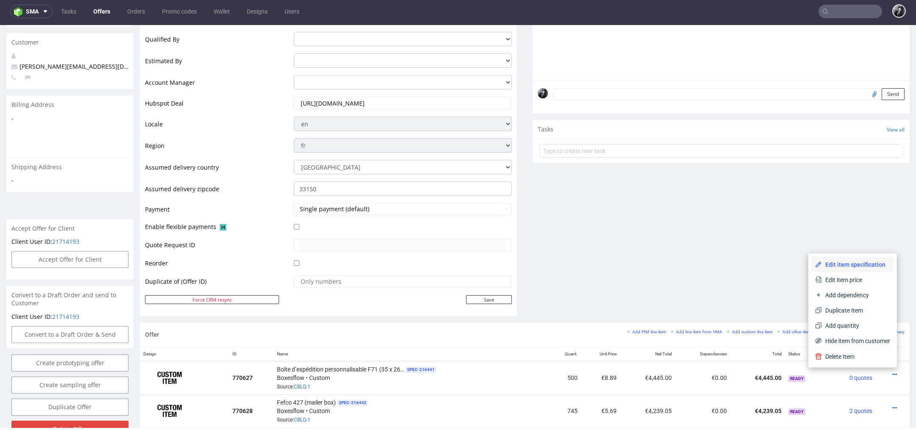
click at [839, 265] on span "Edit item specification" at bounding box center [856, 264] width 68 height 8
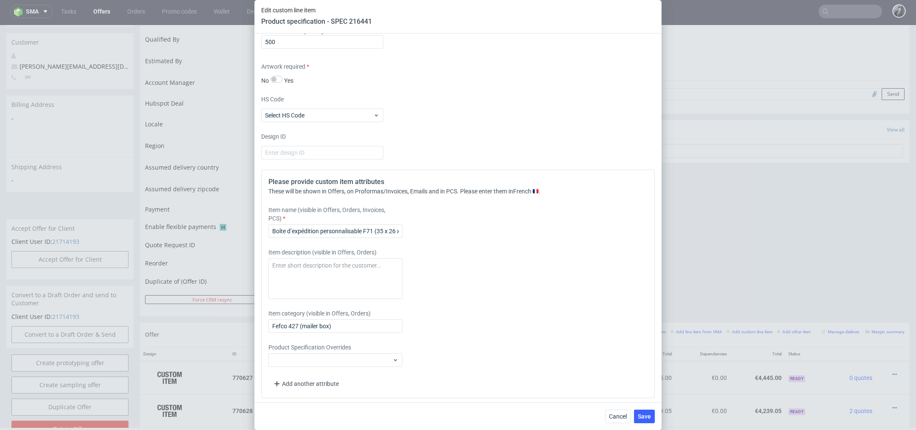
scroll to position [841, 0]
click at [318, 279] on textarea at bounding box center [335, 277] width 134 height 41
paste textarea "print technique offset colors outside cmyk colors inside cmyk finish varnish ou…"
click at [270, 271] on textarea "print technique offset colors outside cmyk colors inside cmyk finish varnish ou…" at bounding box center [335, 277] width 134 height 41
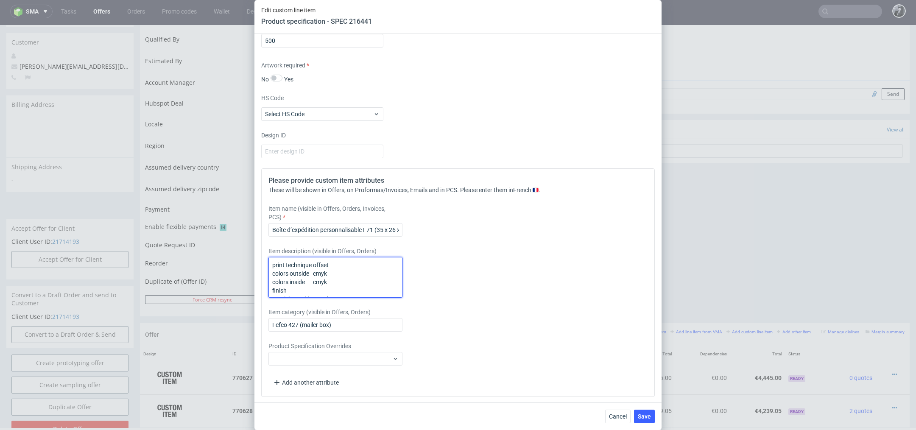
click at [318, 262] on textarea "print technique offset colors outside cmyk colors inside cmyk finish varnish ou…" at bounding box center [335, 277] width 134 height 41
click at [317, 274] on textarea "print technique : offset colors outside cmyk colors inside cmyk finish varnish …" at bounding box center [335, 277] width 134 height 41
click at [307, 280] on textarea "print technique : offset colors outside : cmyk colors inside cmyk finish varnis…" at bounding box center [335, 277] width 134 height 41
click at [273, 284] on textarea "print technique : offset colors outside : cmyk colors inside : cmyk finish varn…" at bounding box center [335, 277] width 134 height 41
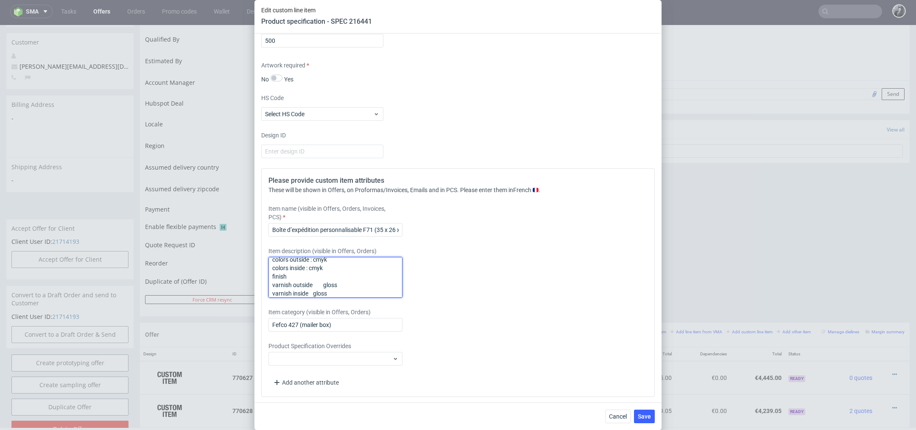
drag, startPoint x: 298, startPoint y: 278, endPoint x: 267, endPoint y: 277, distance: 30.5
click at [267, 277] on div "Please provide custom item attributes These will be shown in Offers, on Proform…" at bounding box center [457, 282] width 393 height 229
click at [327, 266] on textarea "print technique : offset colors outside : cmyk colors inside : cmyk Finish varn…" at bounding box center [335, 277] width 134 height 41
click at [273, 266] on textarea "print technique : offset colors outside : cmyk colors inside : cmyk Finish varn…" at bounding box center [335, 277] width 134 height 41
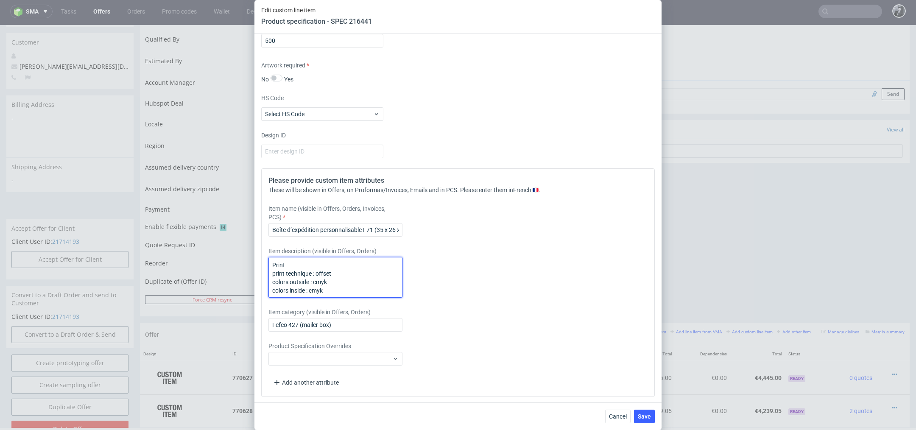
click at [313, 267] on textarea "Print print technique : offset colors outside : cmyk colors inside : cmyk Finis…" at bounding box center [335, 277] width 134 height 41
click at [273, 289] on textarea "Print print technique : offset colors outside : cmyk colors inside : cmyk Finis…" at bounding box center [335, 277] width 134 height 41
click at [333, 272] on textarea "Print print technique : offset colors outside : cmyk colors inside : cmyk Finis…" at bounding box center [335, 277] width 134 height 41
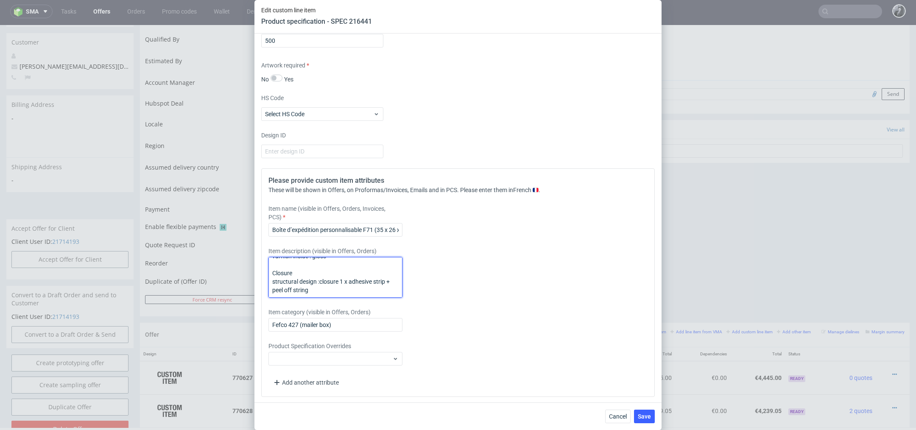
click at [320, 279] on textarea "Print print technique : offset colors outside : cmyk colors inside : cmyk Finis…" at bounding box center [335, 277] width 134 height 41
drag, startPoint x: 323, startPoint y: 290, endPoint x: 247, endPoint y: 237, distance: 92.2
click at [247, 237] on div "Edit custom line item Product specification - SPEC 216441 Supplier Custom Custo…" at bounding box center [458, 215] width 916 height 430
click at [647, 417] on span "Save" at bounding box center [644, 416] width 13 height 6
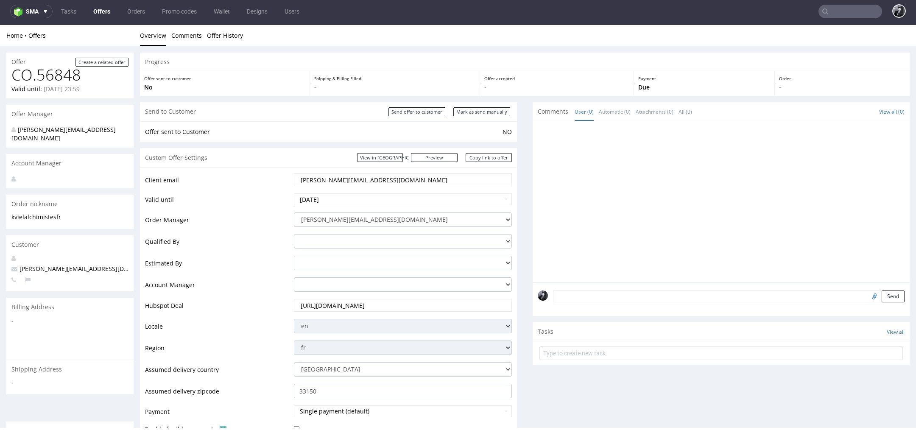
scroll to position [421, 0]
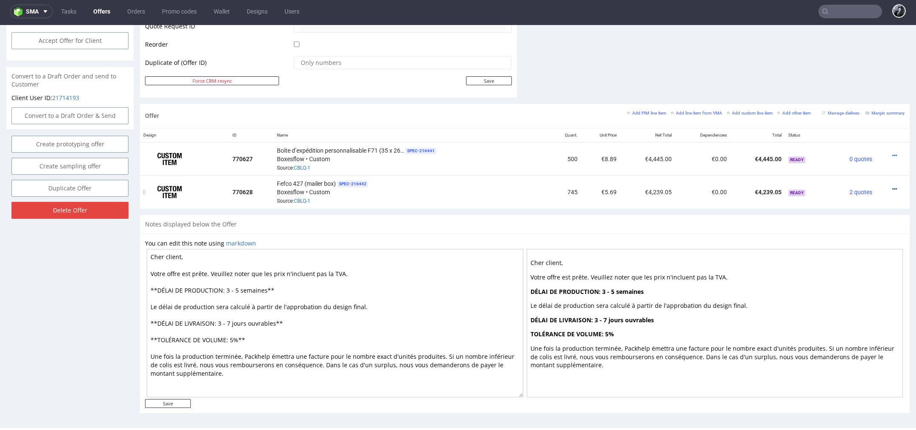
click at [892, 188] on icon at bounding box center [894, 189] width 5 height 6
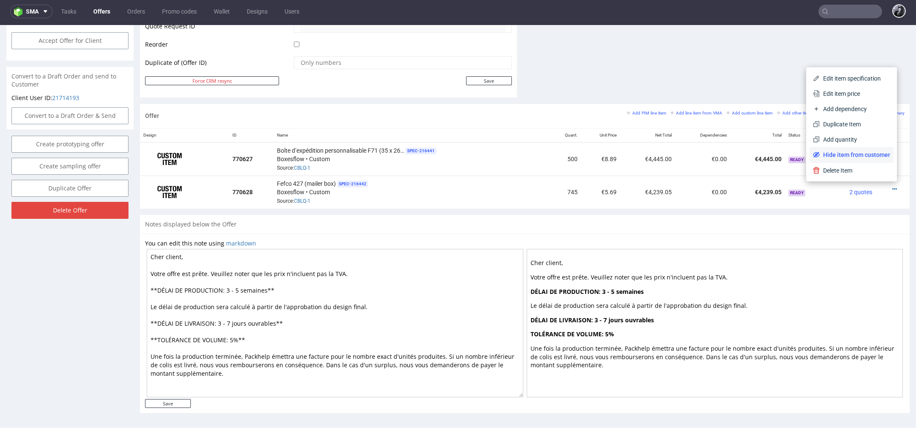
click at [858, 153] on span "Hide item from customer" at bounding box center [855, 155] width 70 height 8
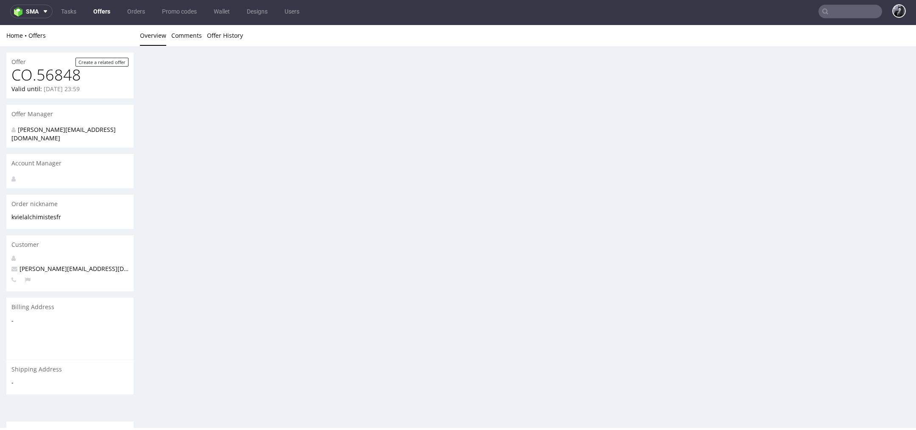
scroll to position [0, 0]
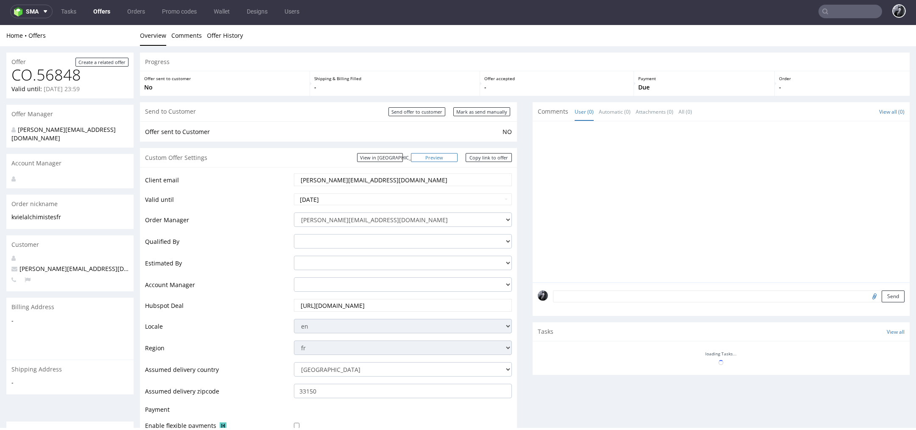
click at [441, 157] on link "Preview" at bounding box center [434, 157] width 47 height 9
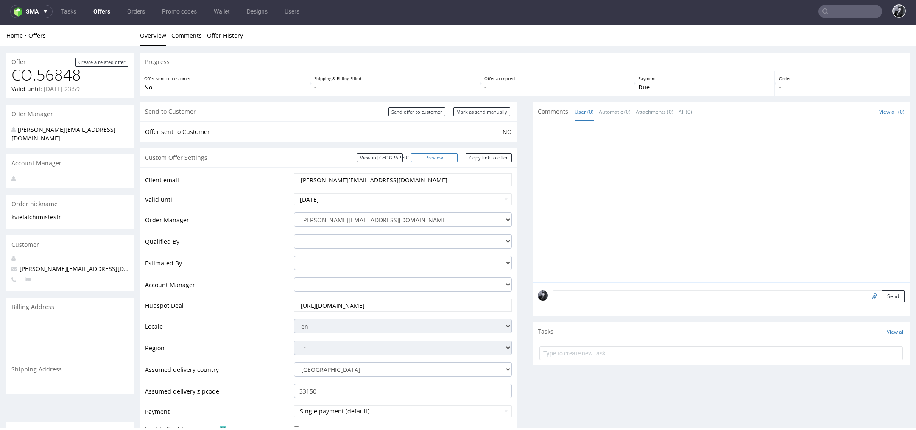
scroll to position [416, 0]
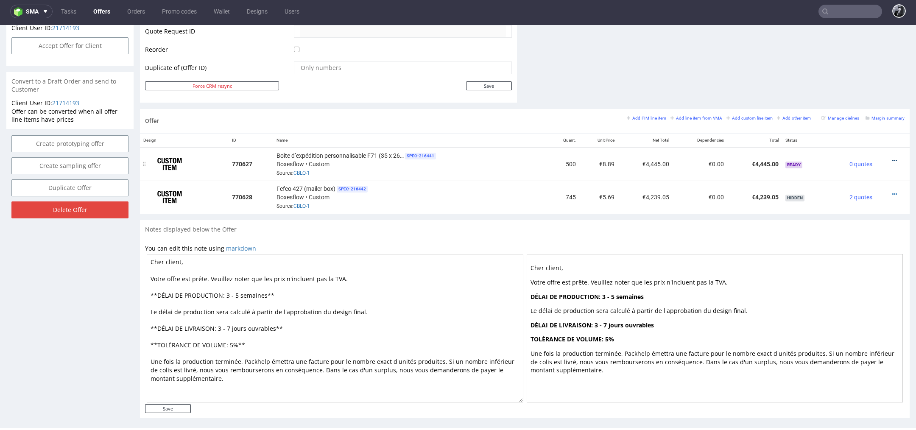
click at [892, 158] on icon at bounding box center [894, 161] width 5 height 6
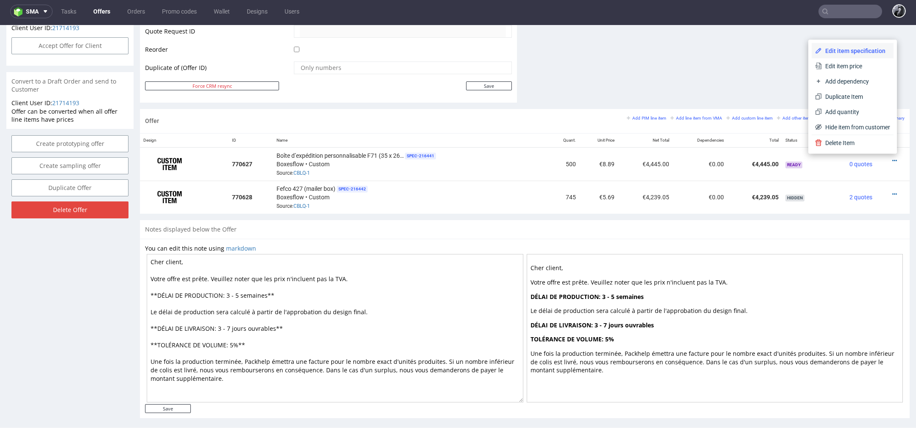
click at [826, 56] on li "Edit item specification" at bounding box center [853, 50] width 82 height 15
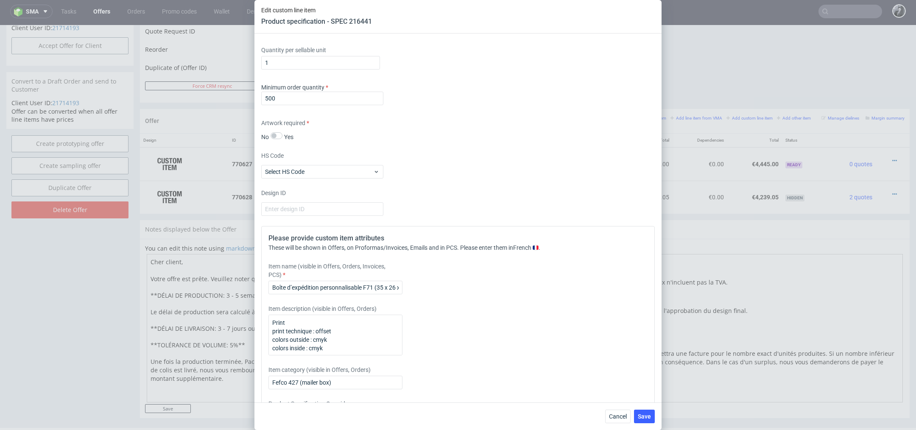
scroll to position [841, 0]
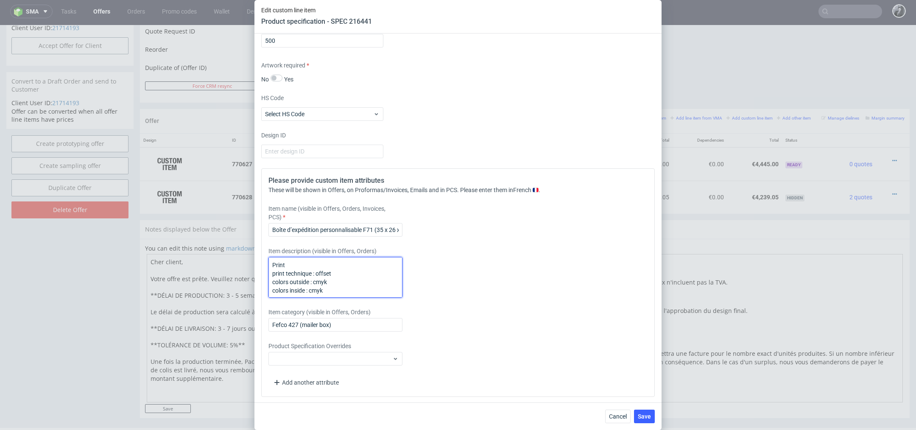
drag, startPoint x: 346, startPoint y: 290, endPoint x: 214, endPoint y: 188, distance: 166.6
click at [214, 188] on div "Edit custom line item Product specification - SPEC 216441 Supplier Custom Custo…" at bounding box center [458, 215] width 916 height 430
drag, startPoint x: 347, startPoint y: 290, endPoint x: 188, endPoint y: 170, distance: 199.3
click at [188, 170] on div "Edit custom line item Product specification - SPEC 216441 Supplier Custom Custo…" at bounding box center [458, 215] width 916 height 430
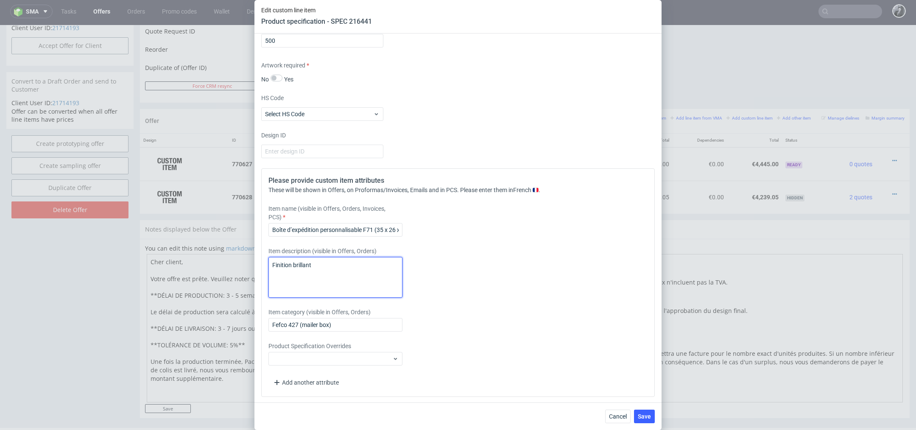
click at [292, 264] on textarea "Finition brillant" at bounding box center [335, 277] width 134 height 41
click at [650, 410] on button "Save" at bounding box center [644, 417] width 21 height 14
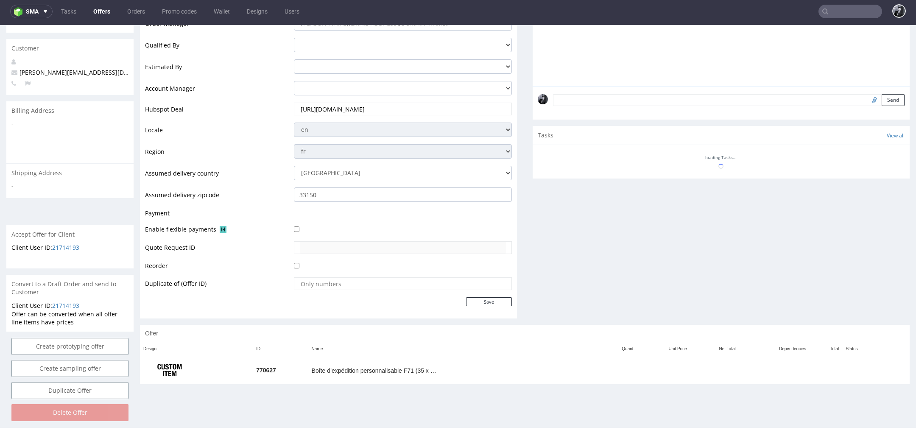
scroll to position [197, 0]
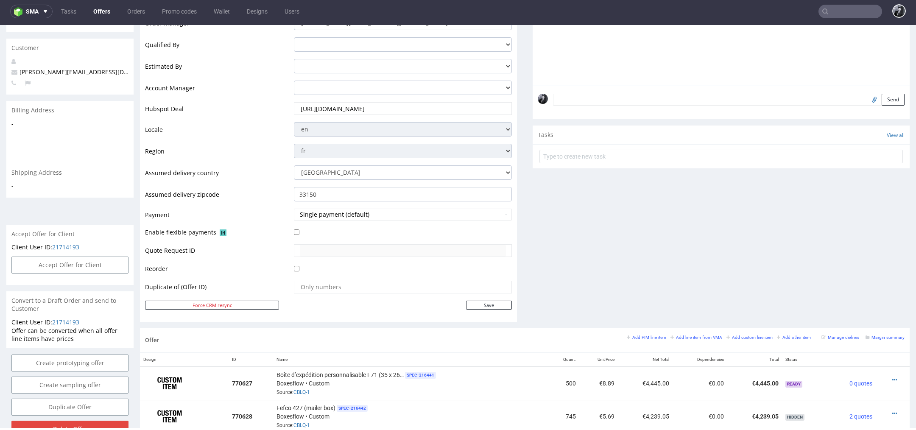
scroll to position [197, 0]
click at [683, 338] on small "Add line item from VMA" at bounding box center [696, 337] width 52 height 5
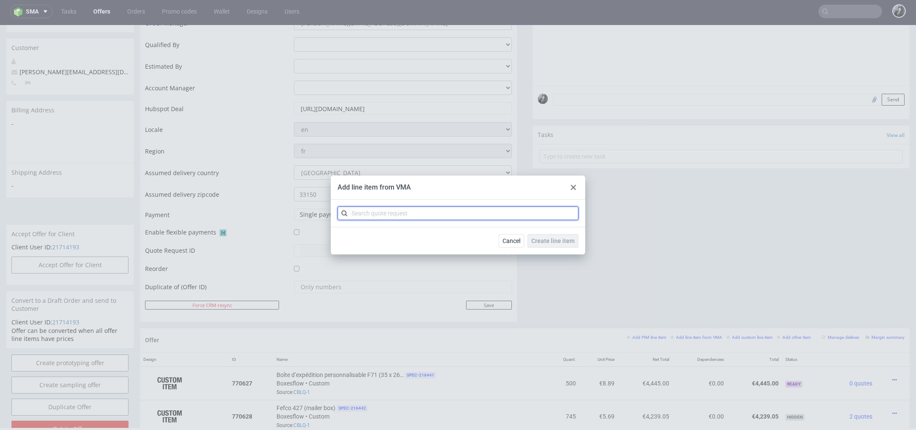
click at [482, 217] on input "text" at bounding box center [457, 213] width 241 height 14
type input "CBLQ"
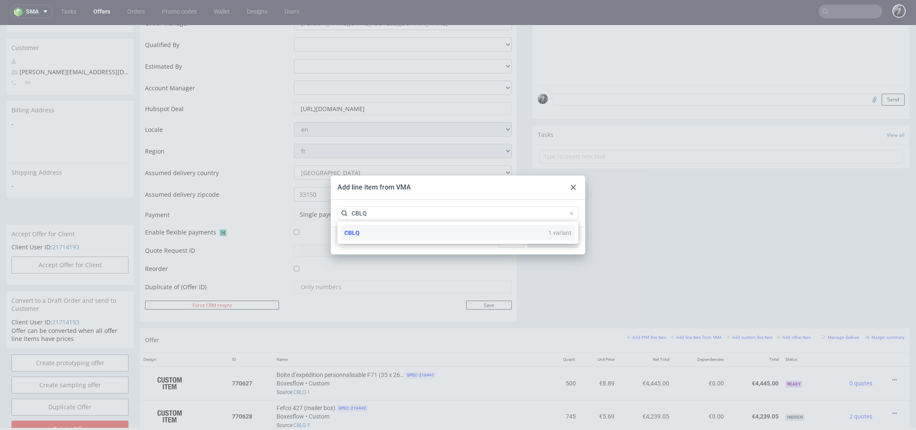
click at [473, 237] on div "CBLQ 1 variant" at bounding box center [458, 232] width 234 height 15
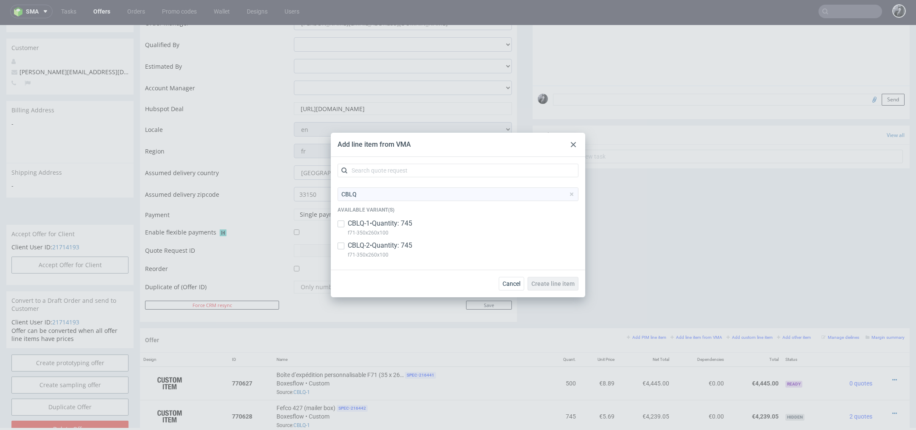
click at [431, 244] on div "CBLQ-2 • Quantity: 745 f71-350x260x100" at bounding box center [457, 252] width 241 height 22
checkbox input "true"
click at [560, 282] on span "Create line item" at bounding box center [552, 284] width 43 height 6
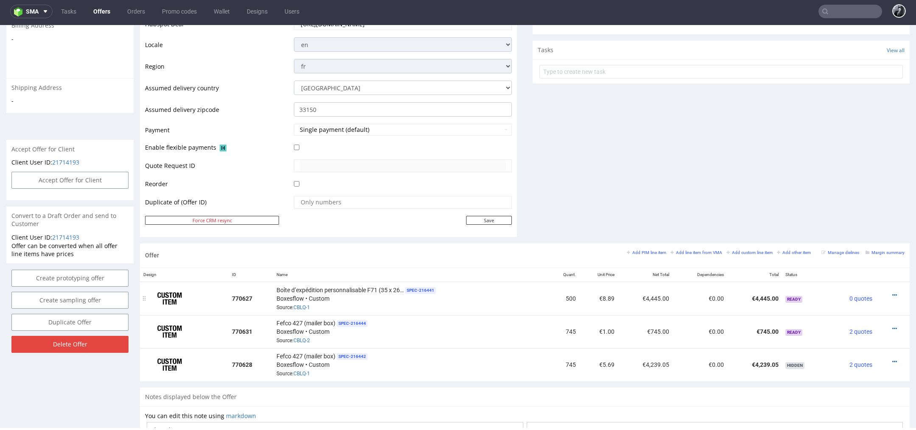
scroll to position [301, 0]
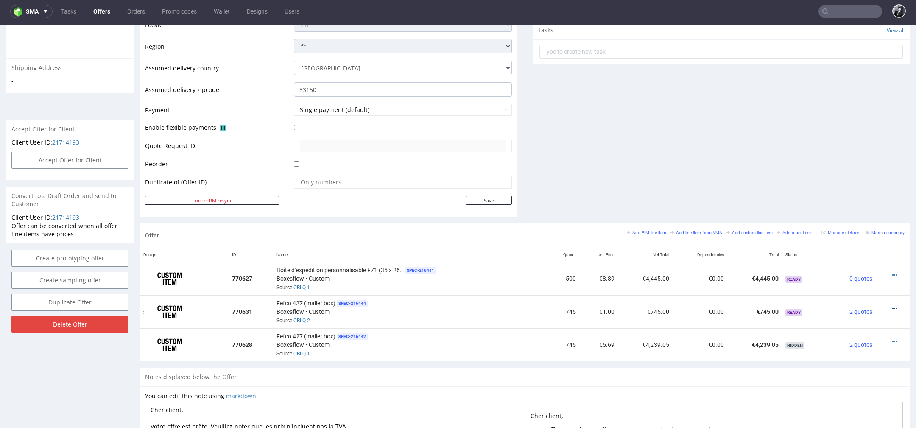
click at [892, 306] on icon at bounding box center [894, 309] width 5 height 6
click at [846, 217] on span "Edit item price" at bounding box center [856, 213] width 68 height 8
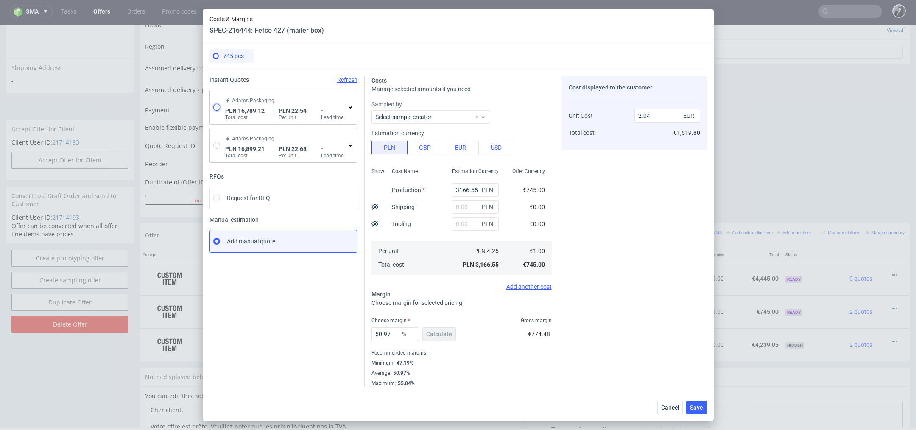
click at [219, 104] on input "radio" at bounding box center [216, 107] width 7 height 7
radio input "true"
radio input "false"
type input "14438.81"
type input "905.86"
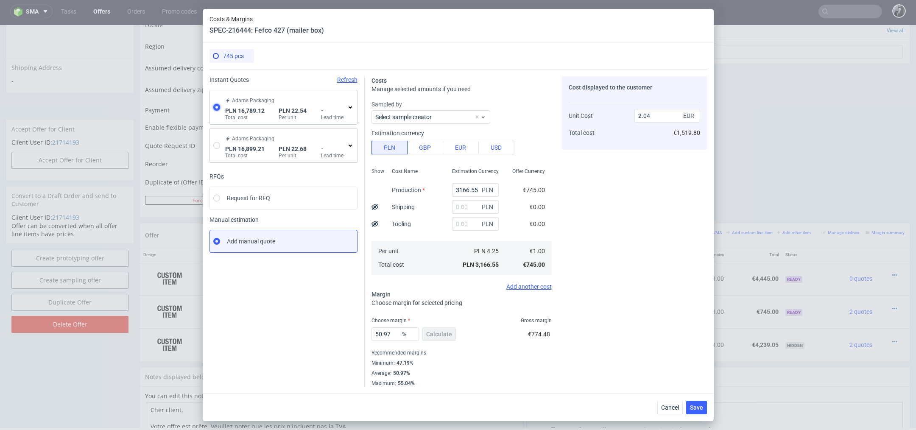
type input "1444.45"
type input "5.31"
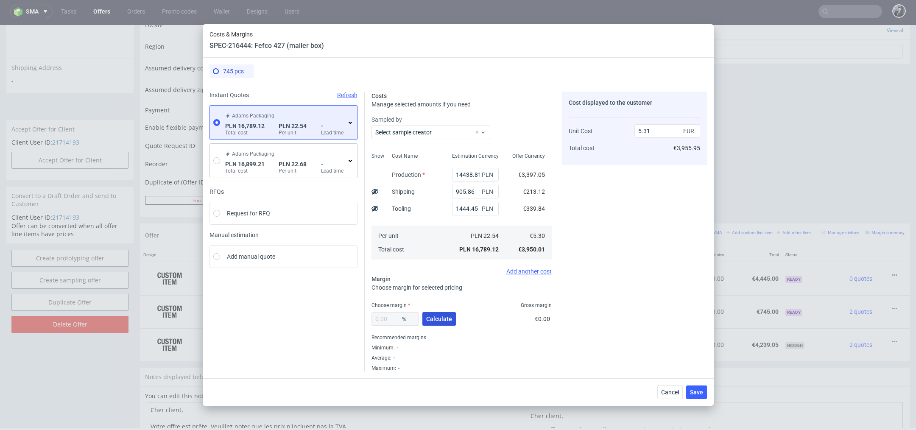
click at [435, 317] on span "Calculate" at bounding box center [439, 319] width 26 height 6
type input "30.23"
type input "7.61"
click at [675, 391] on span "Cancel" at bounding box center [670, 392] width 18 height 6
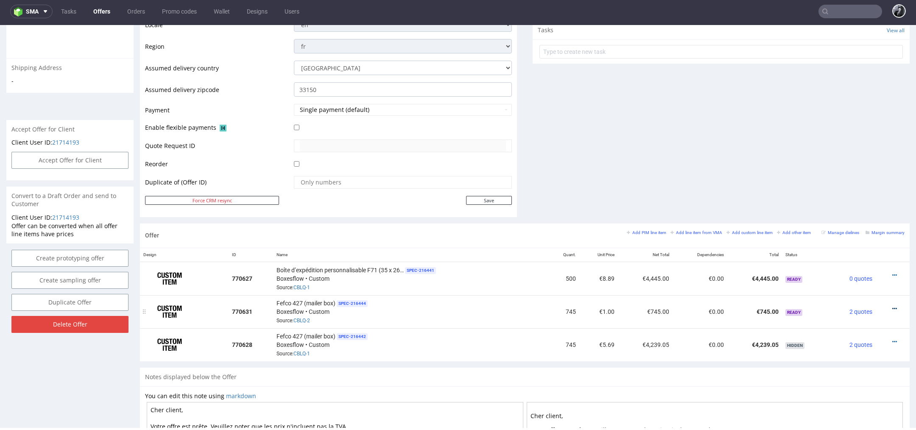
click at [892, 306] on icon at bounding box center [894, 309] width 5 height 6
click at [849, 201] on span "Edit item specification" at bounding box center [856, 198] width 68 height 8
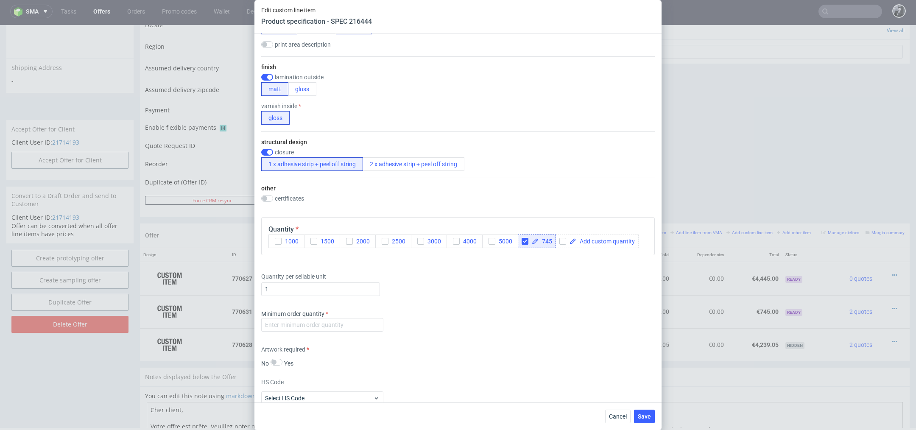
scroll to position [543, 0]
click at [526, 241] on input "checkbox" at bounding box center [525, 240] width 7 height 7
checkbox input "false"
click at [325, 318] on input "number" at bounding box center [322, 324] width 122 height 14
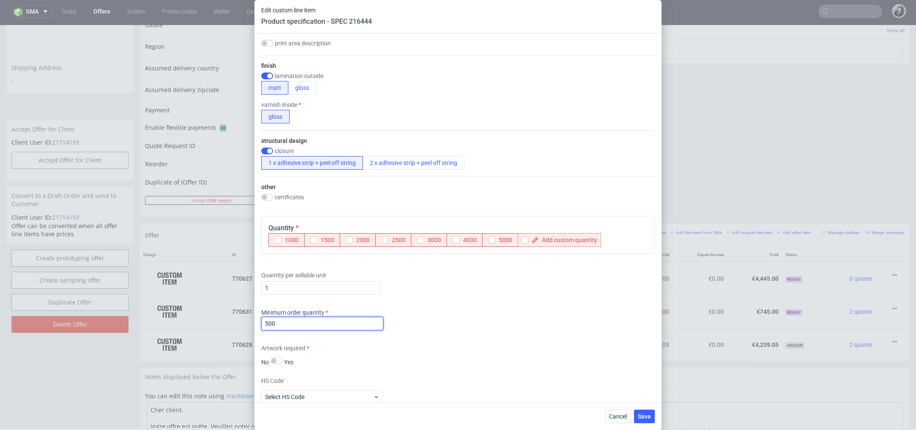
type input "500"
click at [546, 241] on span at bounding box center [567, 240] width 59 height 6
checkbox input "true"
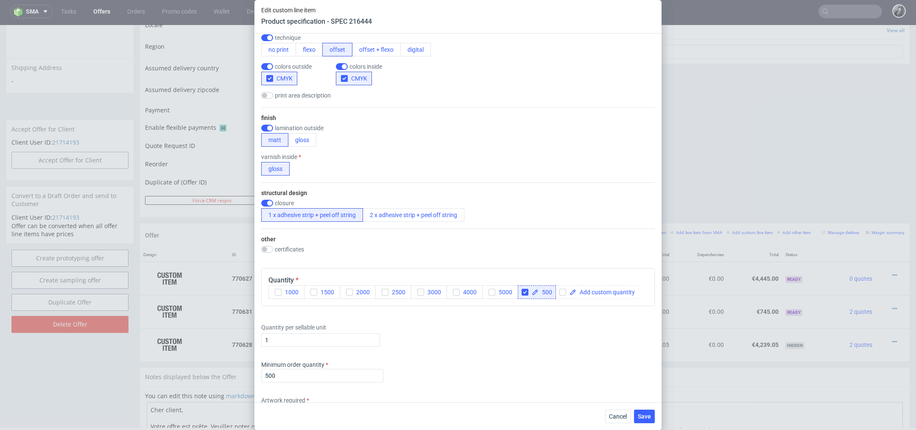
scroll to position [547, 0]
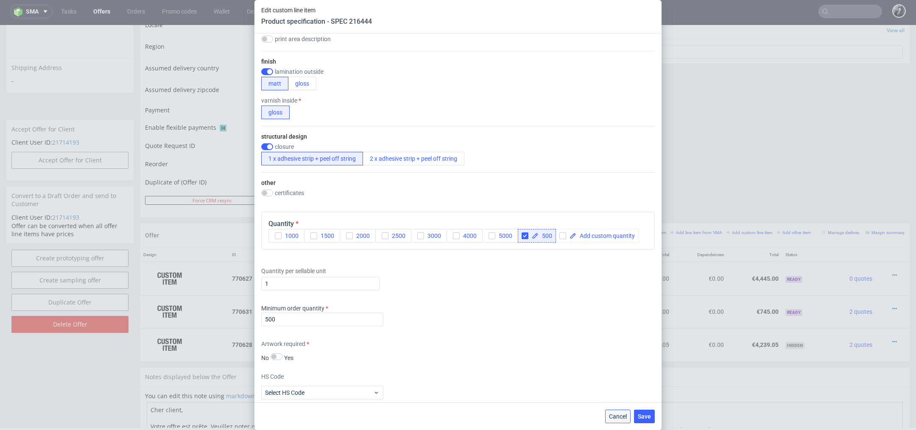
click at [618, 416] on span "Cancel" at bounding box center [618, 416] width 18 height 6
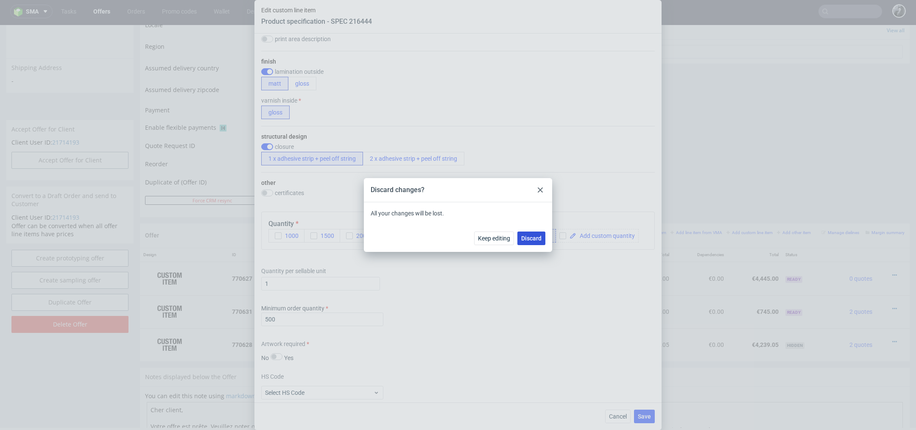
click at [531, 241] on span "Discard" at bounding box center [531, 238] width 20 height 6
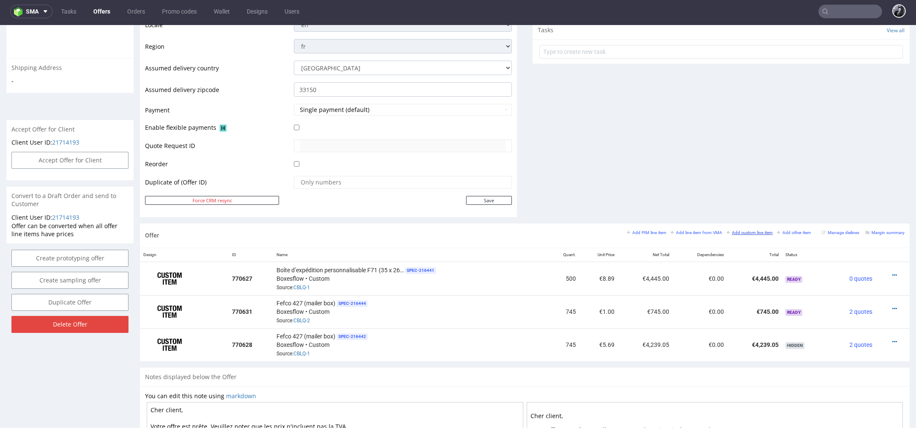
click at [741, 231] on small "Add custom line item" at bounding box center [749, 232] width 46 height 5
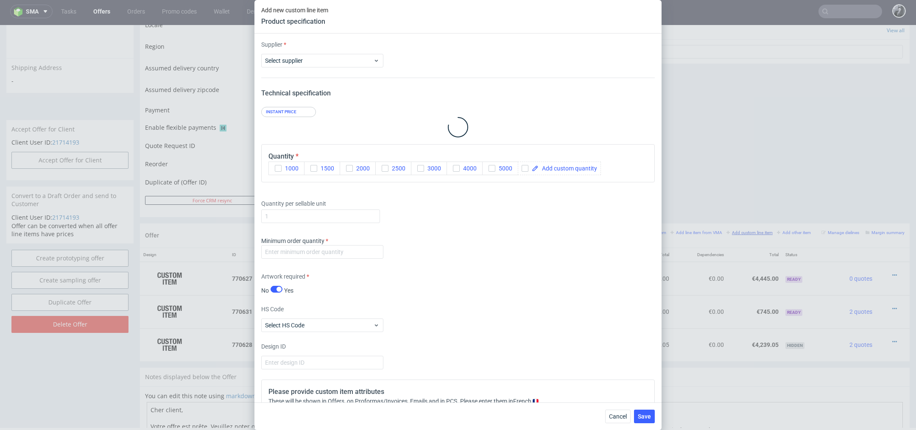
type input "1"
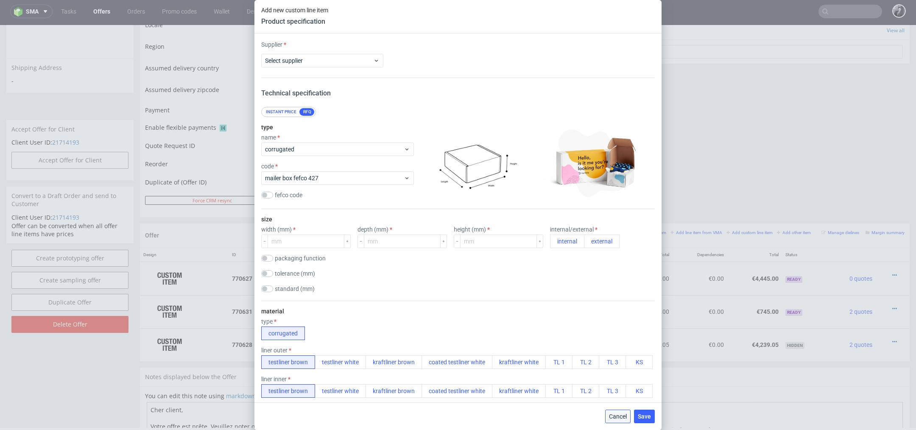
click at [619, 413] on span "Cancel" at bounding box center [618, 416] width 18 height 6
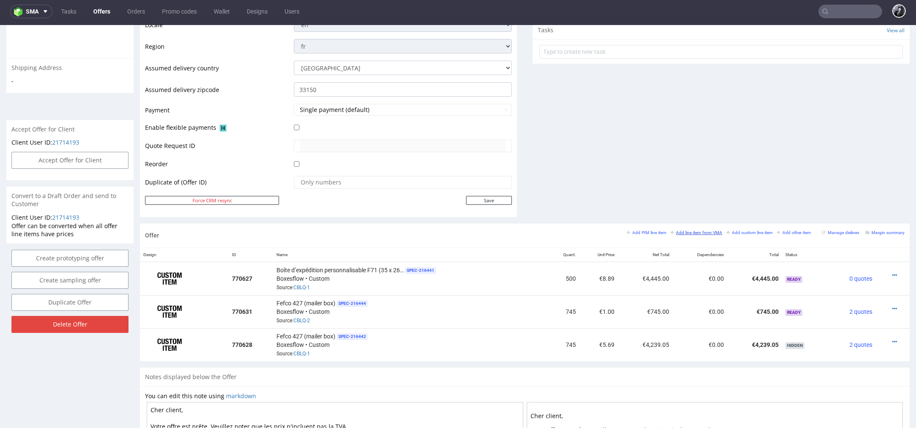
click at [686, 233] on small "Add line item from VMA" at bounding box center [696, 232] width 52 height 5
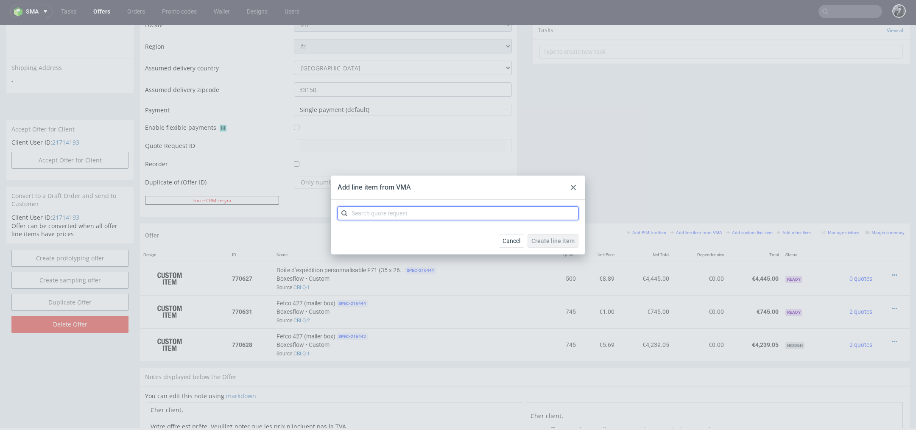
click at [516, 209] on input "text" at bounding box center [457, 213] width 241 height 14
type input "CBLQ"
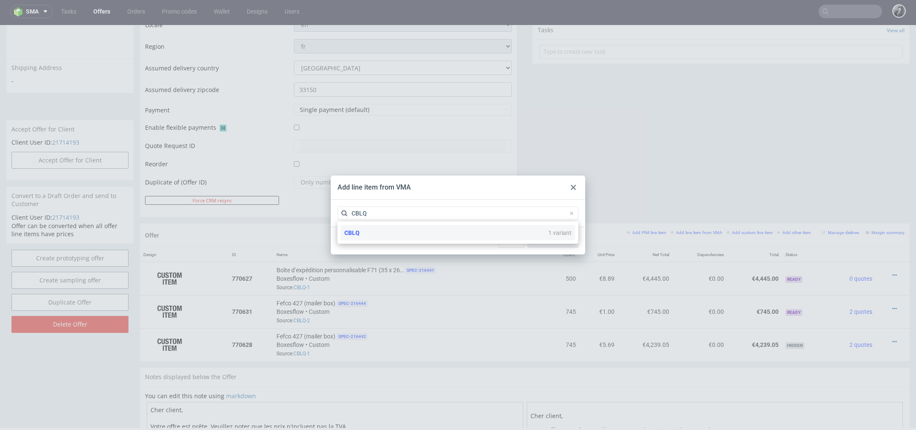
click at [423, 234] on div "CBLQ 1 variant" at bounding box center [458, 232] width 234 height 15
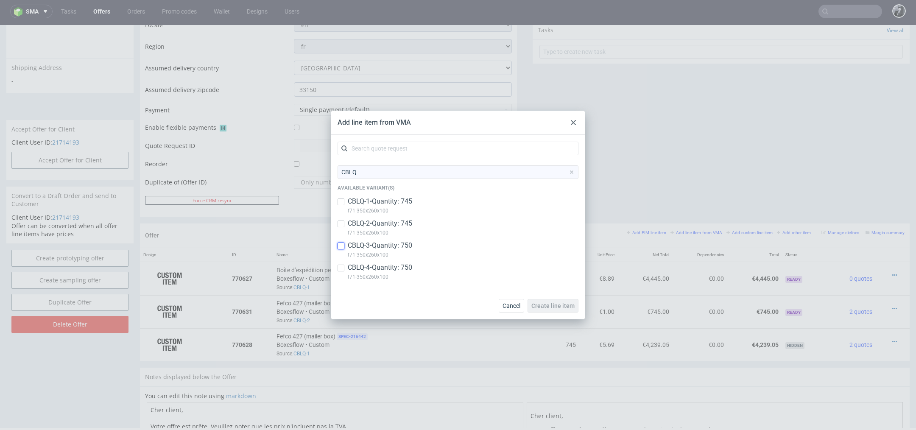
click at [342, 245] on input "checkbox" at bounding box center [340, 246] width 7 height 7
checkbox input "true"
click at [343, 264] on div at bounding box center [340, 268] width 7 height 10
checkbox input "true"
click at [544, 307] on span "Create line item" at bounding box center [552, 306] width 43 height 6
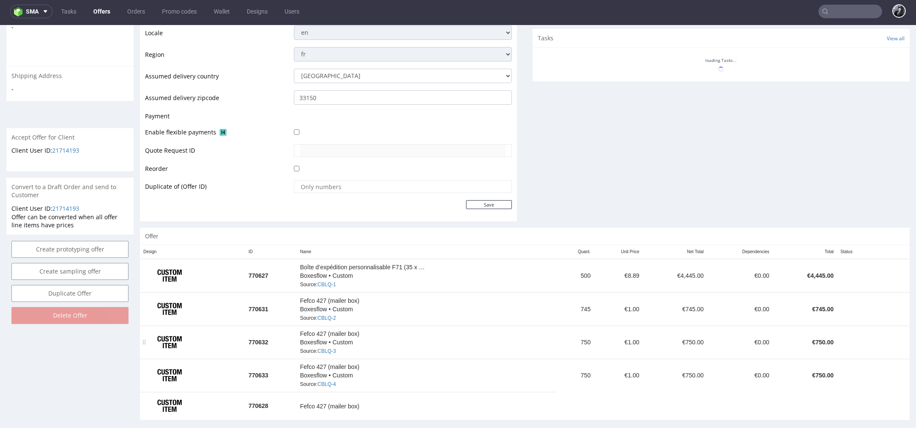
scroll to position [295, 0]
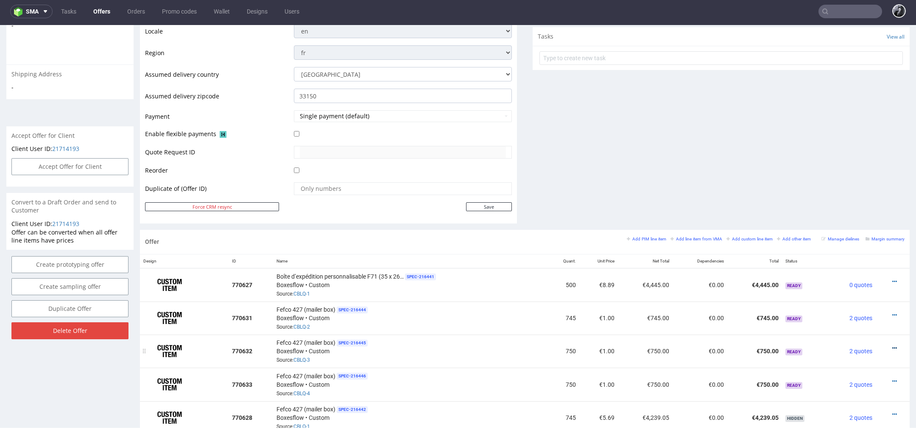
click at [892, 346] on icon at bounding box center [894, 348] width 5 height 6
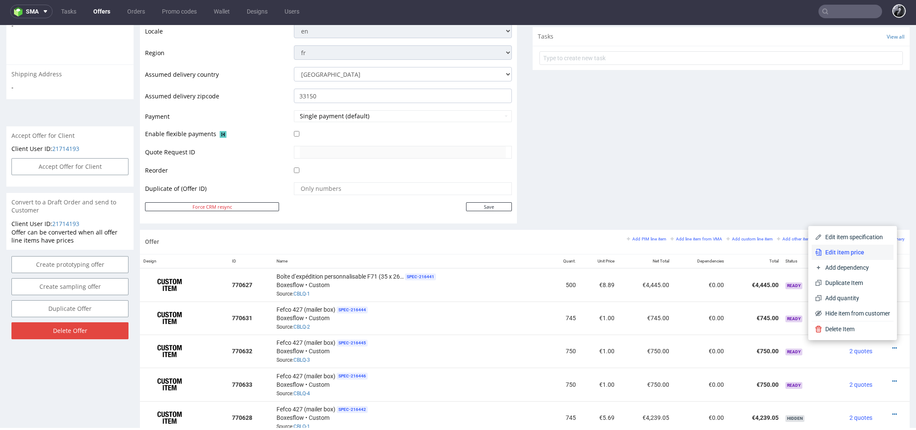
click at [835, 255] on span "Edit item price" at bounding box center [856, 252] width 68 height 8
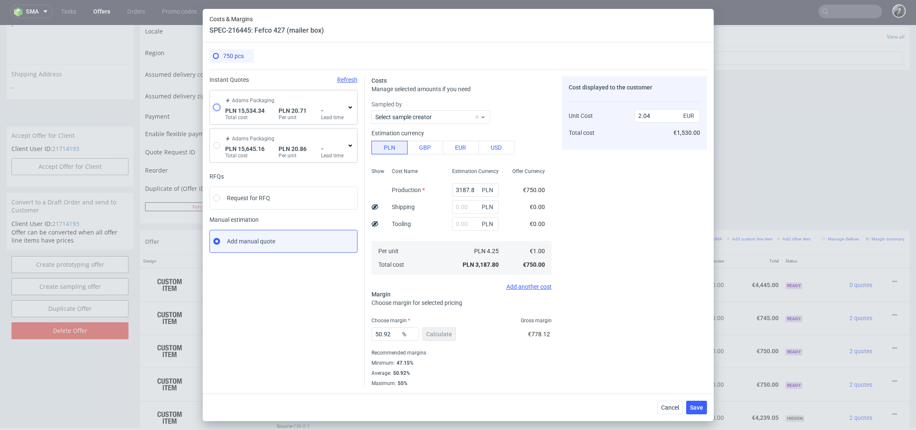
click at [215, 108] on input "radio" at bounding box center [216, 107] width 7 height 7
radio input "true"
radio input "false"
type input "13184.03"
type input "905.86"
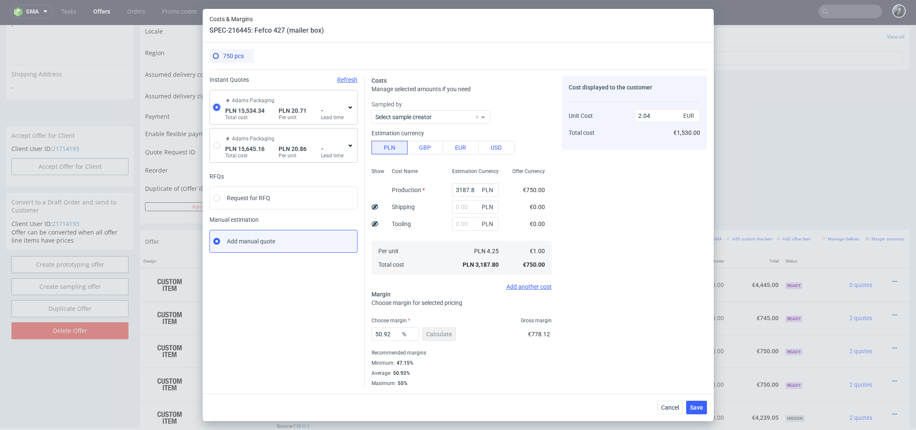
type input "1444.45"
type input "4.87"
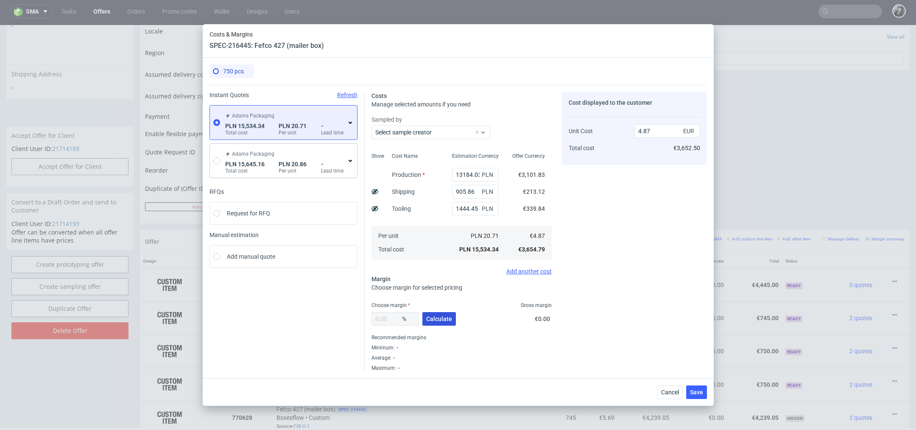
click at [443, 319] on span "Calculate" at bounding box center [439, 319] width 26 height 6
type input "30.74"
drag, startPoint x: 656, startPoint y: 133, endPoint x: 624, endPoint y: 130, distance: 32.8
click at [624, 130] on div "Unit Cost Total cost 7.03 EUR €5,272.50" at bounding box center [634, 136] width 131 height 45
type input "6"
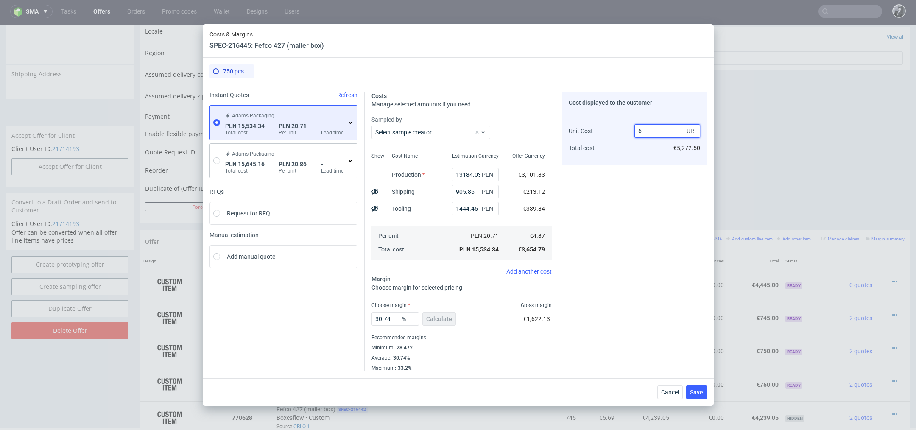
type input "18.833333333333332"
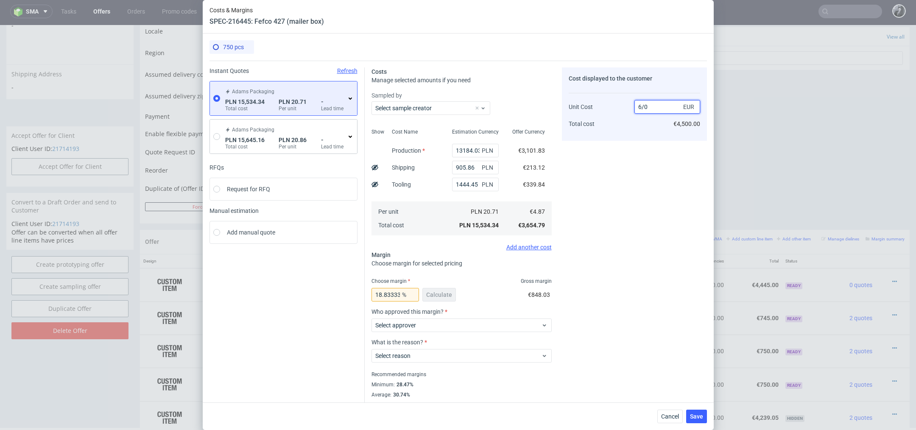
type input "6/05"
type input "NaN"
type input "4"
type input "-Infinity"
type input "6"
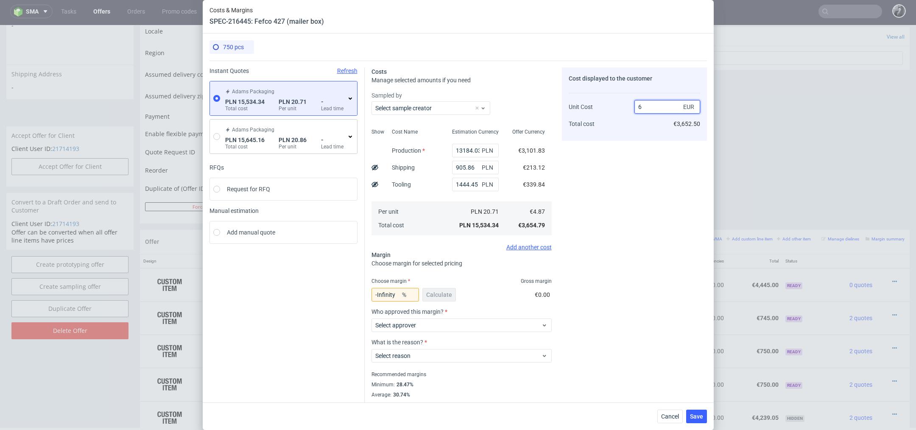
type input "18.833333333333332"
type input "605"
type input "99.19504132231405"
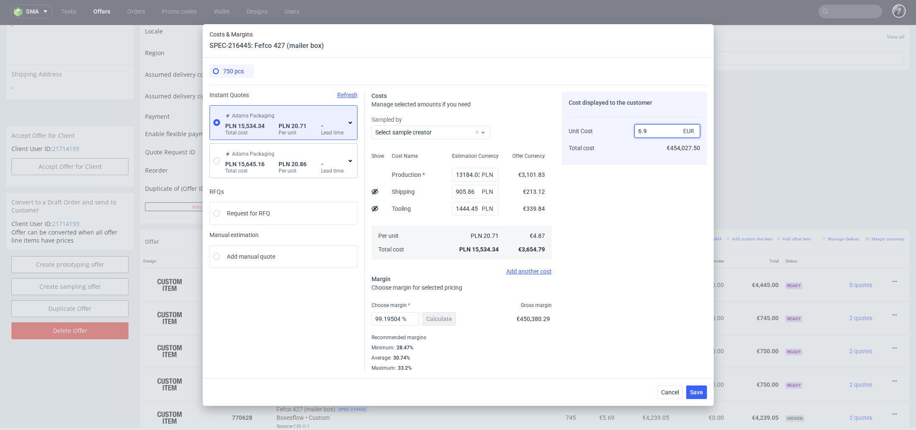
type input "6.95"
type input "29.928057553956833"
type input "6.05"
type input "19.50413223140496"
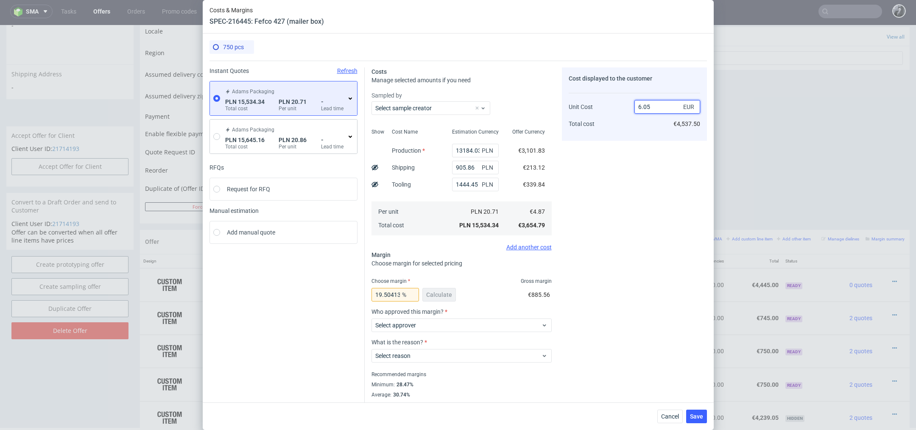
scroll to position [12, 0]
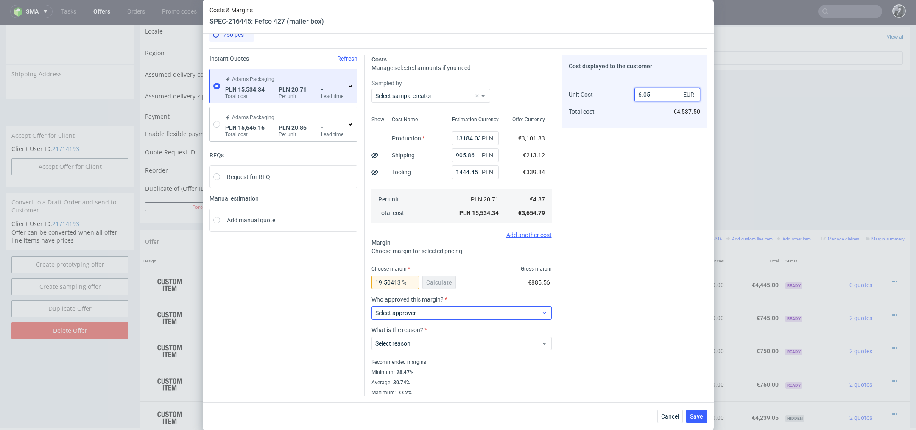
type input "6.05"
click at [486, 312] on span "Select approver" at bounding box center [458, 313] width 166 height 8
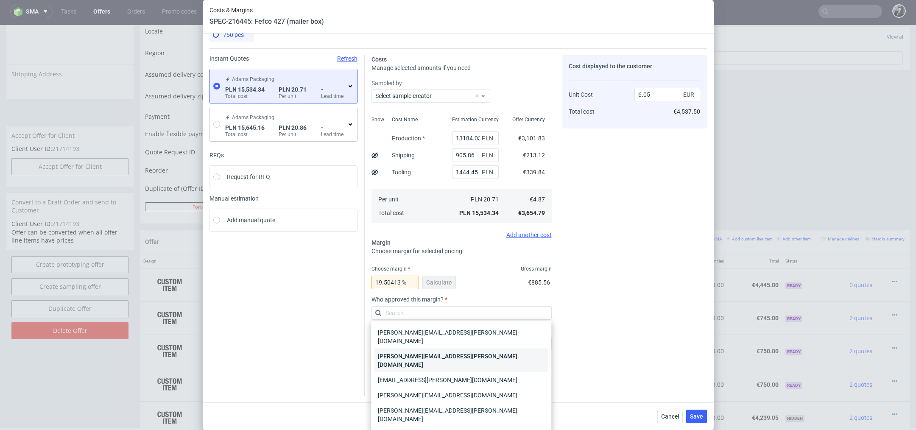
click at [477, 351] on div "[PERSON_NAME][EMAIL_ADDRESS][PERSON_NAME][DOMAIN_NAME]" at bounding box center [460, 361] width 173 height 24
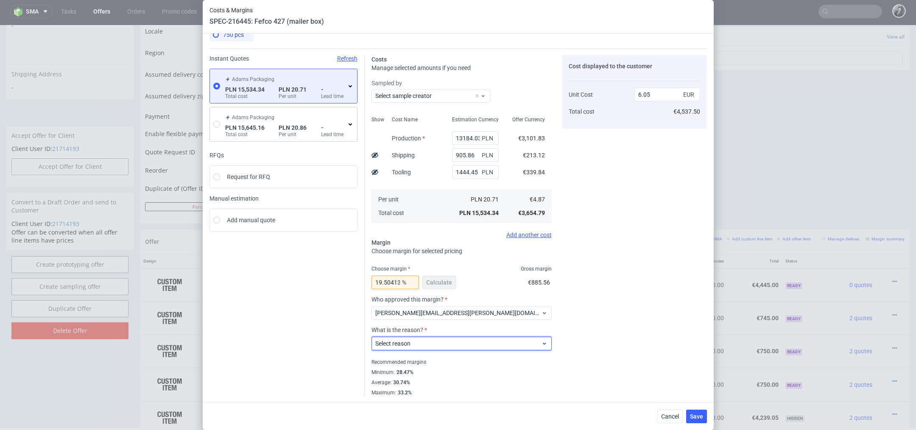
click at [481, 344] on span "Select reason" at bounding box center [458, 343] width 166 height 8
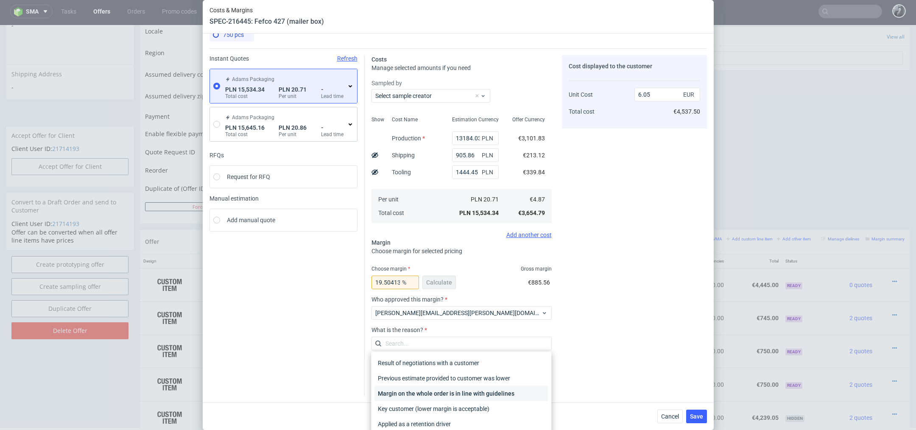
click at [480, 393] on div "Margin on the whole order is in line with guidelines" at bounding box center [460, 393] width 173 height 15
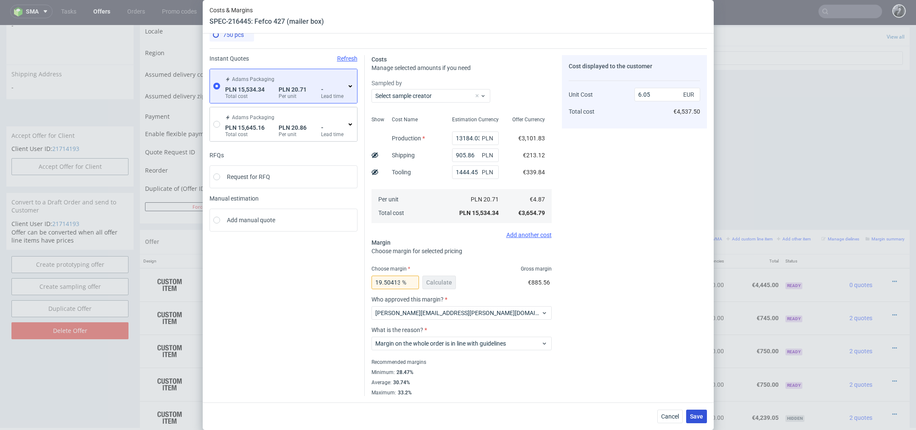
click at [698, 416] on span "Save" at bounding box center [696, 416] width 13 height 6
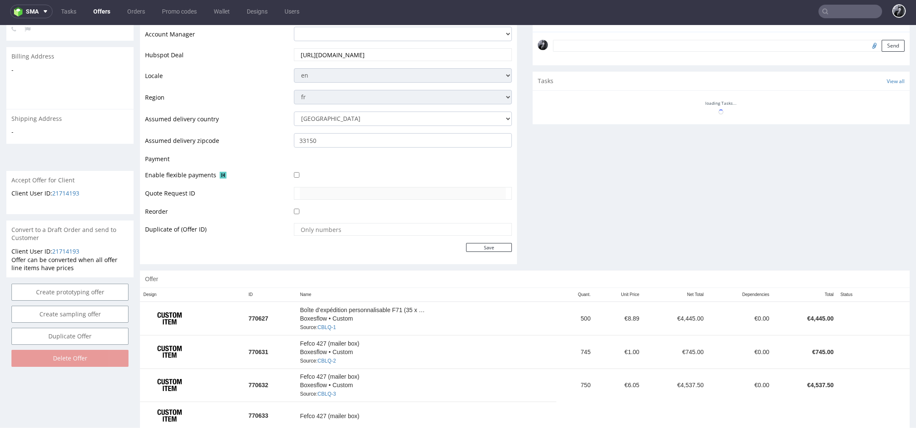
scroll to position [267, 0]
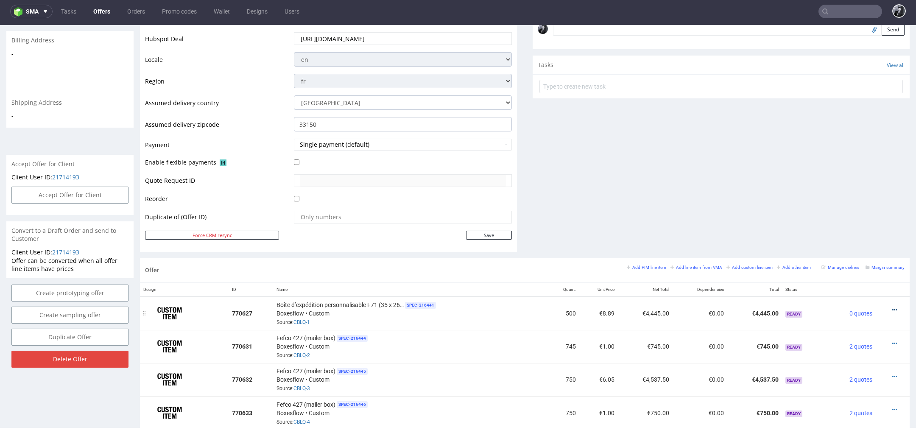
click at [892, 307] on icon at bounding box center [894, 310] width 5 height 6
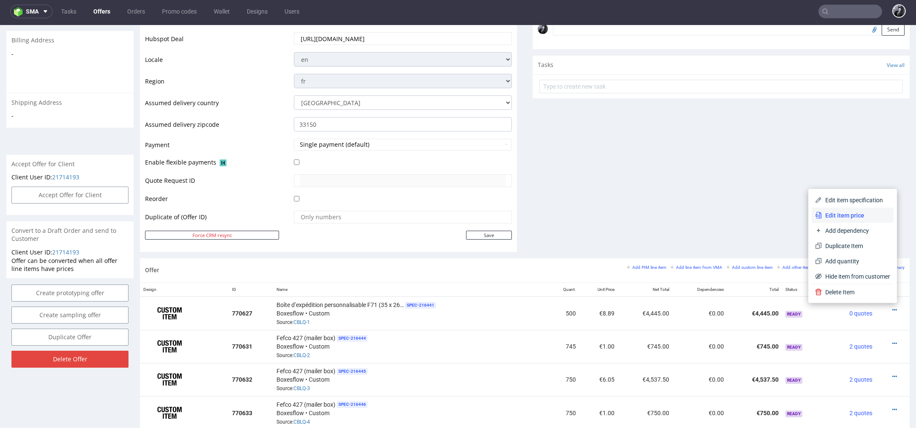
click at [845, 215] on span "Edit item price" at bounding box center [856, 215] width 68 height 8
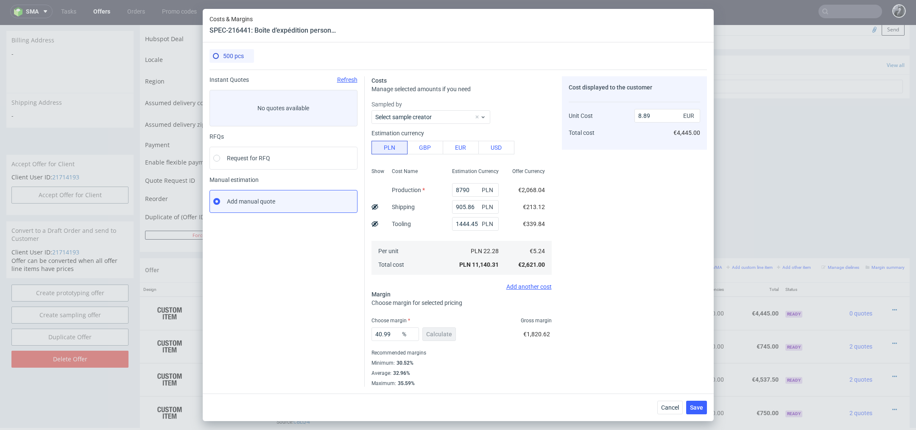
click at [665, 399] on div "Cancel Save" at bounding box center [458, 407] width 511 height 28
click at [668, 407] on span "Cancel" at bounding box center [670, 407] width 18 height 6
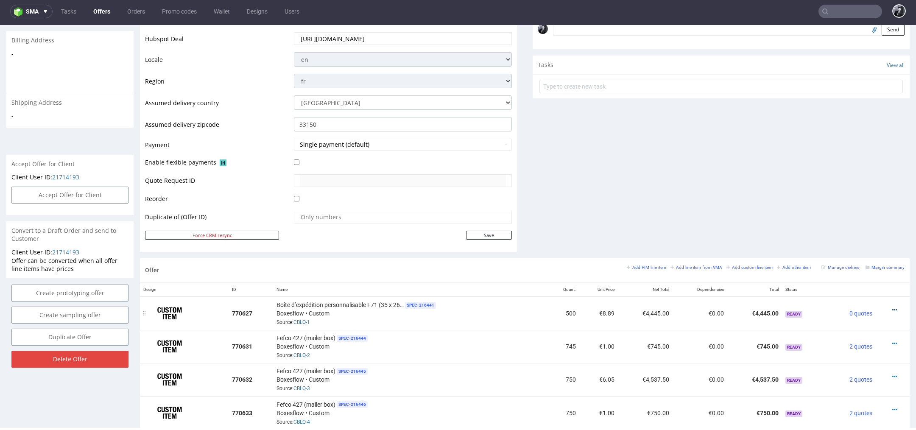
click at [892, 307] on icon at bounding box center [894, 310] width 5 height 6
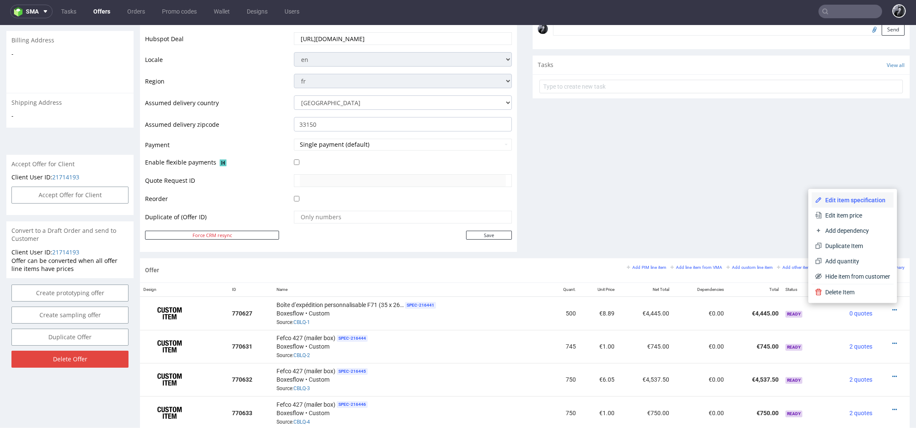
click at [844, 204] on span "Edit item specification" at bounding box center [856, 200] width 68 height 8
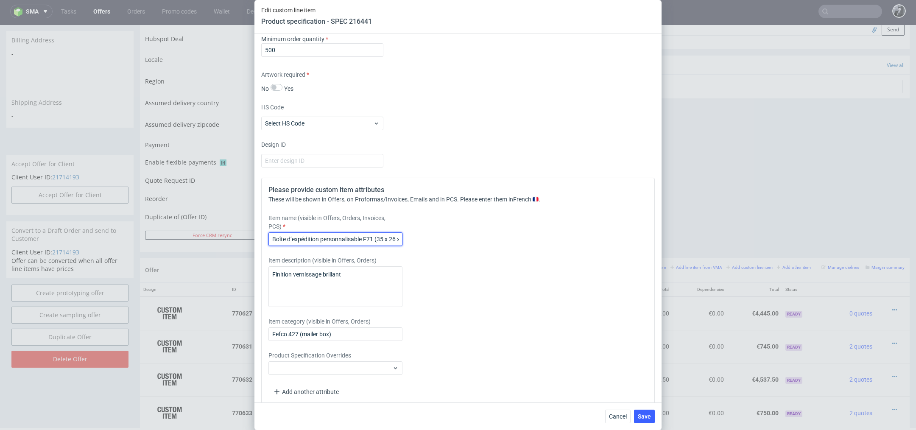
scroll to position [0, 22]
drag, startPoint x: 272, startPoint y: 235, endPoint x: 446, endPoint y: 239, distance: 174.3
click at [446, 239] on div "Item name (visible in Offers, Orders, Invoices, PCS) Boîte d’expédition personn…" at bounding box center [409, 230] width 282 height 32
click at [620, 416] on span "Cancel" at bounding box center [618, 416] width 18 height 6
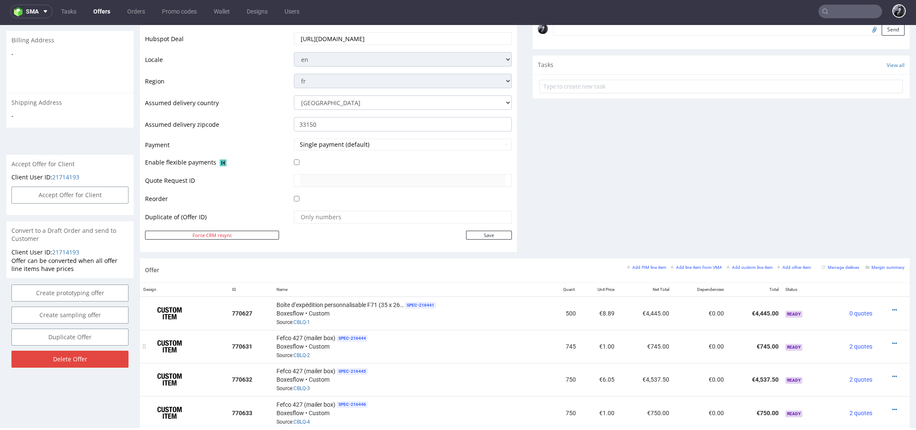
scroll to position [363, 0]
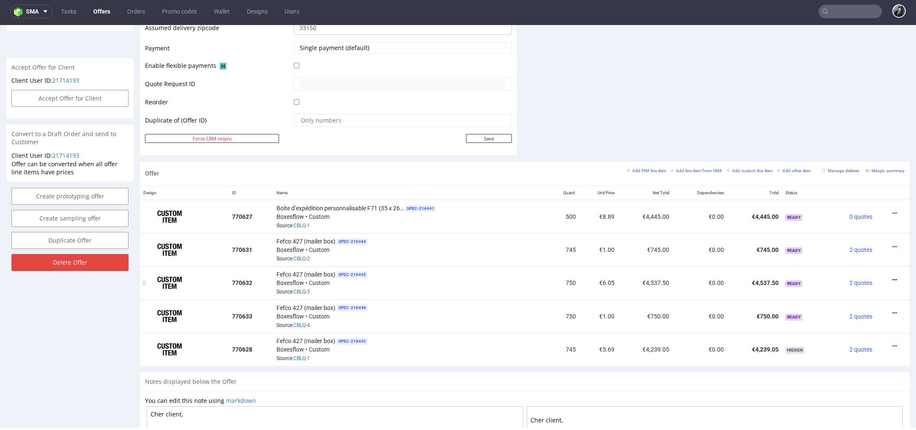
click at [892, 278] on icon at bounding box center [894, 280] width 5 height 6
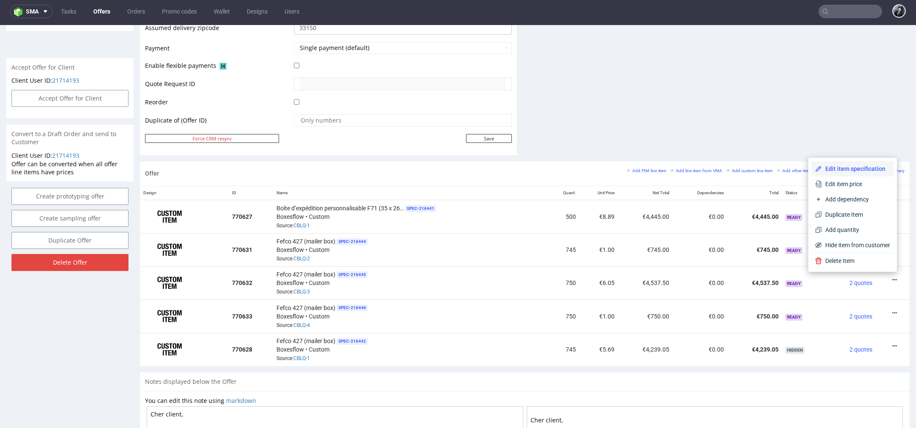
click at [850, 170] on span "Edit item specification" at bounding box center [856, 169] width 68 height 8
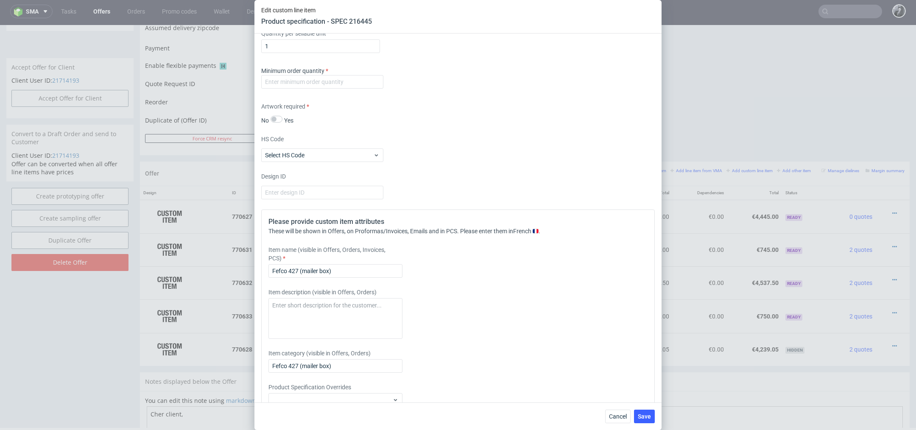
scroll to position [841, 0]
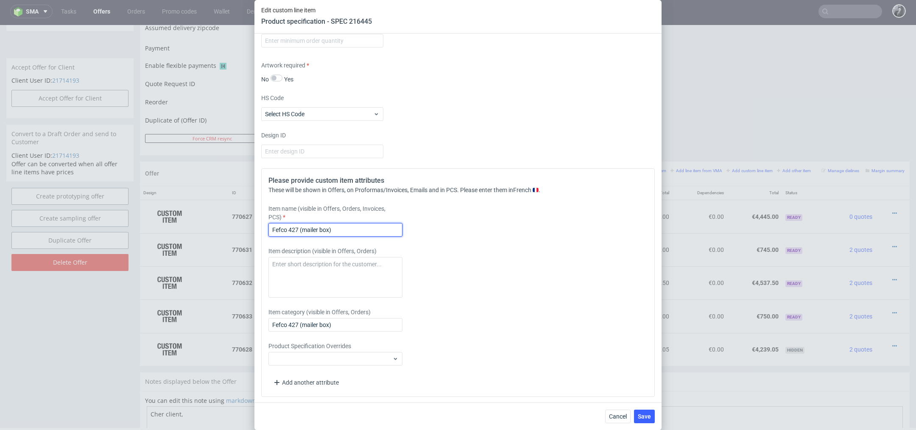
drag, startPoint x: 353, startPoint y: 231, endPoint x: 237, endPoint y: 231, distance: 115.7
click at [237, 231] on div "Edit custom line item Product specification - SPEC 216445 Supplier Custom Custo…" at bounding box center [458, 215] width 916 height 430
paste input "Boîte d’expédition personnalisable F71 (35 x 26 x 10 cm"
type input "Boîte d’expédition personnalisable F71 (35 x 26 x 10 cm)"
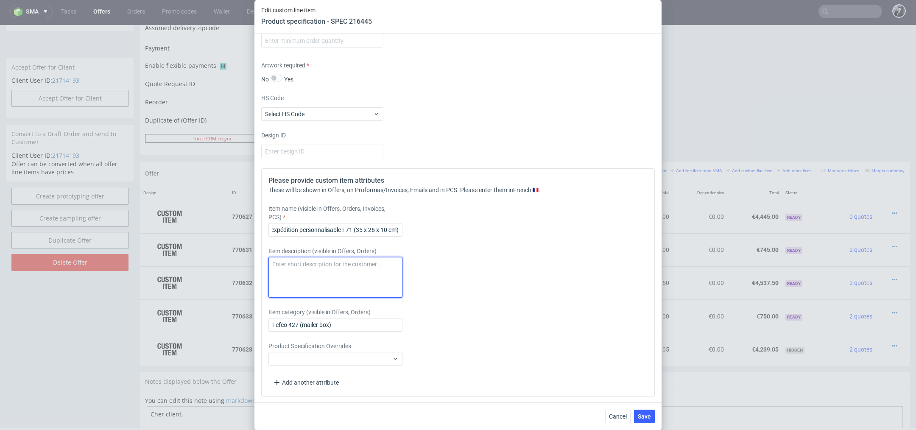
click at [303, 267] on textarea at bounding box center [335, 277] width 134 height 41
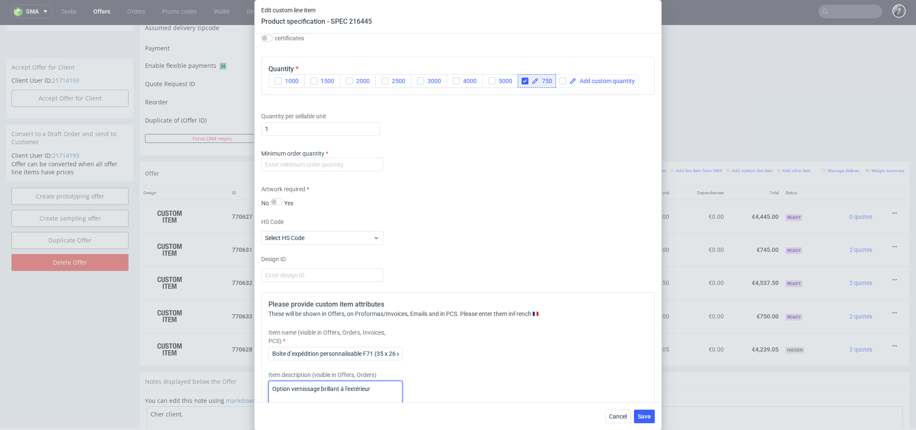
scroll to position [718, 0]
type textarea "Option vernissage brillant à l'extérieur"
click at [324, 158] on input "number" at bounding box center [322, 164] width 122 height 14
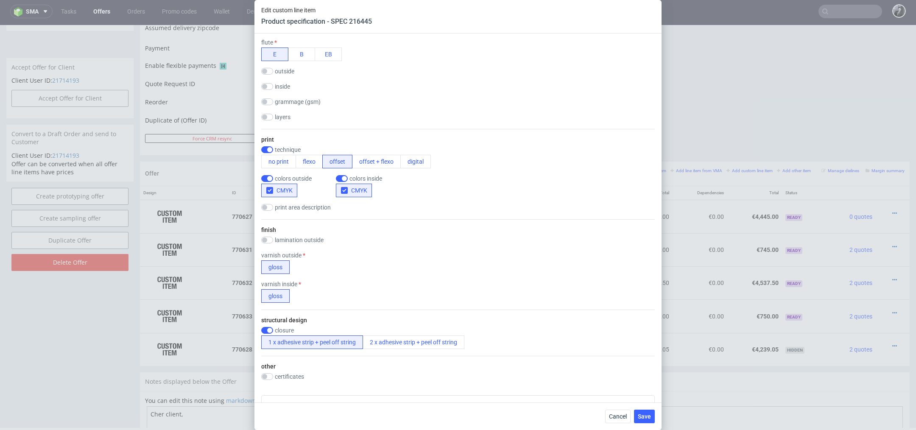
scroll to position [841, 0]
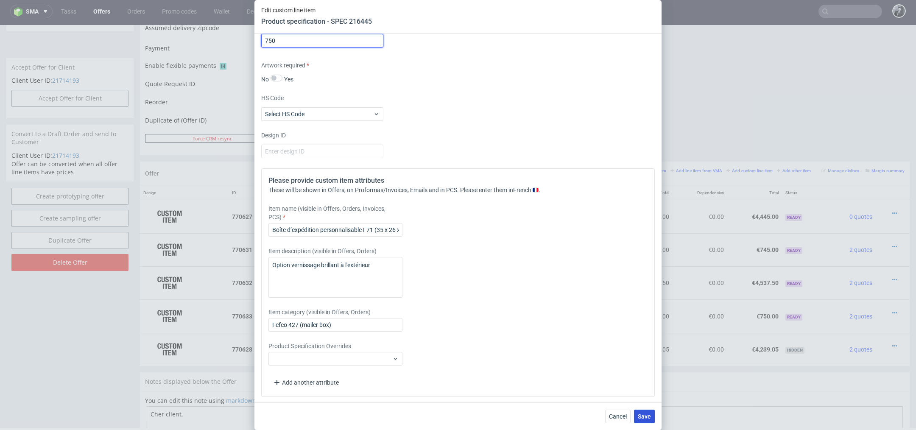
type input "750"
click at [646, 415] on span "Save" at bounding box center [644, 416] width 13 height 6
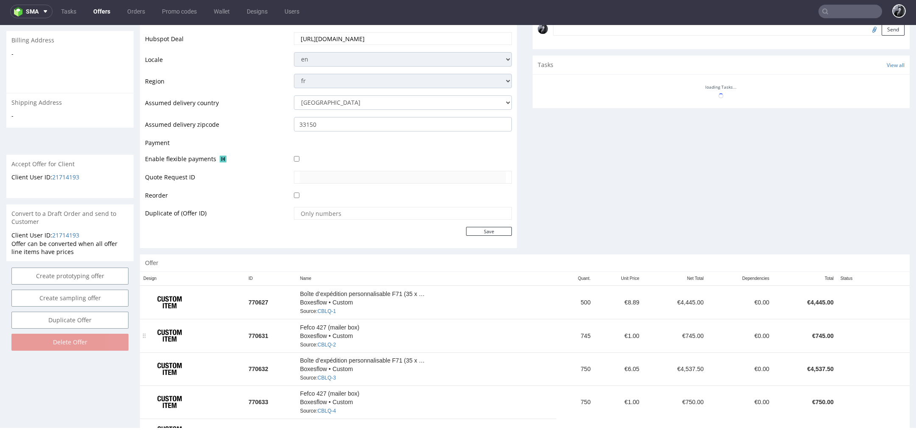
scroll to position [299, 0]
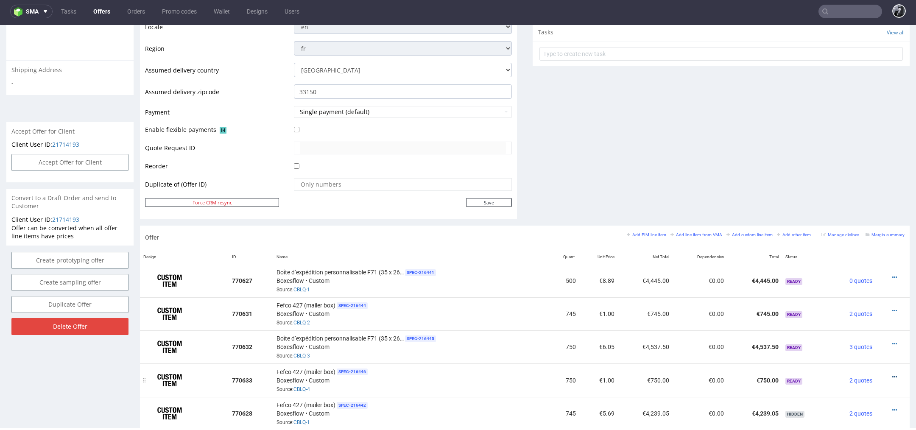
click at [892, 374] on icon at bounding box center [894, 377] width 5 height 6
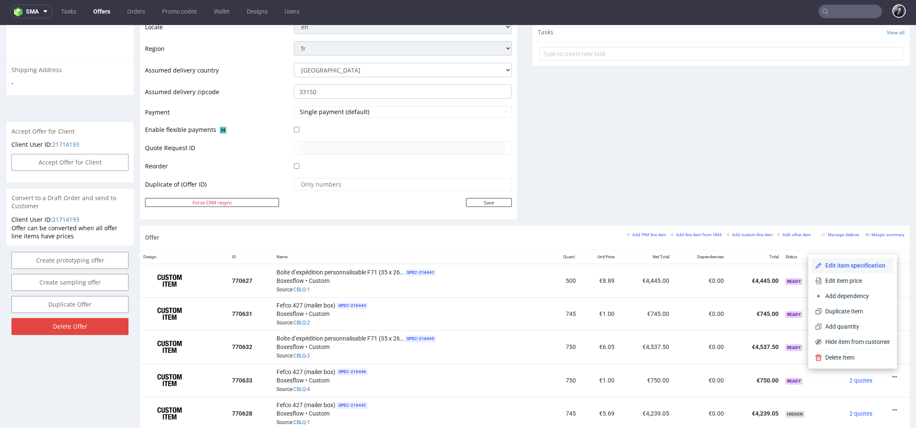
click at [847, 268] on span "Edit item specification" at bounding box center [856, 265] width 68 height 8
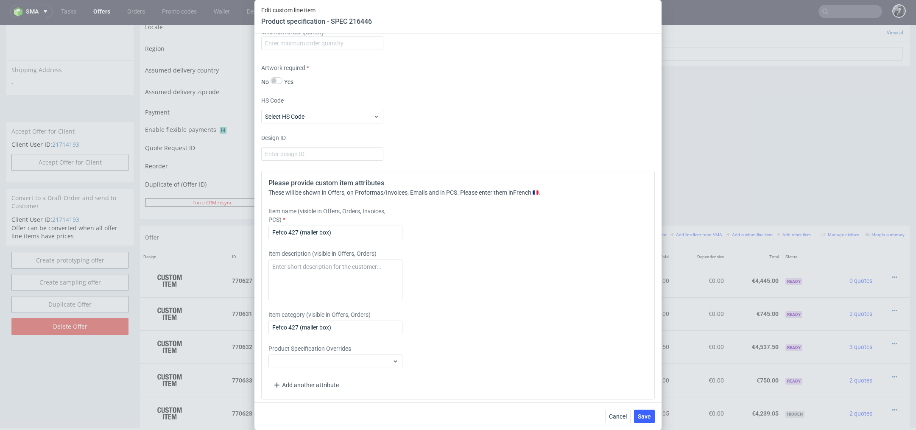
scroll to position [768, 0]
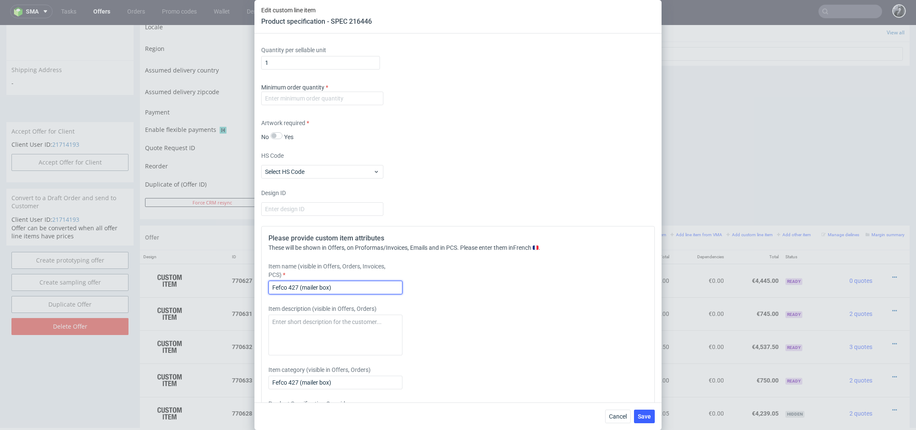
drag, startPoint x: 370, startPoint y: 290, endPoint x: 192, endPoint y: 256, distance: 180.8
click at [192, 256] on div "Edit custom line item Product specification - SPEC 216446 Supplier Custom Custo…" at bounding box center [458, 215] width 916 height 430
paste input "Boîte d’expédition personnalisable F71 (35 x 26 x 10 cm)"
type input "Boîte d’expédition personnalisable F71 (35 x 26 x 10 cm)"
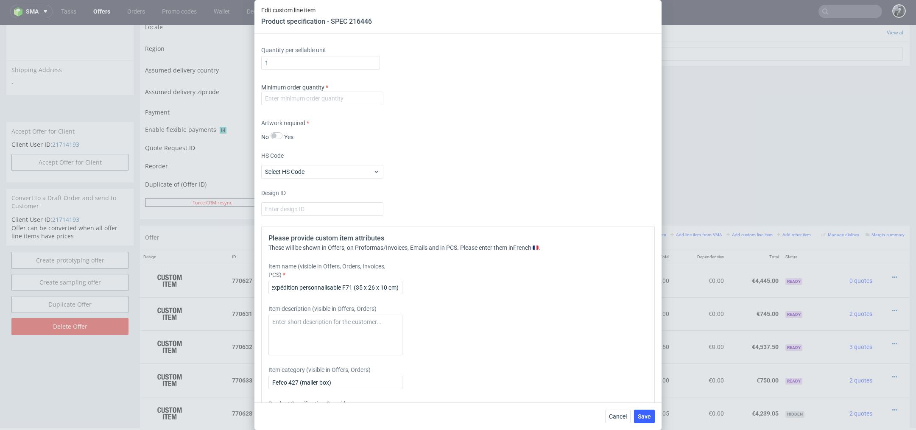
click at [303, 310] on label "Item description (visible in Offers, Orders)" at bounding box center [335, 308] width 134 height 8
click at [304, 321] on textarea at bounding box center [335, 335] width 134 height 41
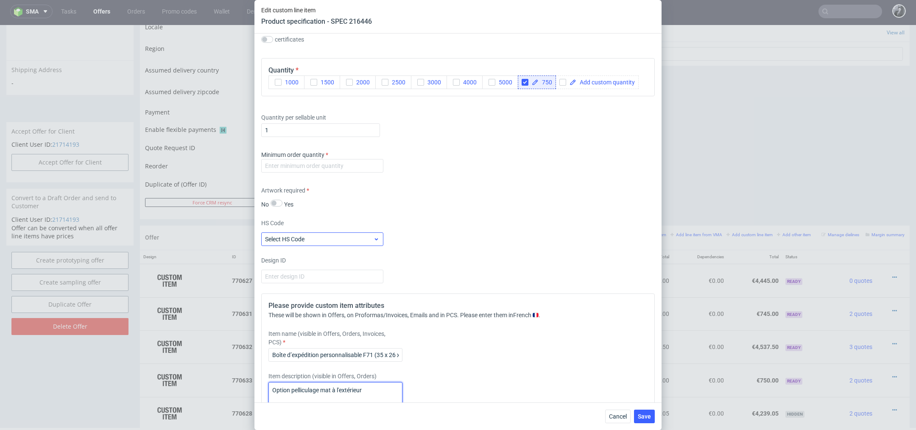
scroll to position [696, 0]
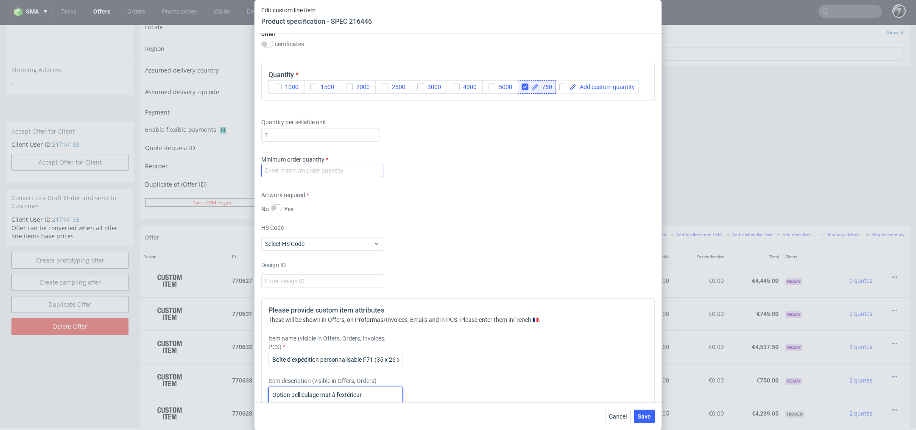
type textarea "Option pelliculage mat à l'extérieur"
click at [341, 164] on input "number" at bounding box center [322, 171] width 122 height 14
type input "750"
click at [491, 195] on div "Artwork required No Yes" at bounding box center [457, 202] width 393 height 22
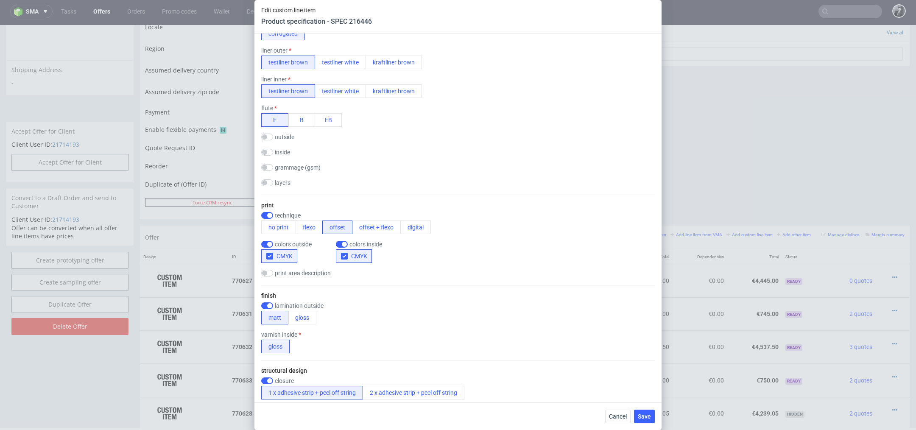
scroll to position [826, 0]
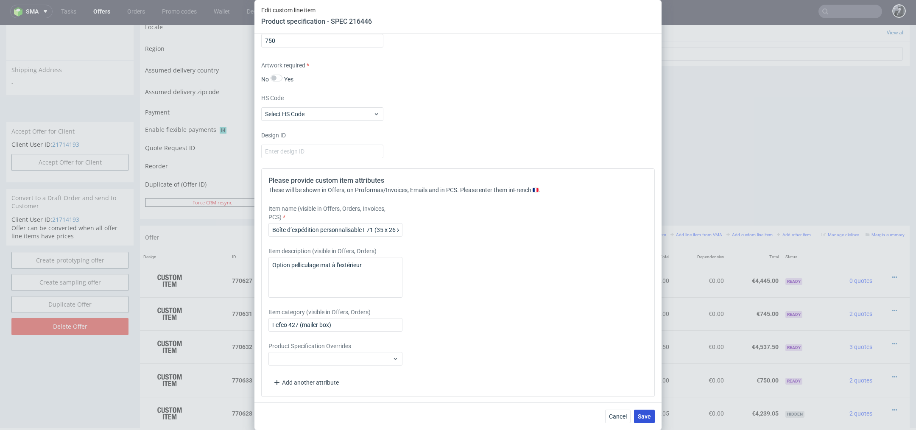
click at [643, 419] on span "Save" at bounding box center [644, 416] width 13 height 6
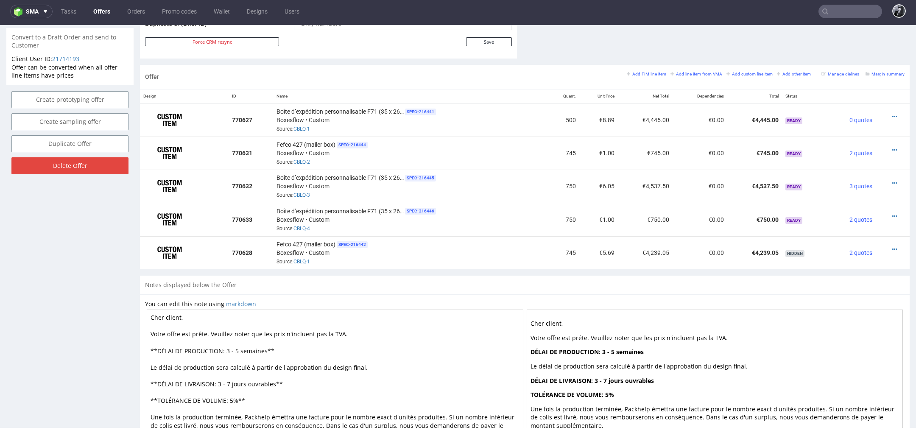
scroll to position [440, 0]
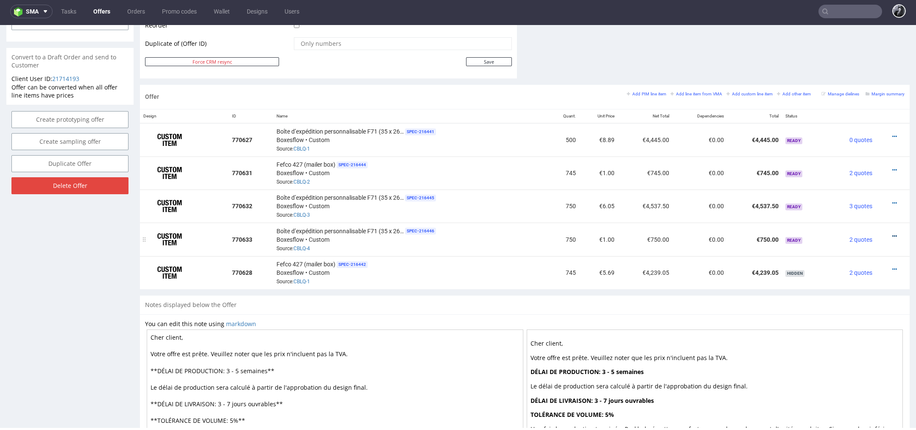
click at [892, 233] on icon at bounding box center [894, 236] width 5 height 6
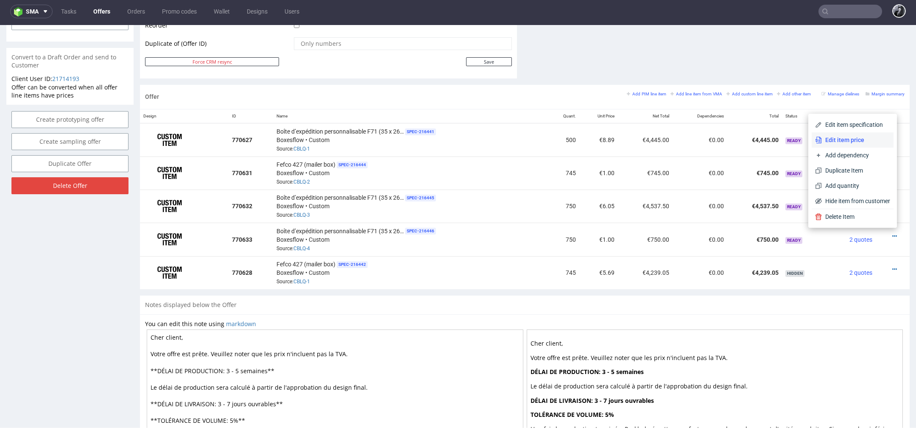
click at [857, 140] on span "Edit item price" at bounding box center [856, 140] width 68 height 8
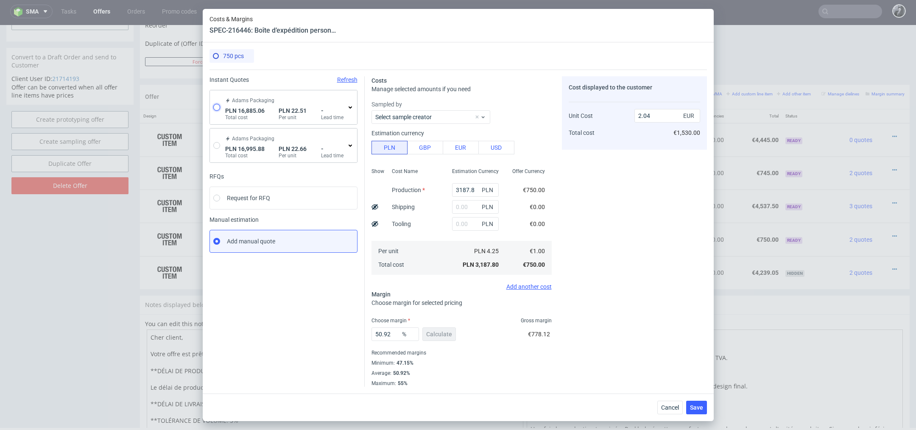
click at [218, 107] on input "radio" at bounding box center [216, 107] width 7 height 7
radio input "true"
radio input "false"
type input "14534.750000000002"
type input "905.86"
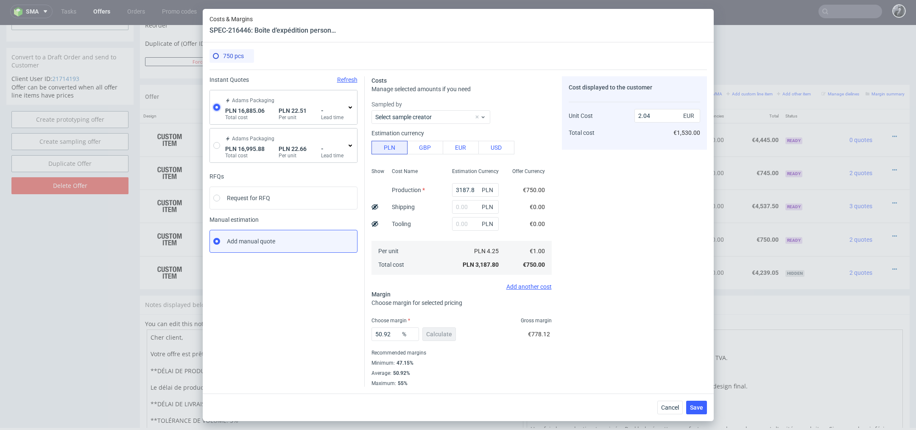
type input "1444.45"
type input "5.29"
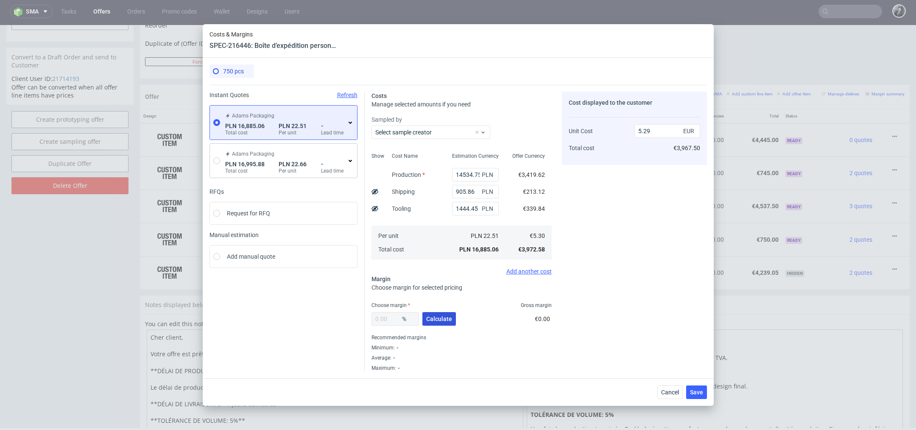
click at [445, 317] on span "Calculate" at bounding box center [439, 319] width 26 height 6
type input "30.19"
drag, startPoint x: 665, startPoint y: 132, endPoint x: 615, endPoint y: 131, distance: 50.5
click at [615, 131] on div "Unit Cost Total cost 7.58 EUR €5,685.00" at bounding box center [634, 136] width 131 height 45
type input "5.99"
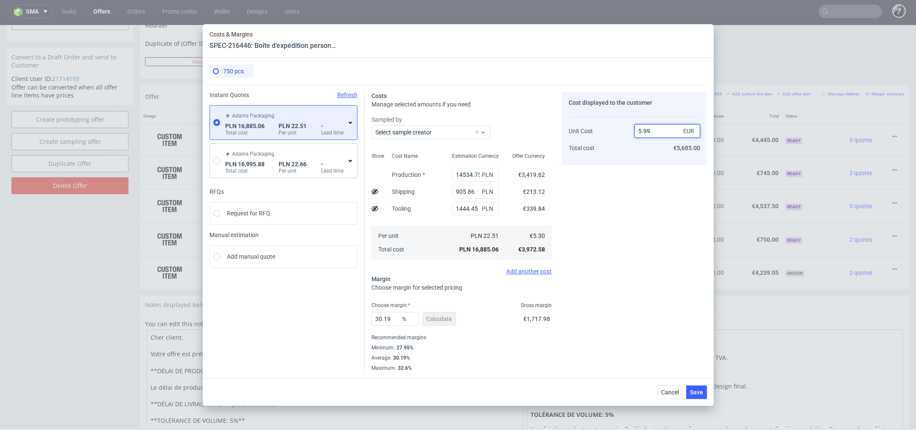
type input "11.666666666666666"
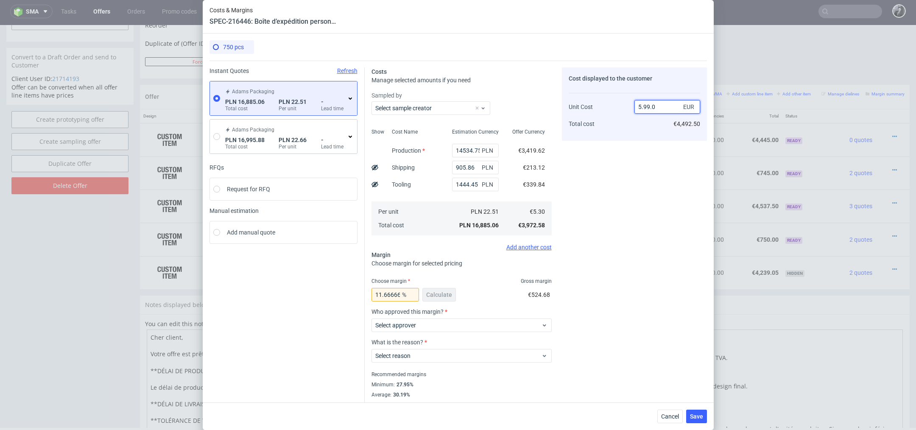
type input "5.29"
type input "NaN"
type input "5"
type input "-Infinity"
type input "6.05"
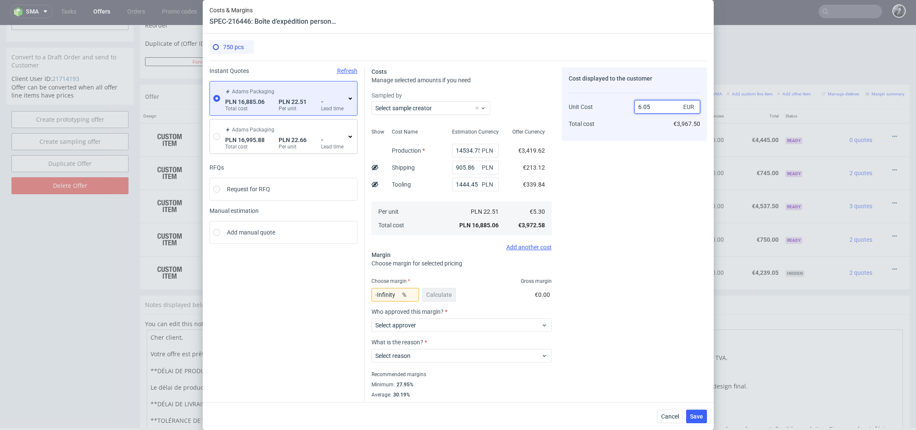
type input "12.396694214876034"
type input "6.1"
type input "13.114754098360656"
type input "6.099"
type input "13.100508280045908"
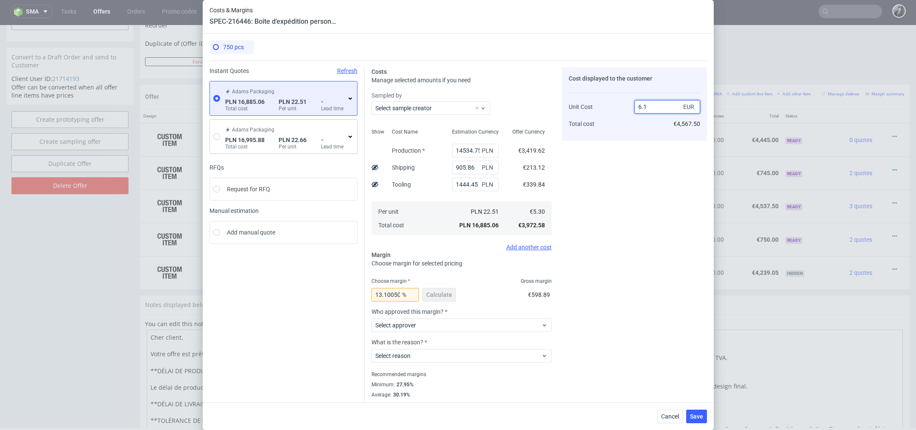
type input "6.10"
type input "13.114754098360656"
type input "6.05"
type input "12.396694214876034"
type input "6.25"
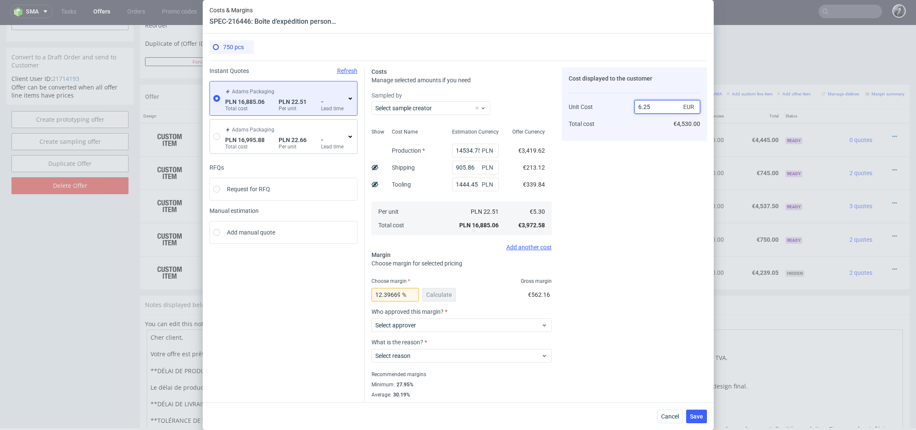
type input "15.2"
type input "6.20"
type input "14.516129032258066"
type input "6.05"
type input "12.396694214876034"
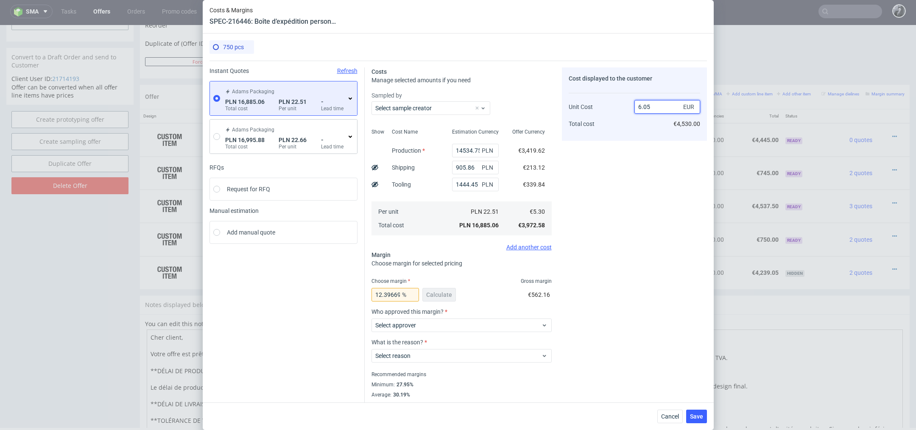
type input "6.05"
click at [654, 201] on div "Cost displayed to the customer Unit Cost Total cost 6.05 EUR €4,530.00" at bounding box center [634, 237] width 145 height 341
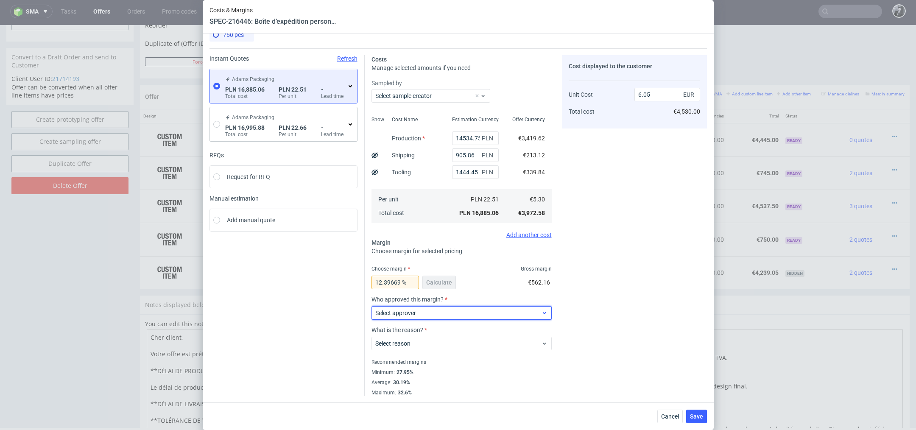
click at [466, 309] on span "Select approver" at bounding box center [458, 313] width 166 height 8
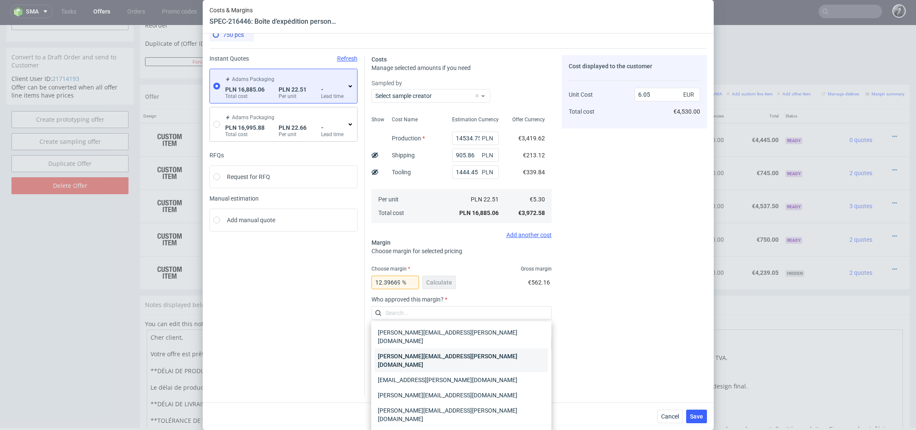
click at [469, 352] on div "[PERSON_NAME][EMAIL_ADDRESS][PERSON_NAME][DOMAIN_NAME]" at bounding box center [460, 361] width 173 height 24
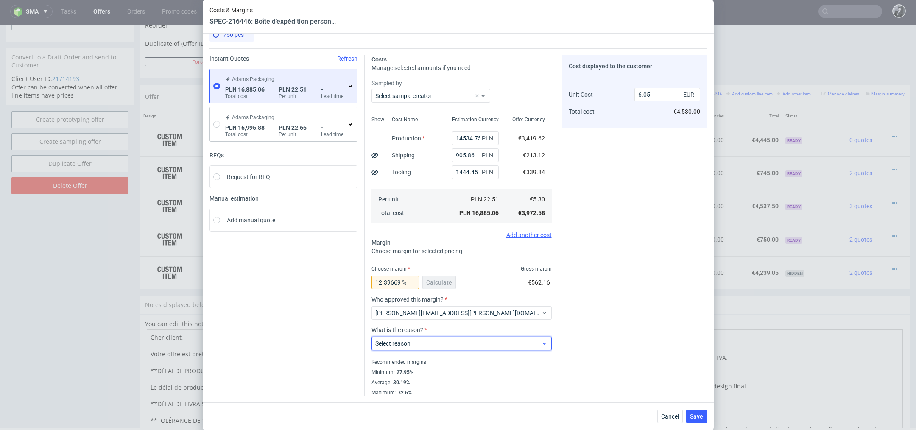
click at [459, 349] on div "Select reason" at bounding box center [461, 344] width 180 height 14
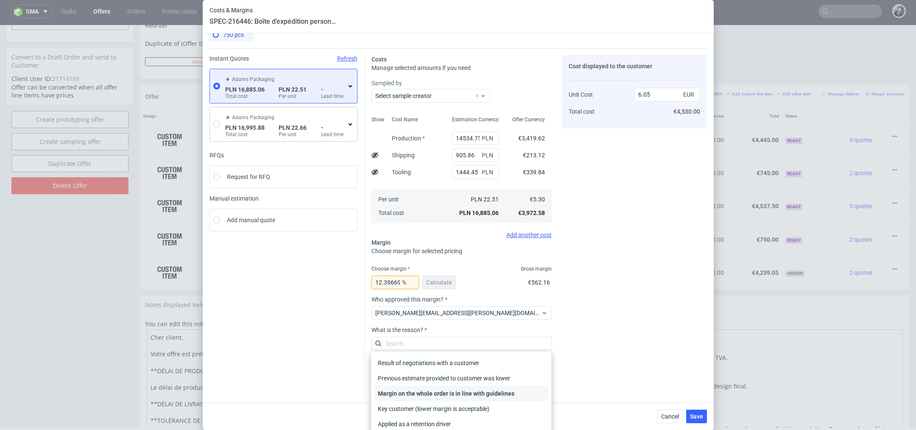
click at [457, 394] on div "Margin on the whole order is in line with guidelines" at bounding box center [460, 393] width 173 height 15
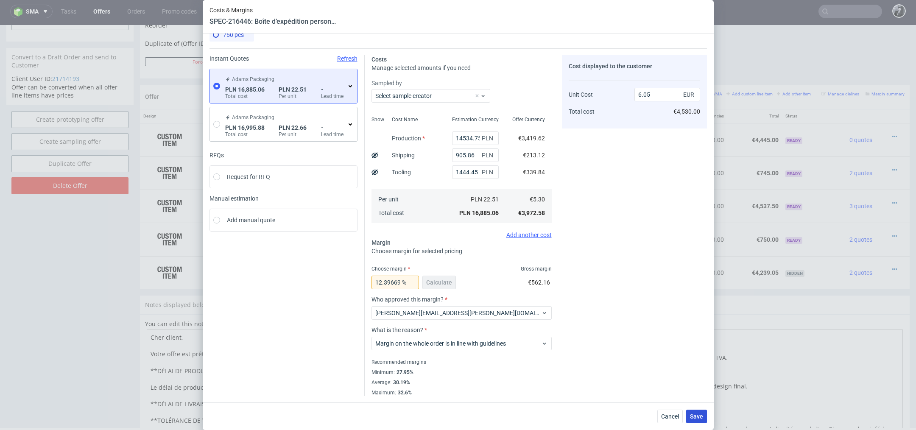
click at [700, 415] on span "Save" at bounding box center [696, 416] width 13 height 6
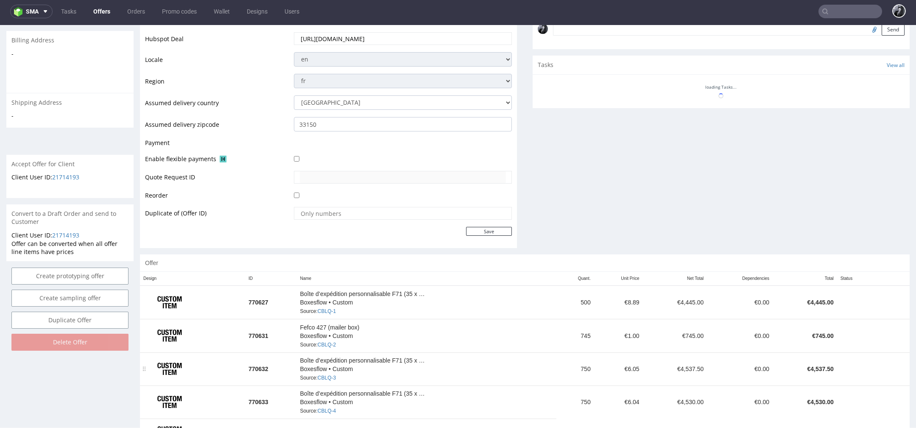
scroll to position [299, 0]
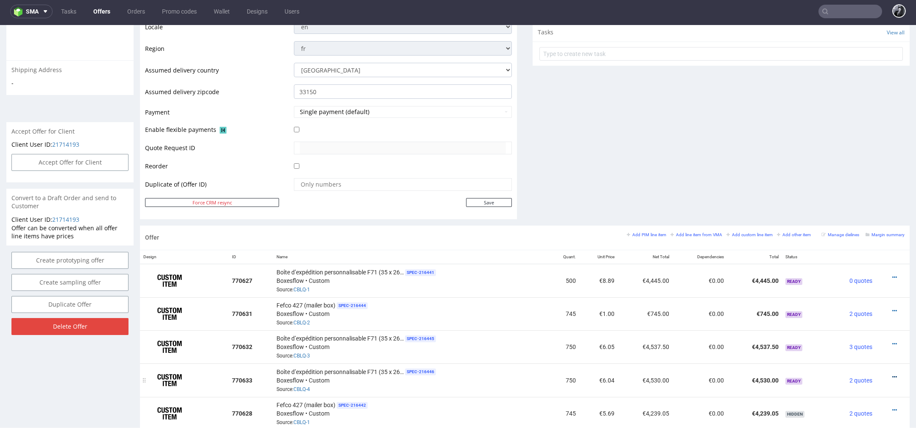
click at [892, 374] on icon at bounding box center [894, 377] width 5 height 6
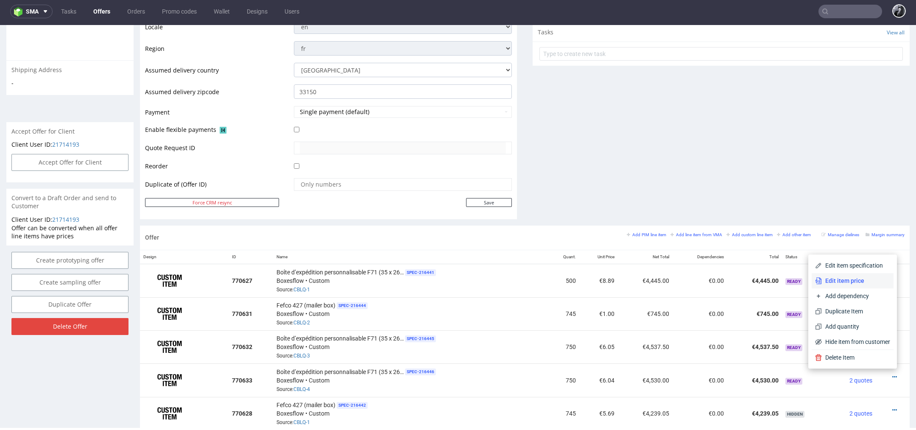
click at [860, 284] on span "Edit item price" at bounding box center [856, 280] width 68 height 8
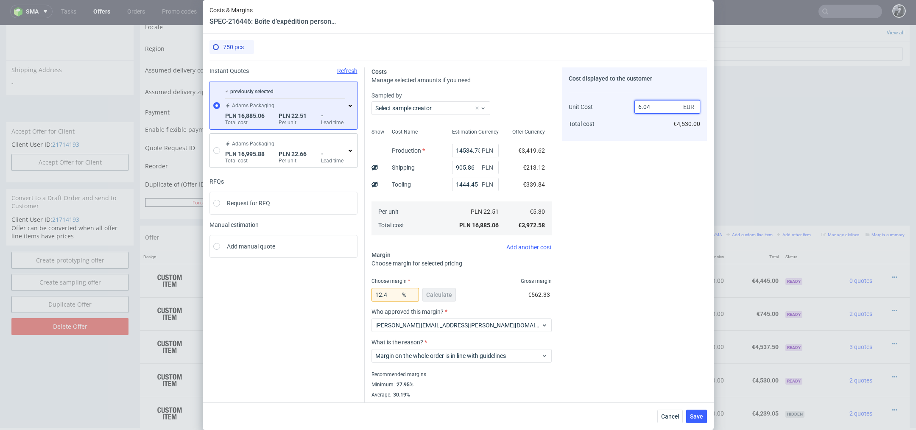
click at [666, 109] on input "6.04" at bounding box center [667, 107] width 66 height 14
type input "6.06"
type input "12.541254125412541"
type input "6.05"
click at [696, 419] on span "Save" at bounding box center [696, 416] width 13 height 6
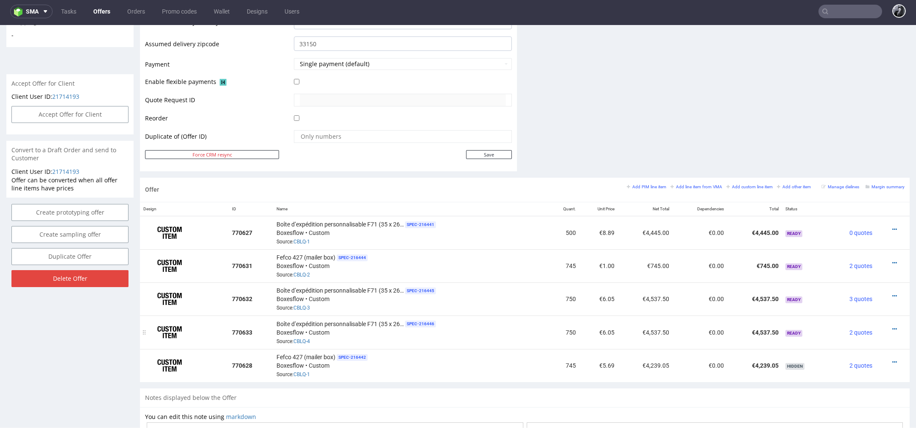
scroll to position [354, 0]
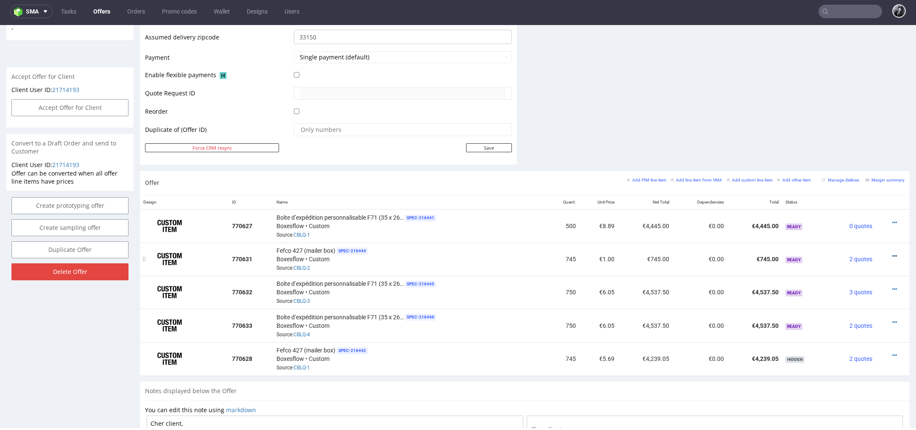
click at [892, 253] on icon at bounding box center [894, 256] width 5 height 6
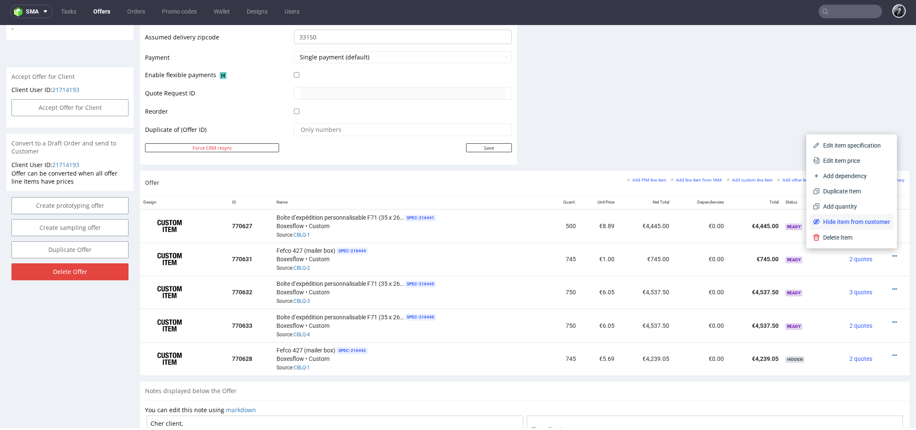
click at [871, 216] on li "Hide item from customer" at bounding box center [851, 221] width 84 height 15
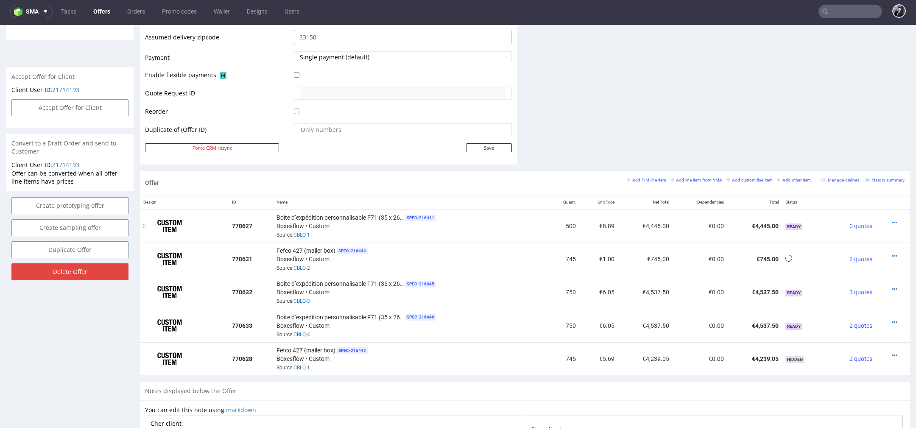
click at [887, 218] on div at bounding box center [890, 222] width 22 height 8
click at [892, 222] on icon at bounding box center [894, 223] width 5 height 6
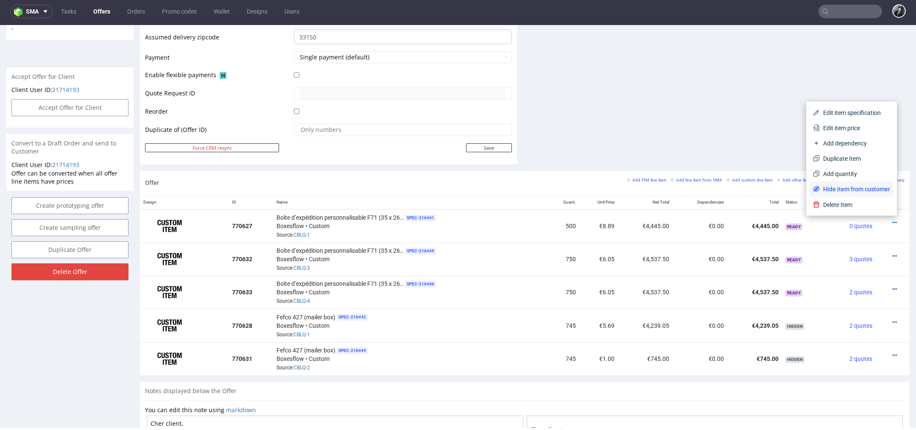
click at [858, 189] on span "Hide item from customer" at bounding box center [855, 189] width 70 height 8
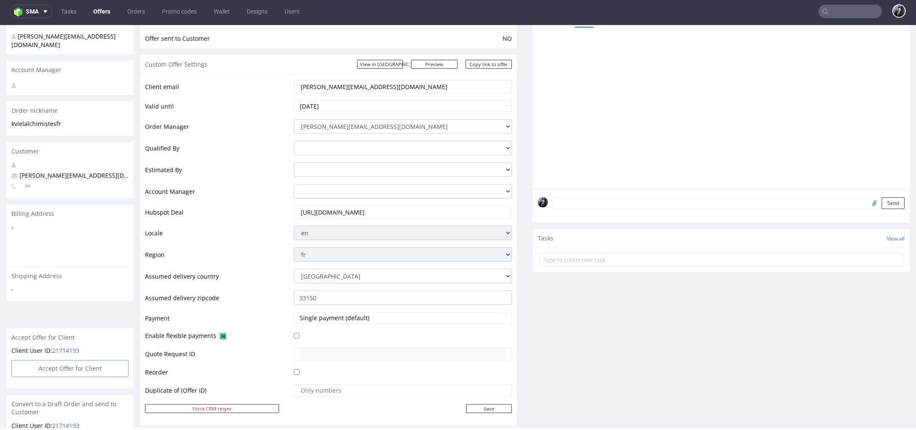
scroll to position [0, 0]
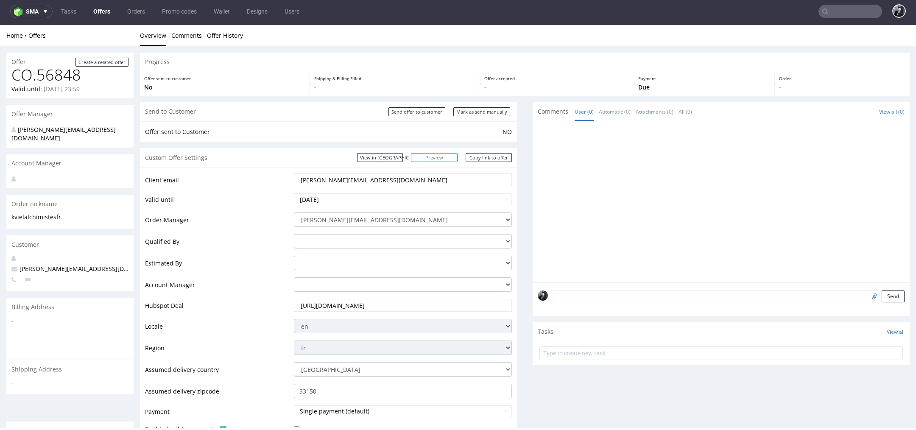
click at [444, 159] on link "Preview" at bounding box center [434, 157] width 47 height 9
